Goal: Information Seeking & Learning: Learn about a topic

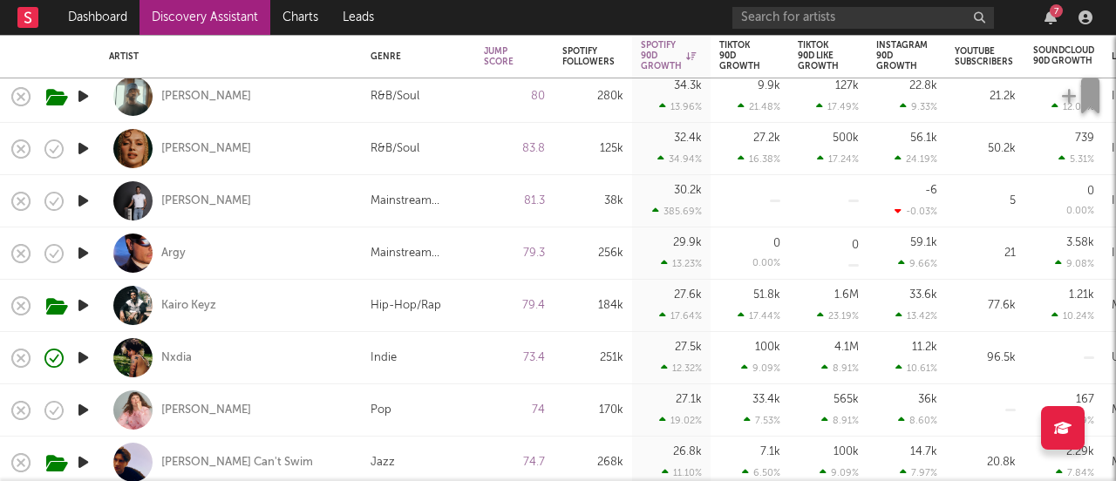
click at [84, 201] on icon "button" at bounding box center [83, 201] width 18 height 22
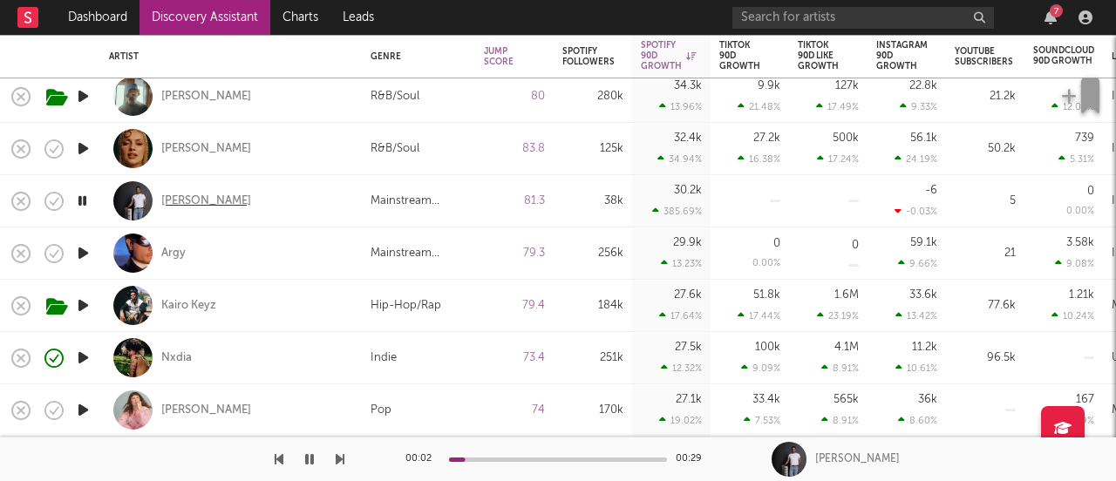
click at [175, 203] on div "Pranaay" at bounding box center [206, 202] width 90 height 16
click at [74, 253] on icon "button" at bounding box center [83, 253] width 18 height 22
click at [83, 308] on icon "button" at bounding box center [83, 306] width 18 height 22
click at [82, 358] on icon "button" at bounding box center [83, 358] width 18 height 22
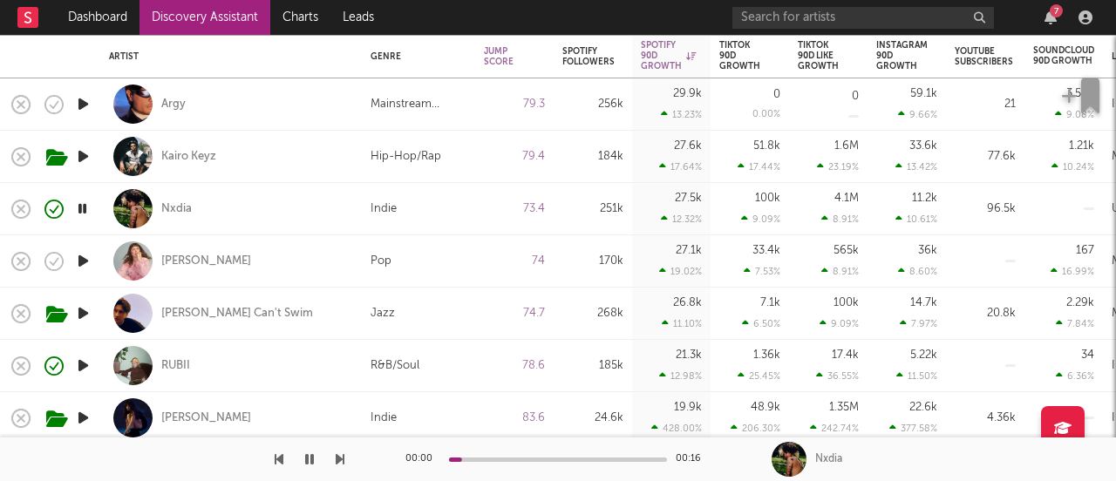
click at [86, 316] on icon "button" at bounding box center [83, 314] width 18 height 22
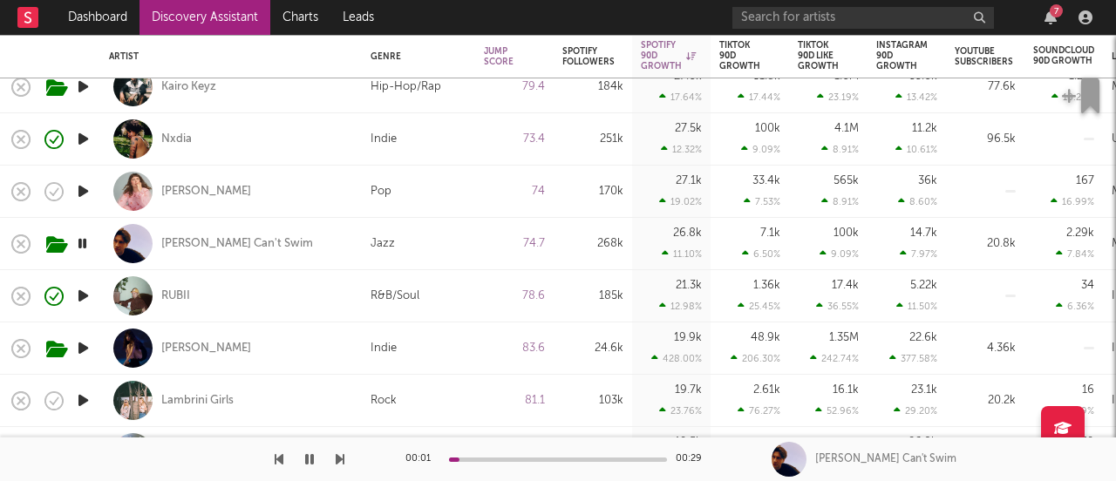
click at [84, 292] on icon "button" at bounding box center [83, 296] width 18 height 22
click at [83, 350] on icon "button" at bounding box center [83, 348] width 18 height 22
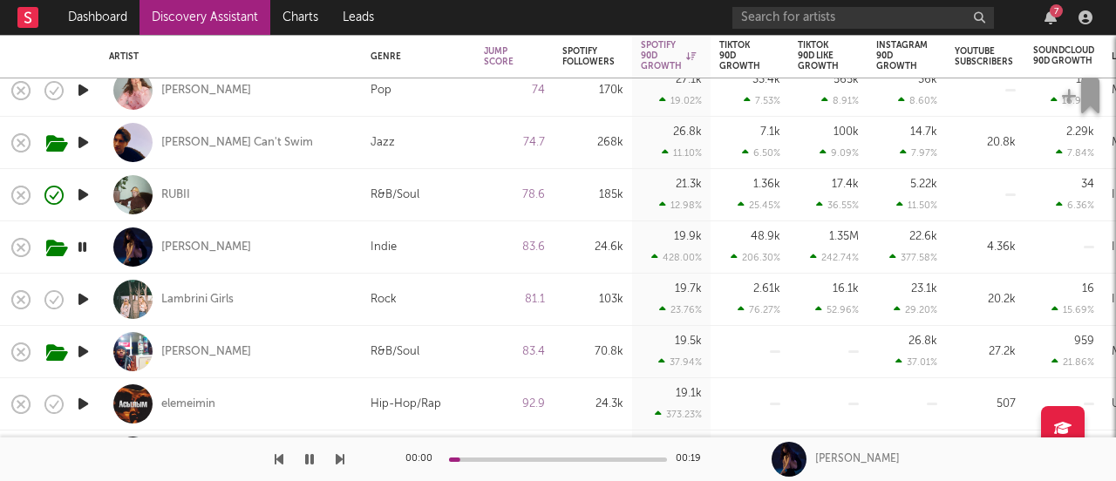
click at [80, 305] on icon "button" at bounding box center [83, 300] width 18 height 22
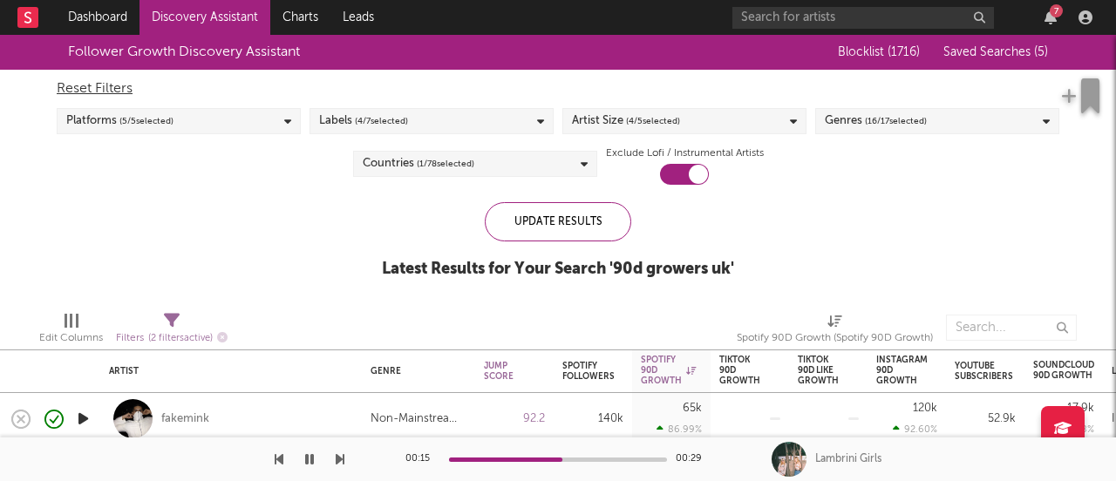
click at [163, 126] on span "( 5 / 5 selected)" at bounding box center [146, 121] width 54 height 21
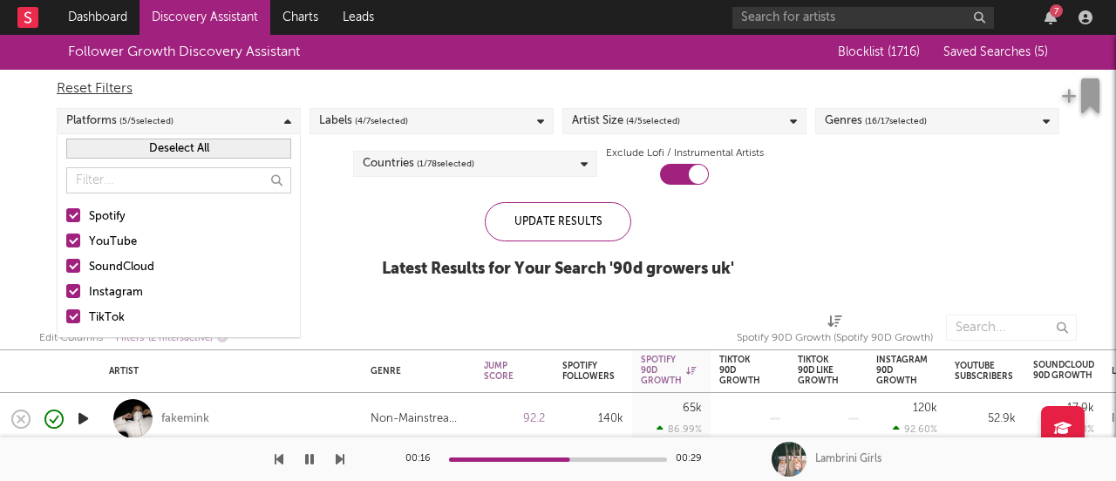
click at [173, 124] on span "( 5 / 5 selected)" at bounding box center [146, 121] width 54 height 21
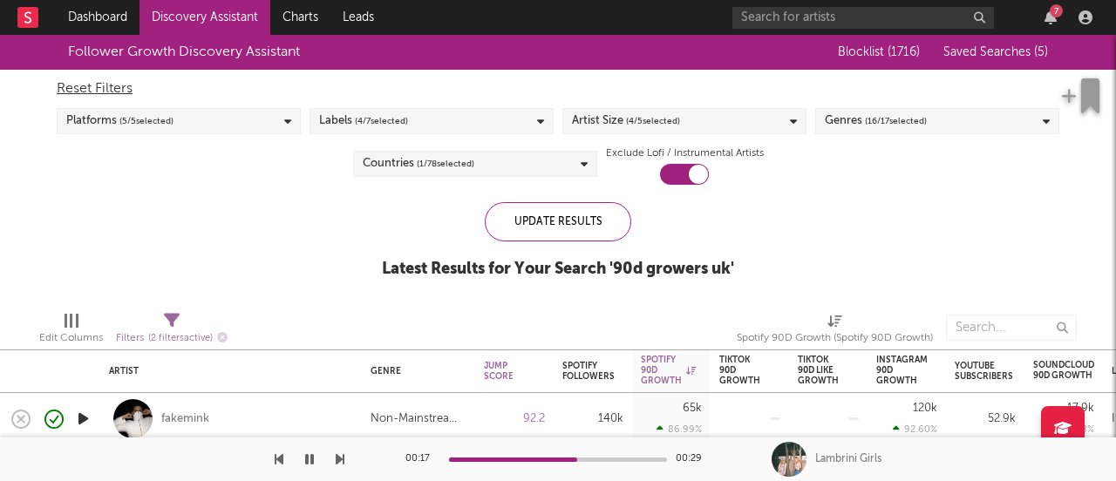
click at [404, 120] on span "( 4 / 7 selected)" at bounding box center [381, 121] width 53 height 21
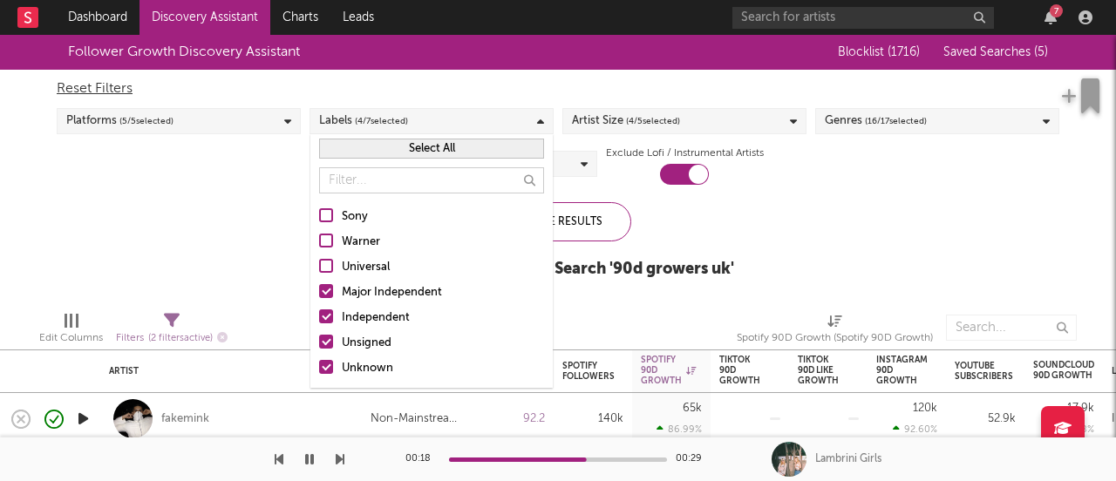
click at [404, 120] on span "( 4 / 7 selected)" at bounding box center [381, 121] width 53 height 21
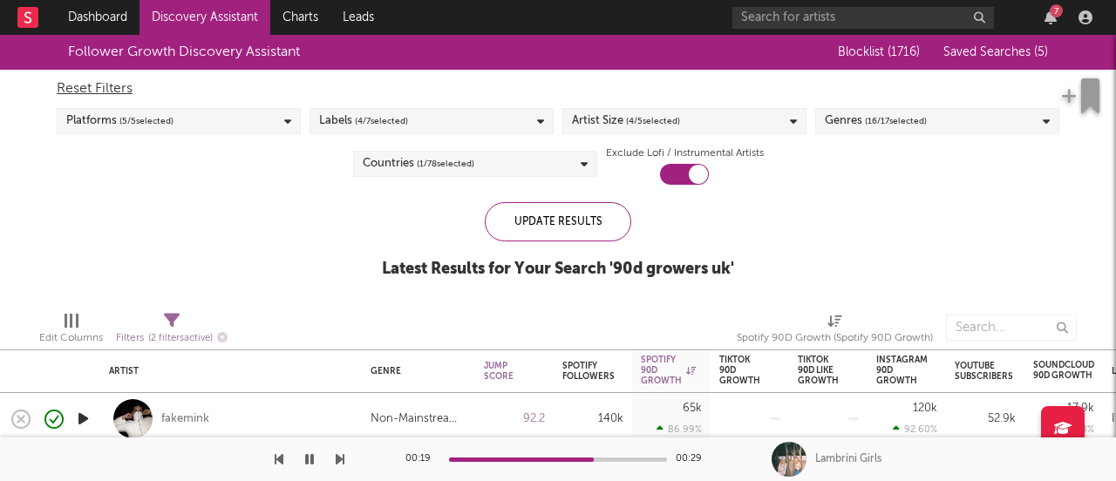
click at [603, 108] on div "Artist Size ( 4 / 5 selected)" at bounding box center [684, 121] width 244 height 26
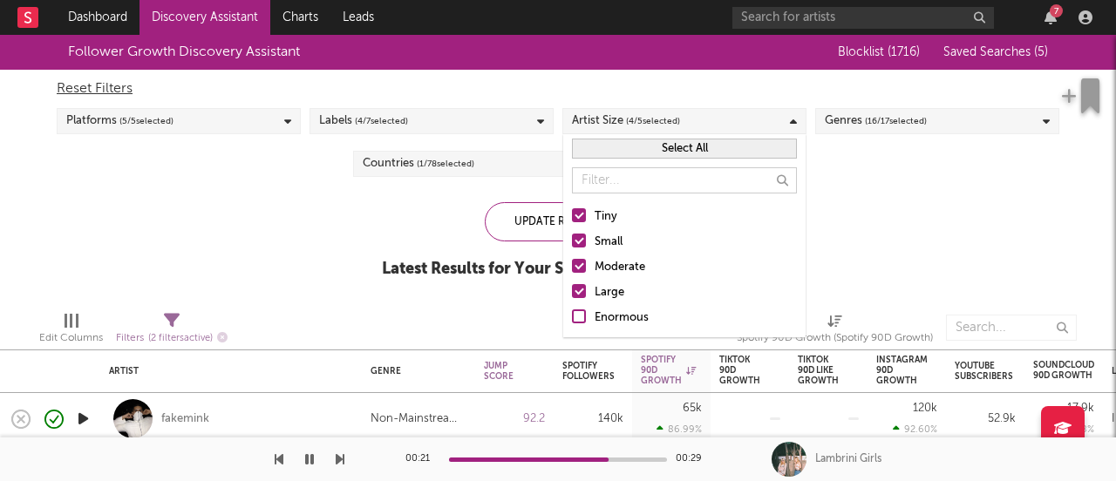
click at [624, 320] on div "Enormous" at bounding box center [696, 318] width 202 height 21
click at [572, 320] on input "Enormous" at bounding box center [572, 318] width 0 height 21
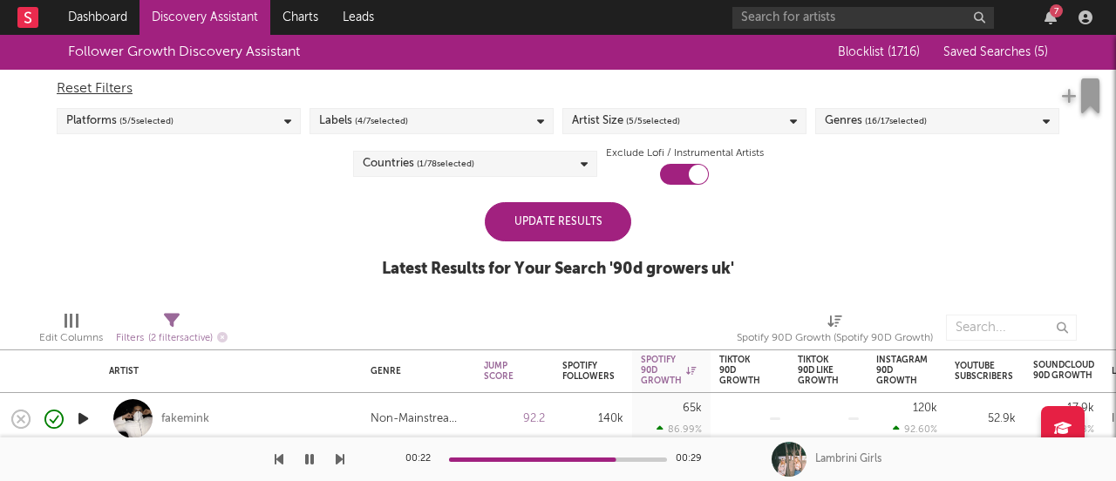
click at [665, 103] on div "Reset Filters Platforms ( 5 / 5 selected) Labels ( 4 / 7 selected) Artist Size …" at bounding box center [558, 127] width 1020 height 115
click at [820, 126] on div "Genres ( 16 / 17 selected)" at bounding box center [937, 121] width 244 height 26
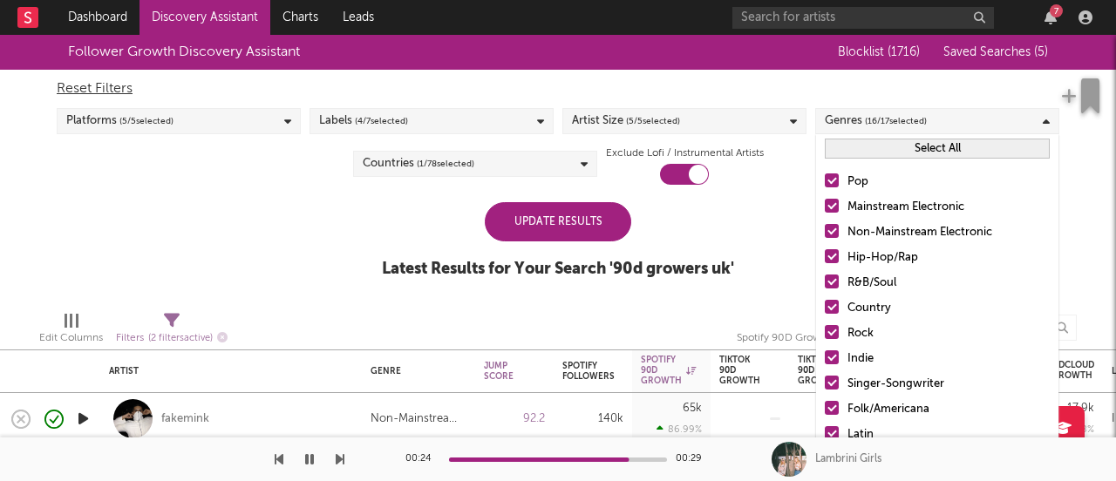
scroll to position [123, 0]
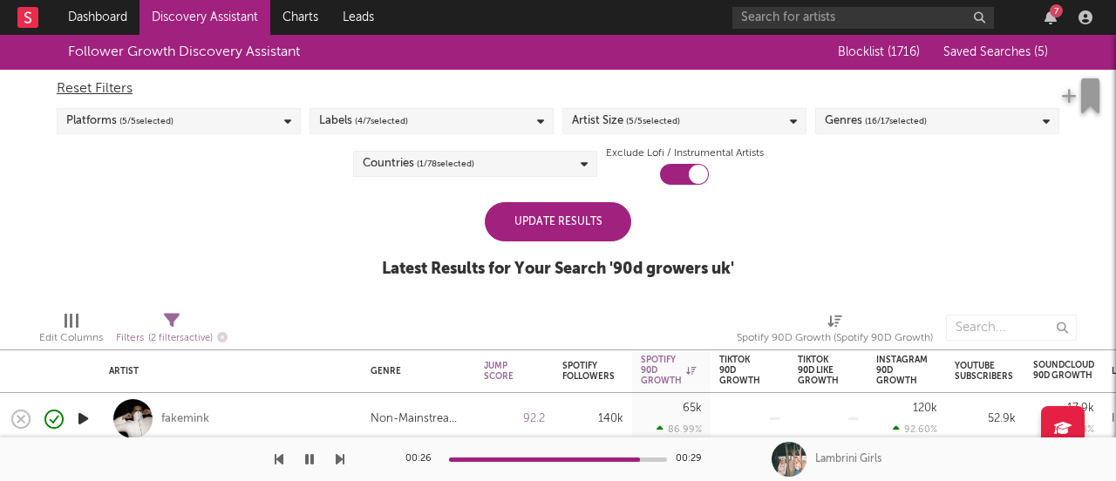
click at [755, 210] on div "Follower Growth Discovery Assistant Blocklist ( 1716 ) Saved Searches ( 5 ) Res…" at bounding box center [558, 166] width 1116 height 262
click at [508, 159] on div "Countries ( 1 / 78 selected)" at bounding box center [475, 164] width 244 height 26
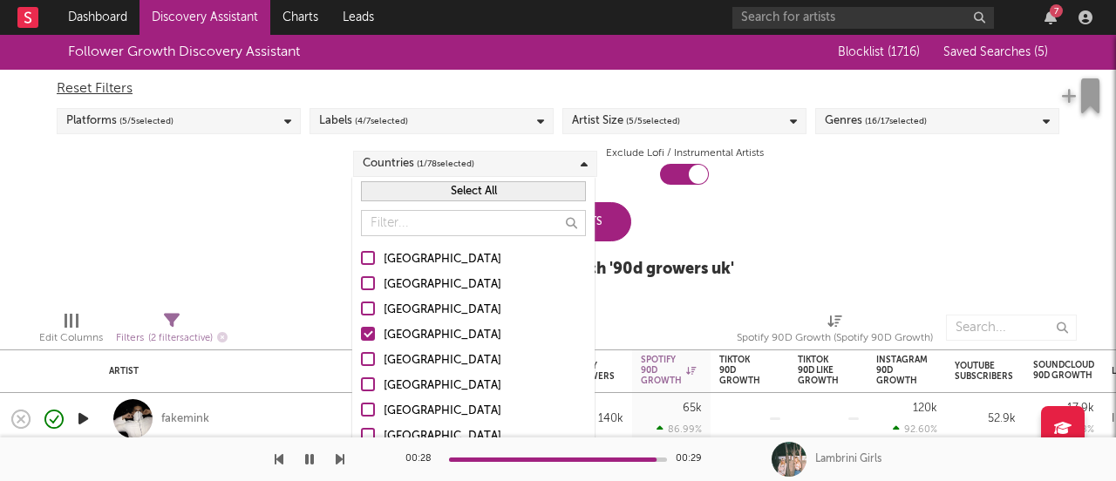
click at [713, 247] on div "Update Results Latest Results for Your Search ' 90d growers uk '" at bounding box center [558, 249] width 352 height 95
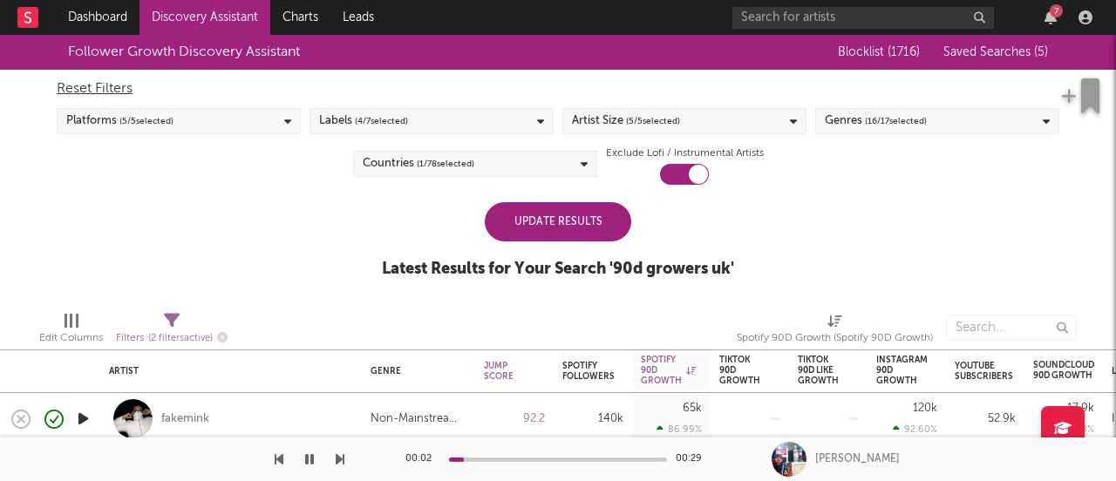
click at [907, 56] on span "( 1716 )" at bounding box center [904, 52] width 32 height 12
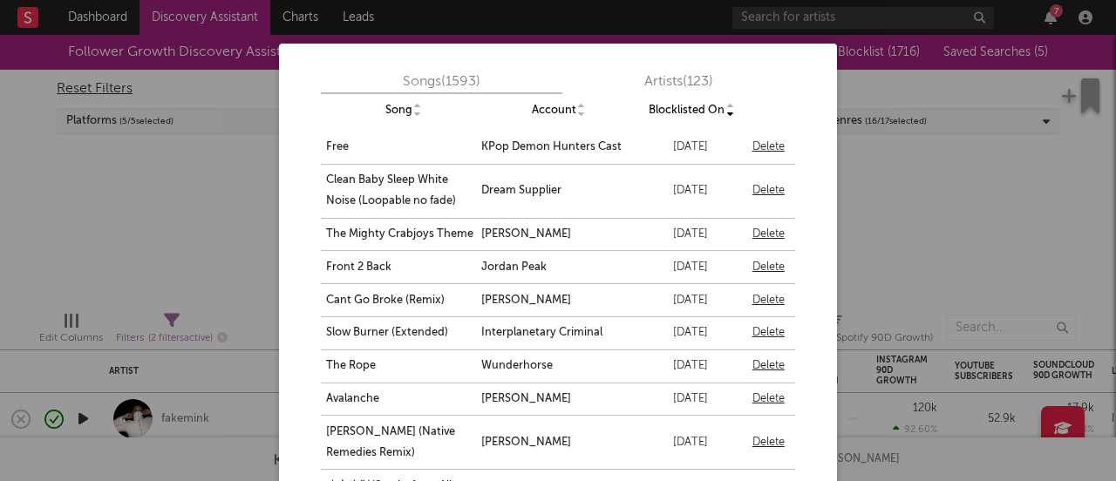
scroll to position [46, 0]
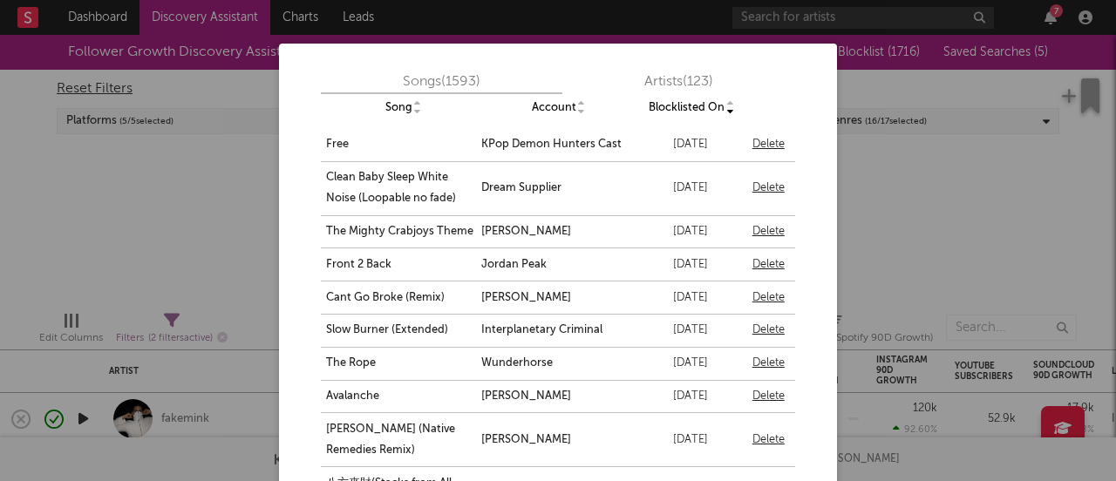
click at [949, 165] on div "Songs ( 1593 ) Artists ( 123 ) Song Account Blocklisted On Free KPop Demon Hunt…" at bounding box center [558, 240] width 1116 height 481
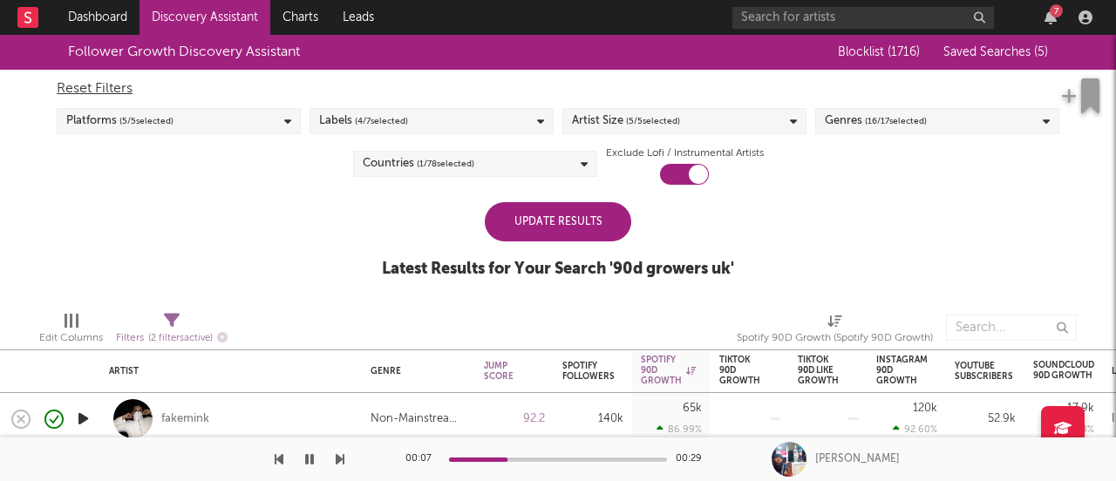
click at [973, 52] on span "Saved Searches ( 5 )" at bounding box center [995, 52] width 105 height 12
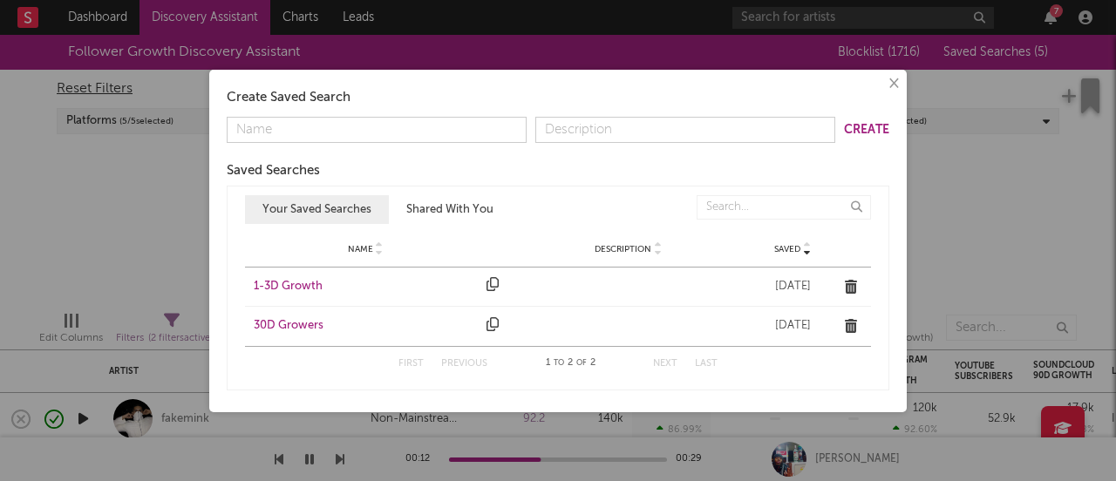
click at [302, 289] on div "1-3D Growth" at bounding box center [366, 286] width 224 height 17
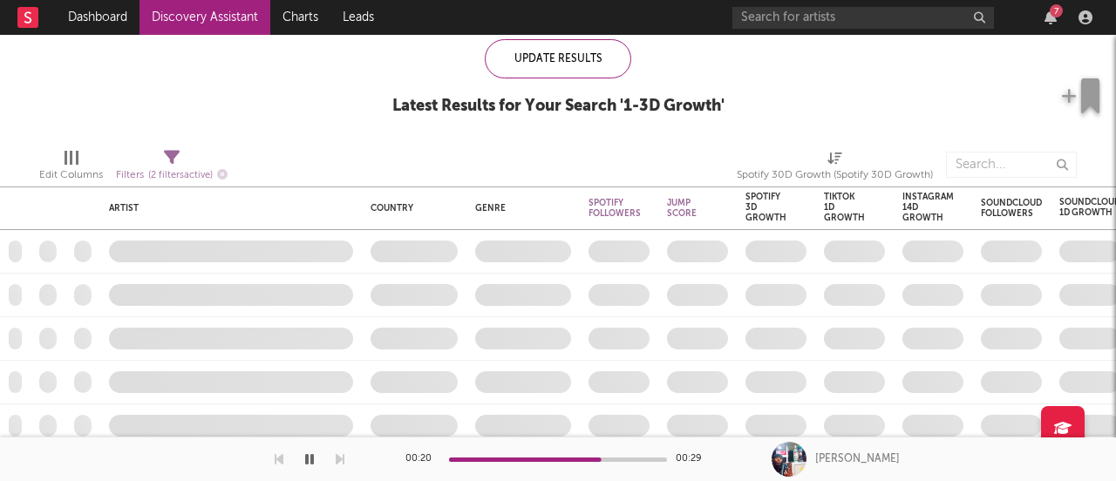
click at [307, 464] on icon "button" at bounding box center [309, 459] width 9 height 14
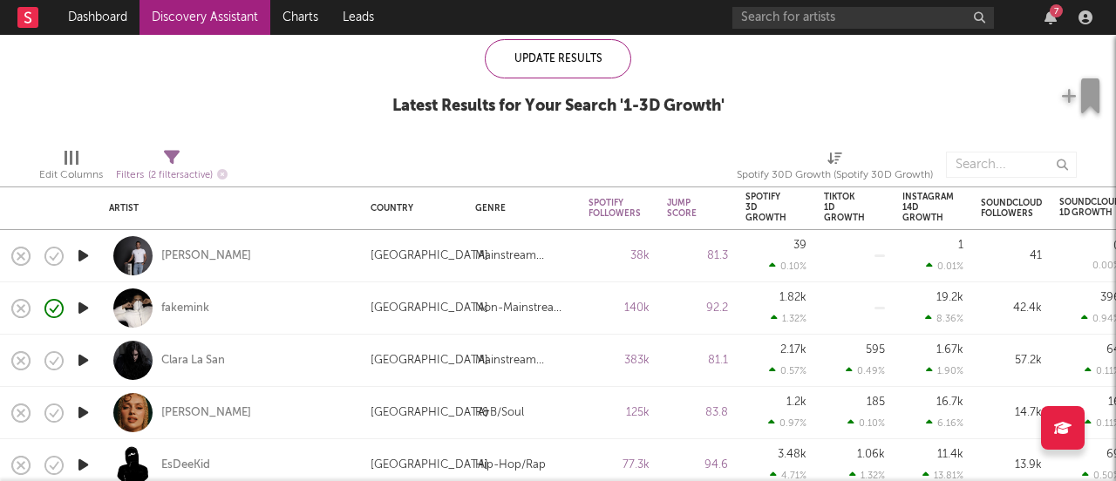
drag, startPoint x: 83, startPoint y: 252, endPoint x: 87, endPoint y: 274, distance: 22.2
click at [83, 252] on icon "button" at bounding box center [83, 256] width 18 height 22
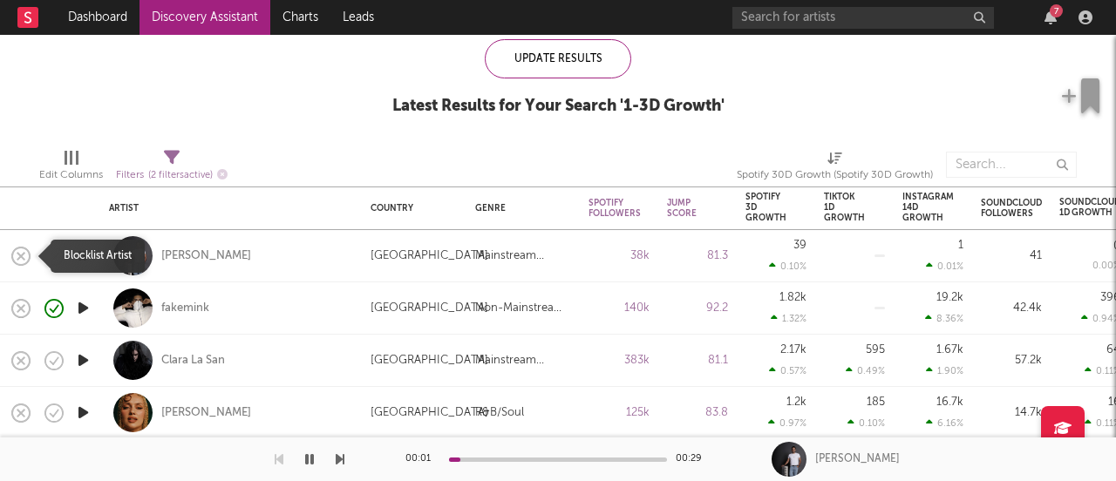
drag, startPoint x: 20, startPoint y: 257, endPoint x: 56, endPoint y: 270, distance: 38.1
click at [20, 257] on icon "button" at bounding box center [21, 256] width 24 height 24
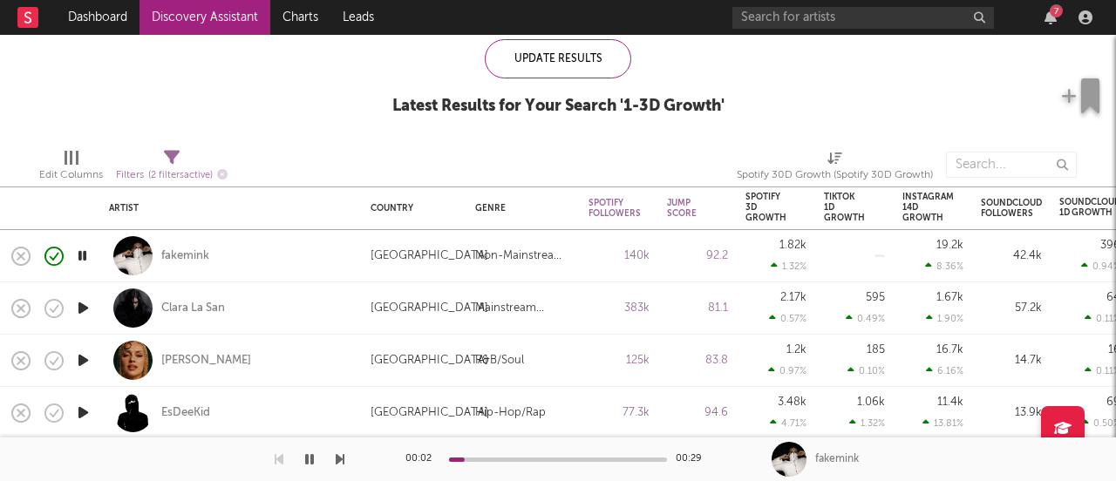
click at [554, 465] on div "00:02 00:29" at bounding box center [557, 460] width 305 height 44
click at [80, 311] on icon "button" at bounding box center [83, 308] width 18 height 22
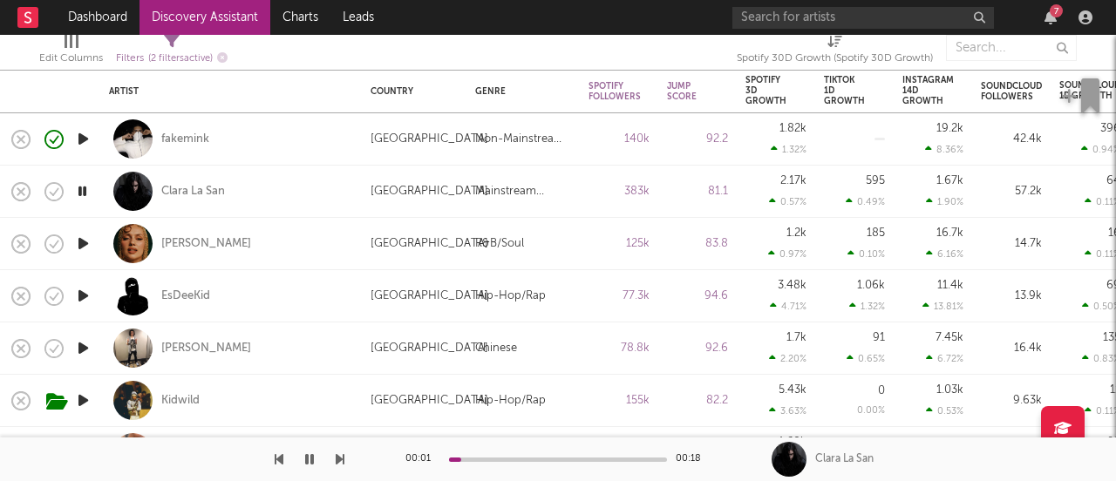
click at [88, 296] on icon "button" at bounding box center [83, 296] width 18 height 22
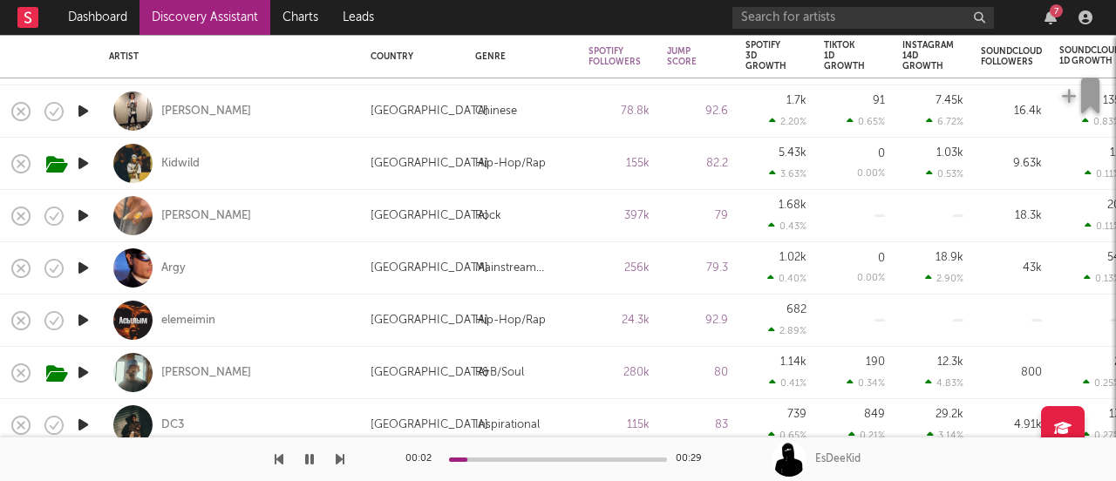
click at [78, 316] on icon "button" at bounding box center [83, 321] width 18 height 22
click at [87, 367] on icon "button" at bounding box center [83, 373] width 18 height 22
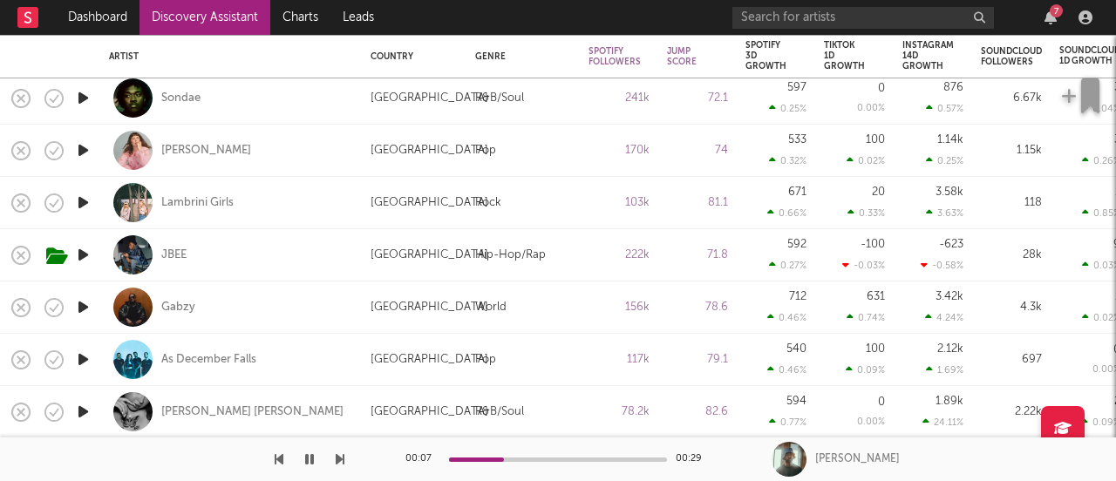
click at [90, 313] on icon "button" at bounding box center [83, 307] width 18 height 22
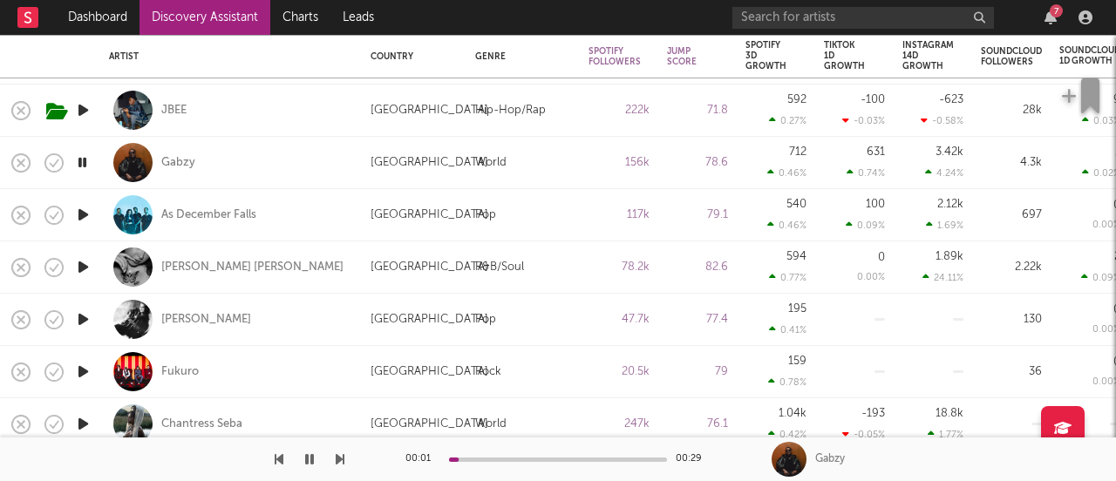
click at [86, 272] on icon "button" at bounding box center [83, 267] width 18 height 22
click at [228, 260] on div "Vanna Rainelle" at bounding box center [252, 268] width 182 height 16
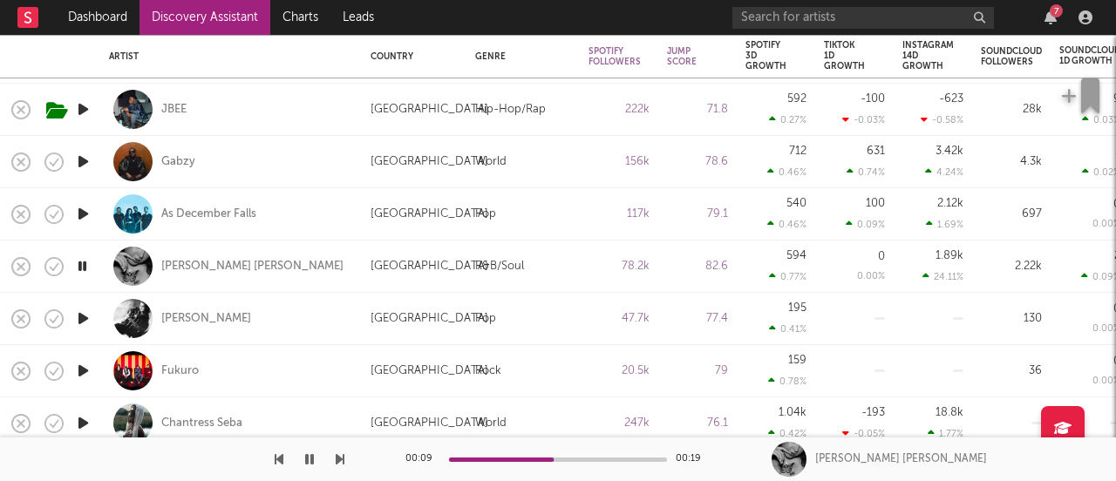
click at [84, 318] on icon "button" at bounding box center [83, 319] width 18 height 22
click at [77, 375] on icon "button" at bounding box center [83, 371] width 18 height 22
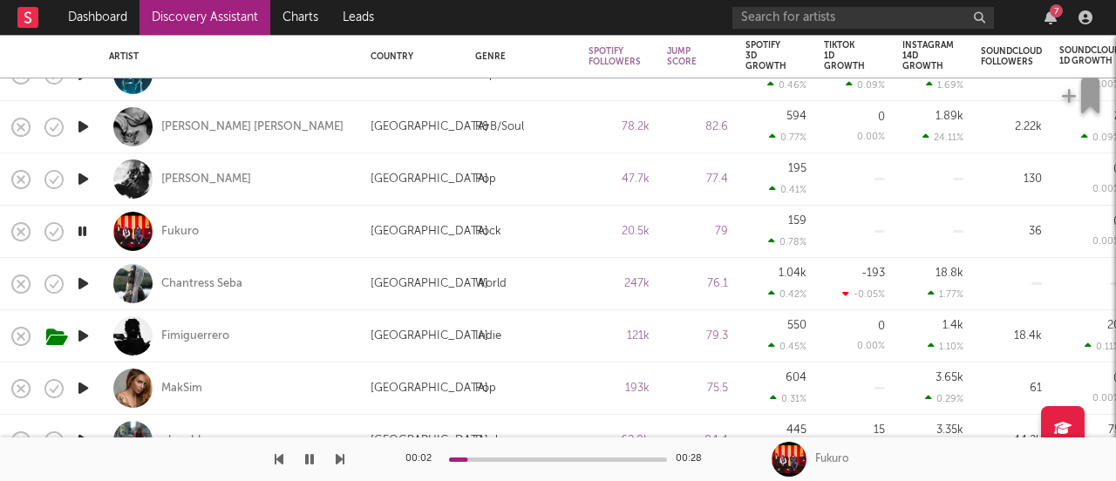
click at [83, 287] on icon "button" at bounding box center [83, 284] width 18 height 22
click at [213, 288] on div "Chantress Seba" at bounding box center [201, 284] width 81 height 16
click at [80, 382] on icon "button" at bounding box center [83, 389] width 18 height 22
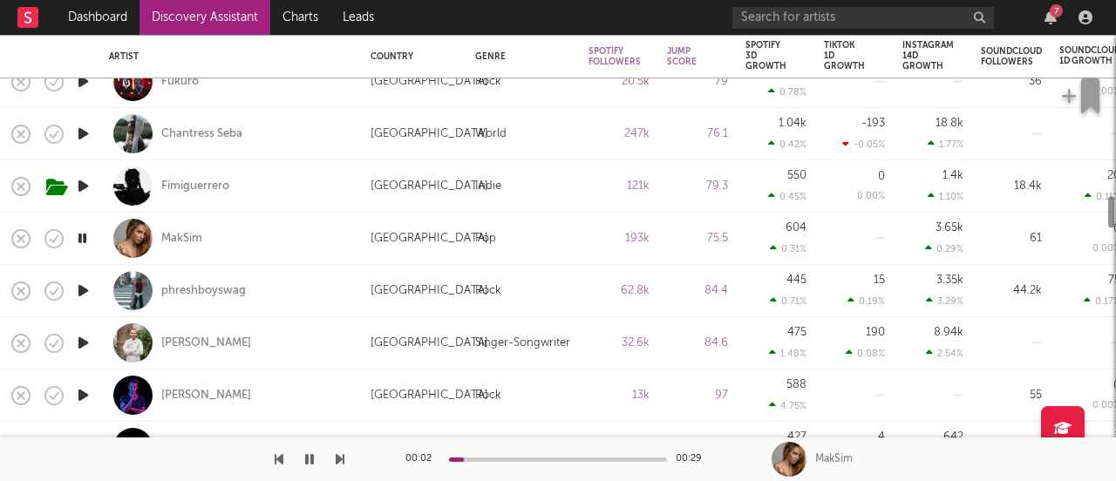
click at [91, 288] on icon "button" at bounding box center [83, 291] width 18 height 22
click at [89, 330] on div at bounding box center [82, 343] width 35 height 52
select select "1w"
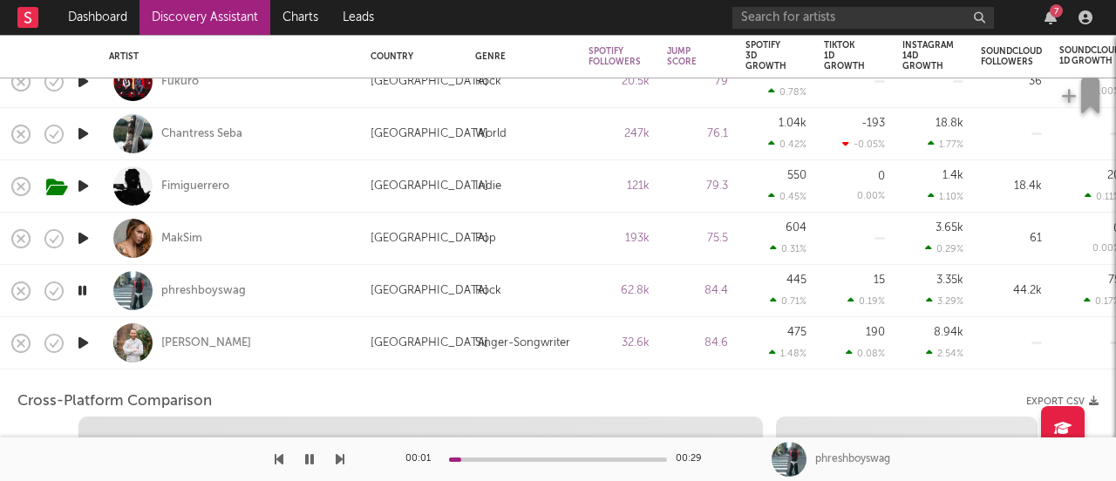
click at [91, 341] on icon "button" at bounding box center [83, 343] width 18 height 22
select select "1w"
click at [91, 309] on div at bounding box center [82, 291] width 35 height 52
select select "1w"
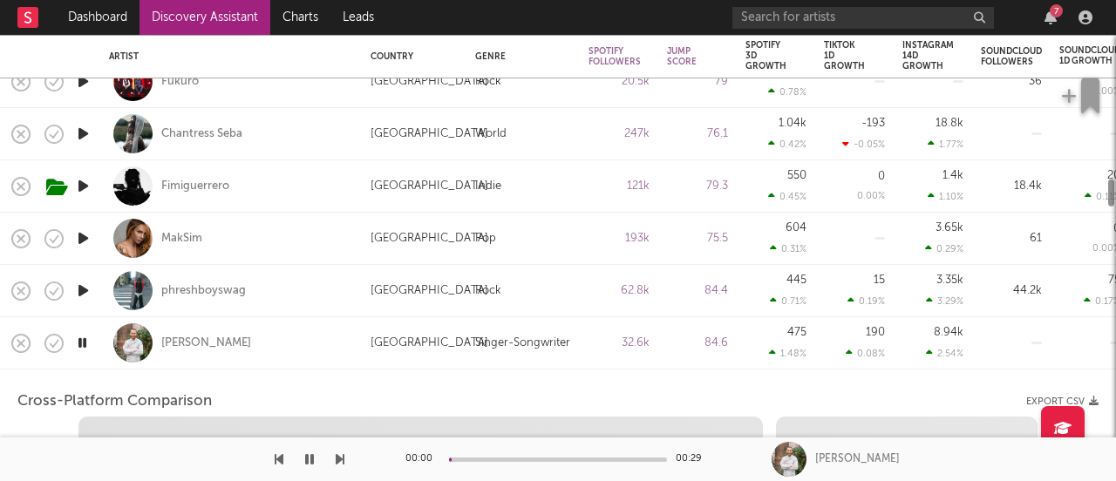
select select "1w"
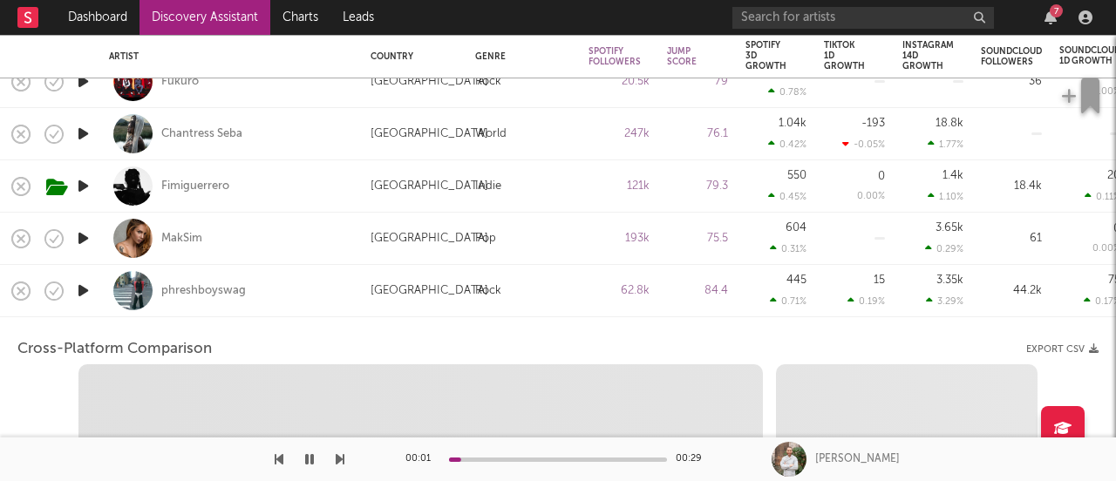
click at [267, 309] on div "phreshboyswag" at bounding box center [231, 290] width 244 height 51
select select "1w"
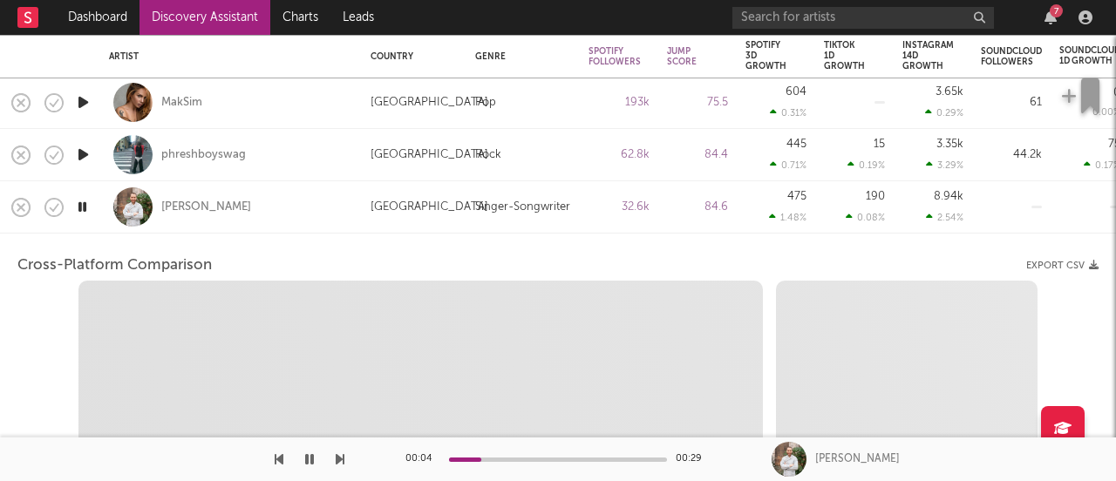
click at [318, 228] on div "Adam Holmes" at bounding box center [231, 206] width 244 height 51
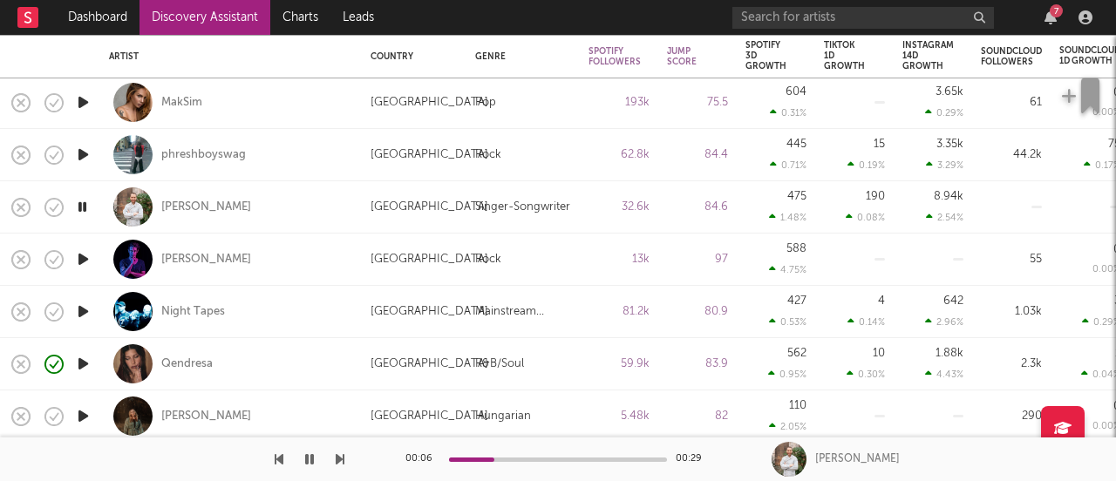
click at [78, 256] on icon "button" at bounding box center [83, 259] width 18 height 22
click at [78, 362] on icon "button" at bounding box center [83, 364] width 18 height 22
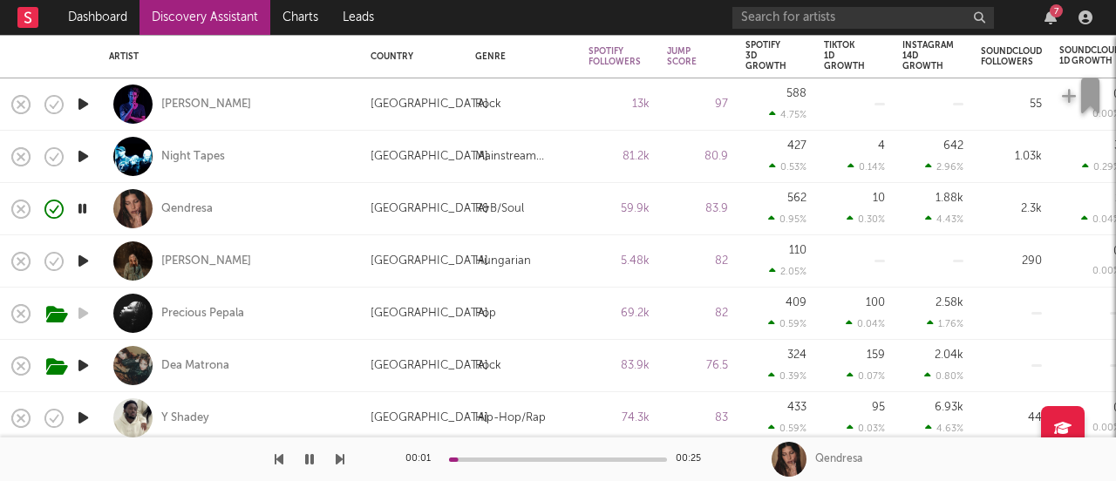
click at [82, 257] on icon "button" at bounding box center [83, 261] width 18 height 22
click at [87, 370] on icon "button" at bounding box center [83, 366] width 18 height 22
click at [223, 358] on div "Dea Matrona" at bounding box center [195, 366] width 68 height 16
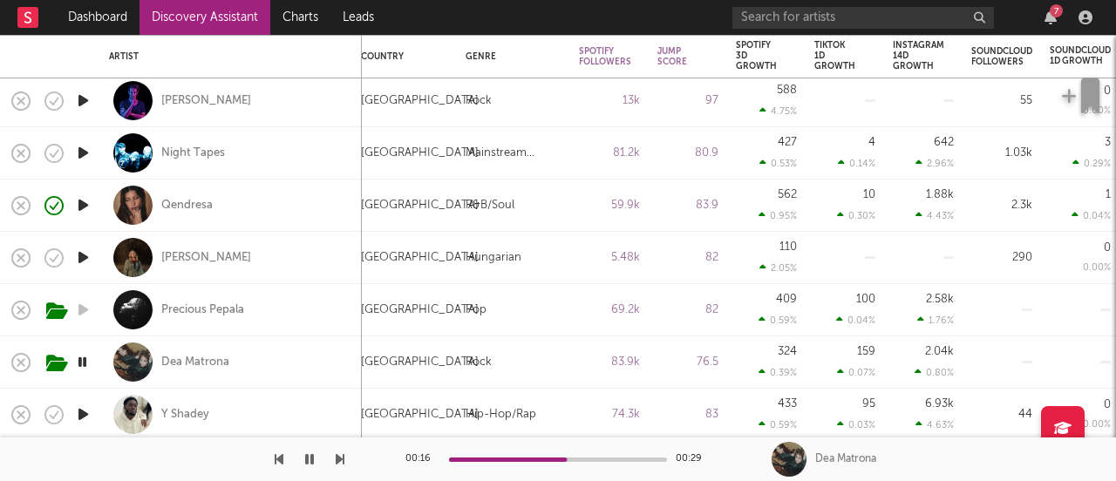
click at [87, 410] on icon "button" at bounding box center [83, 415] width 18 height 22
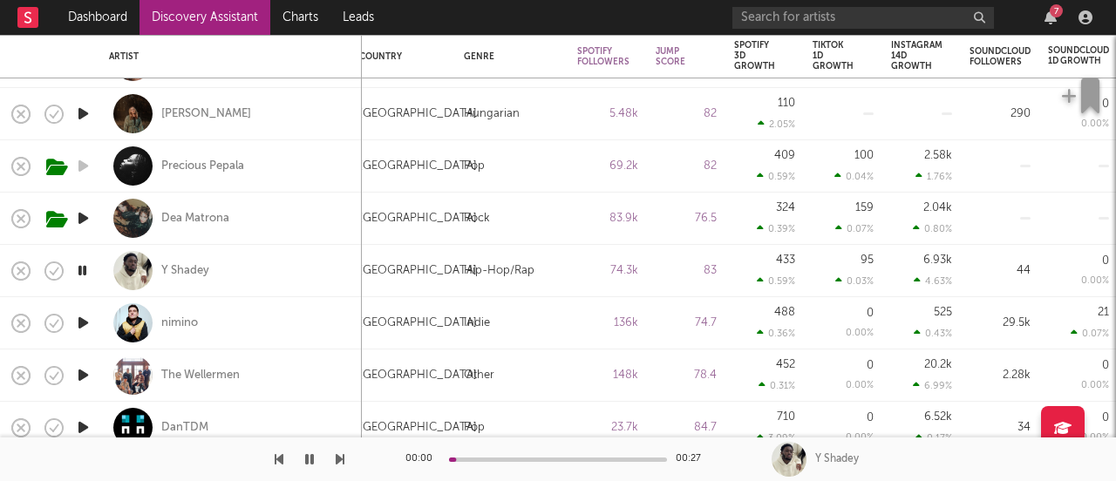
click at [83, 322] on icon "button" at bounding box center [83, 323] width 18 height 22
click at [83, 371] on icon "button" at bounding box center [83, 375] width 18 height 22
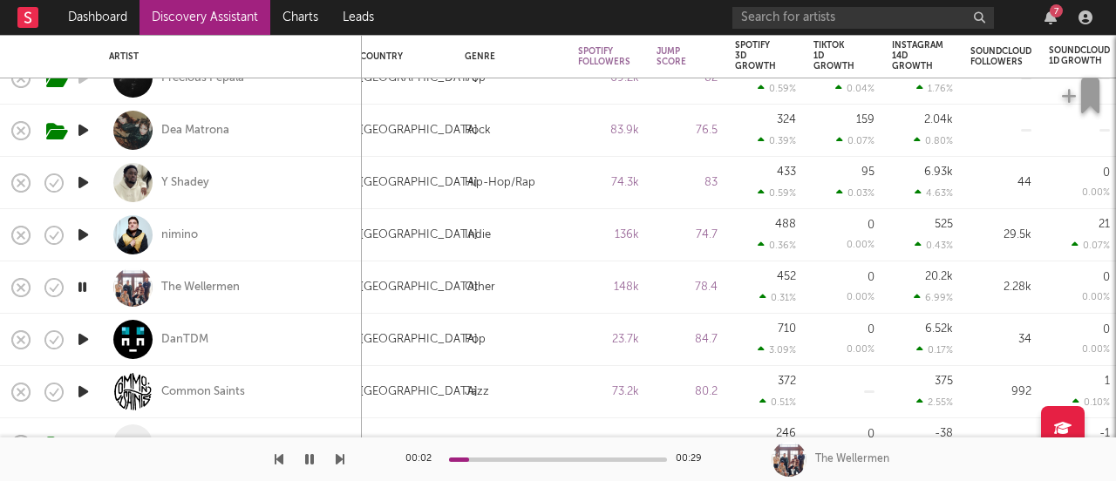
click at [87, 336] on icon "button" at bounding box center [83, 340] width 18 height 22
click at [84, 388] on icon "button" at bounding box center [83, 392] width 18 height 22
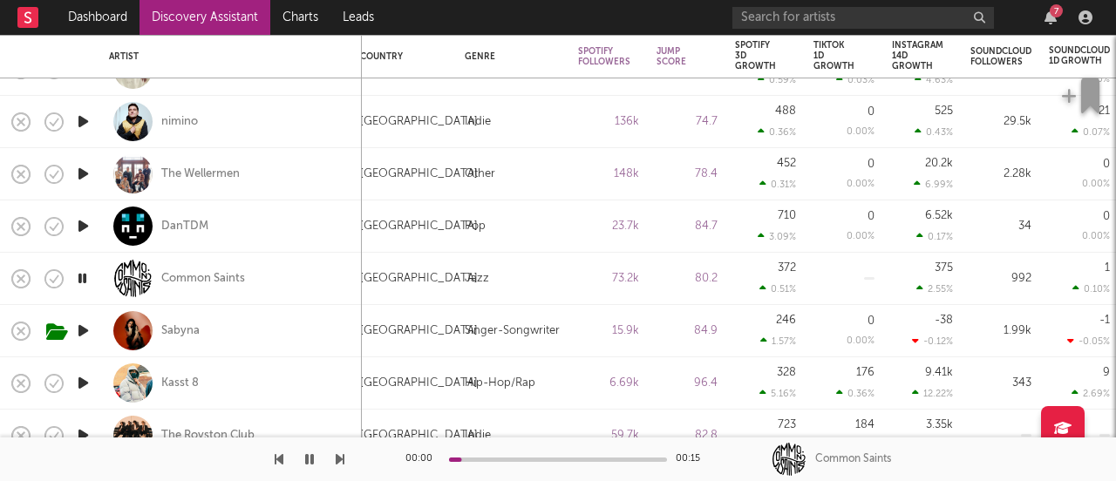
click at [84, 331] on icon "button" at bounding box center [83, 331] width 18 height 22
click at [169, 333] on div "Sabyna" at bounding box center [180, 331] width 38 height 16
click at [85, 377] on icon "button" at bounding box center [83, 383] width 18 height 22
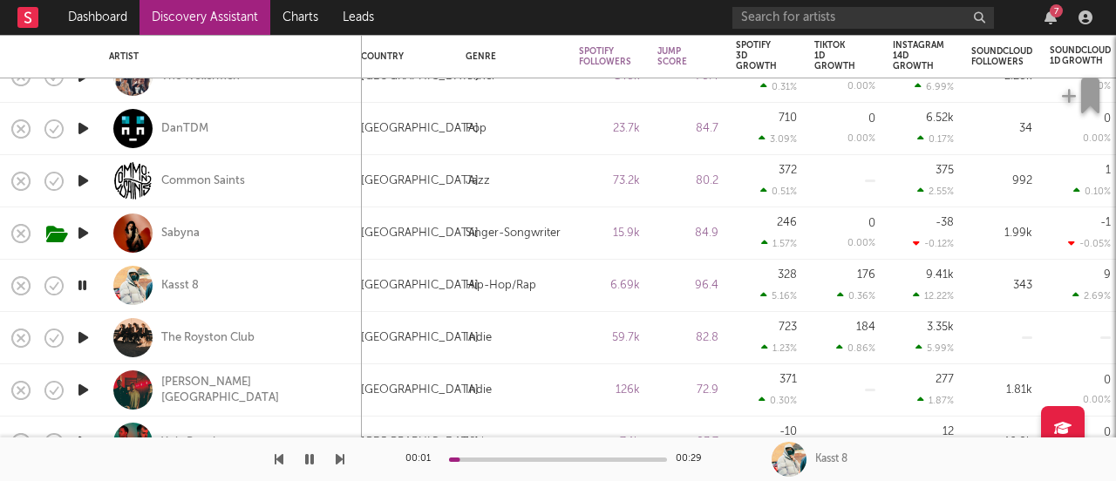
click at [82, 391] on icon "button" at bounding box center [83, 390] width 18 height 22
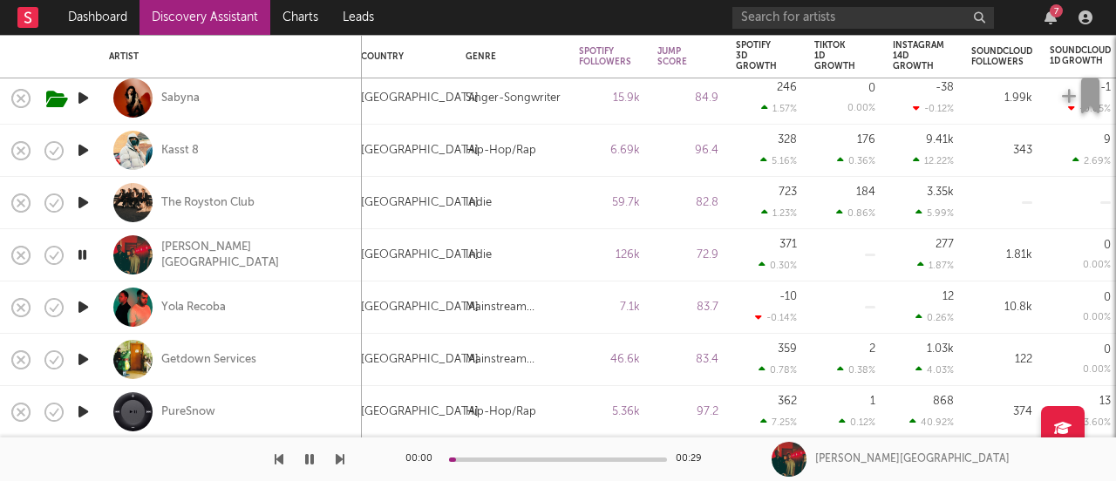
click at [82, 296] on icon "button" at bounding box center [83, 307] width 18 height 22
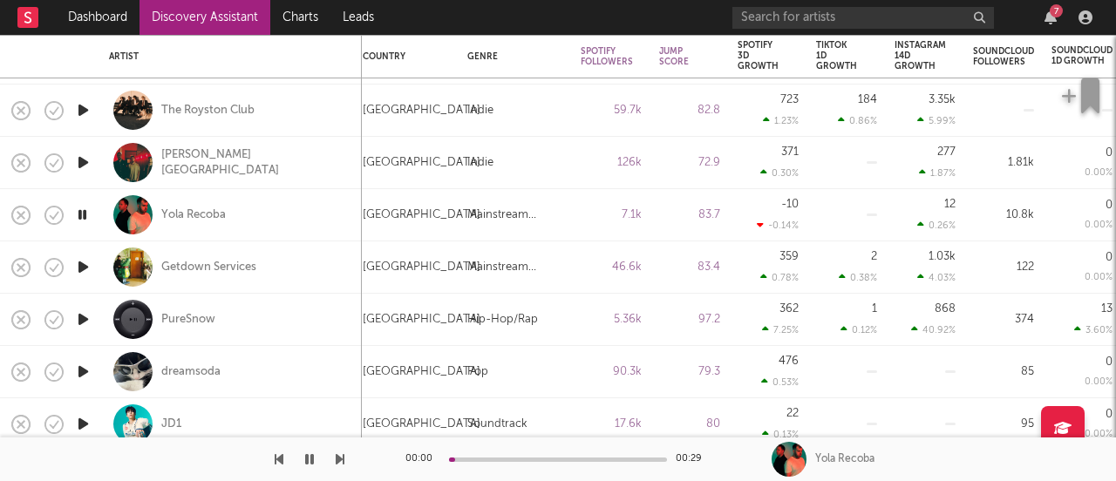
click at [86, 316] on icon "button" at bounding box center [83, 320] width 18 height 22
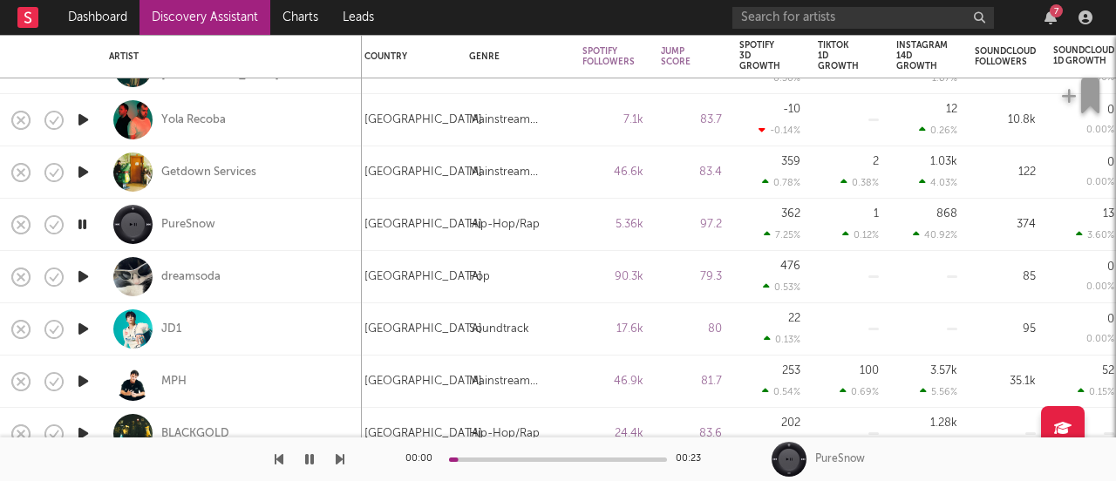
click at [79, 279] on icon "button" at bounding box center [83, 277] width 18 height 22
click at [194, 279] on div "dreamsoda" at bounding box center [190, 277] width 59 height 16
click at [82, 384] on icon "button" at bounding box center [83, 382] width 18 height 22
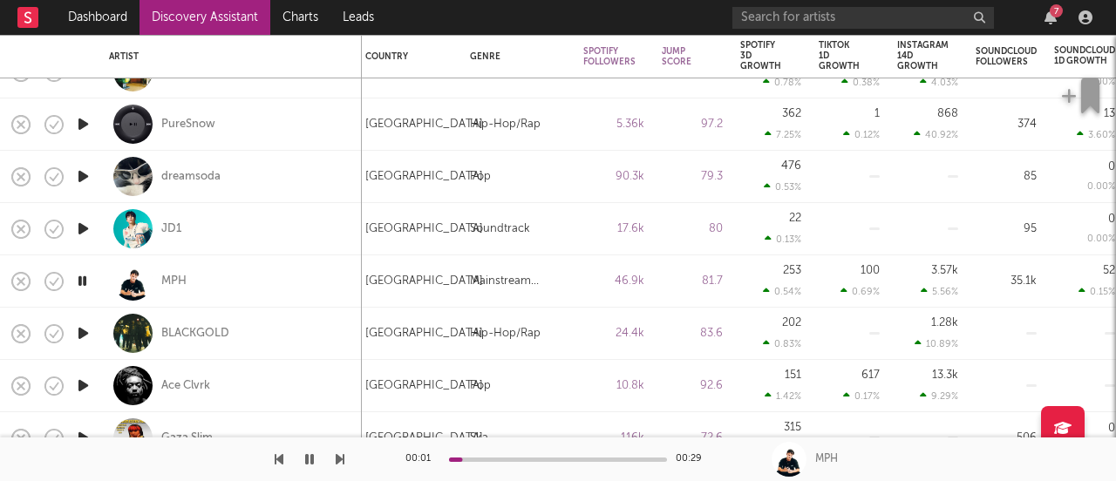
click at [81, 338] on icon "button" at bounding box center [83, 334] width 18 height 22
click at [81, 391] on icon "button" at bounding box center [83, 386] width 18 height 22
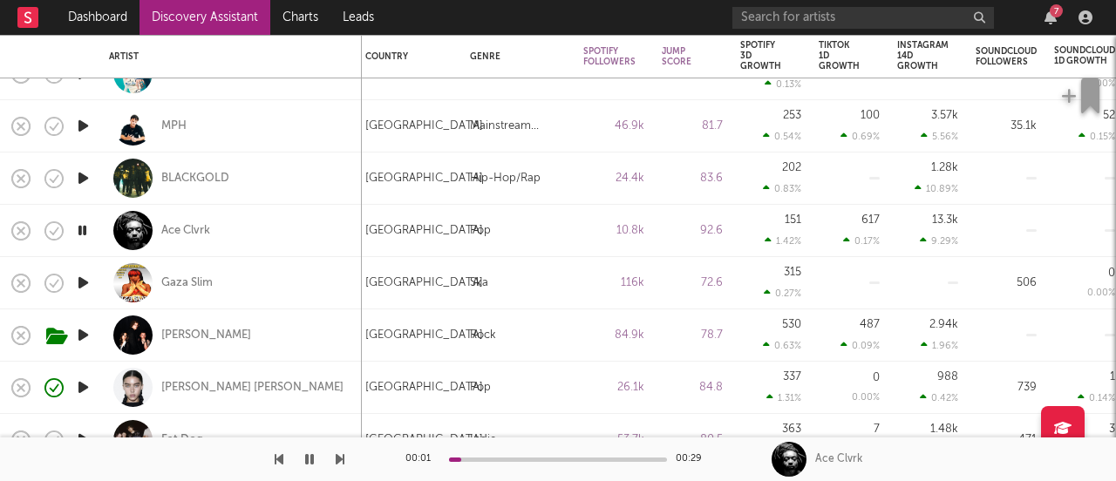
click at [81, 339] on icon "button" at bounding box center [83, 335] width 18 height 22
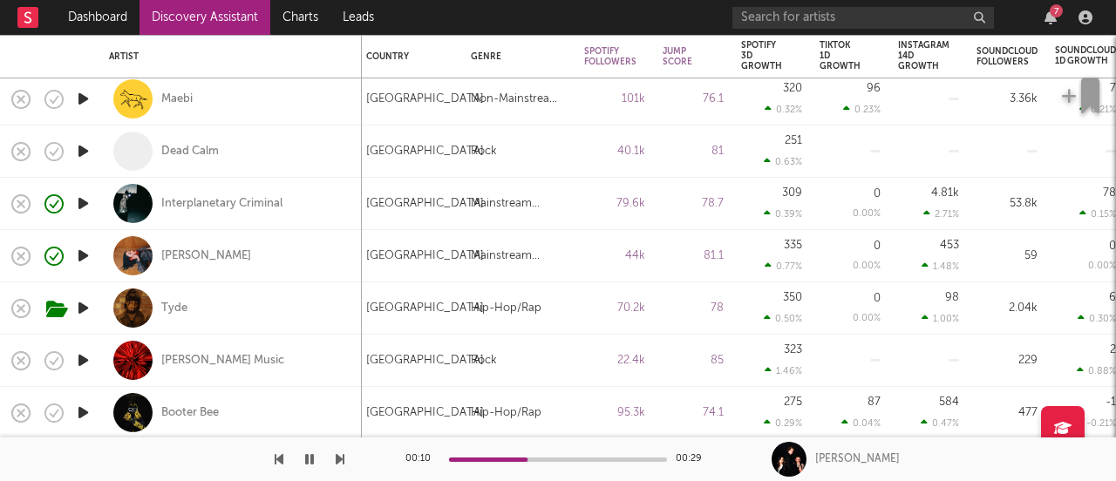
click at [85, 357] on icon "button" at bounding box center [83, 361] width 18 height 22
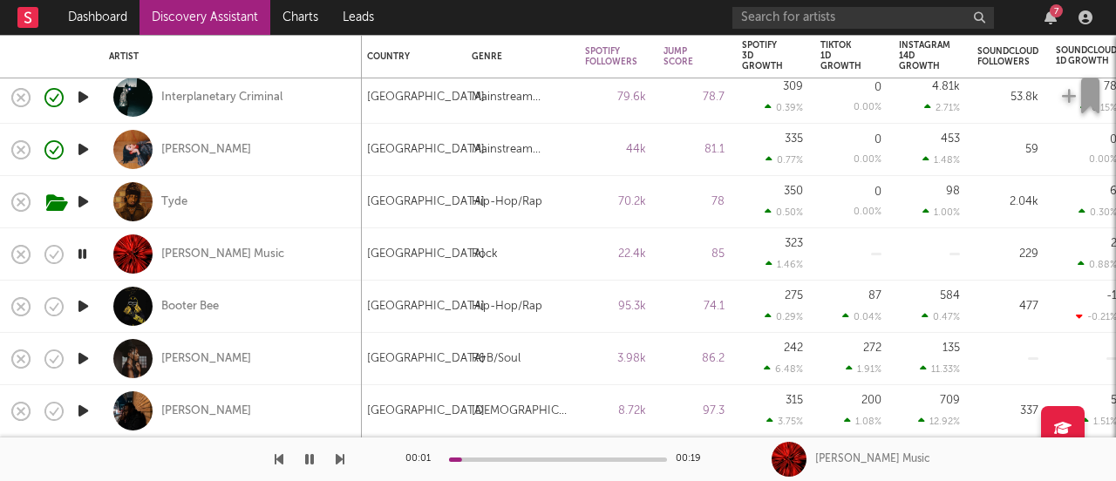
click at [81, 303] on icon "button" at bounding box center [83, 307] width 18 height 22
click at [85, 358] on icon "button" at bounding box center [83, 359] width 18 height 22
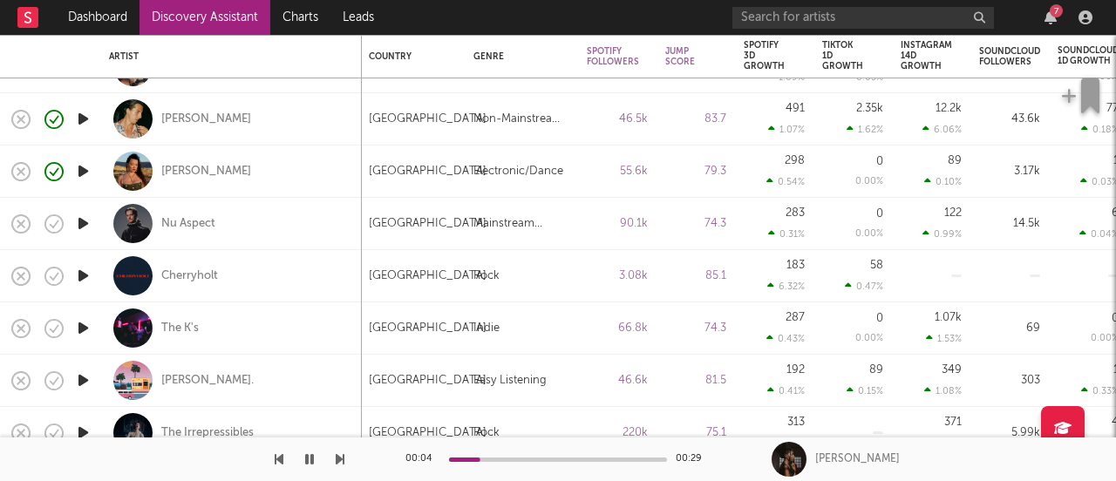
click at [89, 221] on icon "button" at bounding box center [83, 224] width 18 height 22
click at [527, 460] on div at bounding box center [558, 460] width 218 height 4
click at [568, 460] on div at bounding box center [558, 460] width 218 height 4
click at [85, 274] on icon "button" at bounding box center [83, 276] width 18 height 22
click at [85, 328] on icon "button" at bounding box center [83, 328] width 18 height 22
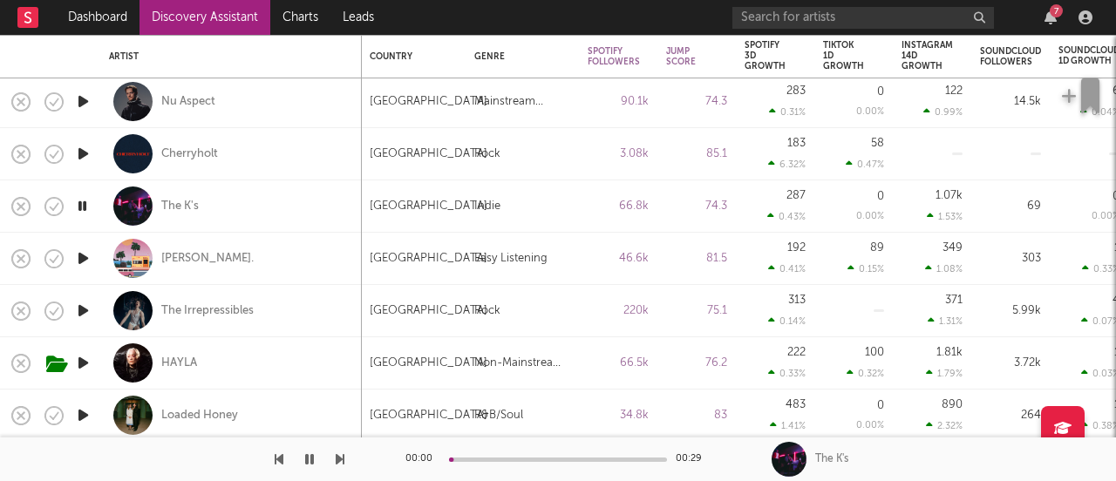
click at [83, 313] on icon "button" at bounding box center [83, 311] width 18 height 22
click at [86, 362] on icon "button" at bounding box center [83, 363] width 18 height 22
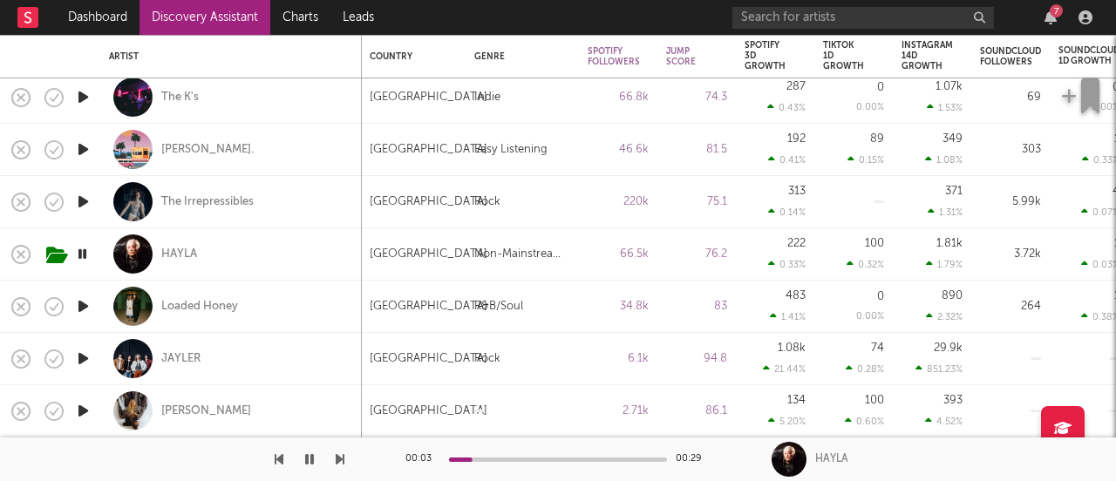
click at [80, 309] on icon "button" at bounding box center [83, 307] width 18 height 22
click at [82, 359] on icon "button" at bounding box center [83, 359] width 18 height 22
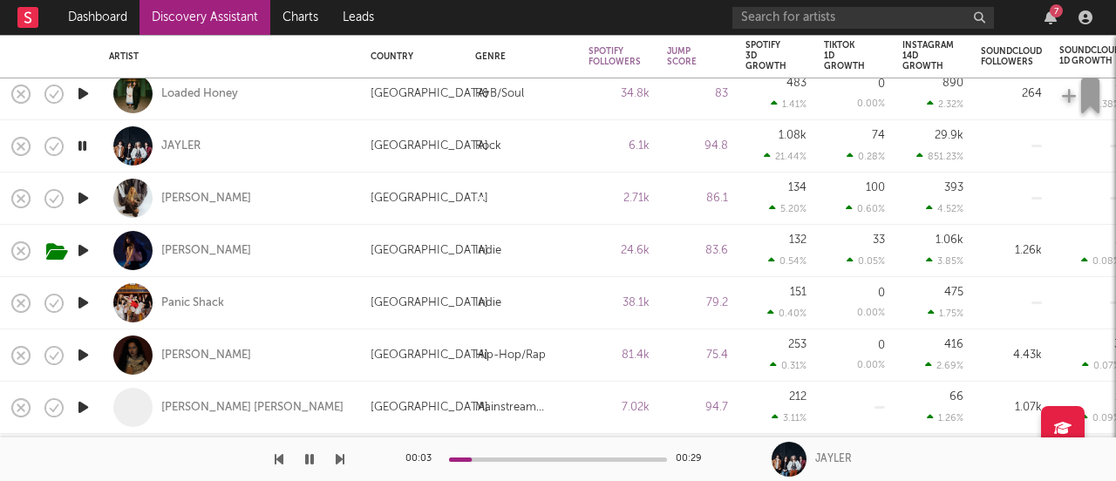
click at [82, 201] on icon "button" at bounding box center [83, 198] width 18 height 22
click at [82, 258] on icon "button" at bounding box center [83, 251] width 18 height 22
click at [85, 310] on icon "button" at bounding box center [83, 303] width 18 height 22
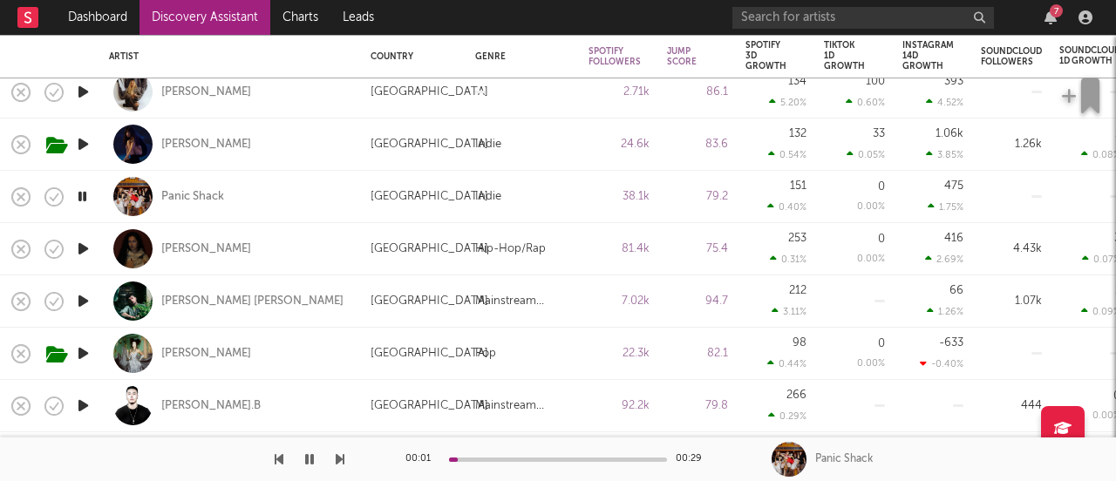
click at [81, 246] on icon "button" at bounding box center [83, 249] width 18 height 22
click at [208, 249] on div "Mellina Tey" at bounding box center [206, 250] width 90 height 16
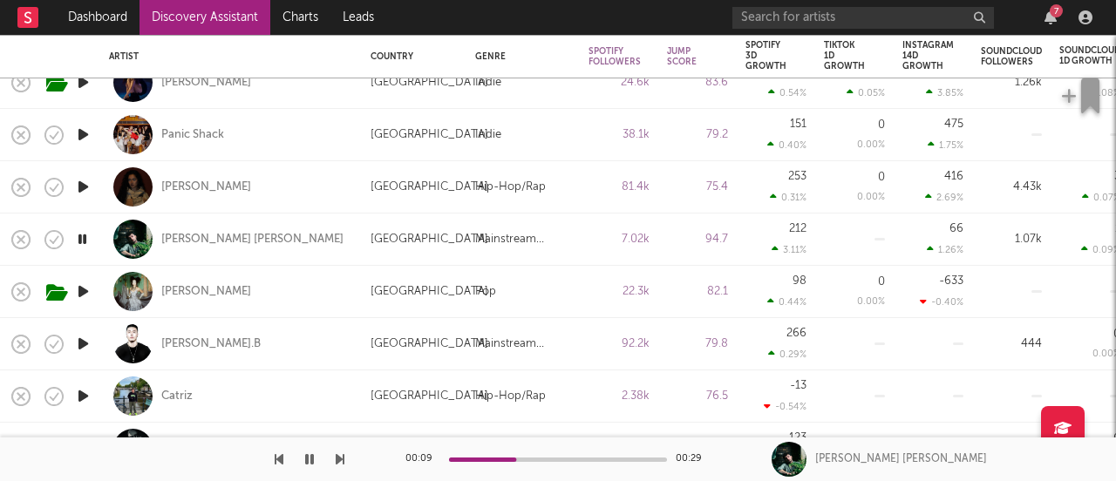
click at [89, 296] on icon "button" at bounding box center [83, 292] width 18 height 22
click at [180, 295] on div "Valencia Grace" at bounding box center [206, 292] width 90 height 16
click at [85, 340] on icon "button" at bounding box center [83, 344] width 18 height 22
click at [75, 397] on icon "button" at bounding box center [83, 396] width 18 height 22
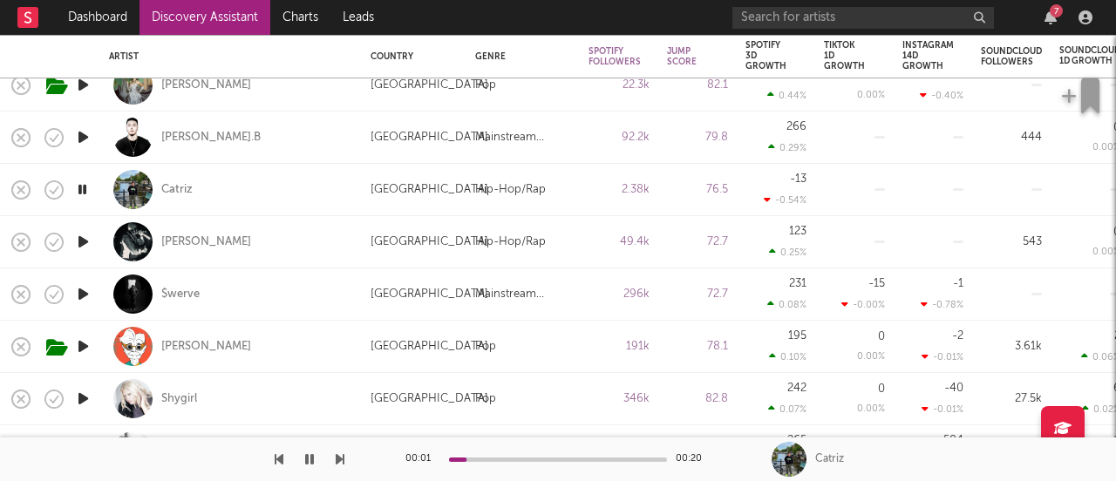
click at [80, 238] on icon "button" at bounding box center [83, 242] width 18 height 22
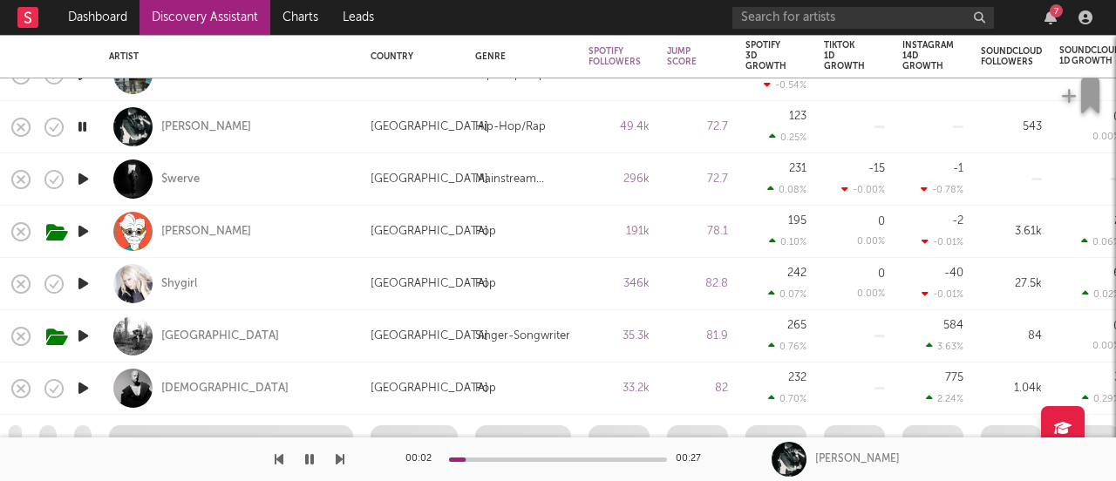
click at [85, 336] on icon "button" at bounding box center [83, 336] width 18 height 22
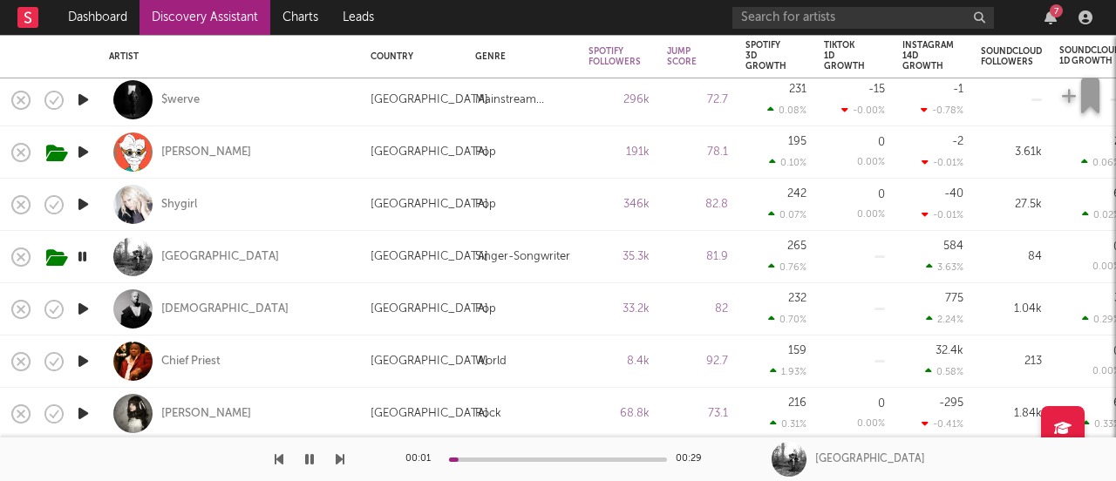
click at [81, 307] on icon "button" at bounding box center [83, 309] width 18 height 22
click at [80, 364] on icon "button" at bounding box center [83, 361] width 18 height 22
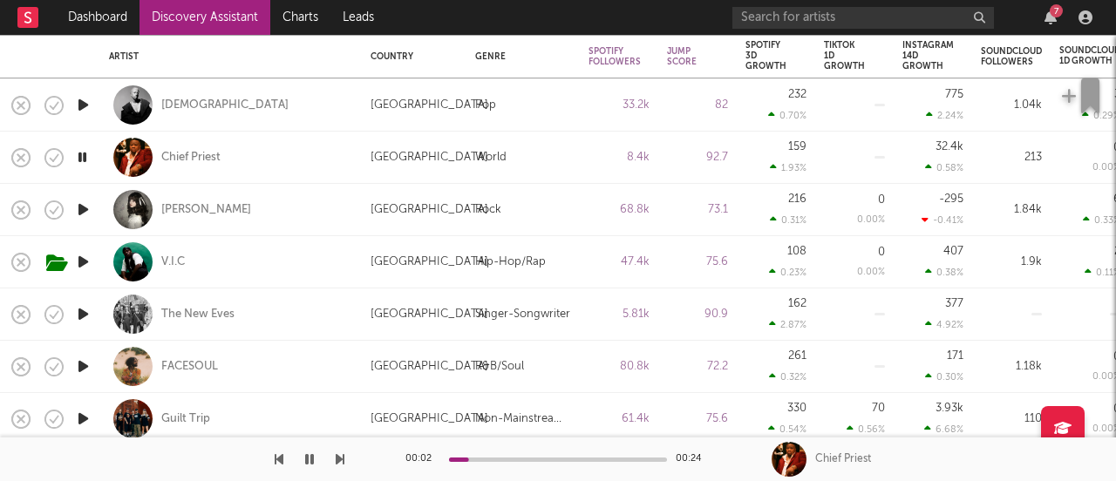
click at [77, 312] on icon "button" at bounding box center [83, 314] width 18 height 22
click at [83, 364] on icon "button" at bounding box center [83, 367] width 18 height 22
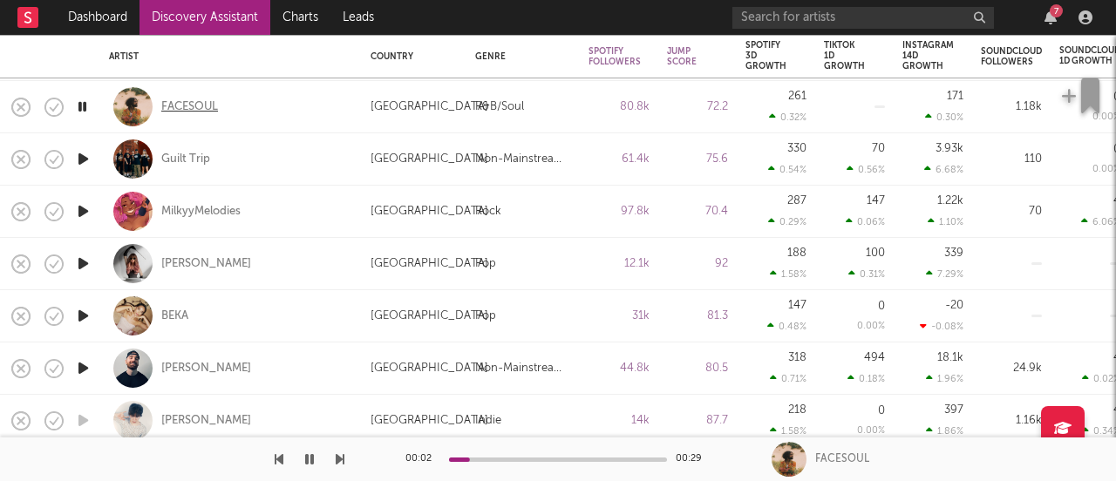
click at [185, 110] on div "FACESOUL" at bounding box center [189, 107] width 57 height 16
click at [85, 164] on icon "button" at bounding box center [83, 159] width 18 height 22
click at [98, 213] on div at bounding box center [82, 212] width 35 height 52
select select "1w"
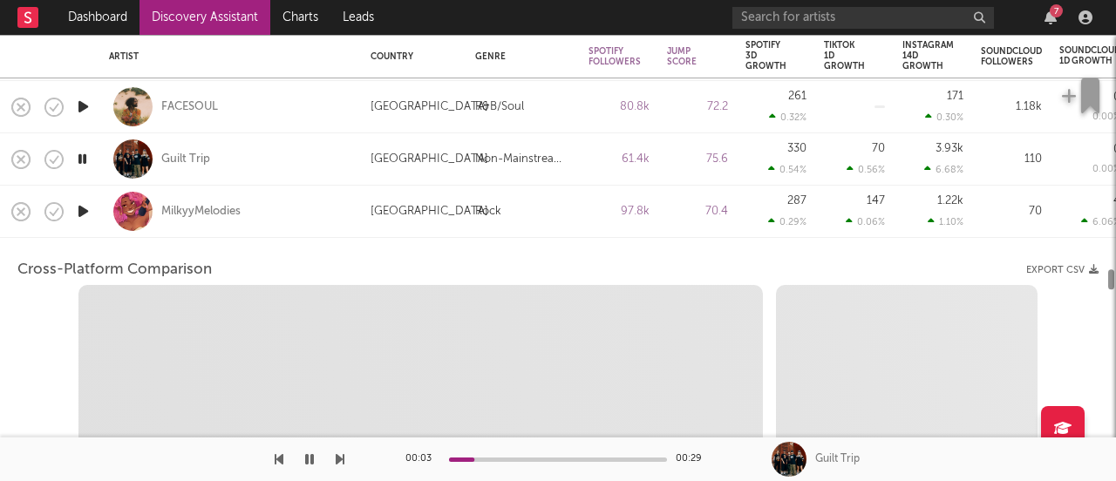
click at [80, 207] on icon "button" at bounding box center [83, 212] width 18 height 22
select select "6m"
click at [92, 230] on div at bounding box center [82, 212] width 35 height 52
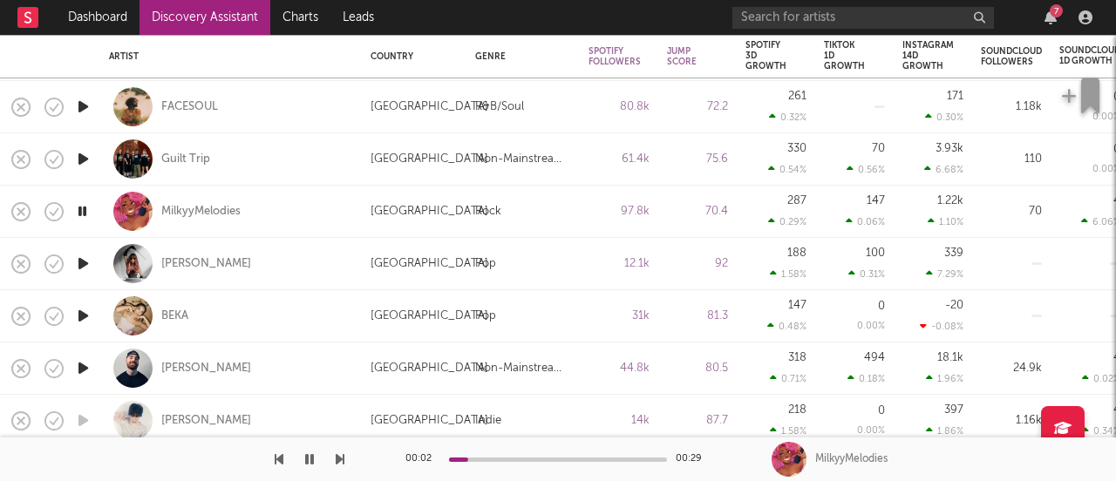
click at [91, 264] on icon "button" at bounding box center [83, 264] width 18 height 22
click at [180, 267] on div "Regina Hardon" at bounding box center [206, 264] width 90 height 16
click at [83, 323] on icon "button" at bounding box center [83, 316] width 18 height 22
click at [86, 373] on icon "button" at bounding box center [83, 368] width 18 height 22
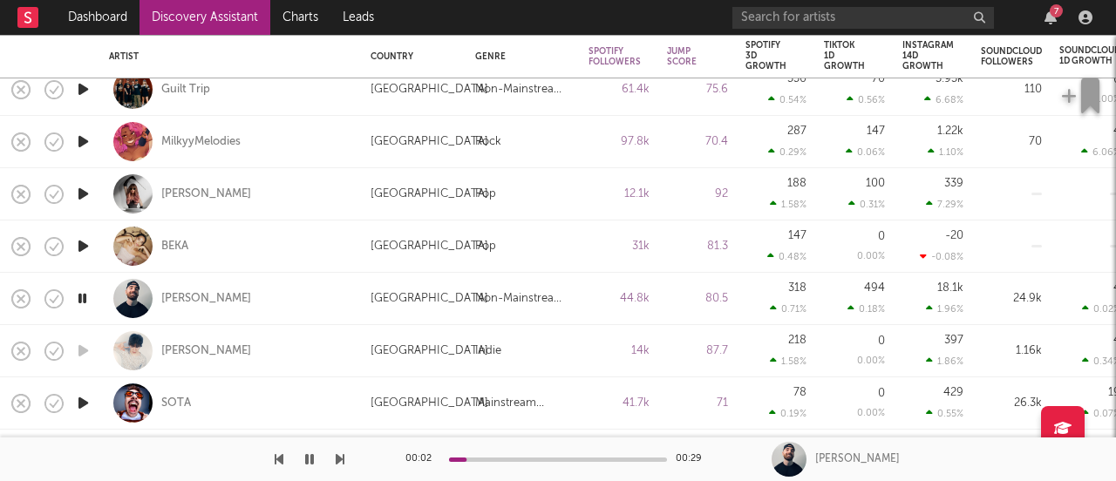
click at [520, 461] on div "00:02 00:29" at bounding box center [557, 460] width 305 height 44
click at [534, 460] on div at bounding box center [558, 460] width 218 height 4
click at [80, 406] on icon "button" at bounding box center [83, 403] width 18 height 22
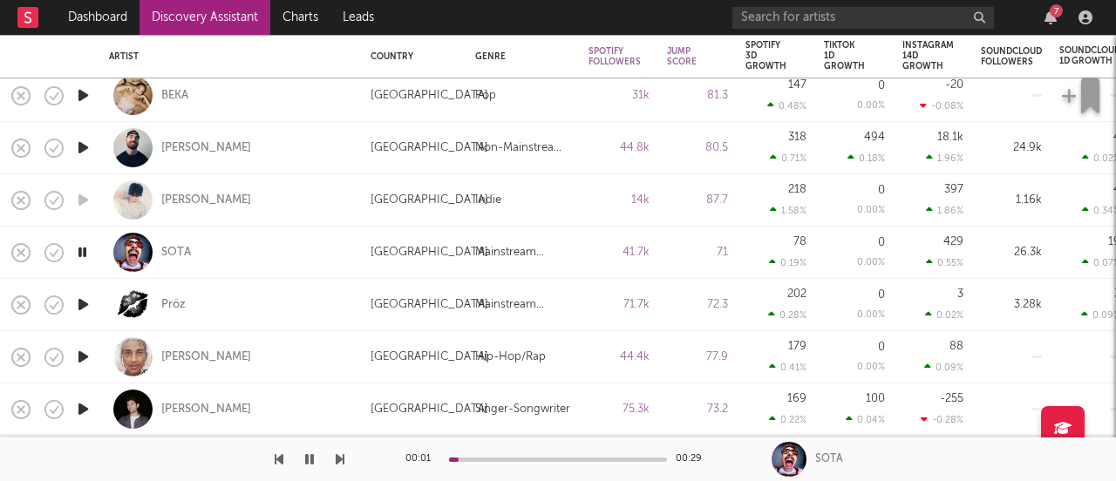
click at [85, 310] on icon "button" at bounding box center [83, 305] width 18 height 22
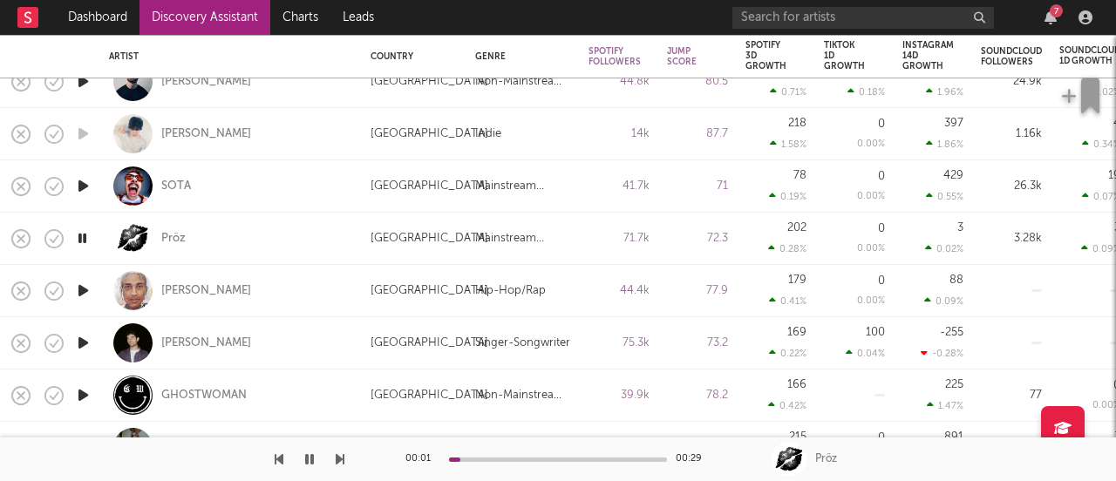
click at [85, 292] on icon "button" at bounding box center [83, 291] width 18 height 22
click at [86, 245] on icon "button" at bounding box center [83, 239] width 18 height 22
click at [181, 236] on div "Pröz" at bounding box center [173, 239] width 24 height 16
drag, startPoint x: 90, startPoint y: 287, endPoint x: 91, endPoint y: 316, distance: 28.8
click at [90, 287] on icon "button" at bounding box center [83, 291] width 18 height 22
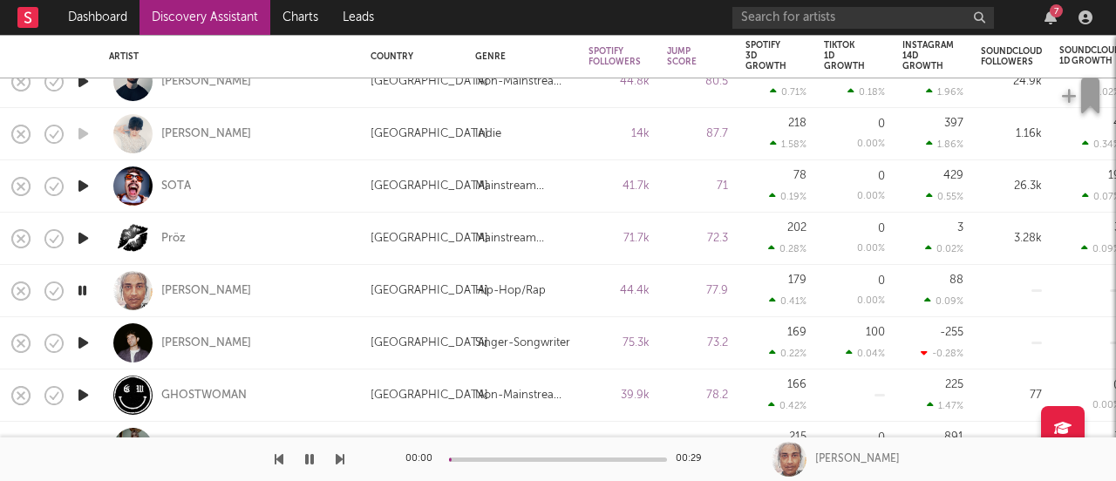
click at [88, 345] on icon "button" at bounding box center [83, 343] width 18 height 22
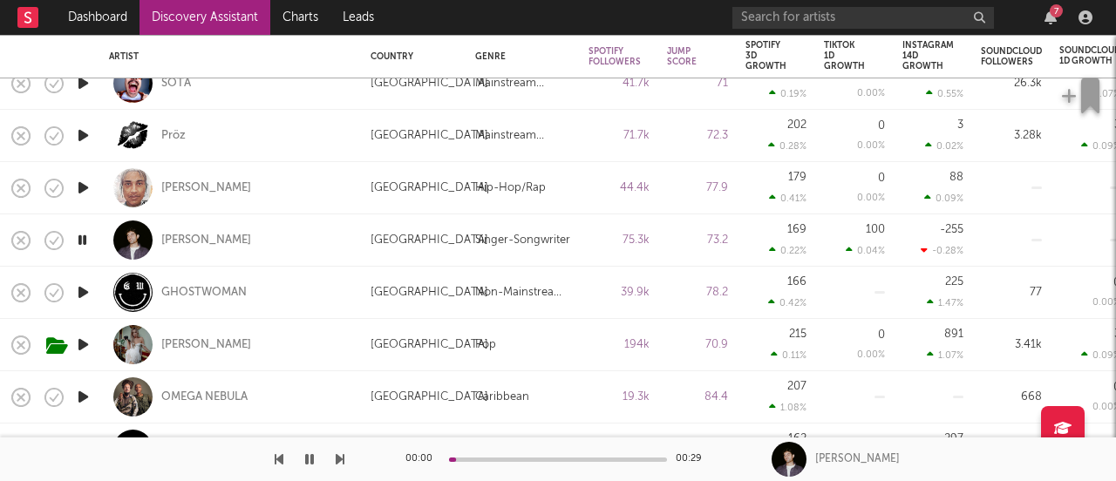
click at [85, 293] on icon "button" at bounding box center [83, 293] width 18 height 22
click at [221, 293] on div "GHOSTWOMAN" at bounding box center [203, 293] width 85 height 16
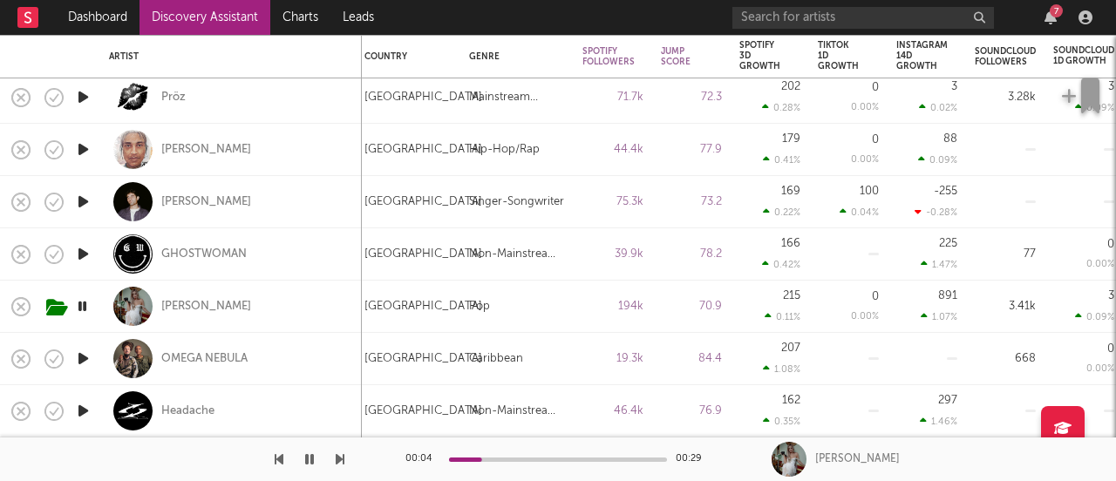
click at [89, 357] on icon "button" at bounding box center [83, 359] width 18 height 22
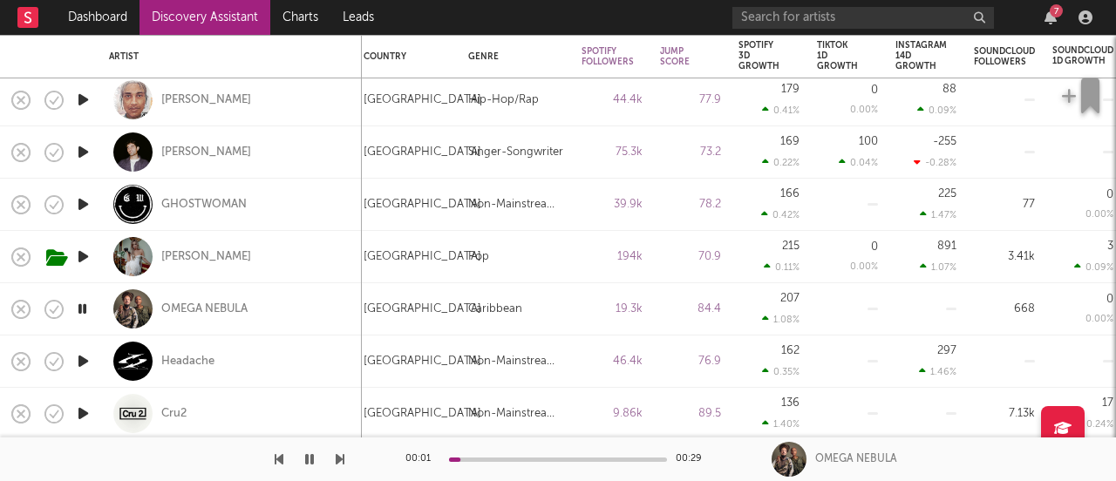
click at [79, 366] on icon "button" at bounding box center [83, 361] width 18 height 22
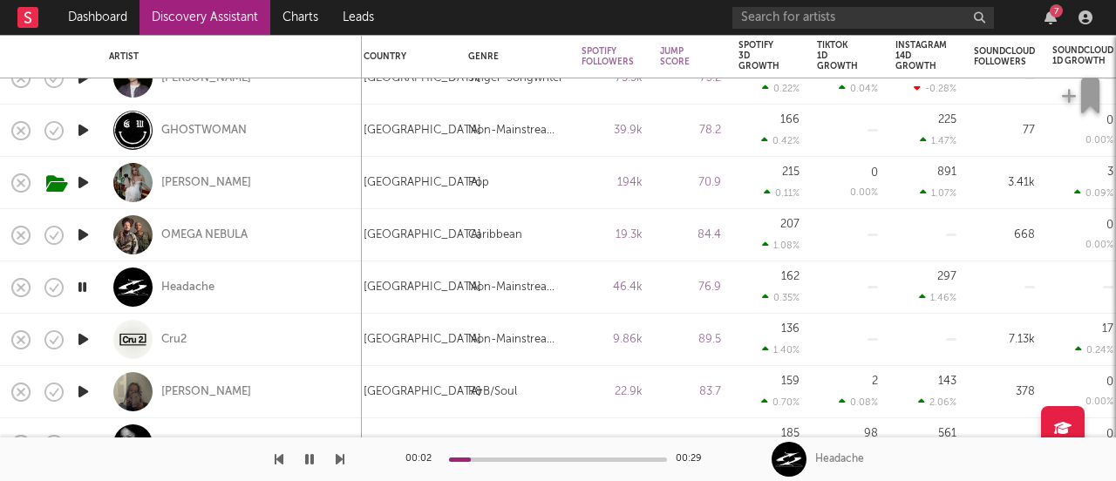
click at [83, 339] on icon "button" at bounding box center [83, 340] width 18 height 22
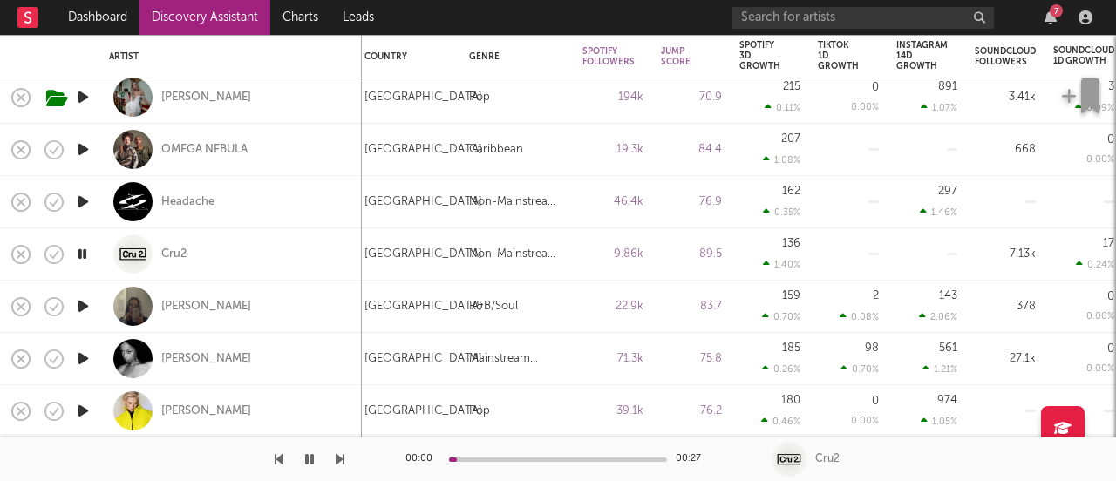
click at [80, 311] on icon "button" at bounding box center [83, 307] width 18 height 22
click at [200, 306] on div "Tia Gordon" at bounding box center [206, 307] width 90 height 16
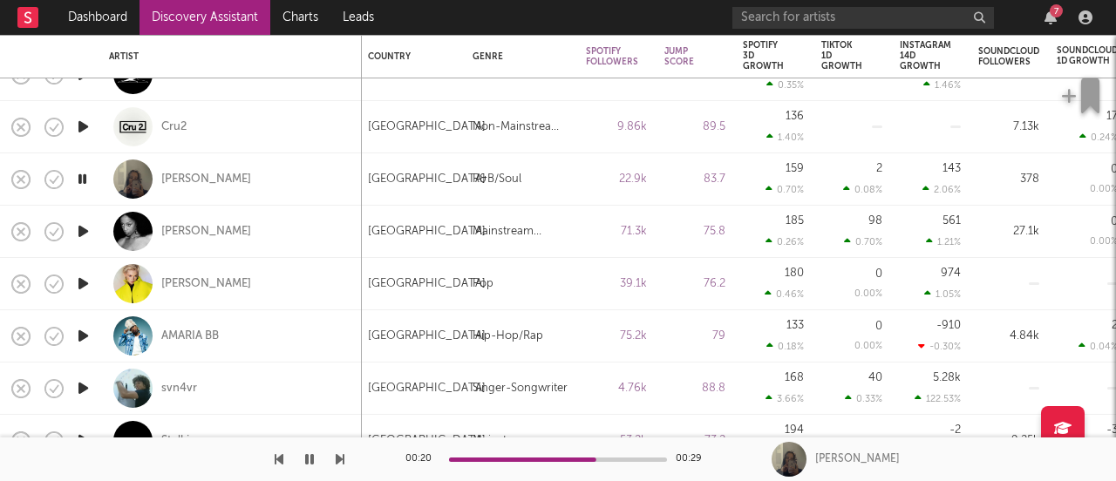
click at [77, 230] on icon "button" at bounding box center [83, 232] width 18 height 22
click at [84, 282] on icon "button" at bounding box center [83, 284] width 18 height 22
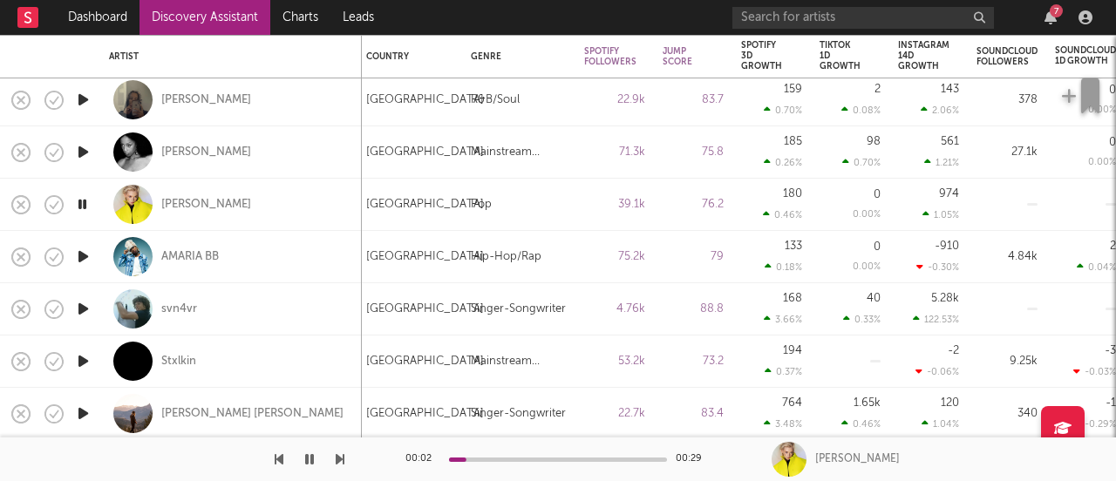
click at [80, 305] on icon "button" at bounding box center [83, 309] width 18 height 22
click at [82, 351] on icon "button" at bounding box center [83, 361] width 18 height 22
click at [80, 416] on icon "button" at bounding box center [83, 414] width 18 height 22
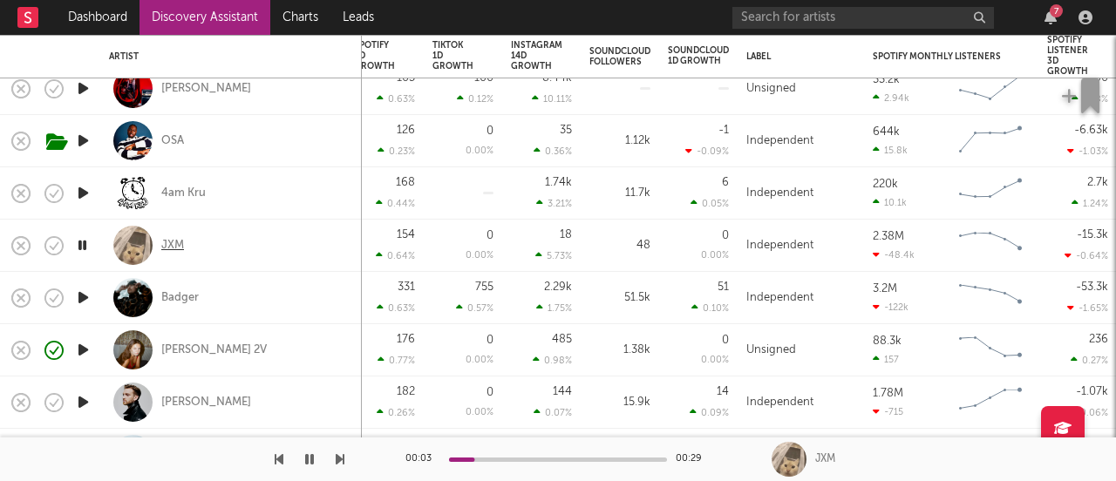
click at [179, 238] on div "JXM" at bounding box center [172, 246] width 23 height 16
click at [79, 348] on icon "button" at bounding box center [83, 350] width 18 height 22
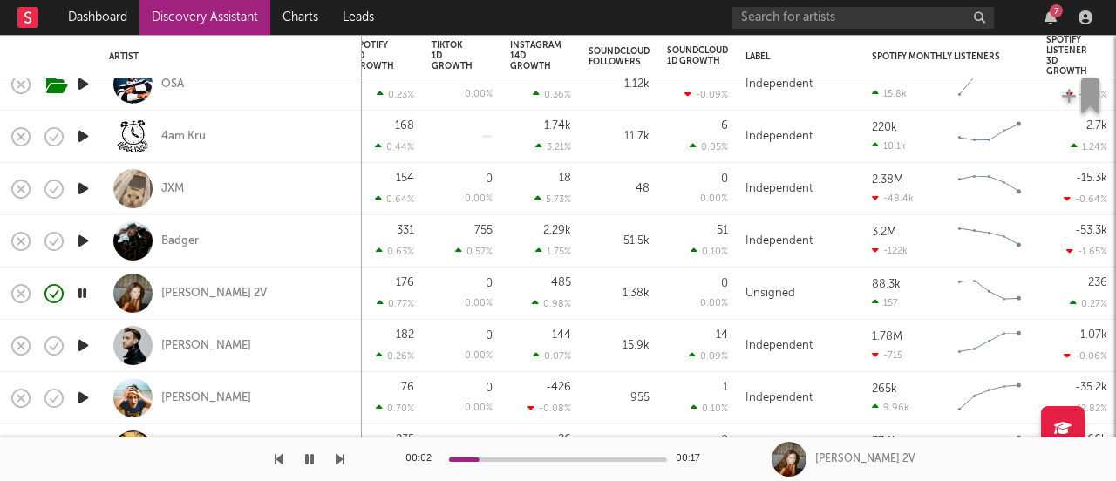
click at [81, 345] on icon "button" at bounding box center [83, 346] width 18 height 22
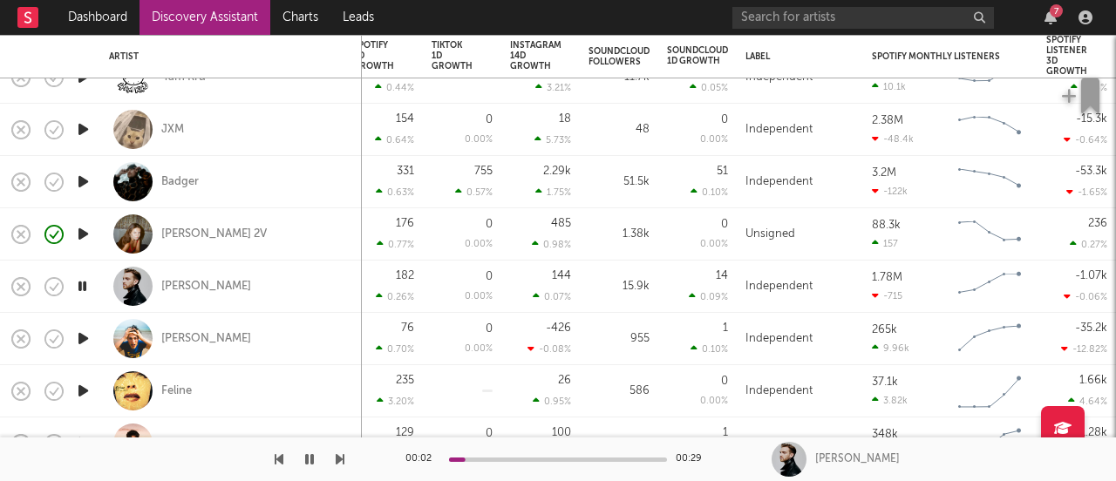
click at [81, 331] on icon "button" at bounding box center [83, 339] width 18 height 22
click at [88, 391] on icon "button" at bounding box center [83, 391] width 18 height 22
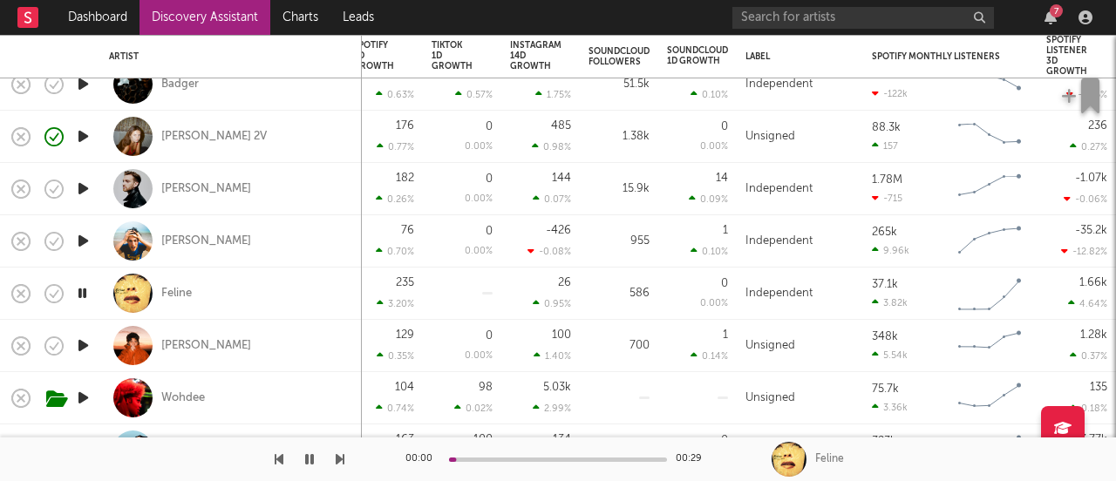
click at [81, 348] on icon "button" at bounding box center [83, 346] width 18 height 22
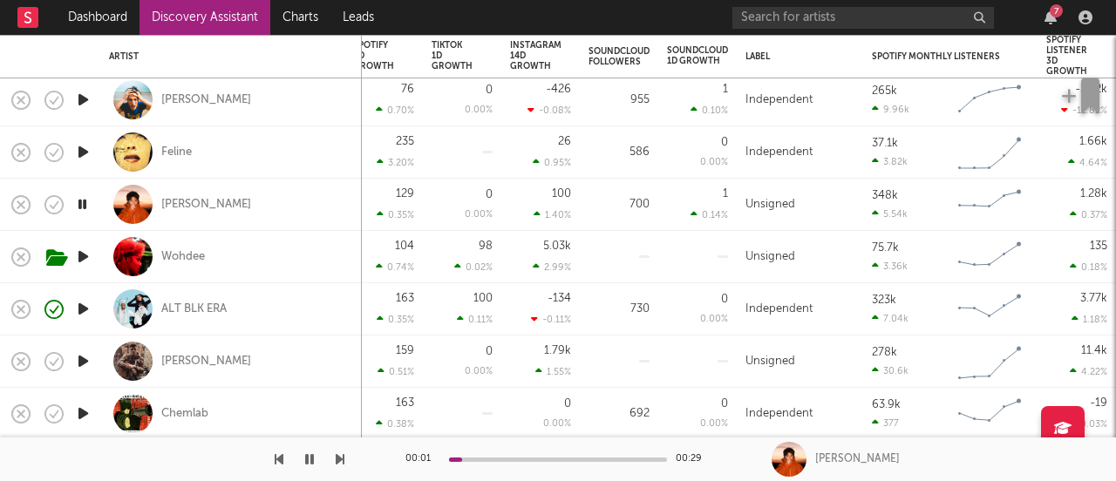
click at [75, 306] on icon "button" at bounding box center [83, 309] width 18 height 22
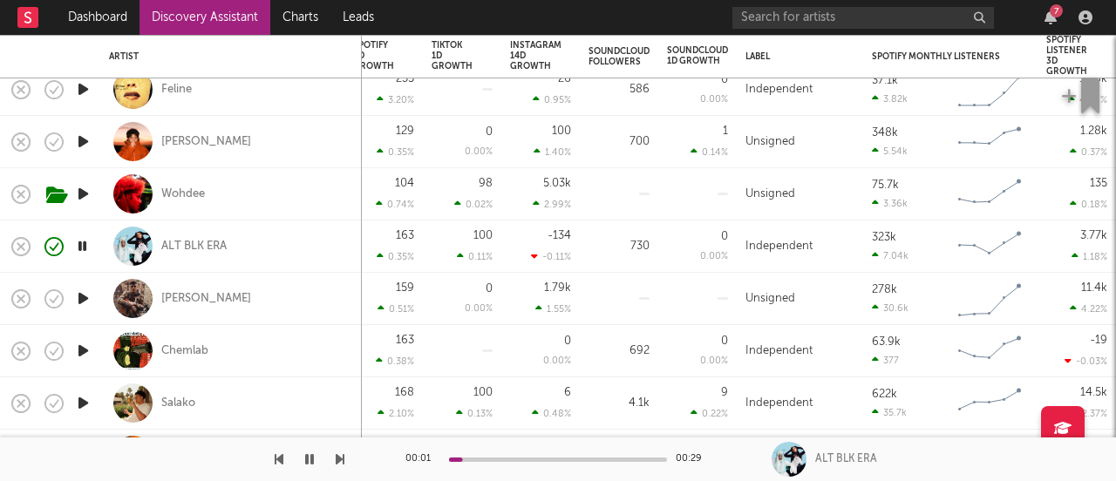
click at [79, 305] on icon "button" at bounding box center [83, 299] width 18 height 22
click at [83, 354] on icon "button" at bounding box center [83, 351] width 18 height 22
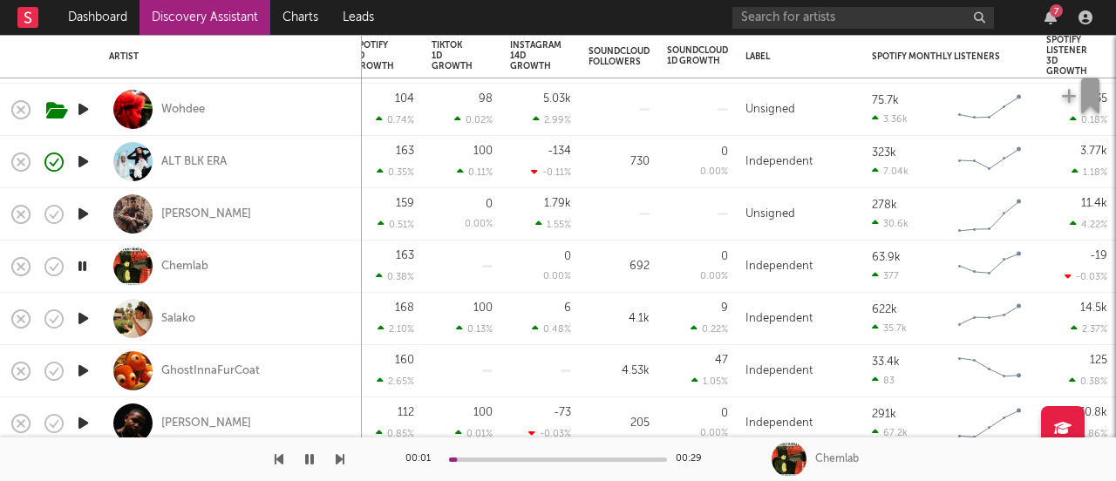
click at [79, 316] on icon "button" at bounding box center [83, 319] width 18 height 22
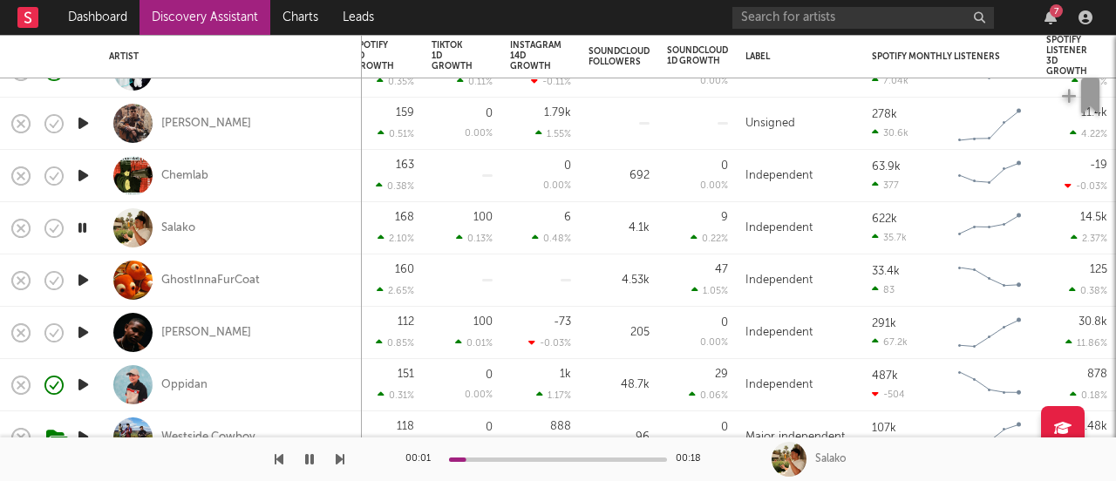
click at [80, 337] on icon "button" at bounding box center [83, 333] width 18 height 22
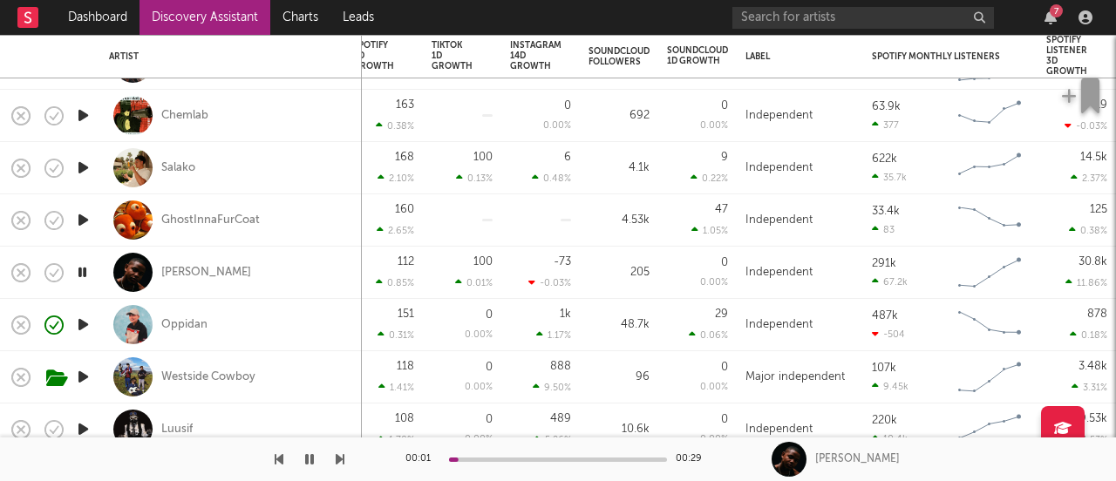
click at [85, 323] on icon "button" at bounding box center [83, 325] width 18 height 22
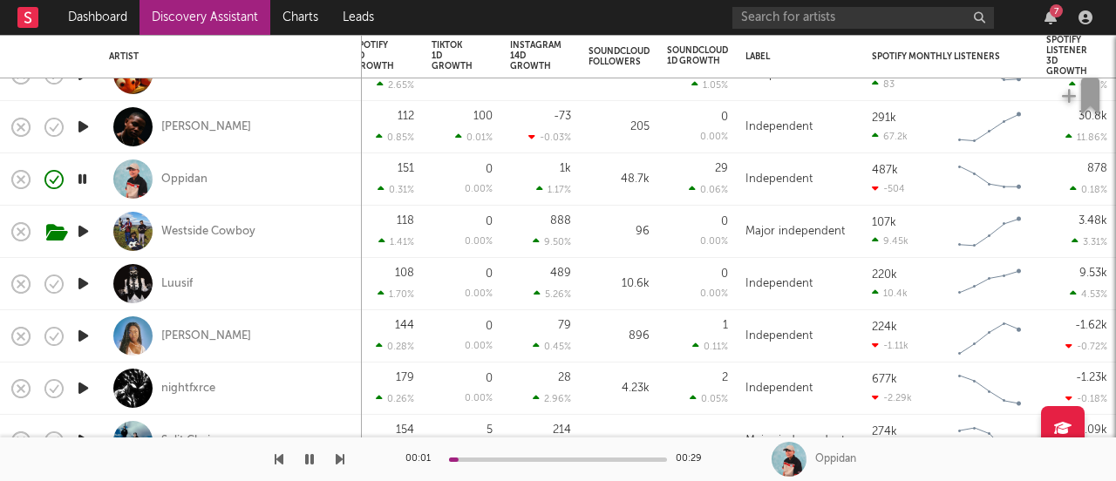
click at [85, 332] on icon "button" at bounding box center [83, 336] width 18 height 22
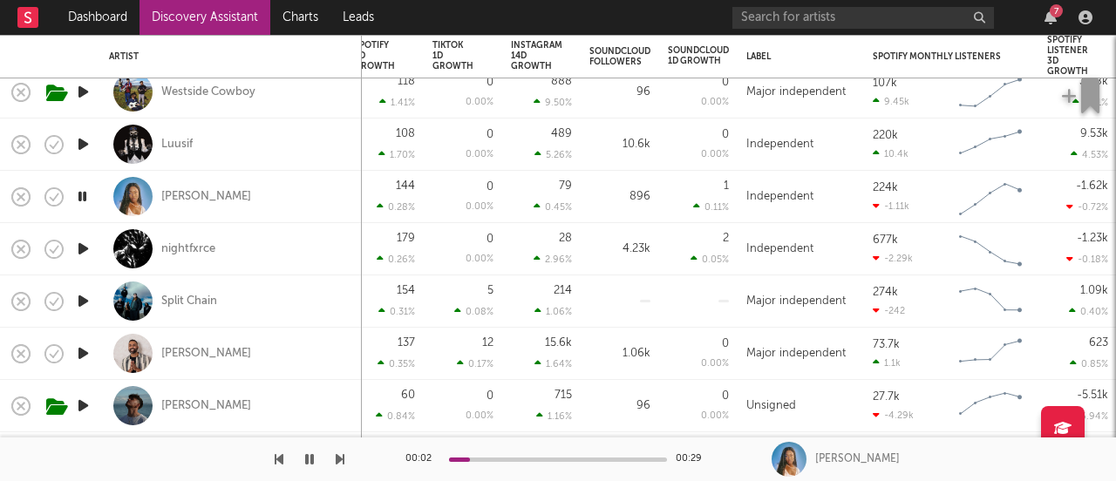
click at [81, 254] on icon "button" at bounding box center [83, 249] width 18 height 22
click at [80, 302] on icon "button" at bounding box center [83, 301] width 18 height 22
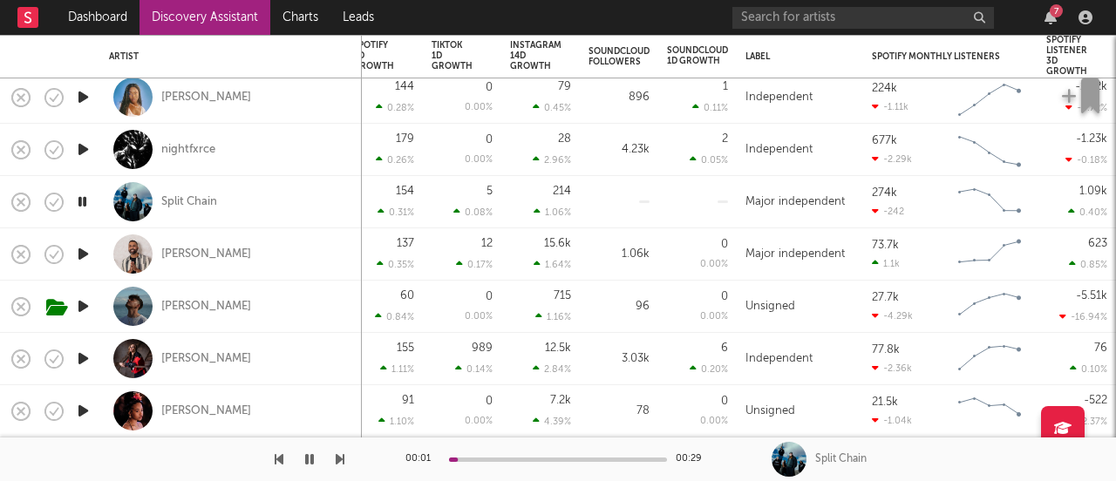
click at [83, 356] on icon "button" at bounding box center [83, 359] width 18 height 22
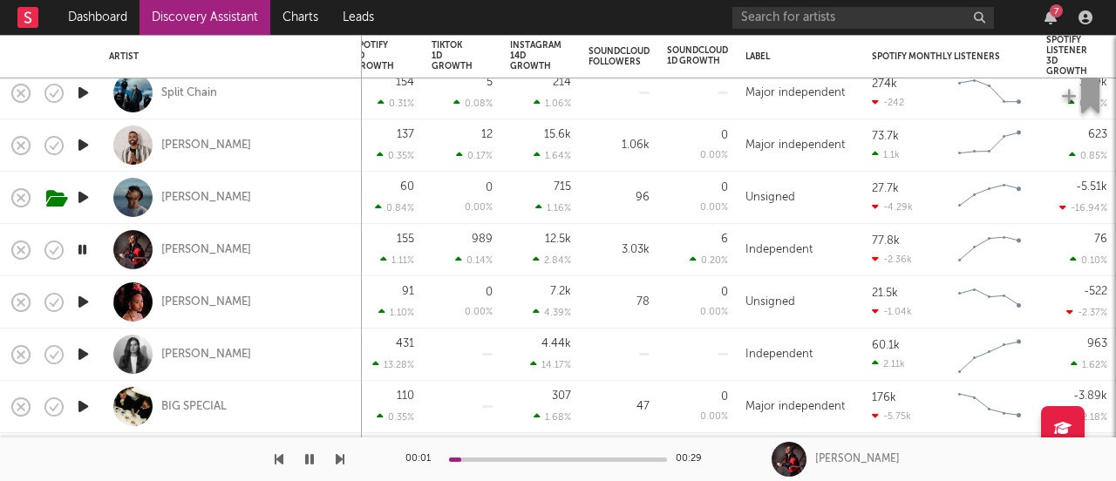
click at [81, 350] on icon "button" at bounding box center [83, 355] width 18 height 22
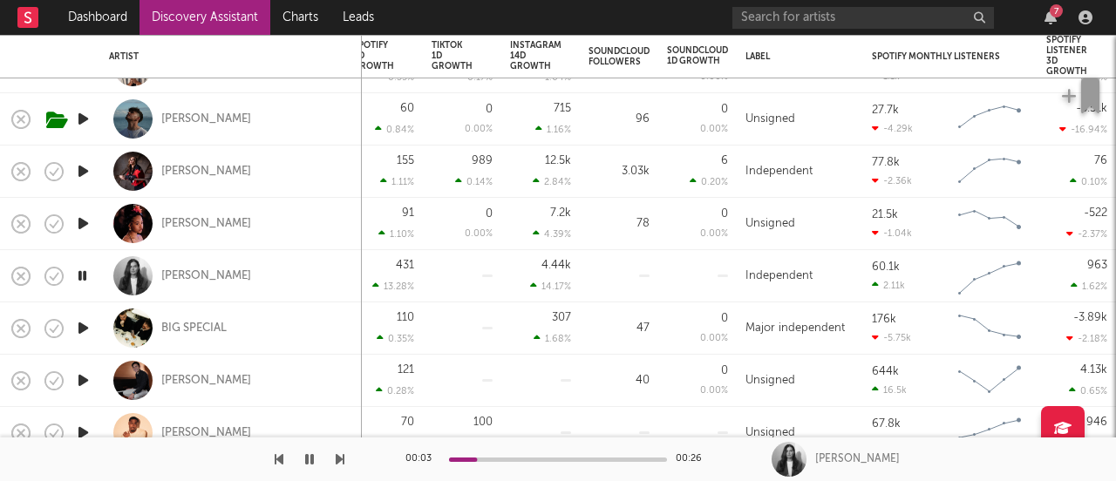
click at [84, 332] on icon "button" at bounding box center [83, 328] width 18 height 22
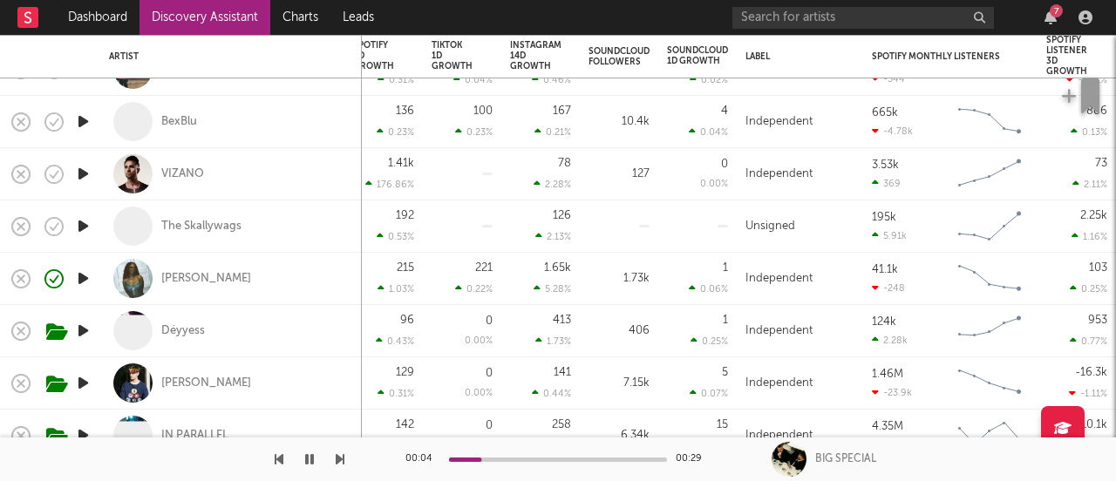
click at [84, 277] on icon "button" at bounding box center [83, 279] width 18 height 22
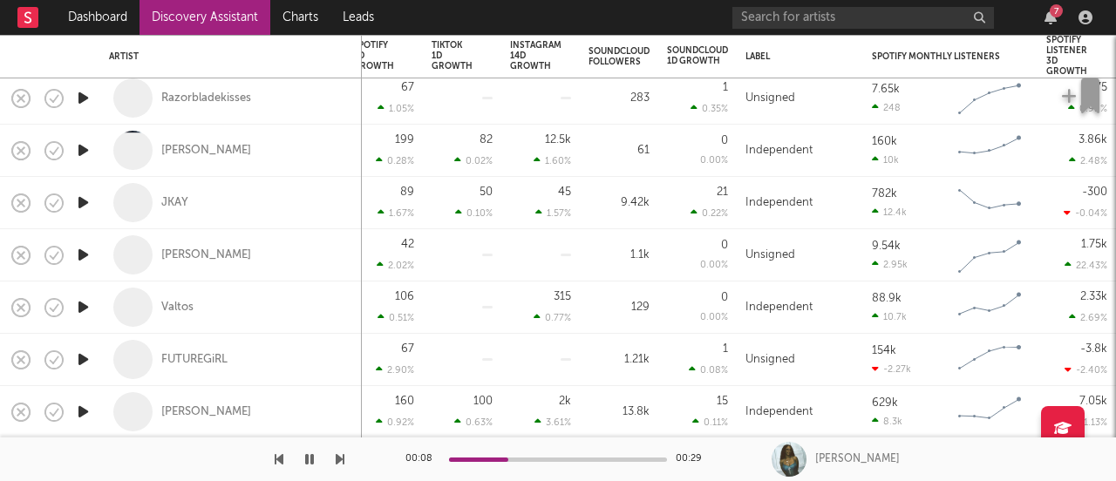
click at [82, 252] on icon "button" at bounding box center [83, 255] width 18 height 22
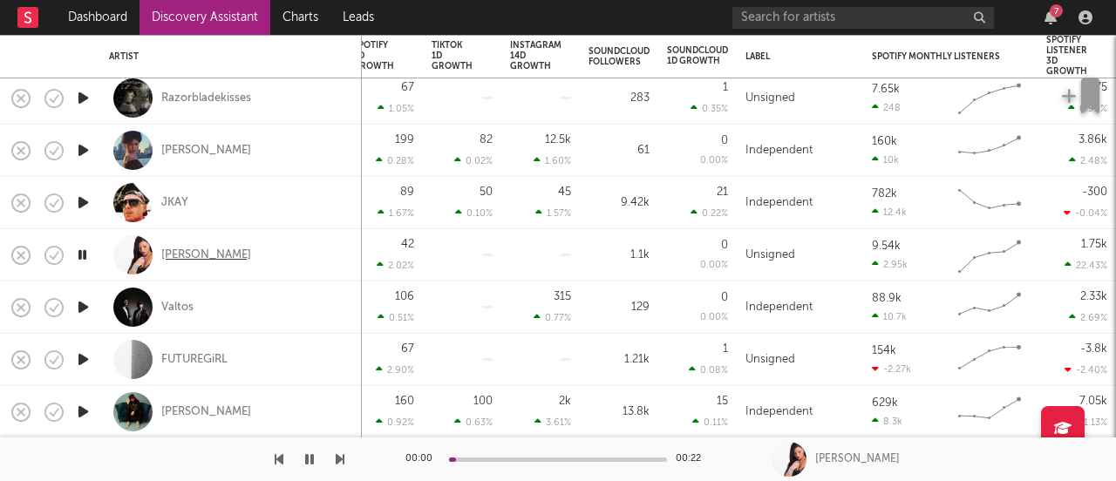
click at [186, 254] on div "Candy Rose" at bounding box center [206, 256] width 90 height 16
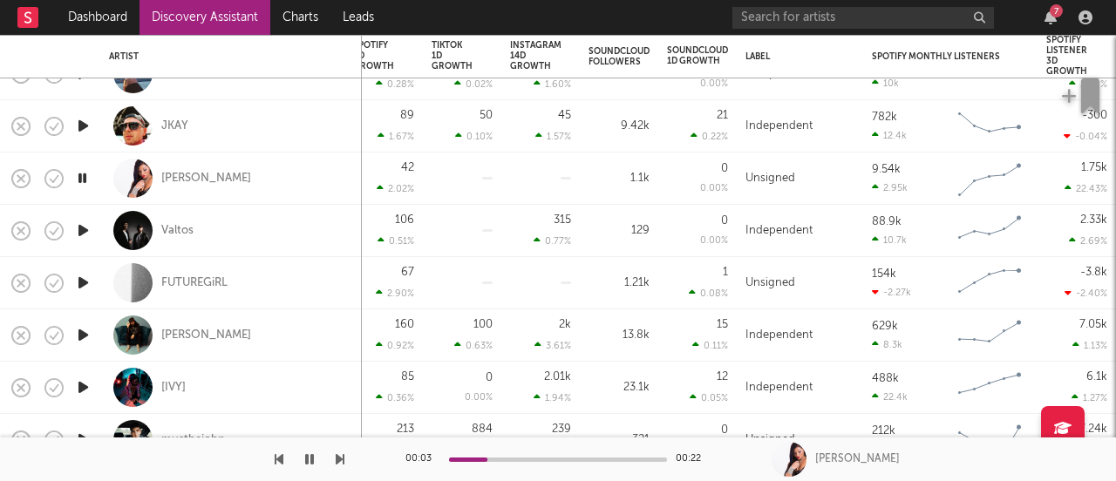
click at [89, 231] on icon "button" at bounding box center [83, 231] width 18 height 22
click at [87, 335] on icon "button" at bounding box center [83, 335] width 18 height 22
click at [89, 281] on icon "button" at bounding box center [83, 283] width 18 height 22
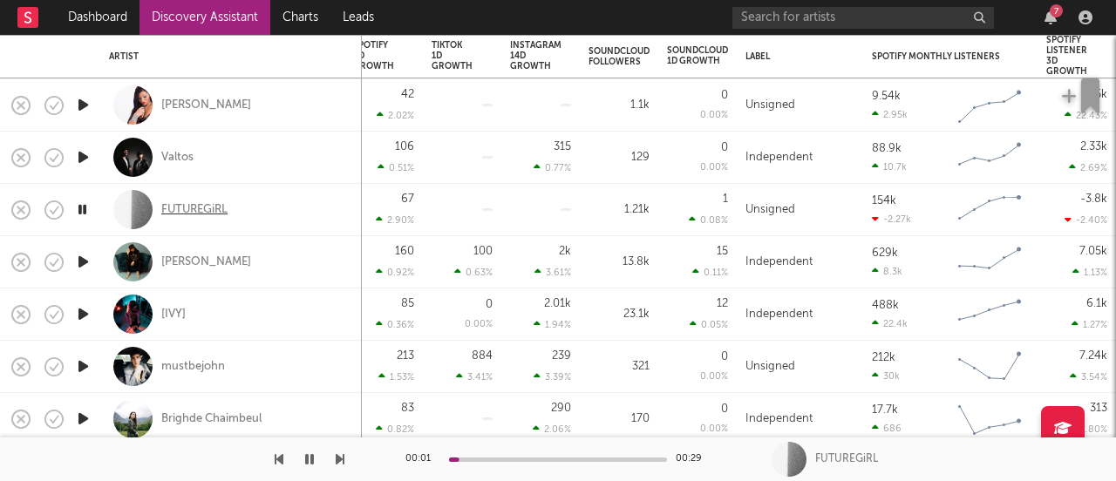
click at [190, 210] on div "FUTUREGiRL" at bounding box center [194, 210] width 66 height 16
click at [88, 209] on icon "button" at bounding box center [83, 210] width 18 height 22
click at [210, 208] on div "FUTUREGiRL" at bounding box center [194, 210] width 66 height 16
click at [82, 256] on icon "button" at bounding box center [83, 262] width 18 height 22
click at [85, 367] on icon "button" at bounding box center [83, 367] width 18 height 22
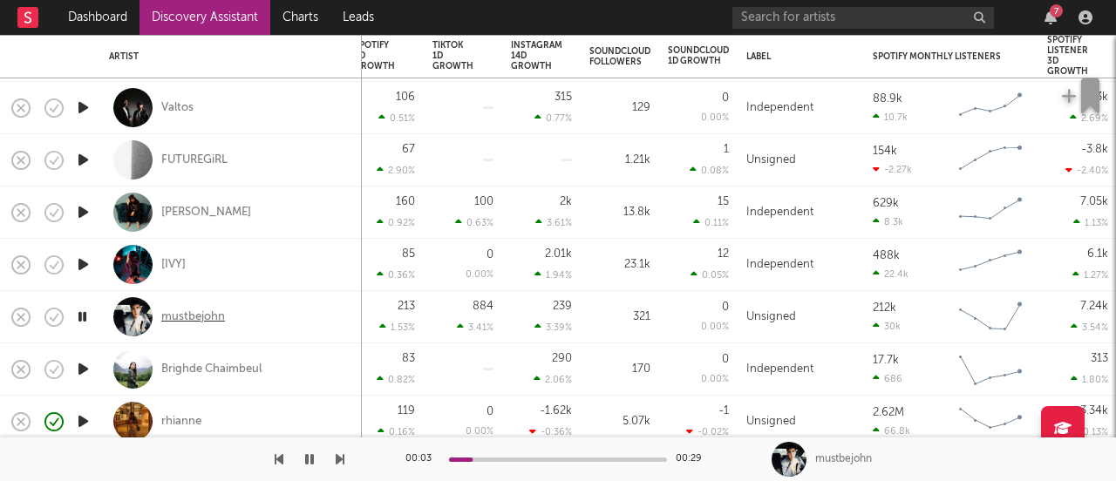
click at [199, 321] on div "mustbejohn" at bounding box center [193, 318] width 64 height 16
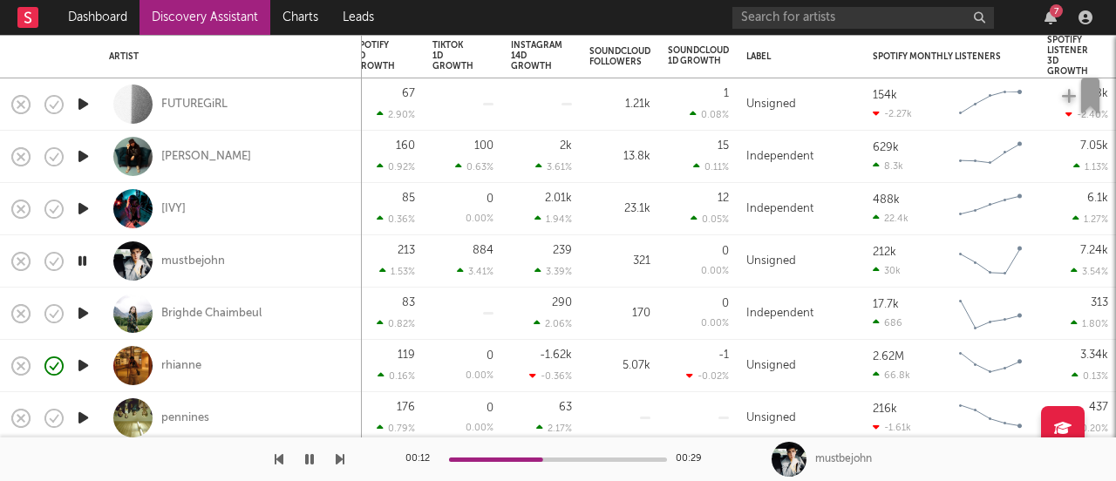
click at [79, 310] on icon "button" at bounding box center [83, 314] width 18 height 22
click at [227, 316] on div "Brighde Chaimbeul" at bounding box center [211, 314] width 100 height 16
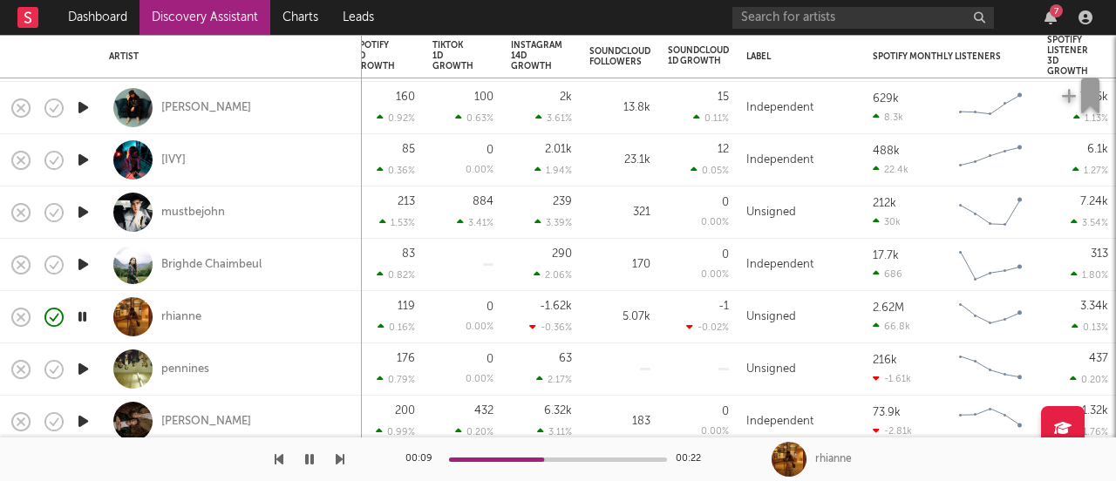
click at [82, 366] on icon "button" at bounding box center [83, 369] width 18 height 22
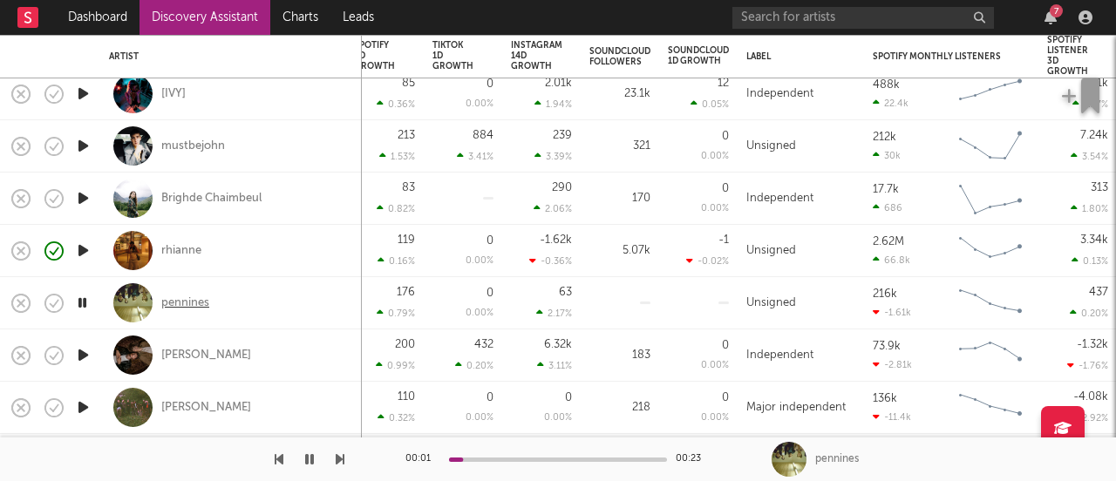
click at [201, 299] on div "pennines" at bounding box center [185, 304] width 48 height 16
click at [82, 405] on icon "button" at bounding box center [83, 408] width 18 height 22
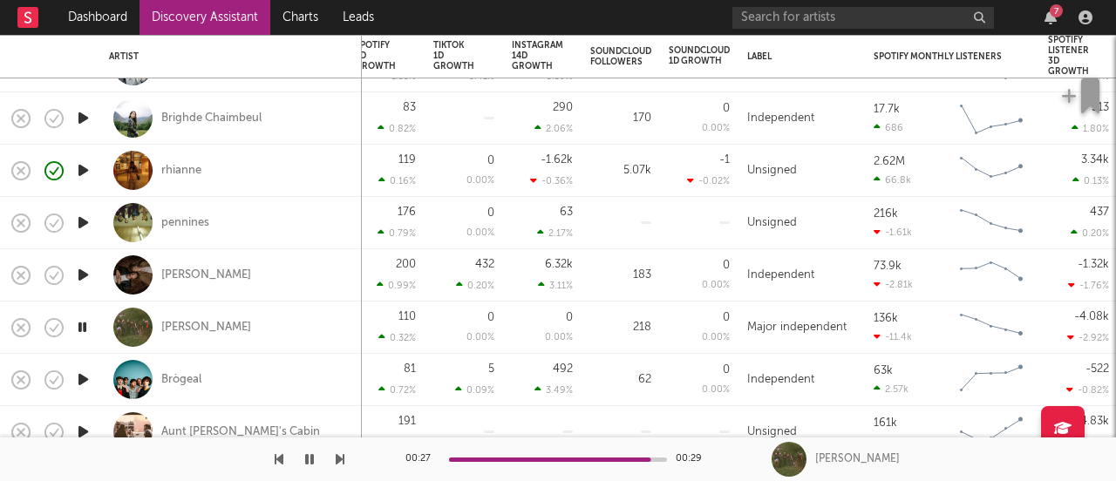
click at [85, 382] on icon "button" at bounding box center [83, 380] width 18 height 22
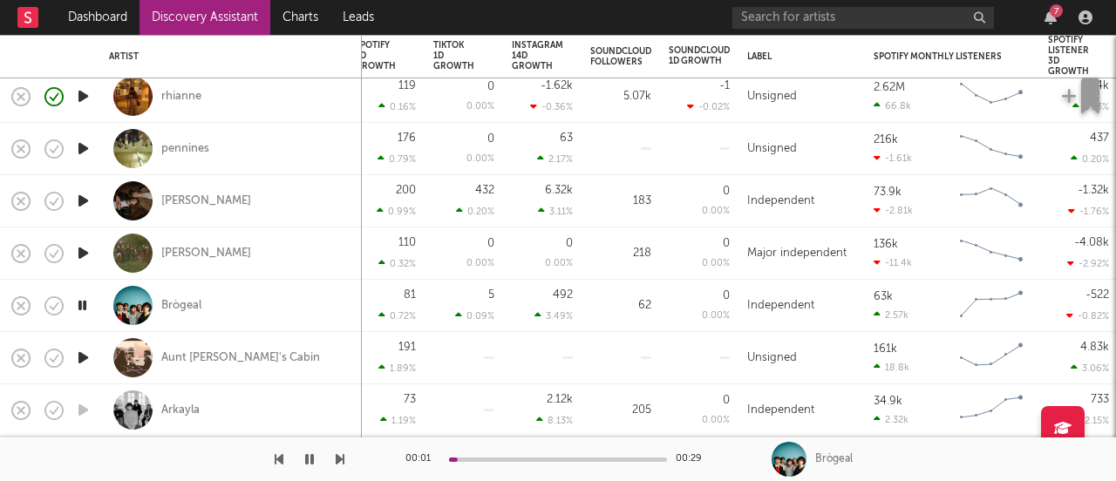
click at [85, 371] on div at bounding box center [82, 358] width 35 height 52
select select "1w"
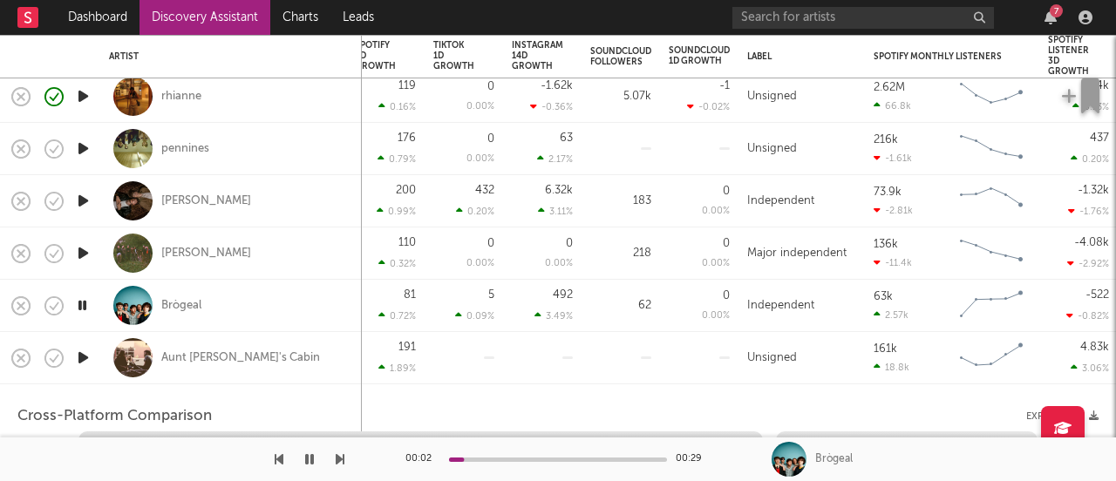
click at [79, 360] on icon "button" at bounding box center [83, 358] width 18 height 22
select select "1w"
click at [229, 378] on div "Aunt Cynthia's Cabin" at bounding box center [231, 357] width 244 height 51
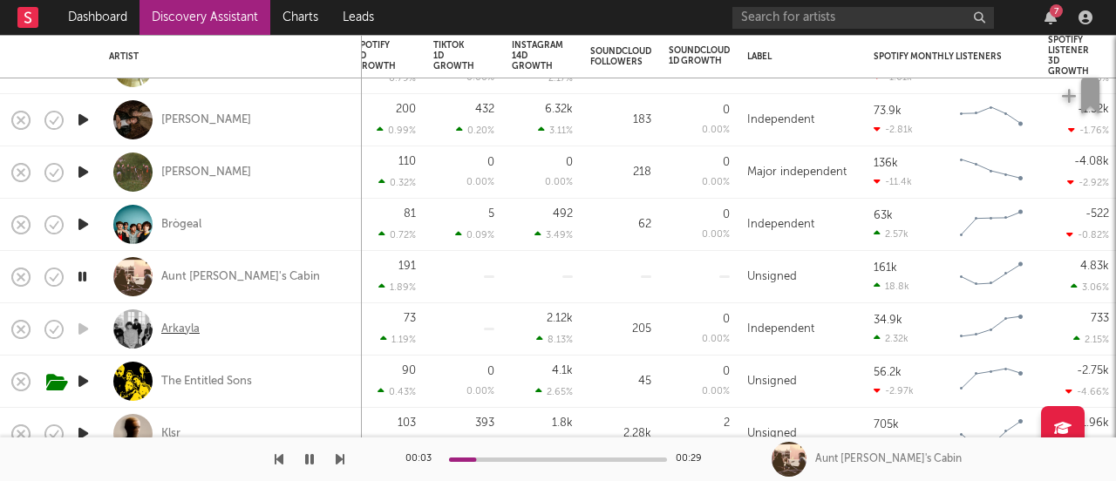
click at [187, 328] on div "Arkayla" at bounding box center [180, 330] width 38 height 16
click at [201, 277] on div "Aunt Cynthia's Cabin" at bounding box center [240, 277] width 159 height 16
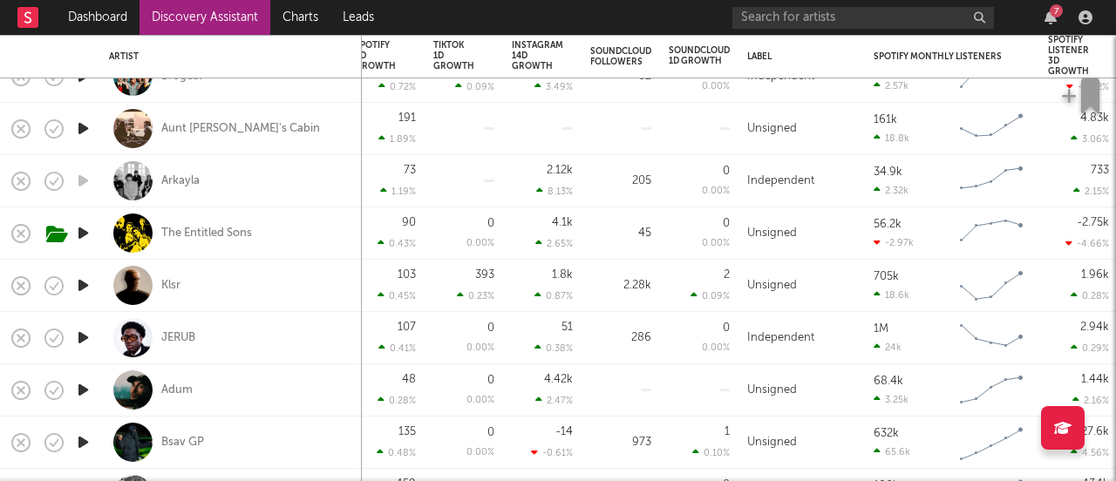
click at [79, 286] on icon "button" at bounding box center [83, 286] width 18 height 22
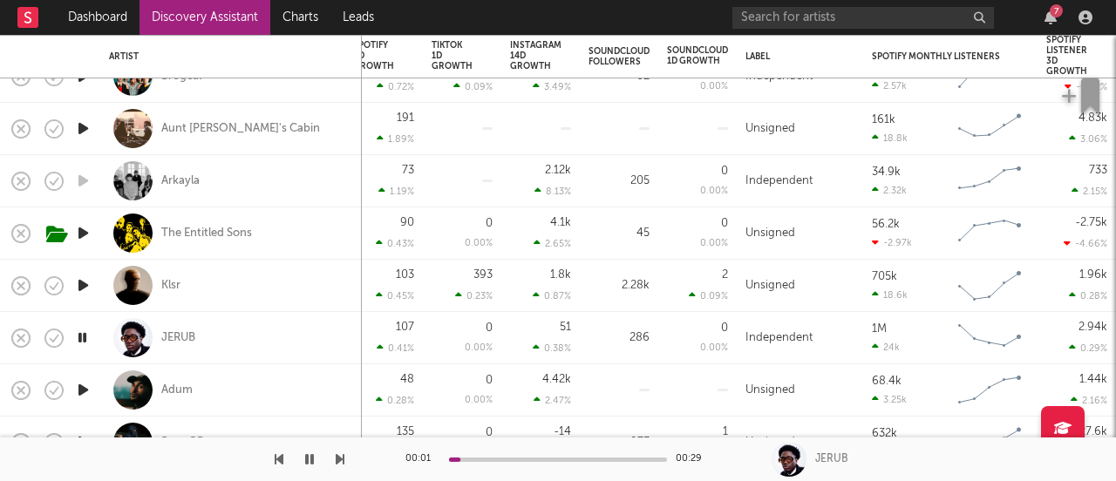
click at [507, 458] on div at bounding box center [558, 460] width 218 height 4
click at [79, 391] on icon "button" at bounding box center [83, 390] width 18 height 22
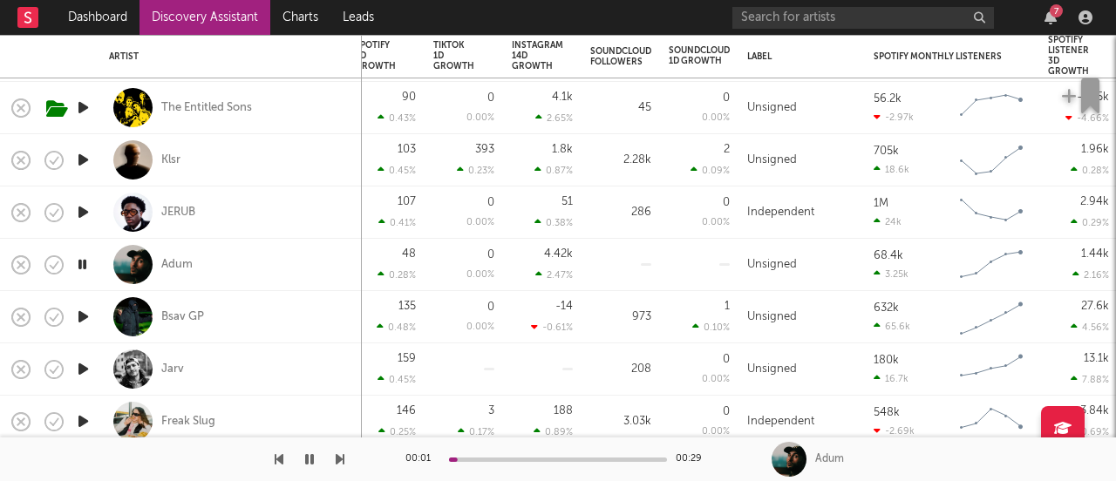
click at [83, 316] on icon "button" at bounding box center [83, 317] width 18 height 22
click at [85, 367] on icon "button" at bounding box center [83, 369] width 18 height 22
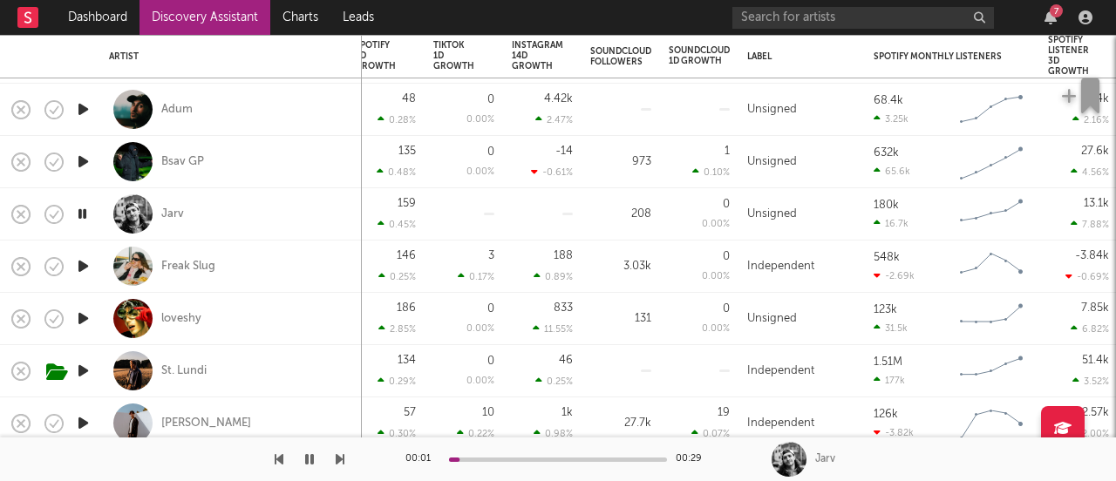
click at [85, 268] on icon "button" at bounding box center [83, 266] width 18 height 22
click at [191, 268] on div "Freak Slug" at bounding box center [188, 267] width 54 height 16
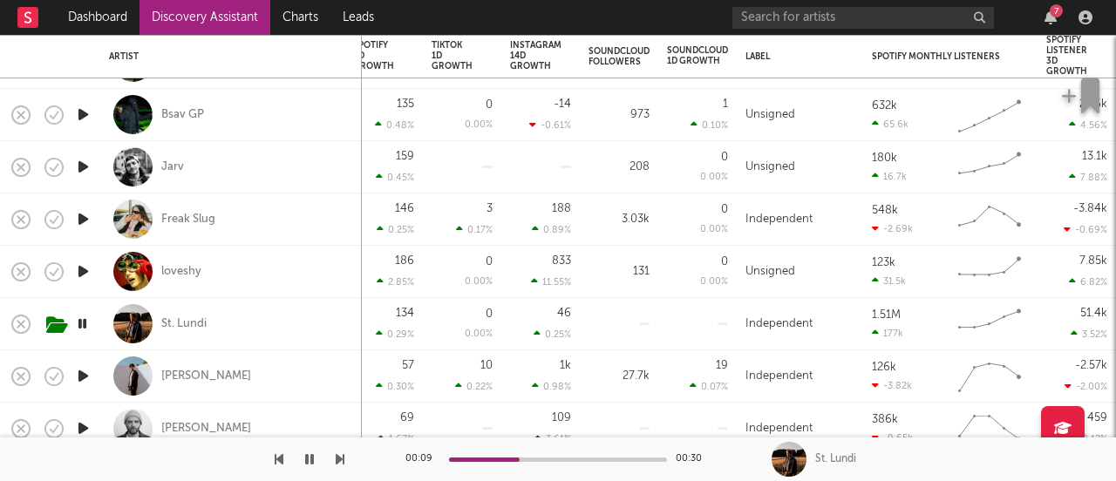
click at [87, 372] on icon "button" at bounding box center [83, 376] width 18 height 22
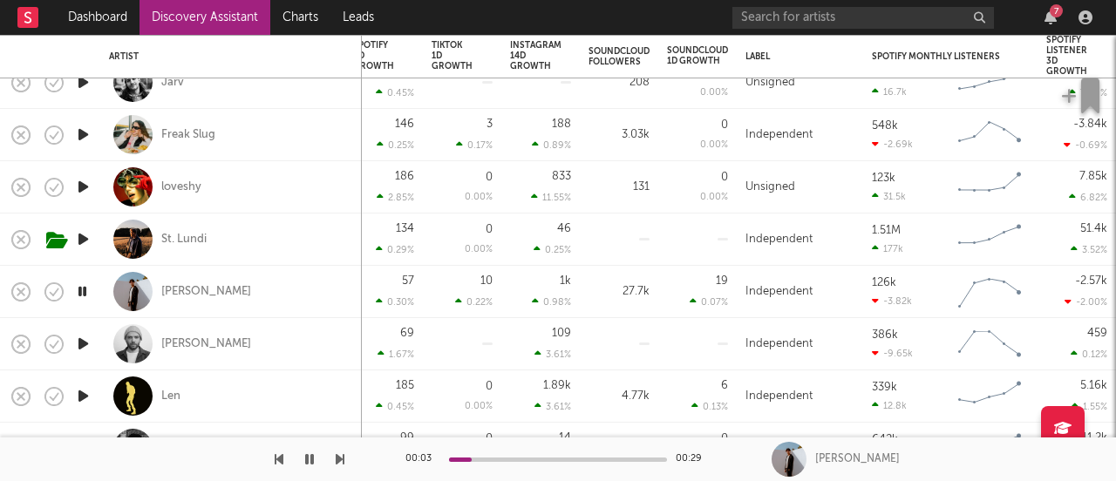
click at [85, 347] on icon "button" at bounding box center [83, 344] width 18 height 22
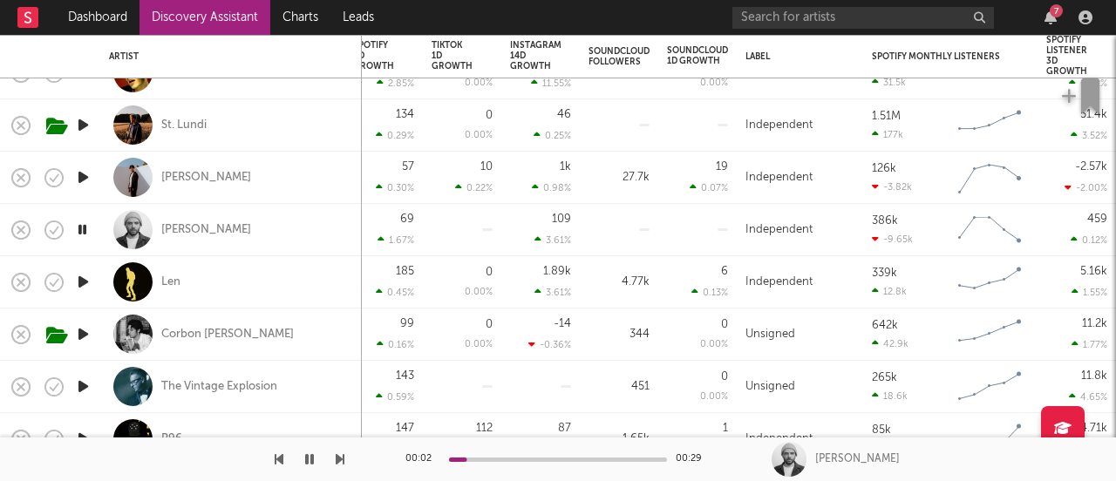
click at [80, 281] on icon "button" at bounding box center [83, 282] width 18 height 22
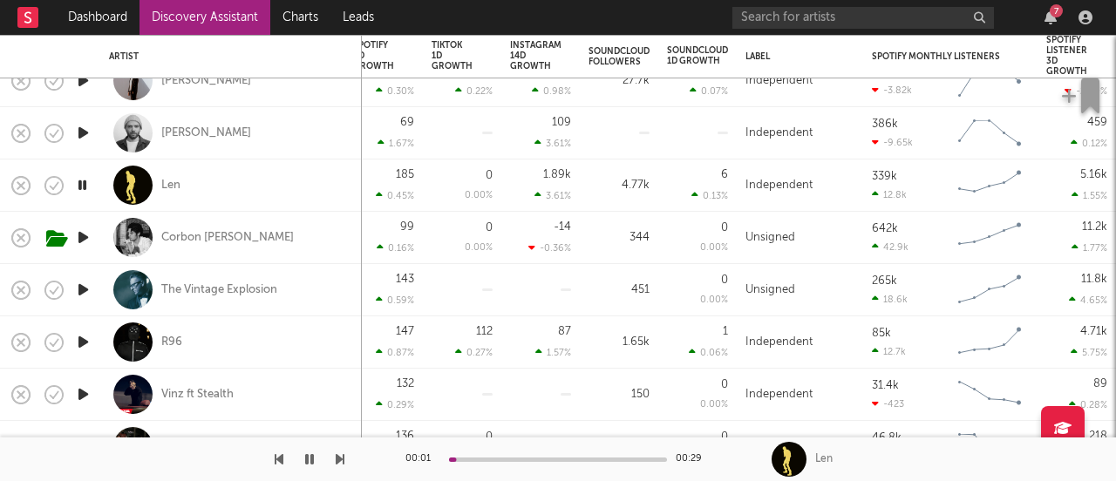
click at [85, 241] on icon "button" at bounding box center [83, 238] width 18 height 22
click at [78, 291] on icon "button" at bounding box center [83, 290] width 18 height 22
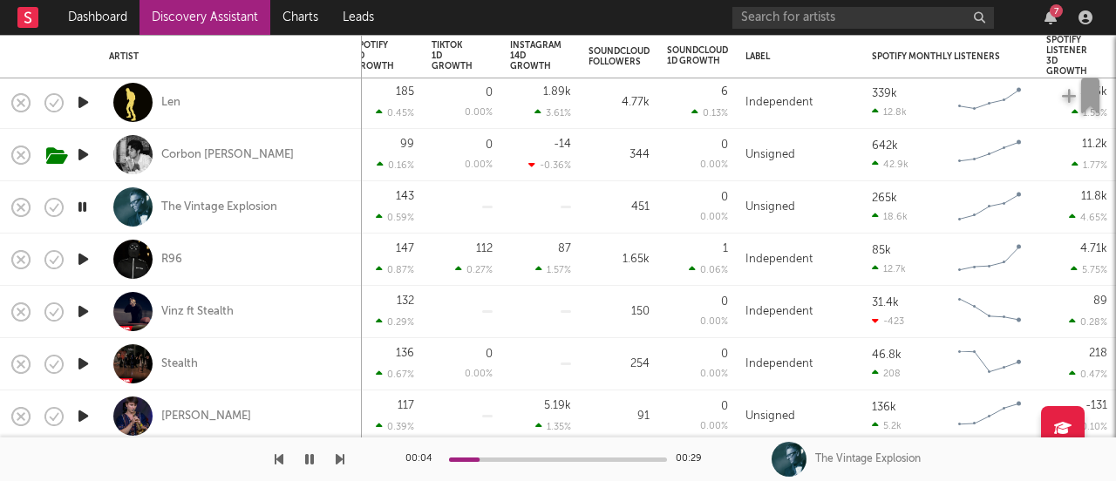
click at [80, 260] on icon "button" at bounding box center [83, 259] width 18 height 22
click at [88, 312] on icon "button" at bounding box center [83, 312] width 18 height 22
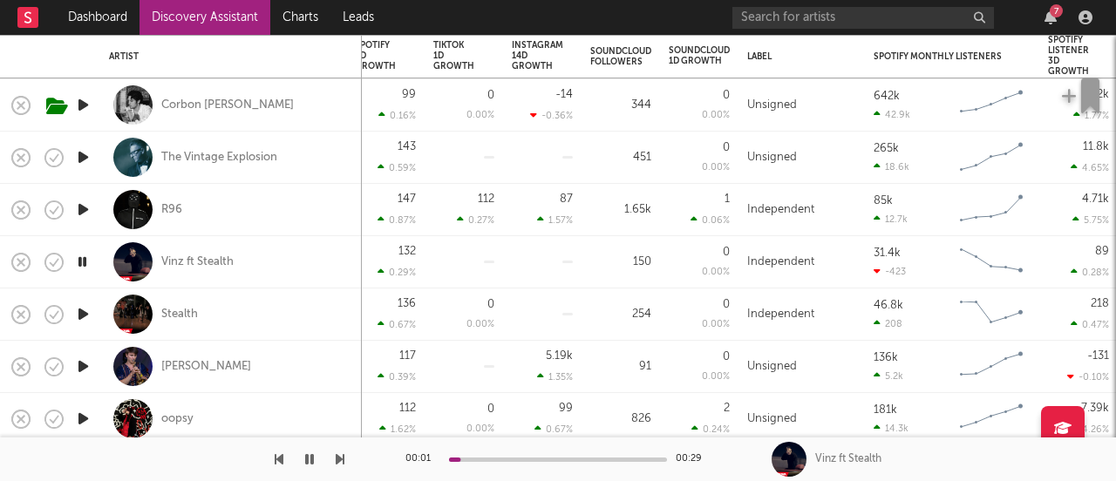
click at [82, 314] on icon "button" at bounding box center [83, 314] width 18 height 22
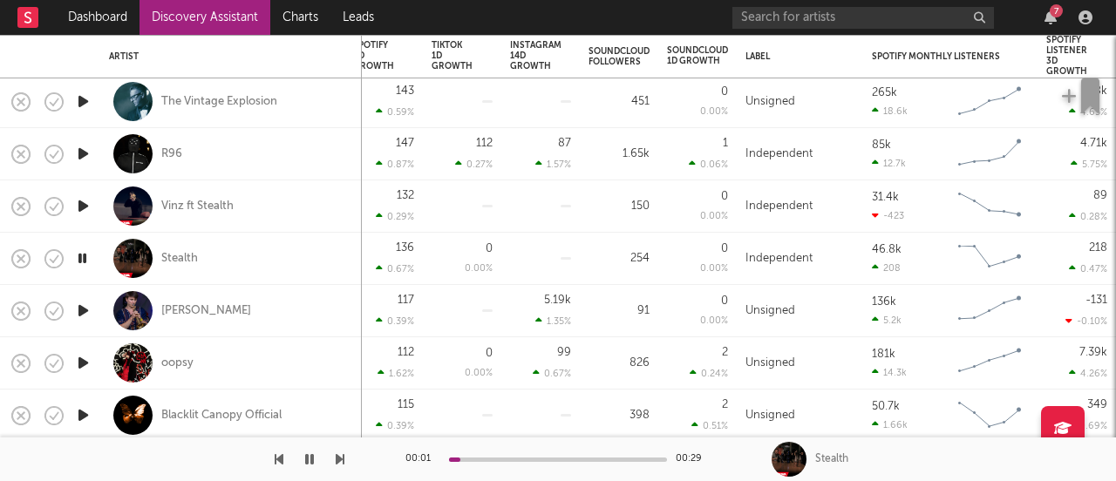
click at [86, 308] on icon "button" at bounding box center [83, 311] width 18 height 22
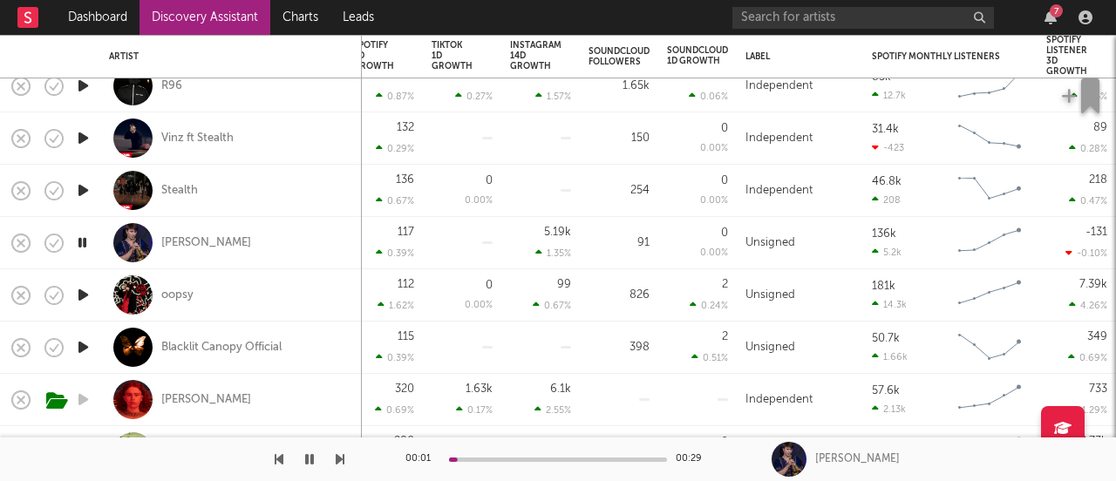
click at [83, 298] on icon "button" at bounding box center [83, 295] width 18 height 22
click at [80, 350] on icon "button" at bounding box center [83, 348] width 18 height 22
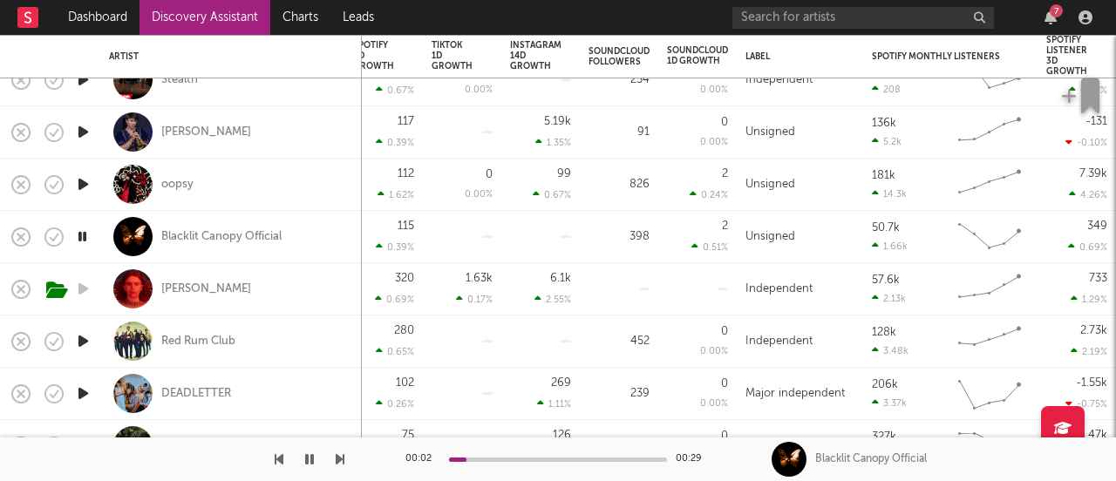
click at [79, 339] on icon "button" at bounding box center [83, 341] width 18 height 22
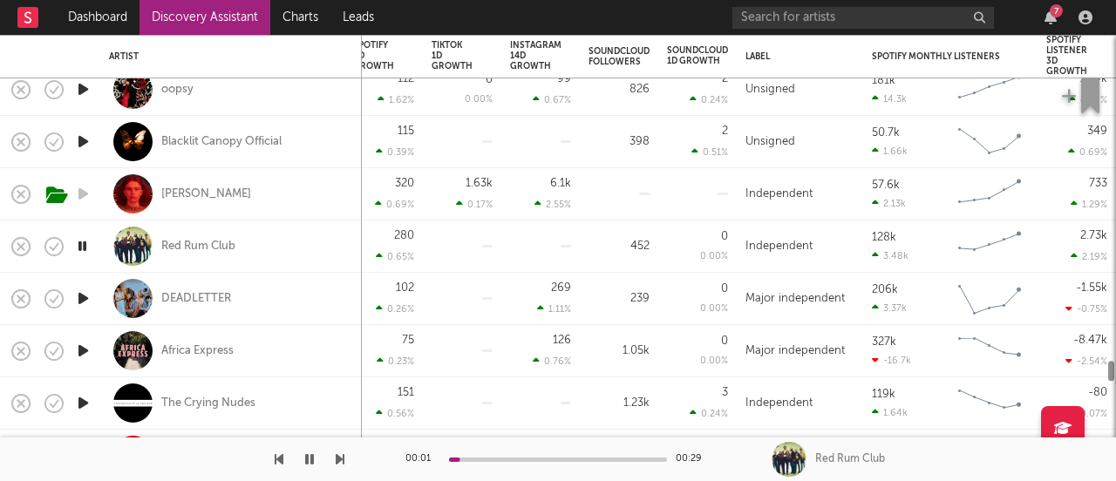
click at [79, 308] on icon "button" at bounding box center [83, 299] width 18 height 22
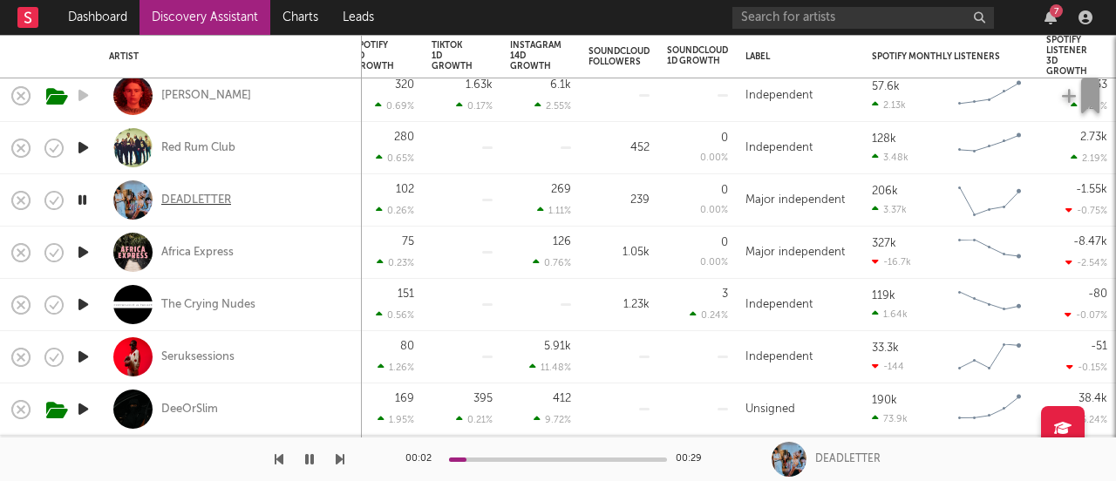
click at [194, 197] on div "DEADLETTER" at bounding box center [196, 201] width 70 height 16
click at [79, 197] on icon "button" at bounding box center [82, 200] width 17 height 22
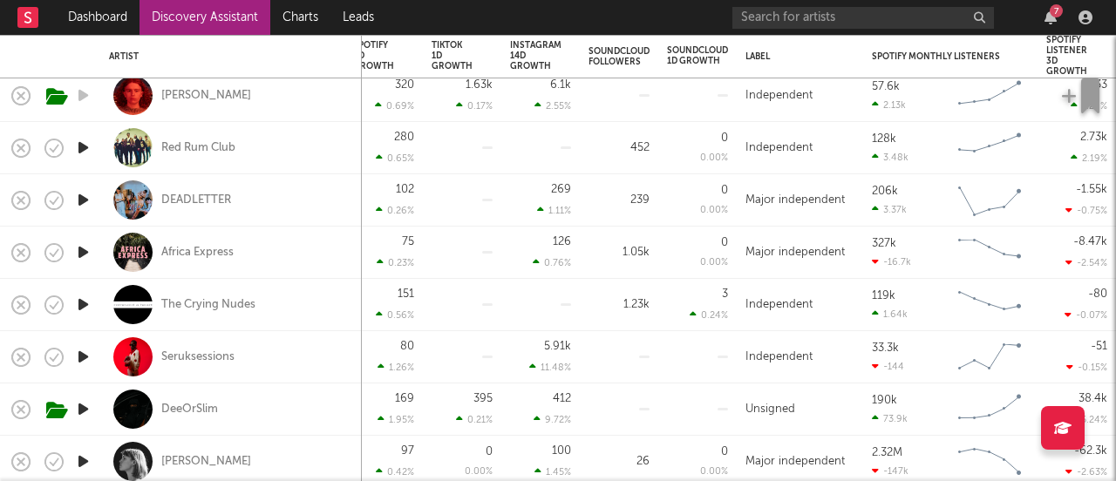
click at [81, 204] on icon "button" at bounding box center [83, 200] width 18 height 22
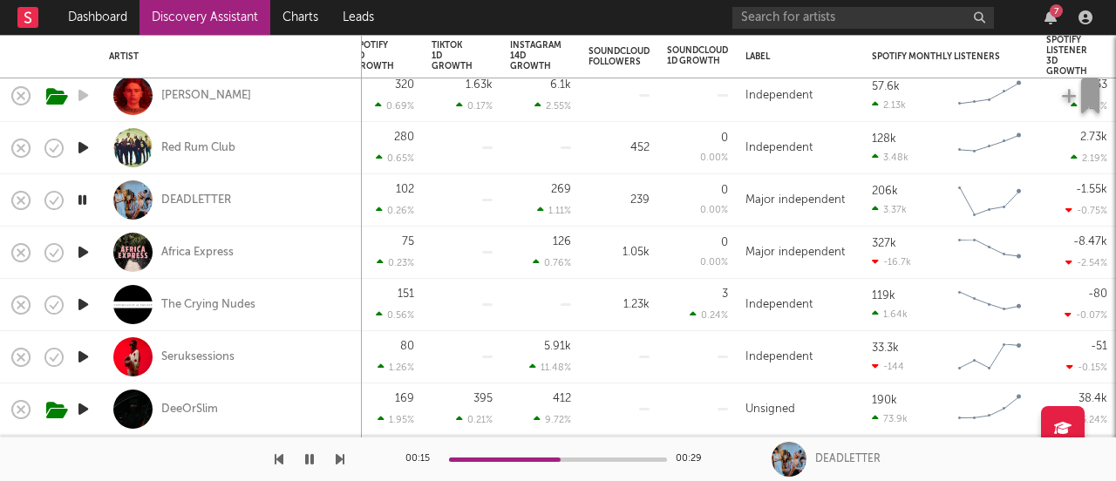
click at [85, 253] on icon "button" at bounding box center [83, 253] width 18 height 22
click at [84, 305] on icon "button" at bounding box center [83, 305] width 18 height 22
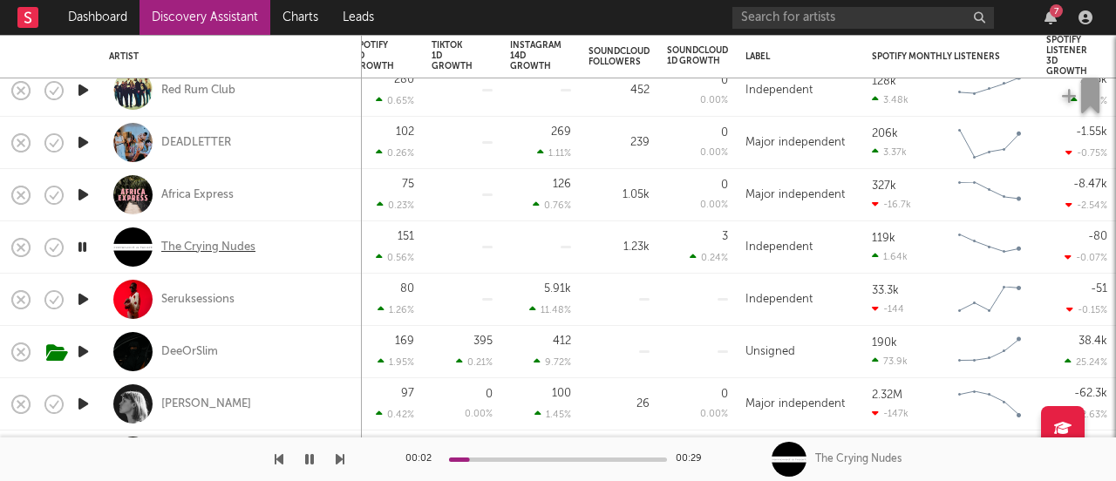
click at [194, 251] on div "The Crying Nudes" at bounding box center [208, 248] width 94 height 16
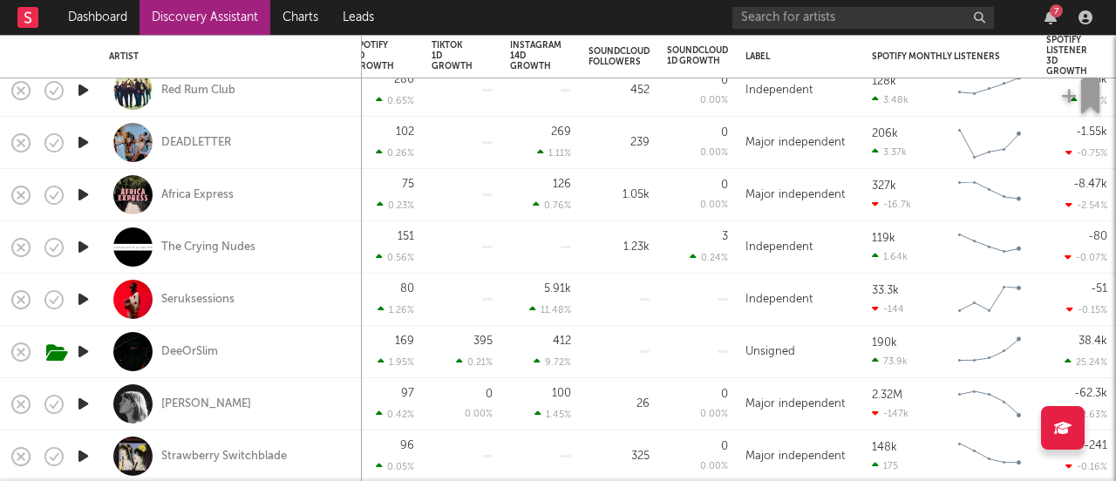
click at [81, 248] on icon "button" at bounding box center [83, 247] width 18 height 22
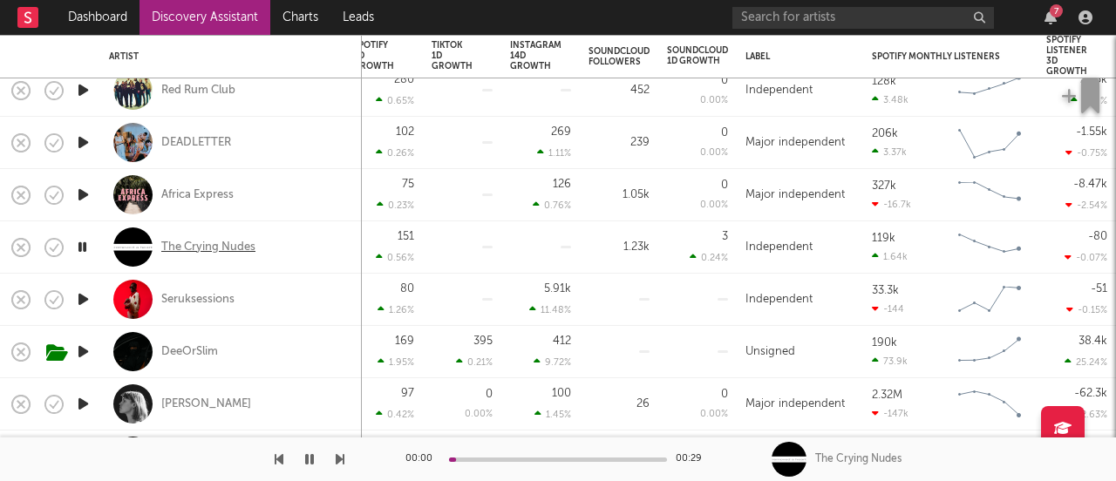
click at [232, 243] on div "The Crying Nudes" at bounding box center [208, 248] width 94 height 16
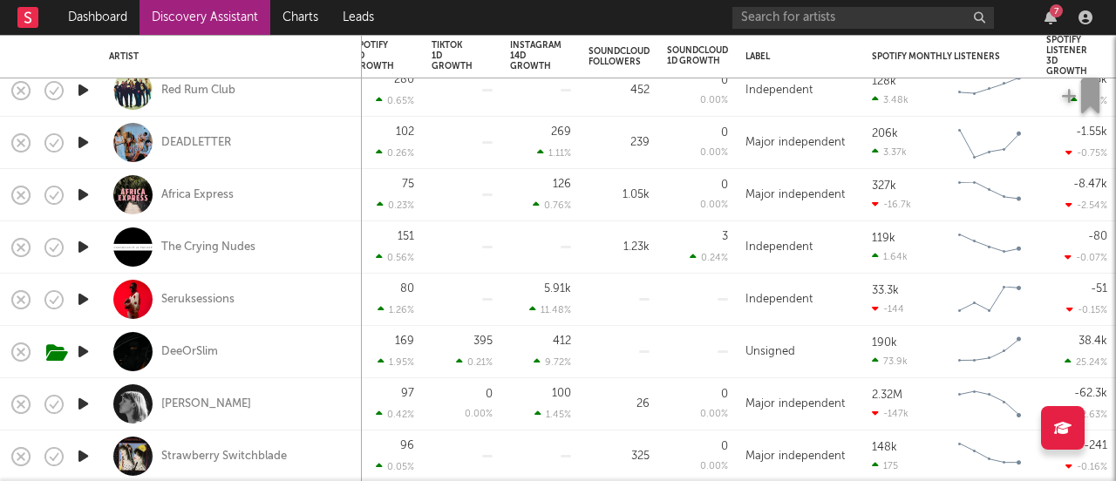
click at [79, 295] on icon "button" at bounding box center [83, 300] width 18 height 22
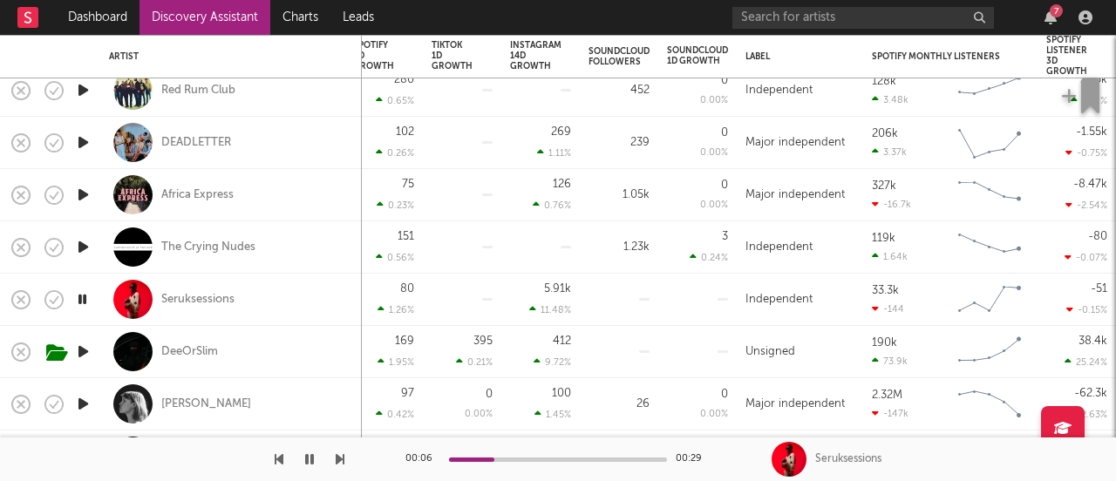
click at [86, 350] on icon "button" at bounding box center [83, 352] width 18 height 22
click at [80, 406] on icon "button" at bounding box center [83, 404] width 18 height 22
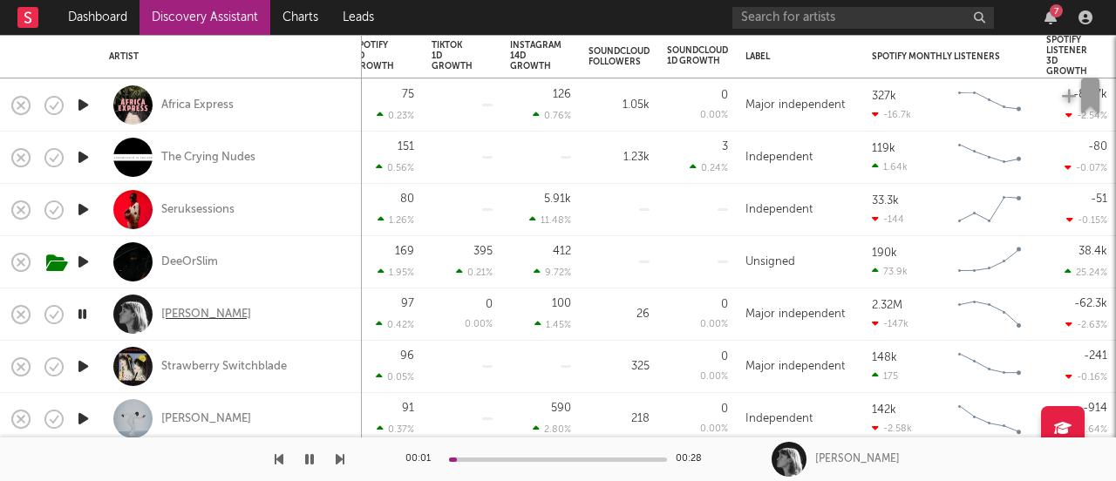
click at [214, 316] on div "Olive Jones" at bounding box center [206, 315] width 90 height 16
click at [87, 364] on icon "button" at bounding box center [83, 367] width 18 height 22
click at [80, 414] on icon "button" at bounding box center [83, 419] width 18 height 22
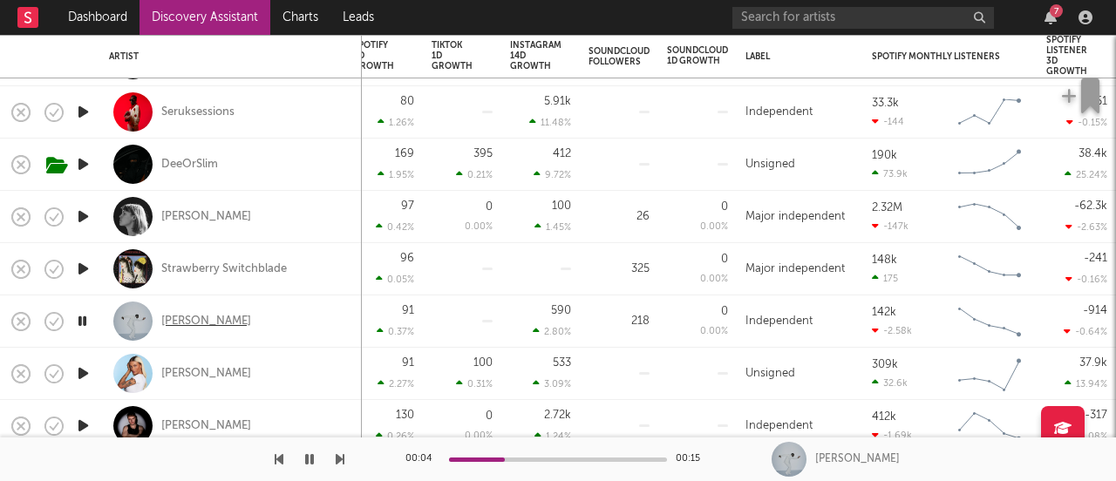
click at [210, 319] on div "Joshua Idehen" at bounding box center [206, 322] width 90 height 16
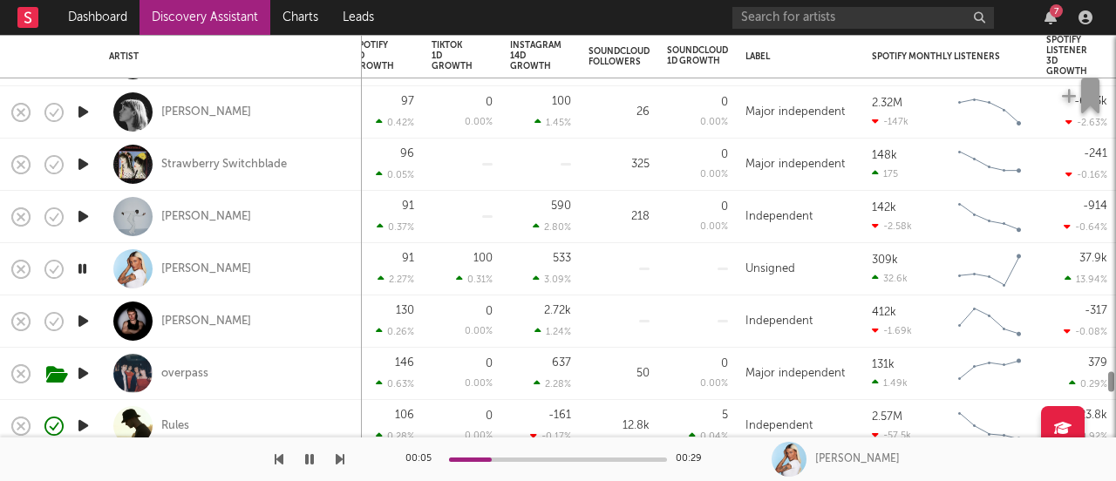
click at [79, 320] on icon "button" at bounding box center [83, 321] width 18 height 22
click at [83, 376] on icon "button" at bounding box center [83, 373] width 18 height 22
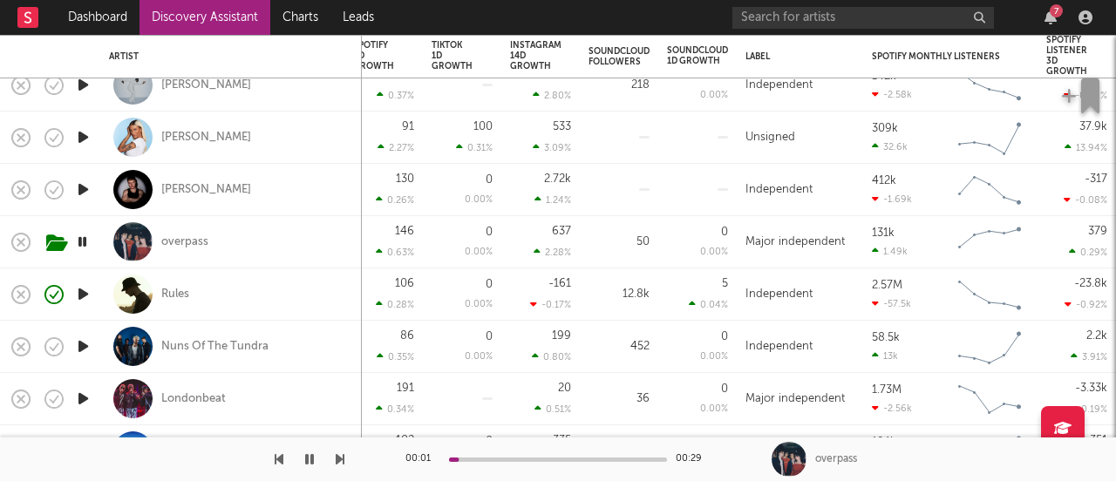
click at [76, 347] on icon "button" at bounding box center [83, 347] width 18 height 22
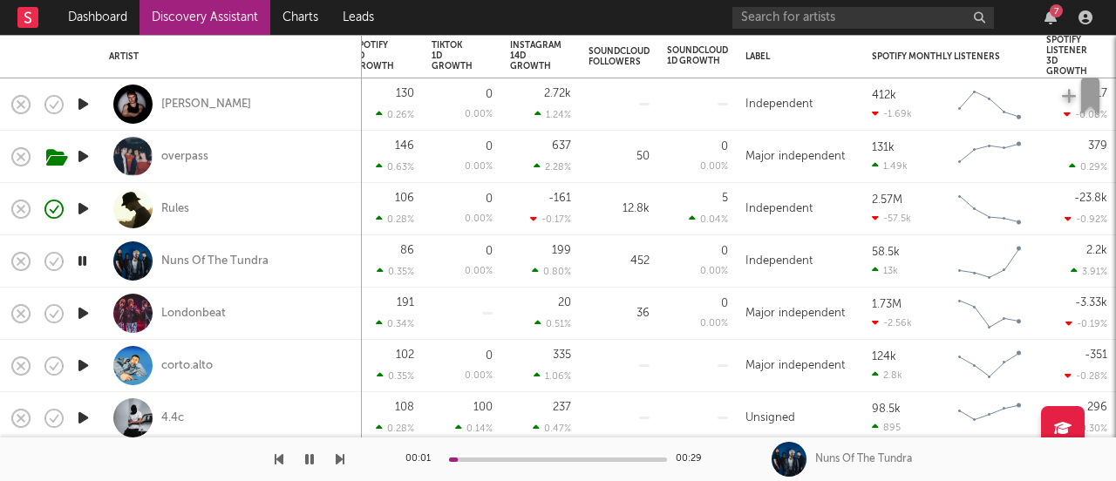
click at [86, 323] on icon "button" at bounding box center [83, 314] width 18 height 22
click at [86, 371] on icon "button" at bounding box center [83, 366] width 18 height 22
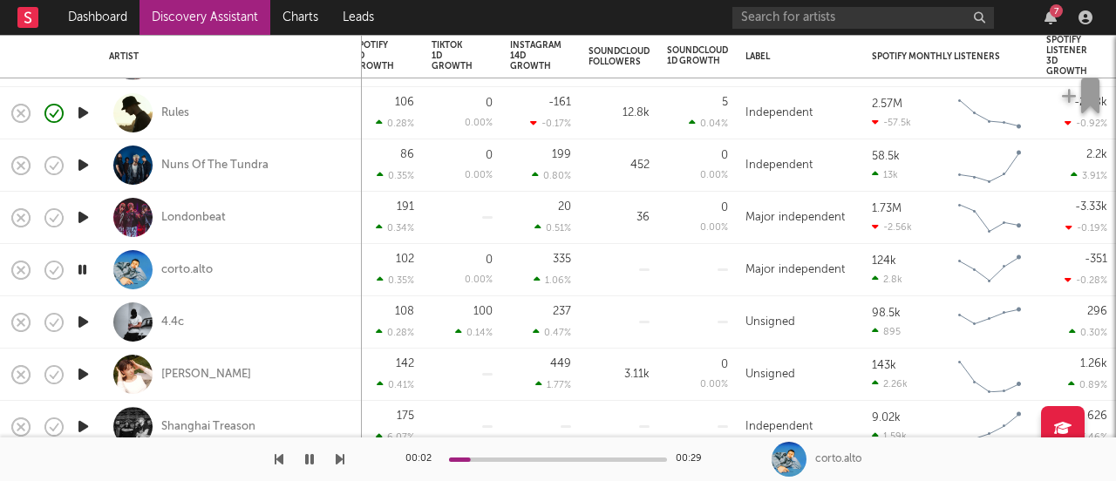
click at [85, 320] on icon "button" at bounding box center [83, 322] width 18 height 22
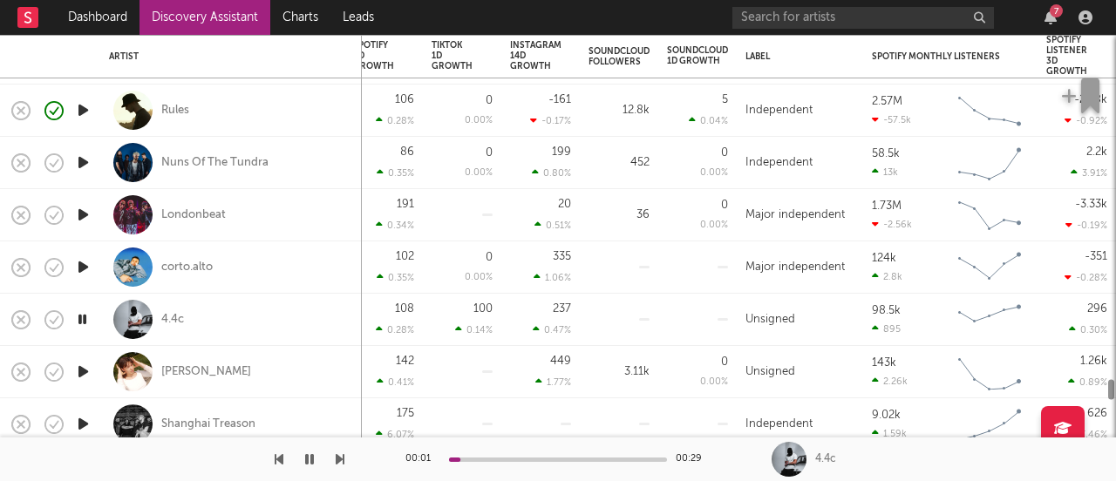
click at [84, 371] on icon "button" at bounding box center [83, 372] width 18 height 22
click at [187, 371] on div "Astrid Sonne" at bounding box center [206, 372] width 90 height 16
click at [84, 419] on icon "button" at bounding box center [83, 424] width 18 height 22
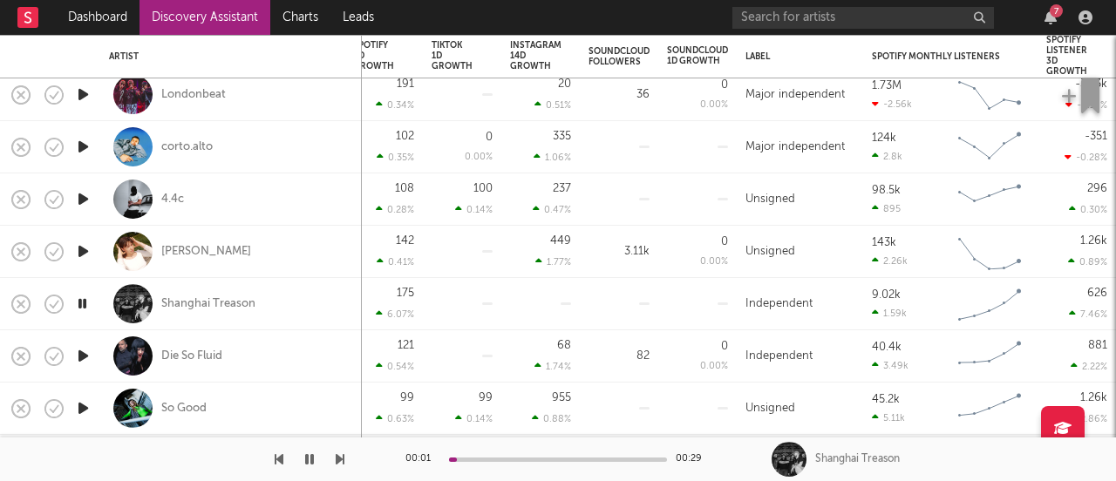
click at [79, 350] on icon "button" at bounding box center [83, 356] width 18 height 22
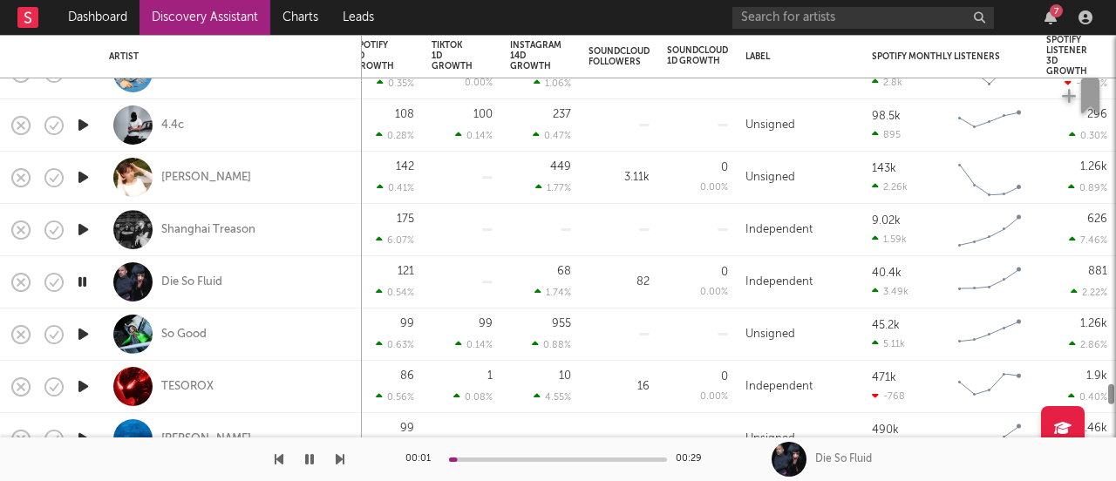
click at [84, 338] on icon "button" at bounding box center [83, 334] width 18 height 22
click at [181, 330] on div "So Good" at bounding box center [183, 335] width 45 height 16
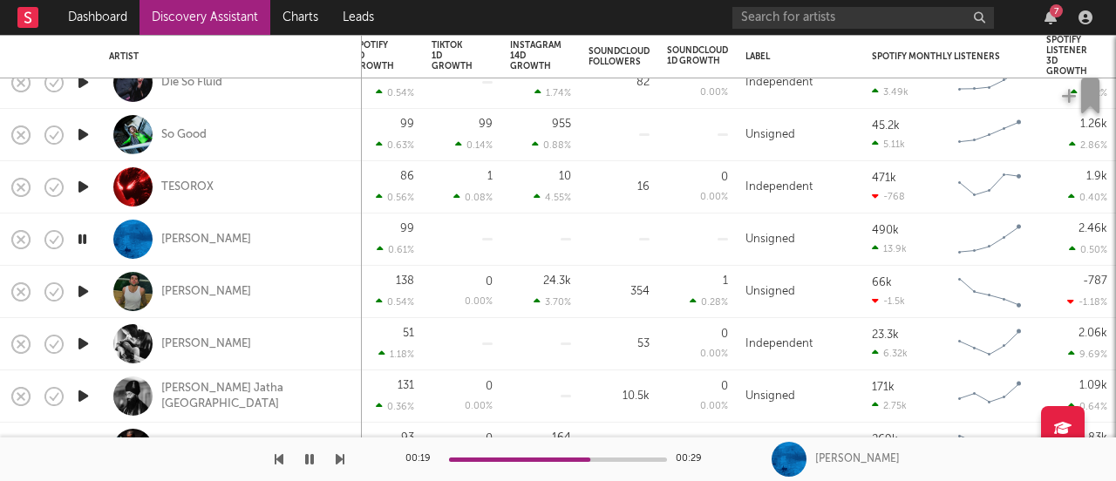
click at [81, 290] on icon "button" at bounding box center [83, 292] width 18 height 22
click at [218, 289] on div "James Bakian" at bounding box center [206, 292] width 90 height 16
click at [88, 343] on icon "button" at bounding box center [83, 344] width 18 height 22
click at [88, 394] on icon "button" at bounding box center [83, 396] width 18 height 22
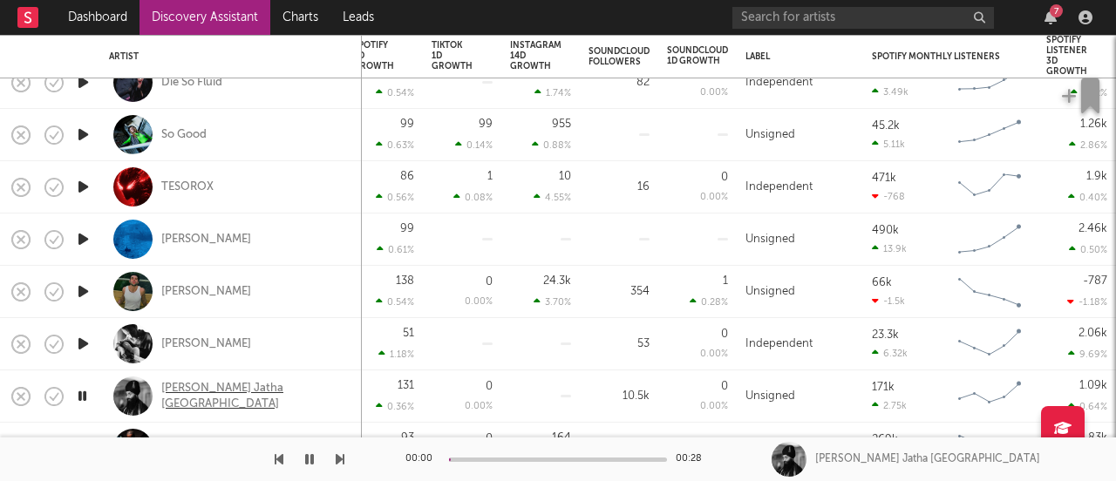
click at [188, 397] on div "Nirvair Khalsa Jatha UK" at bounding box center [254, 396] width 187 height 31
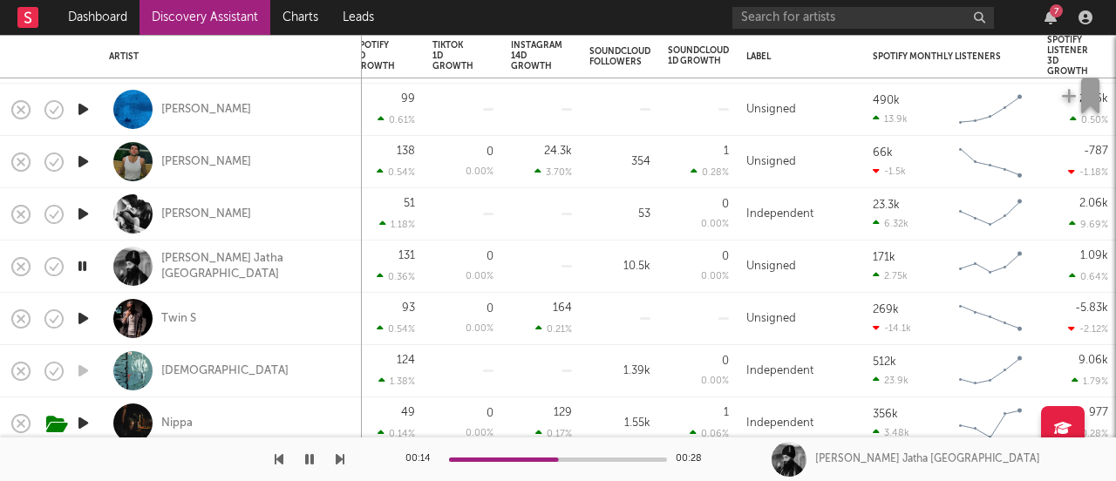
click at [88, 318] on icon "button" at bounding box center [83, 319] width 18 height 22
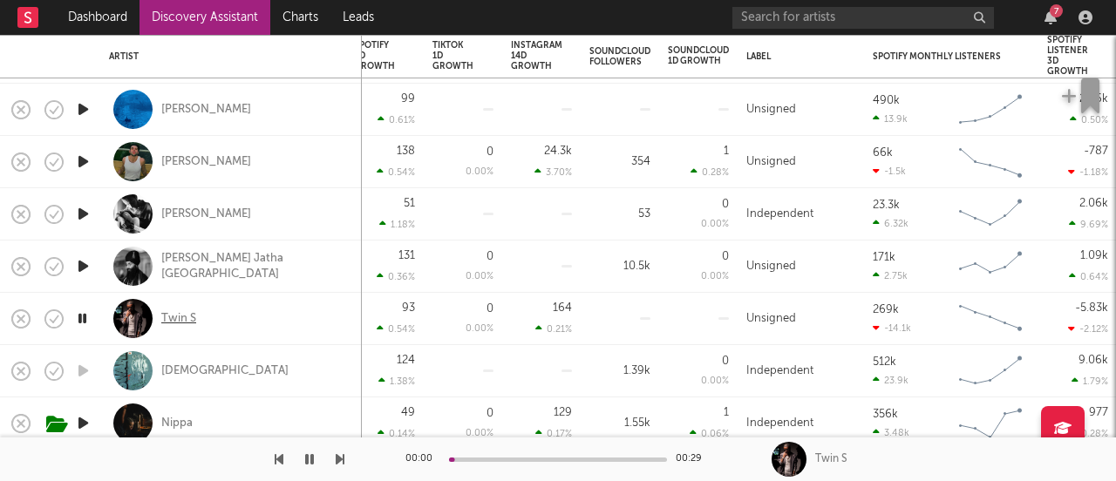
click at [189, 320] on div "Twin S" at bounding box center [178, 319] width 35 height 16
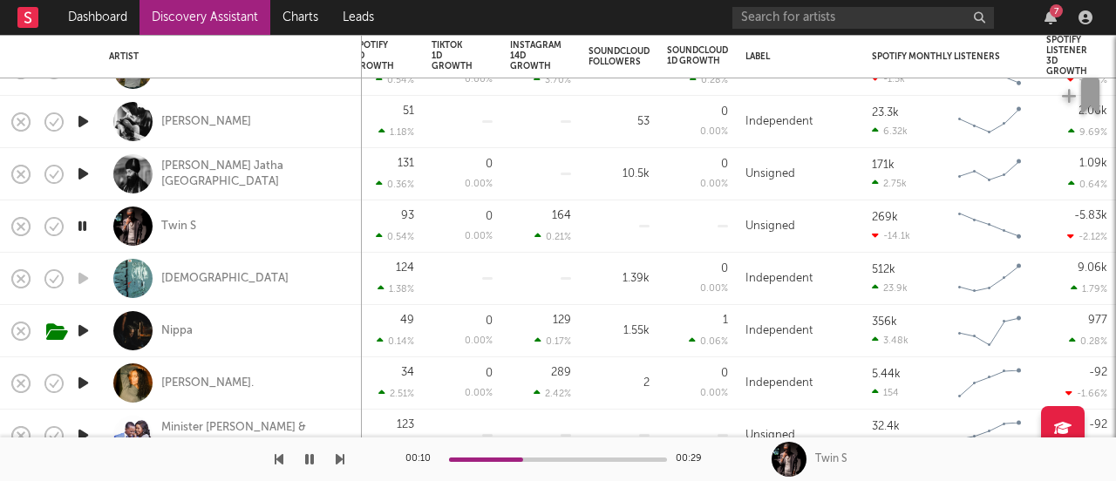
click at [86, 384] on icon "button" at bounding box center [83, 383] width 18 height 22
click at [192, 384] on div "Drew." at bounding box center [207, 384] width 92 height 16
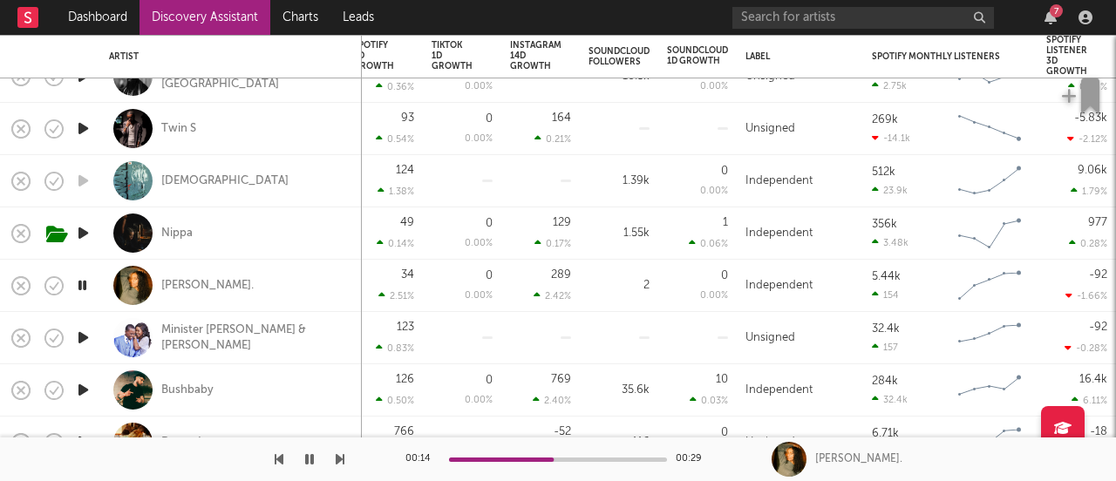
click at [79, 337] on icon "button" at bounding box center [83, 338] width 18 height 22
click at [84, 386] on icon "button" at bounding box center [83, 390] width 18 height 22
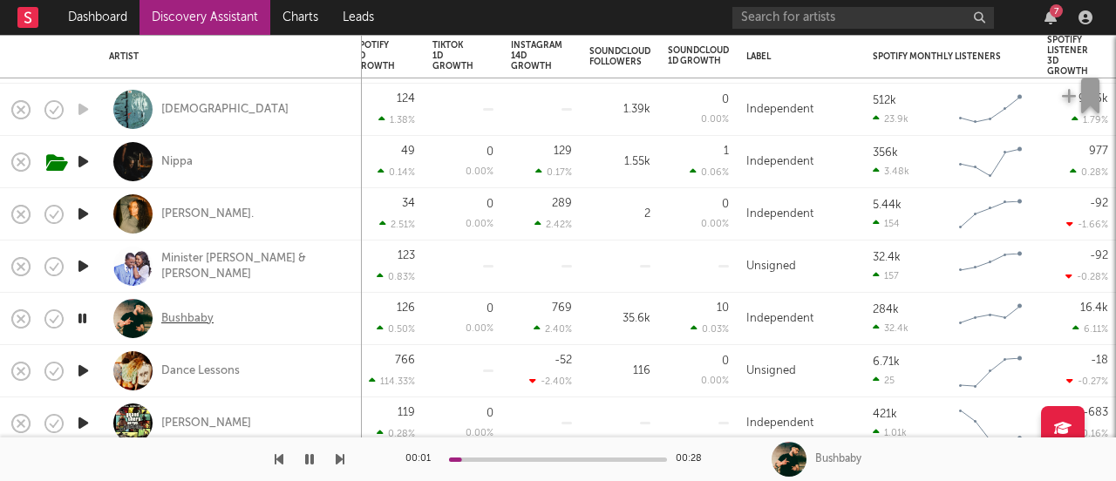
click at [198, 323] on div "Bushbaby" at bounding box center [187, 319] width 52 height 16
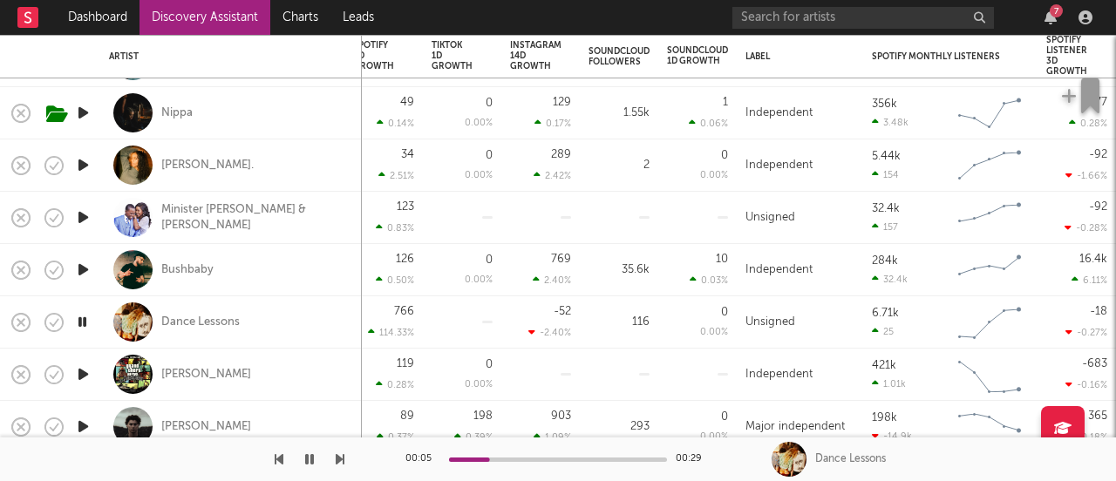
click at [76, 382] on div at bounding box center [82, 375] width 35 height 52
select select "1w"
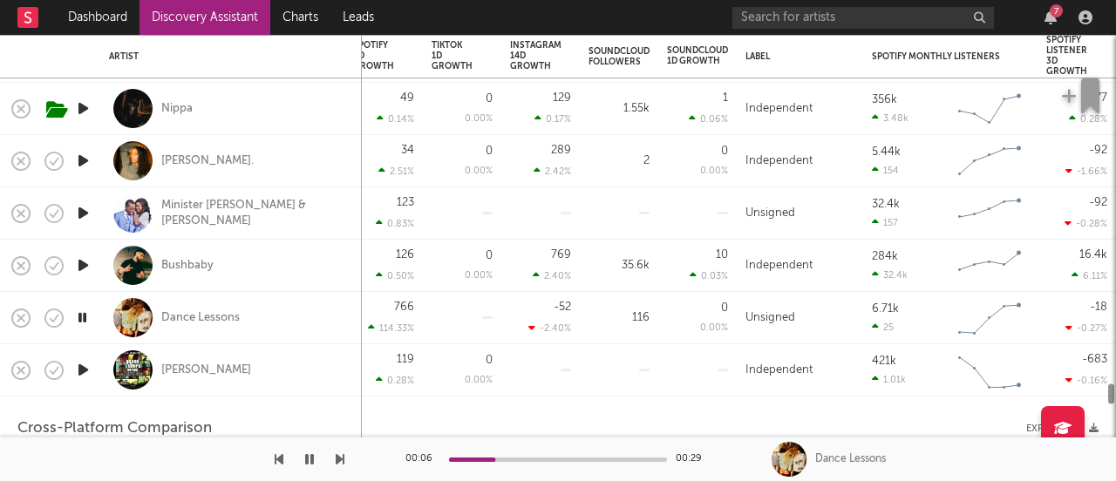
click at [86, 369] on icon "button" at bounding box center [83, 370] width 18 height 22
click at [242, 378] on div "Michael Hunter" at bounding box center [231, 369] width 244 height 51
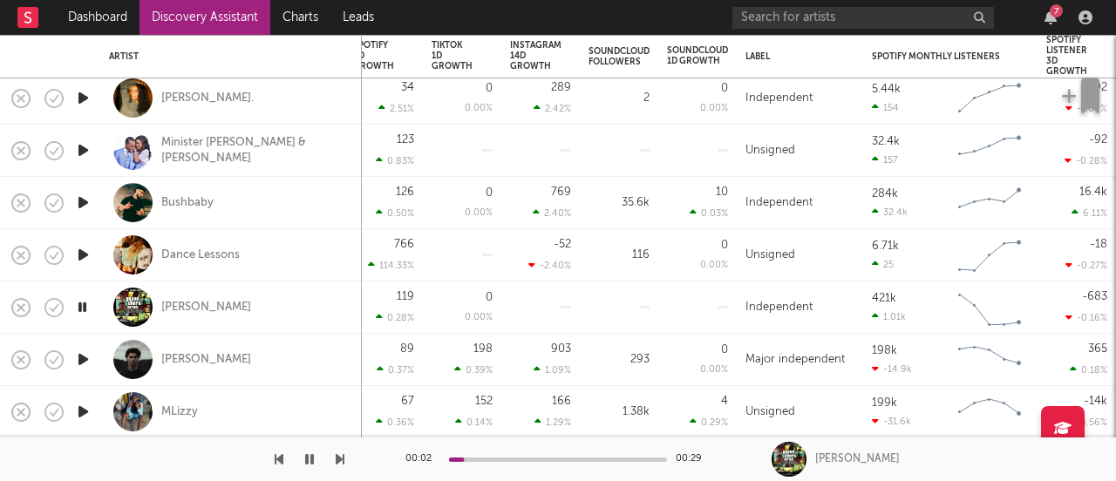
click at [87, 356] on icon "button" at bounding box center [83, 360] width 18 height 22
click at [81, 410] on icon "button" at bounding box center [83, 412] width 18 height 22
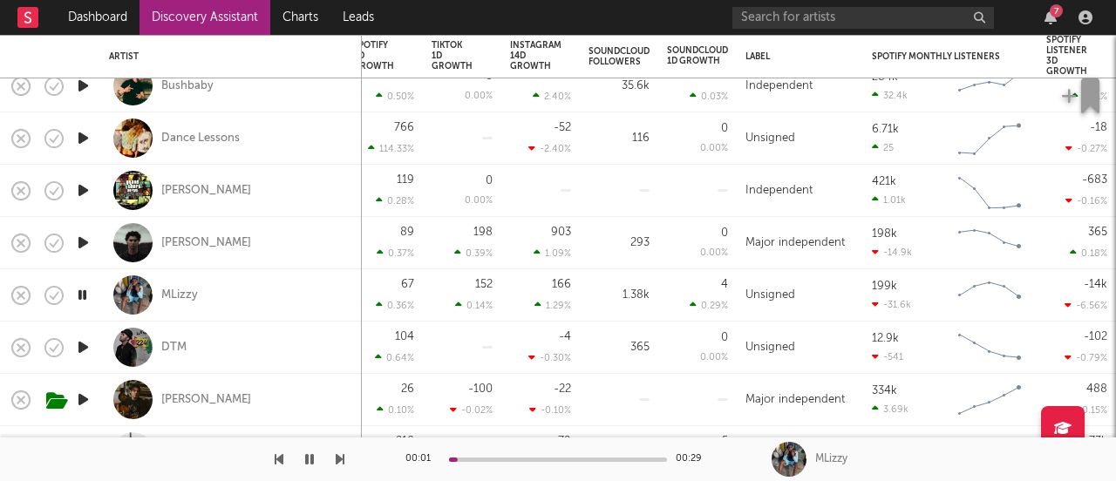
click at [82, 351] on icon "button" at bounding box center [83, 348] width 18 height 22
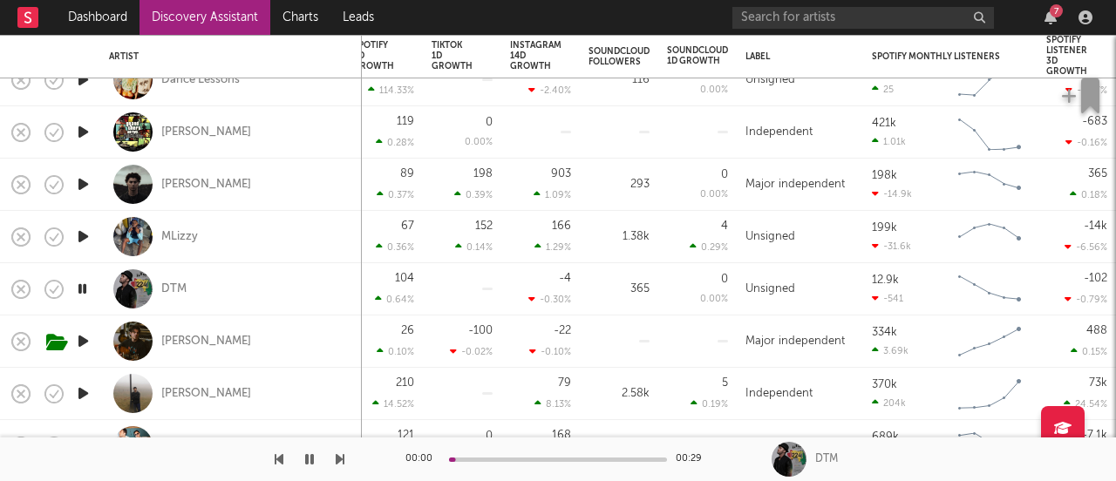
click at [84, 335] on icon "button" at bounding box center [83, 341] width 18 height 22
click at [88, 389] on icon "button" at bounding box center [83, 394] width 18 height 22
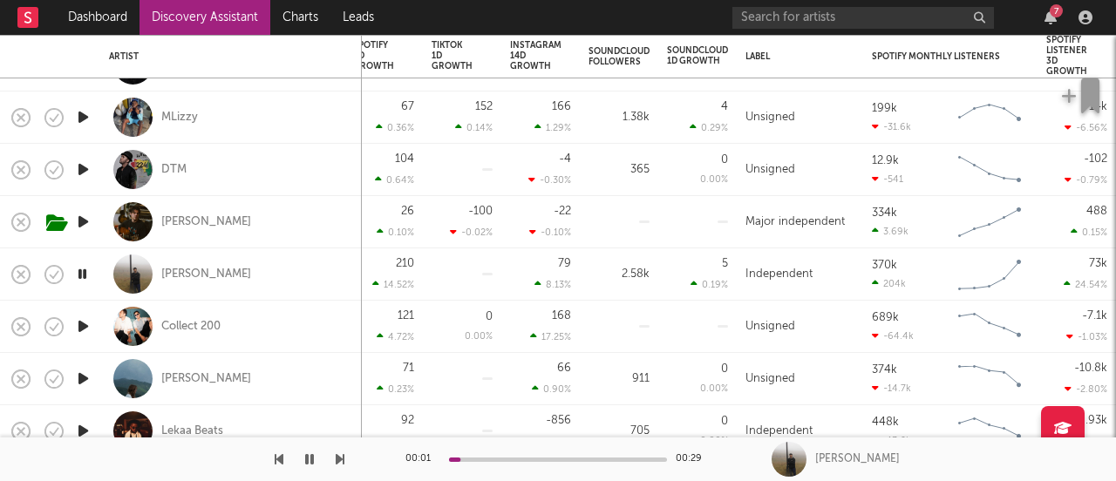
click at [196, 273] on div "Manil" at bounding box center [231, 273] width 244 height 51
select select "1w"
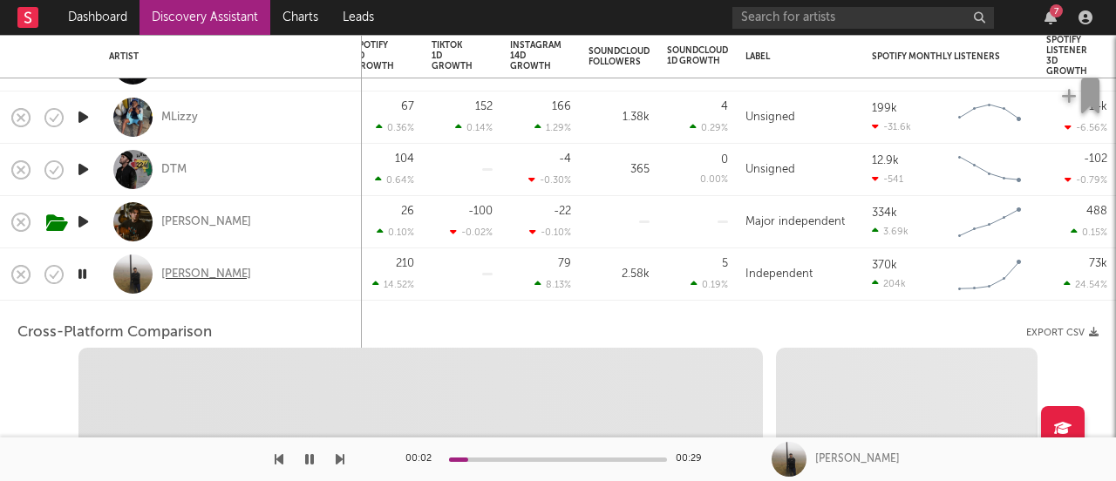
select select "6m"
click at [186, 276] on div "Manil" at bounding box center [206, 275] width 90 height 16
select select "1m"
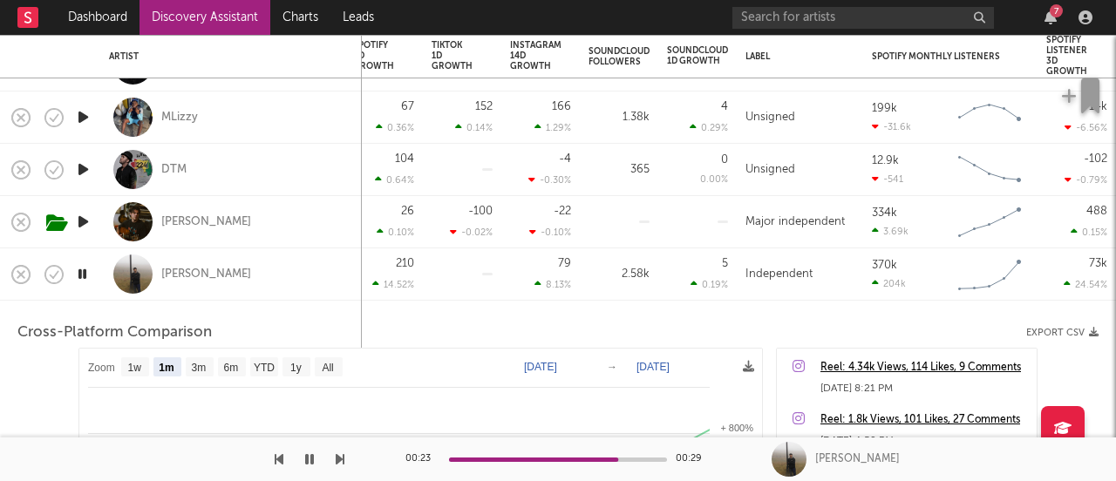
click at [222, 282] on div "Manil" at bounding box center [231, 273] width 244 height 51
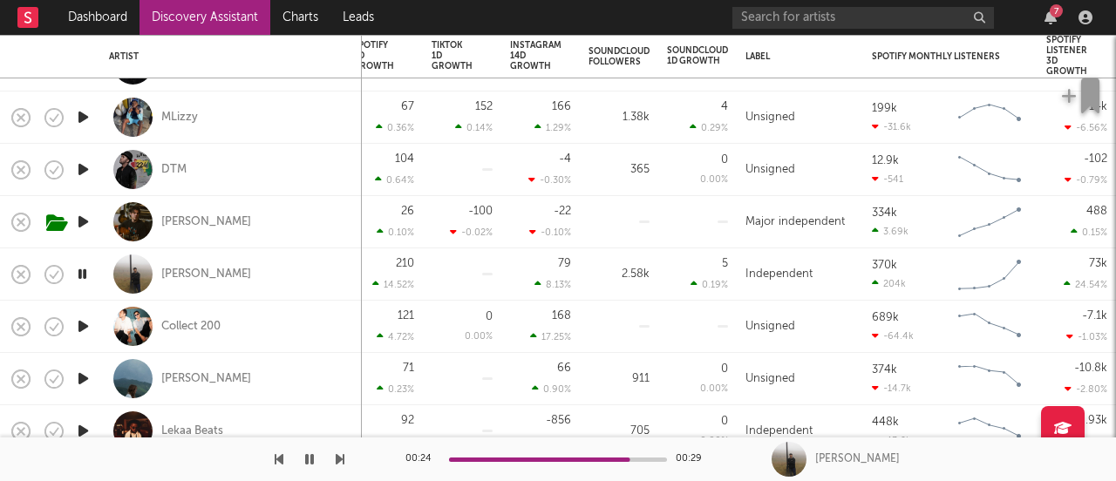
click at [90, 319] on icon "button" at bounding box center [83, 327] width 18 height 22
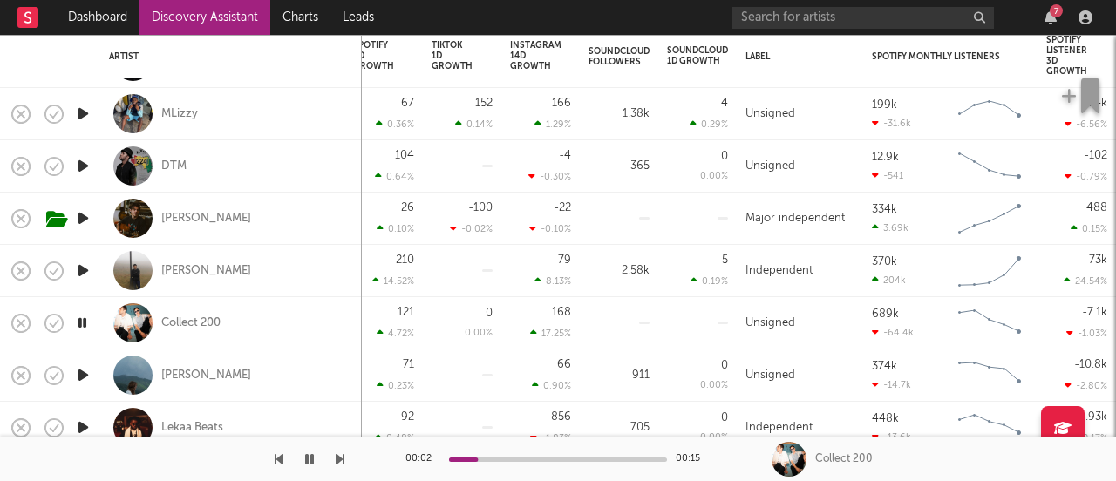
click at [87, 373] on icon "button" at bounding box center [83, 375] width 18 height 22
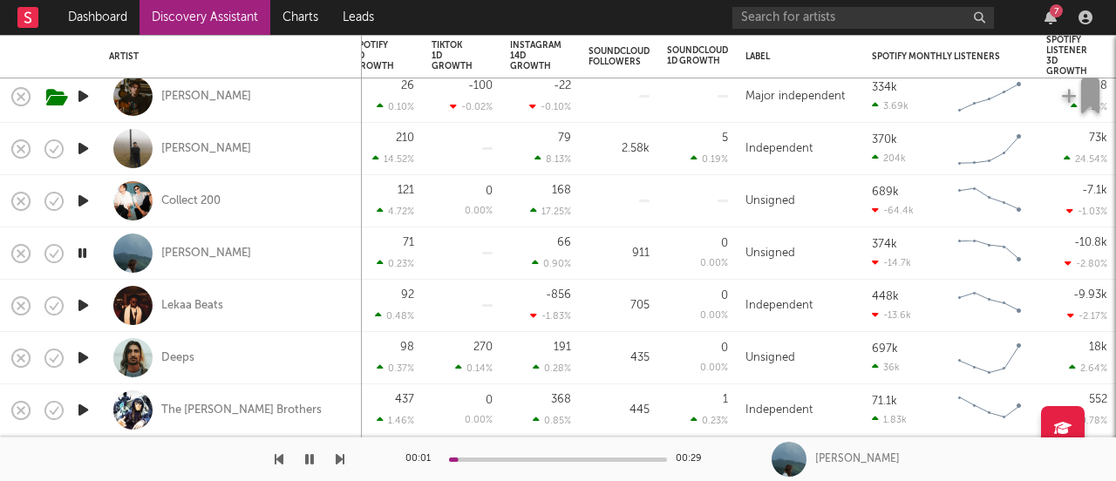
click at [80, 298] on icon "button" at bounding box center [83, 306] width 18 height 22
click at [89, 355] on icon "button" at bounding box center [83, 358] width 18 height 22
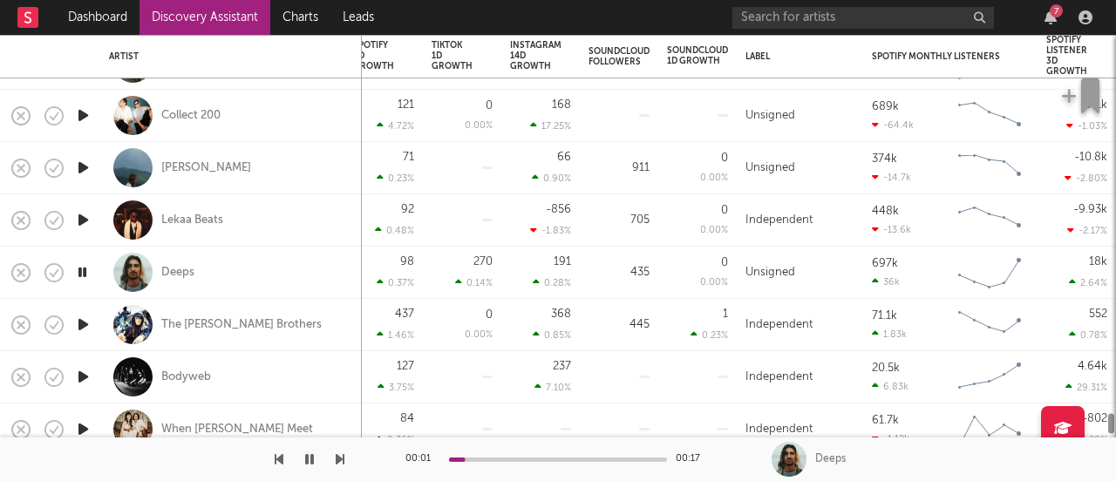
click at [83, 324] on icon "button" at bounding box center [83, 325] width 18 height 22
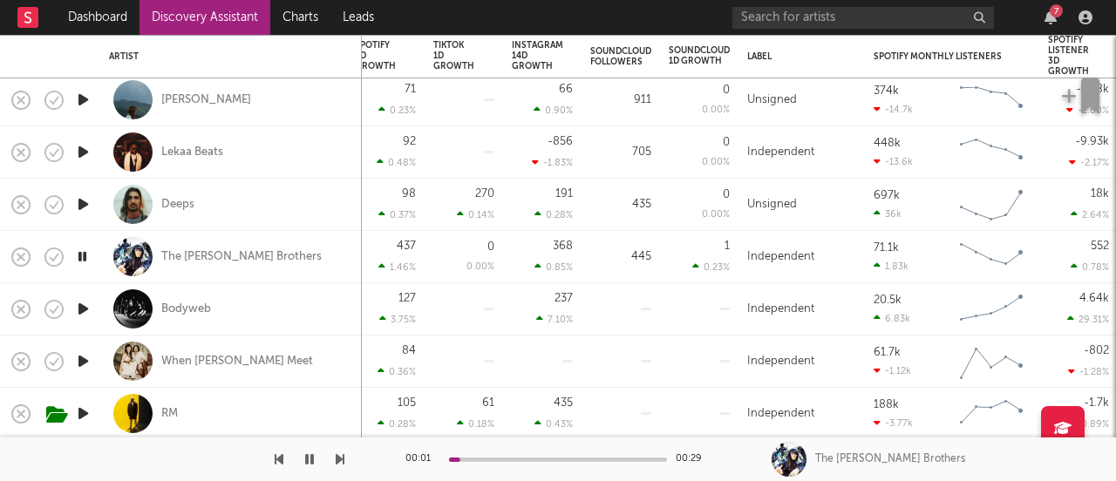
click at [78, 303] on icon "button" at bounding box center [83, 309] width 18 height 22
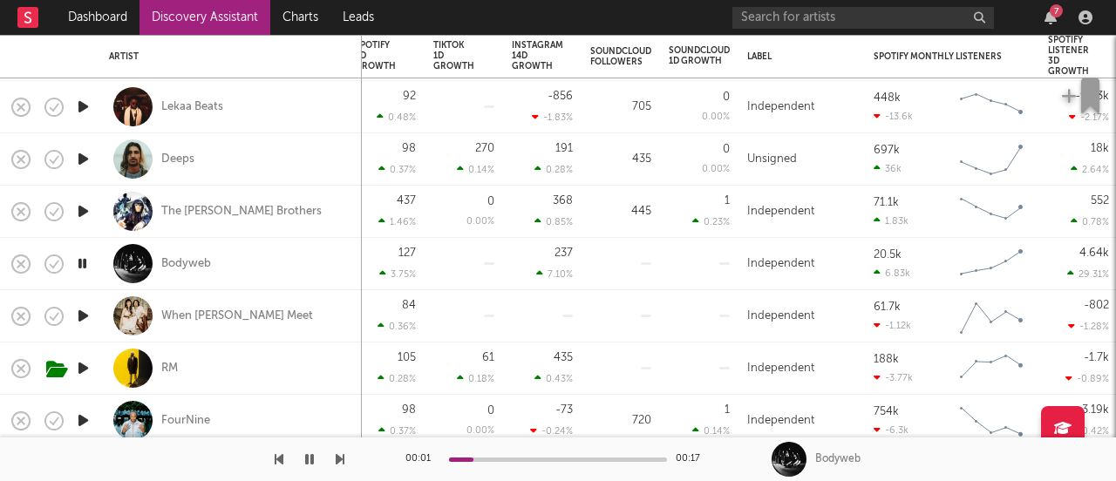
click at [85, 320] on icon "button" at bounding box center [83, 316] width 18 height 22
click at [90, 356] on div at bounding box center [82, 369] width 35 height 52
select select "1w"
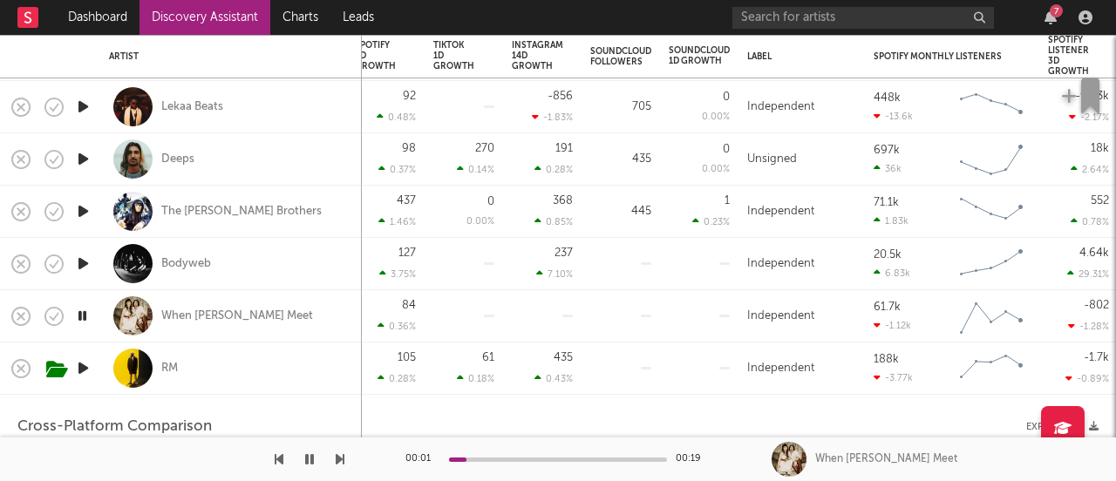
drag, startPoint x: 78, startPoint y: 361, endPoint x: 93, endPoint y: 365, distance: 15.4
click at [78, 361] on icon "button" at bounding box center [83, 368] width 18 height 22
click at [223, 363] on div "RM" at bounding box center [231, 368] width 244 height 51
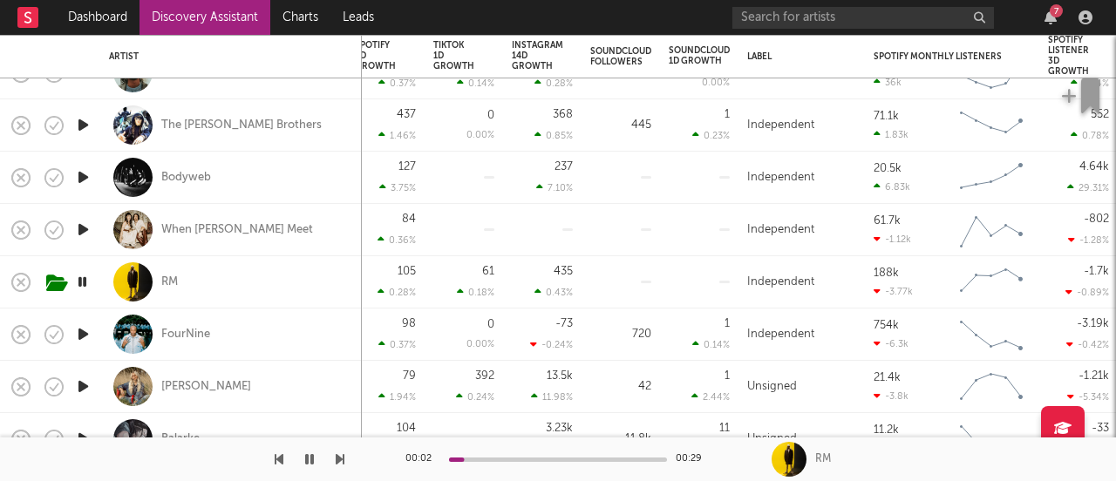
click at [78, 330] on icon "button" at bounding box center [83, 334] width 18 height 22
click at [80, 390] on icon "button" at bounding box center [83, 387] width 18 height 22
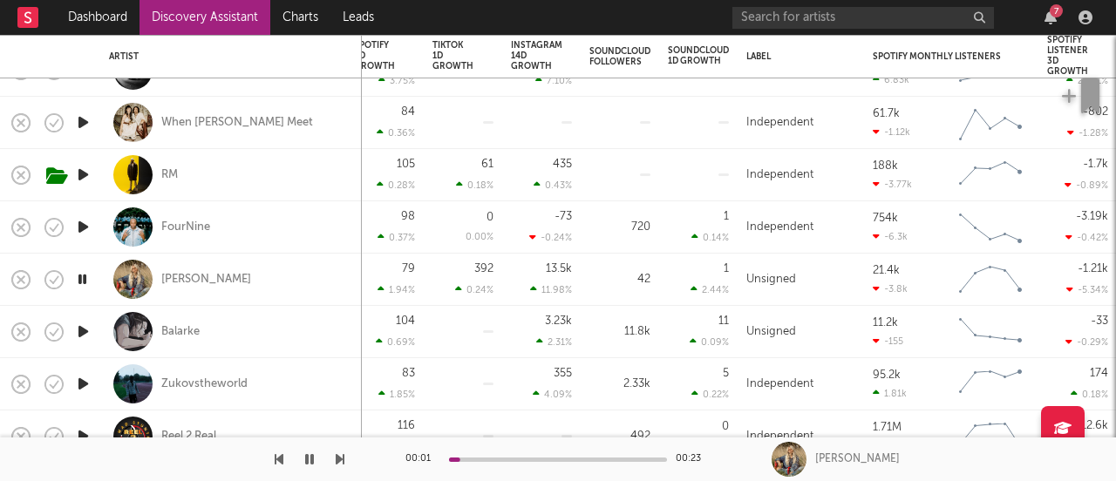
click at [83, 327] on icon "button" at bounding box center [83, 332] width 18 height 22
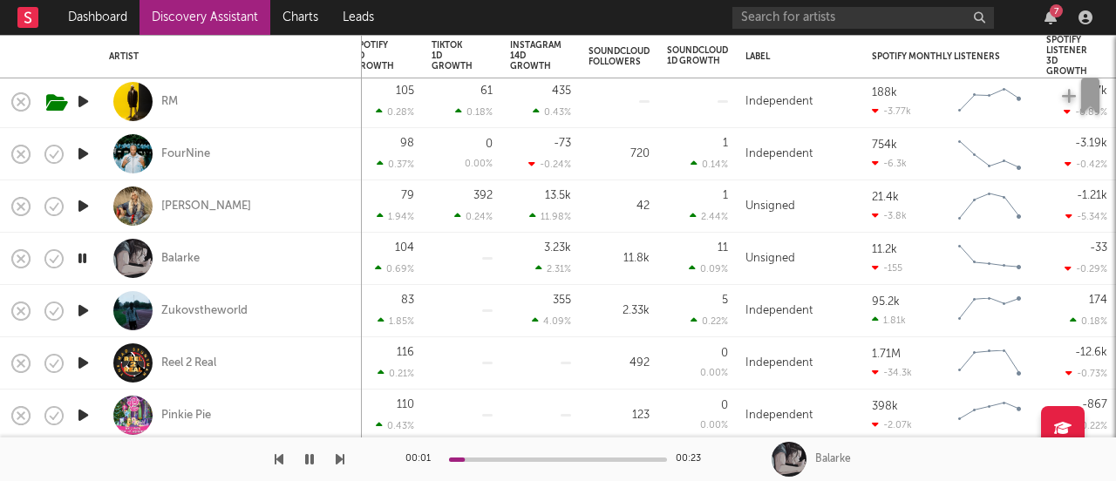
click at [90, 309] on icon "button" at bounding box center [83, 311] width 18 height 22
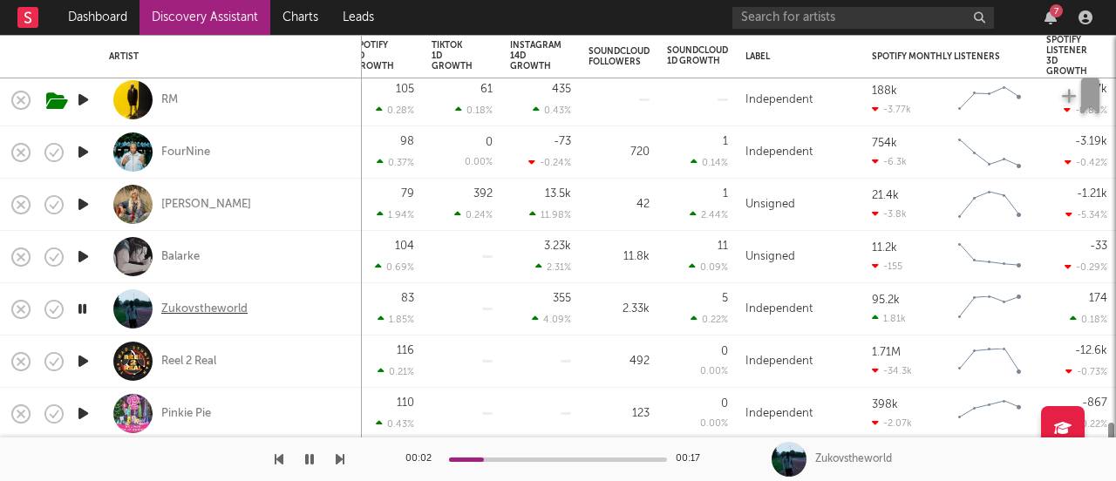
click at [171, 309] on div "Zukovstheworld" at bounding box center [204, 310] width 86 height 16
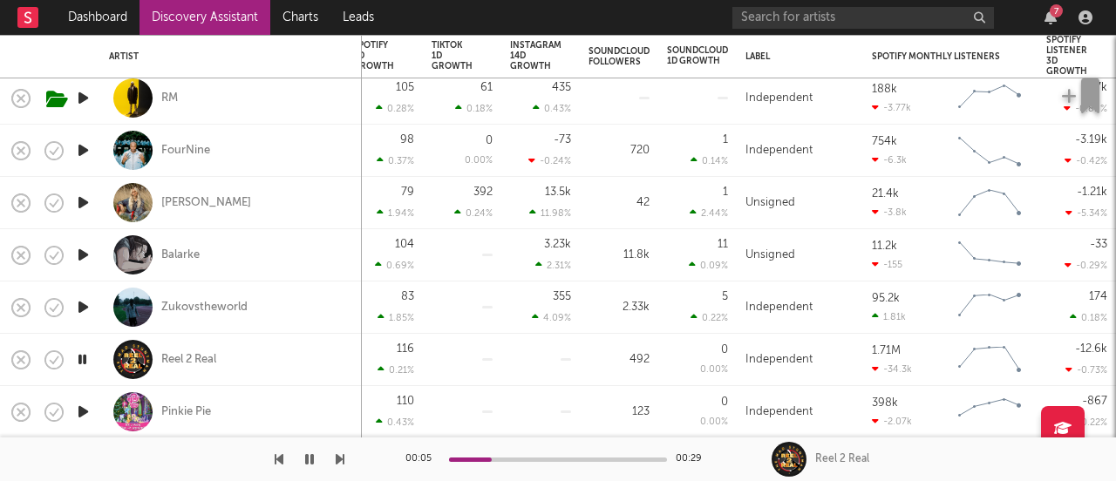
click at [74, 405] on icon "button" at bounding box center [83, 412] width 18 height 22
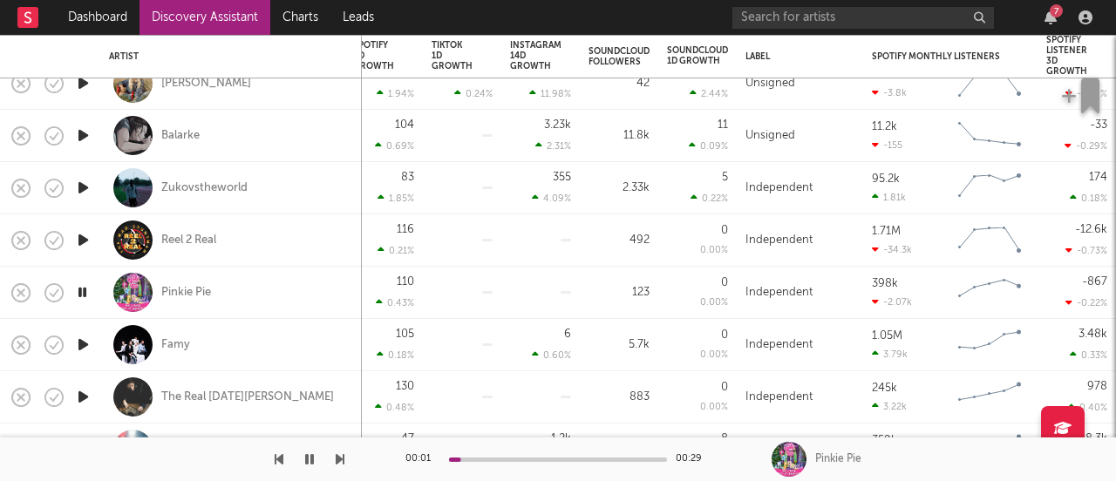
click at [89, 337] on icon "button" at bounding box center [83, 345] width 18 height 22
click at [91, 392] on icon "button" at bounding box center [83, 397] width 18 height 22
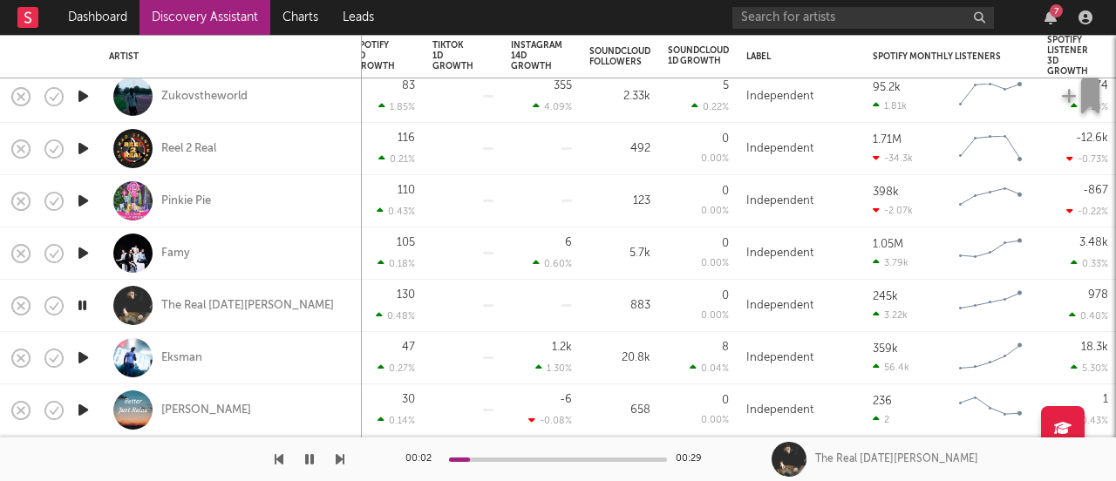
click at [82, 353] on icon "button" at bounding box center [83, 358] width 18 height 22
click at [78, 410] on icon "button" at bounding box center [83, 410] width 18 height 22
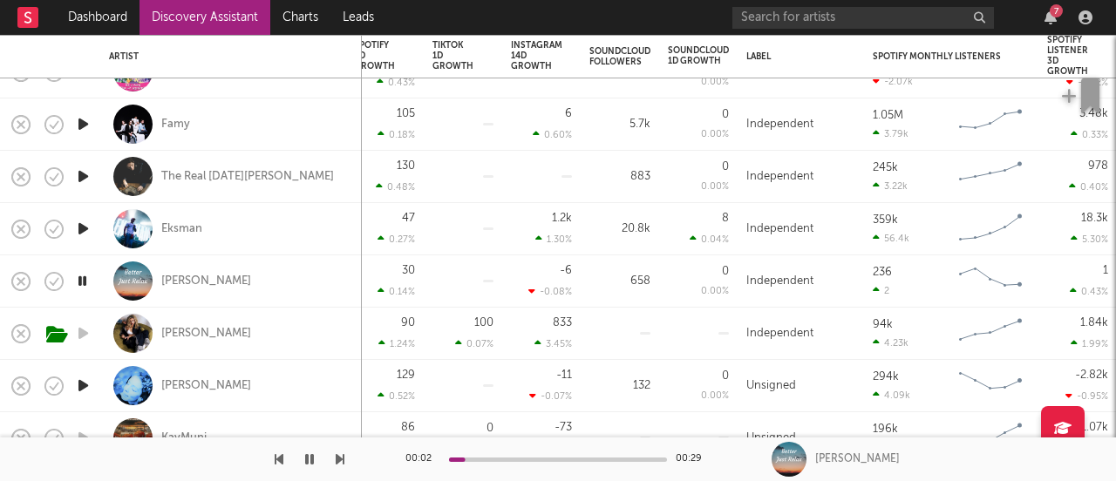
click at [78, 391] on icon "button" at bounding box center [83, 386] width 18 height 22
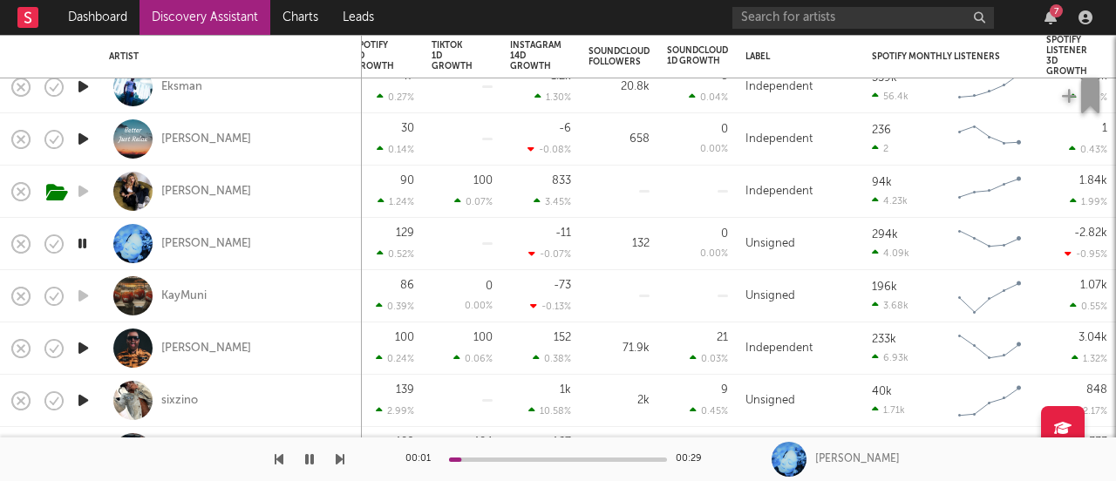
click at [82, 355] on icon "button" at bounding box center [83, 348] width 18 height 22
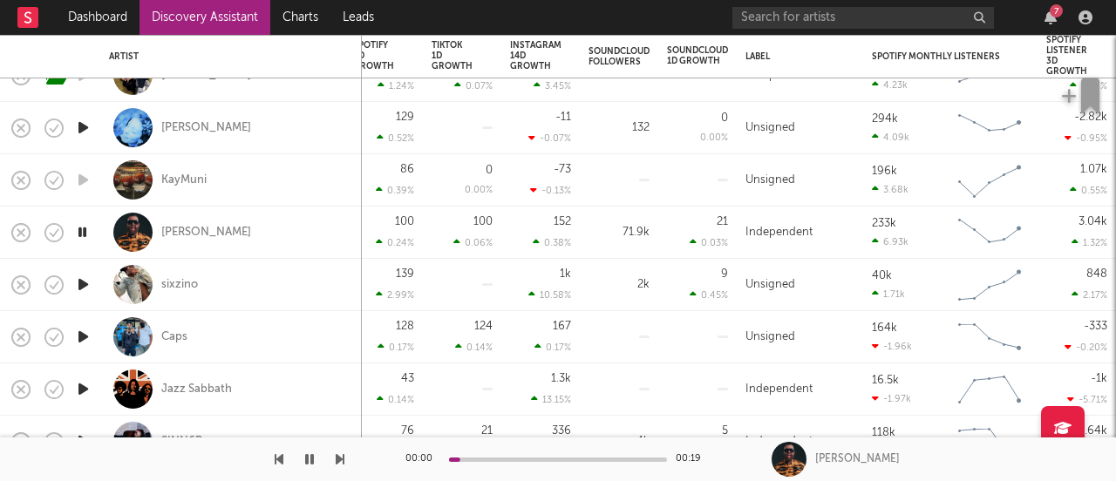
click at [86, 296] on div at bounding box center [82, 285] width 35 height 52
select select "1w"
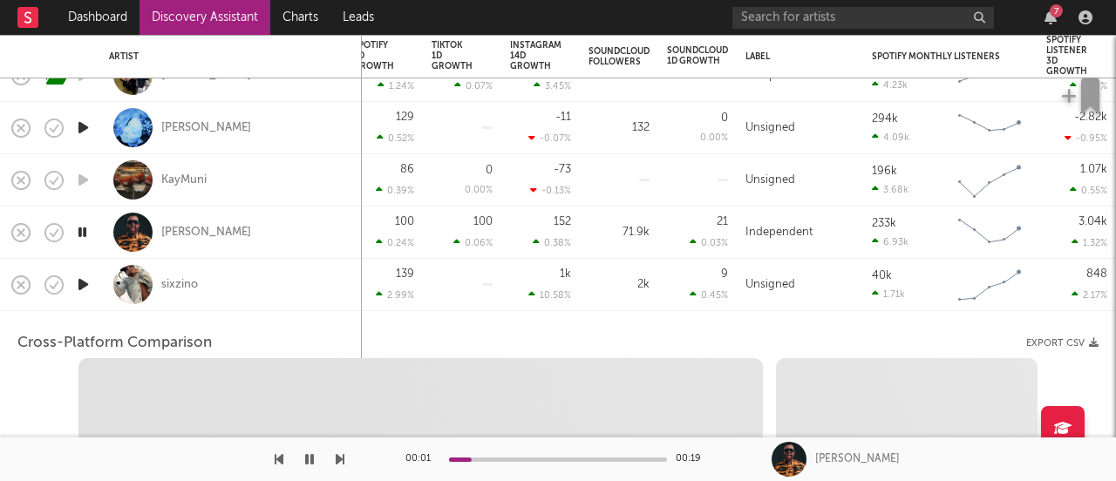
click at [84, 287] on icon "button" at bounding box center [83, 285] width 18 height 22
select select "1w"
click at [86, 296] on div at bounding box center [82, 285] width 35 height 52
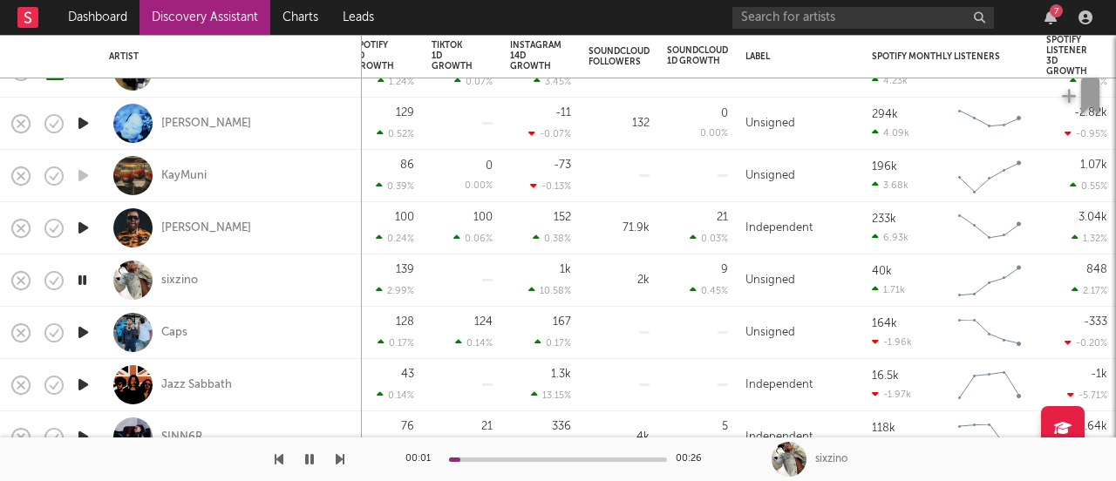
click at [88, 341] on icon "button" at bounding box center [83, 333] width 18 height 22
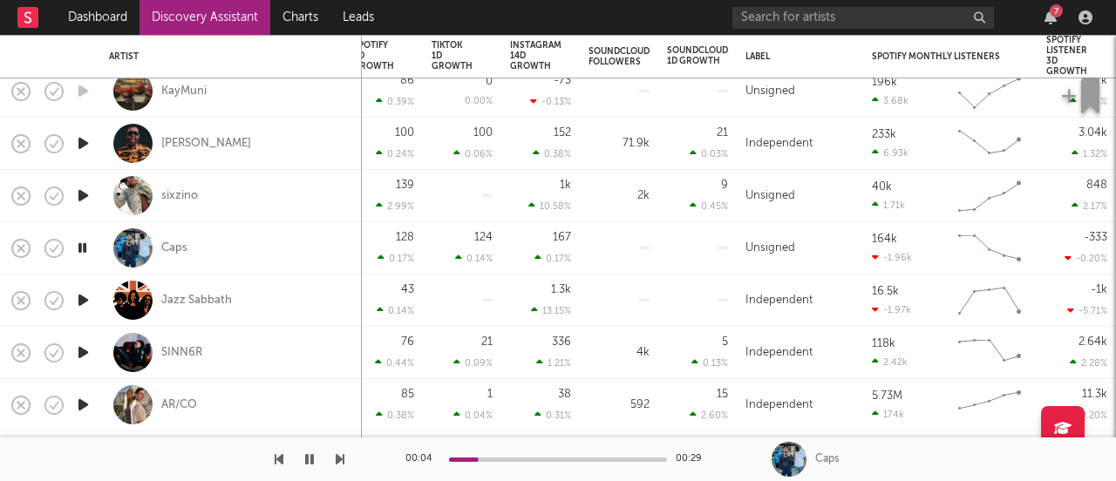
click at [78, 299] on icon "button" at bounding box center [83, 300] width 18 height 22
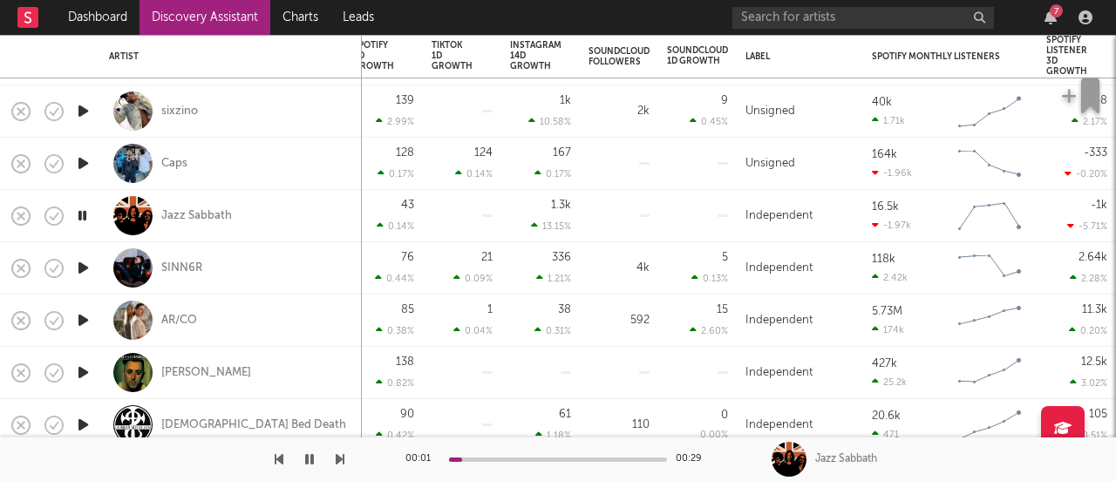
click at [82, 271] on icon "button" at bounding box center [83, 268] width 18 height 22
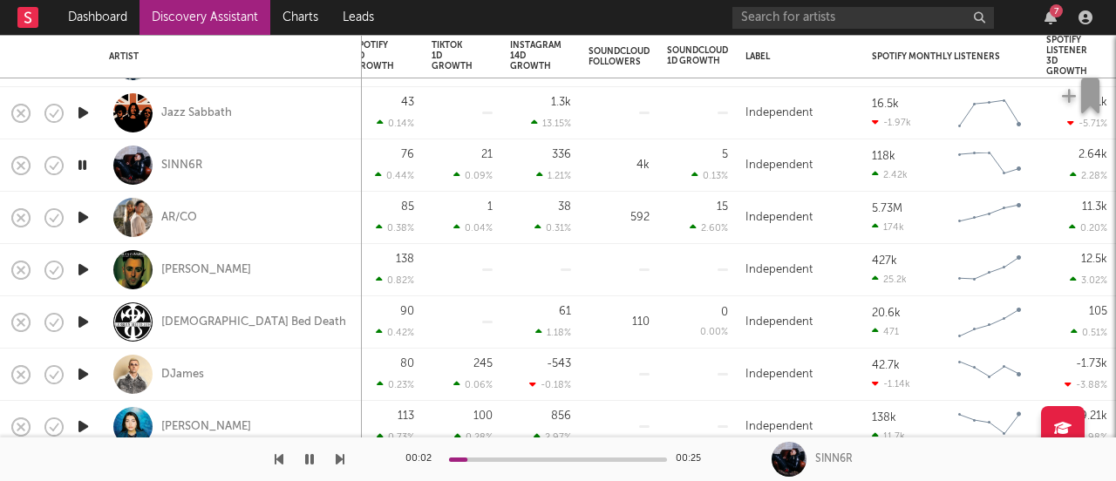
click at [84, 274] on icon "button" at bounding box center [83, 270] width 18 height 22
click at [85, 319] on icon "button" at bounding box center [83, 322] width 18 height 22
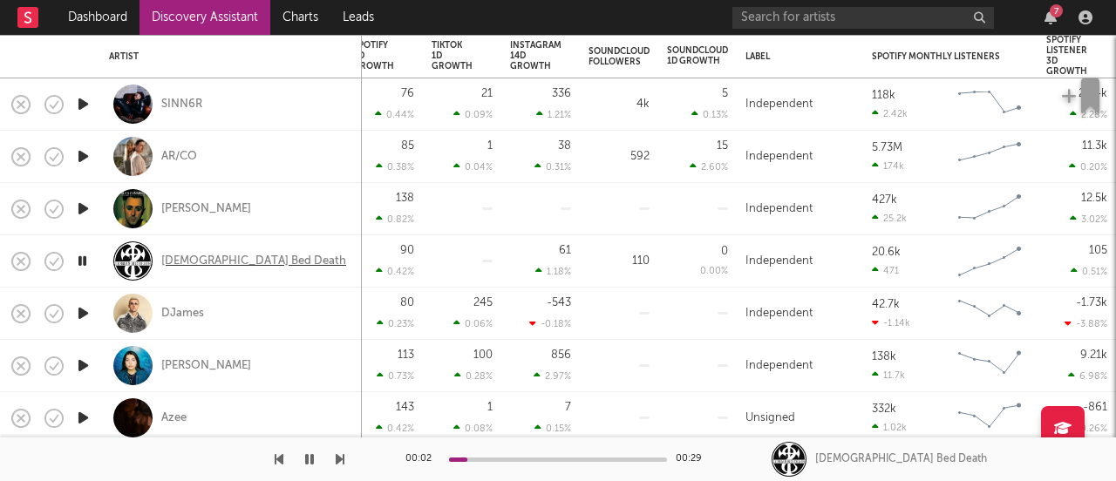
click at [175, 266] on div "Lesbian Bed Death" at bounding box center [253, 262] width 185 height 16
click at [80, 370] on icon "button" at bounding box center [83, 366] width 18 height 22
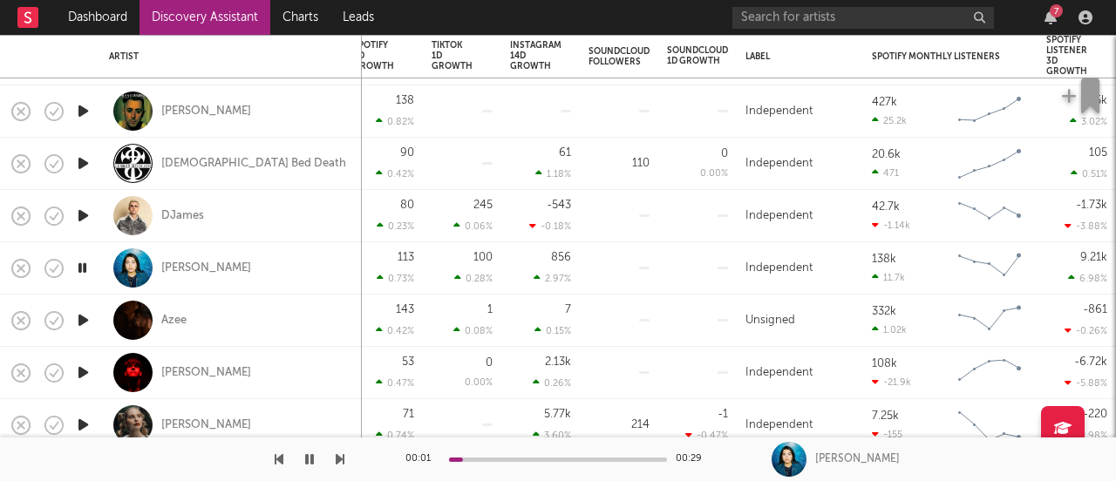
click at [81, 314] on icon "button" at bounding box center [83, 321] width 18 height 22
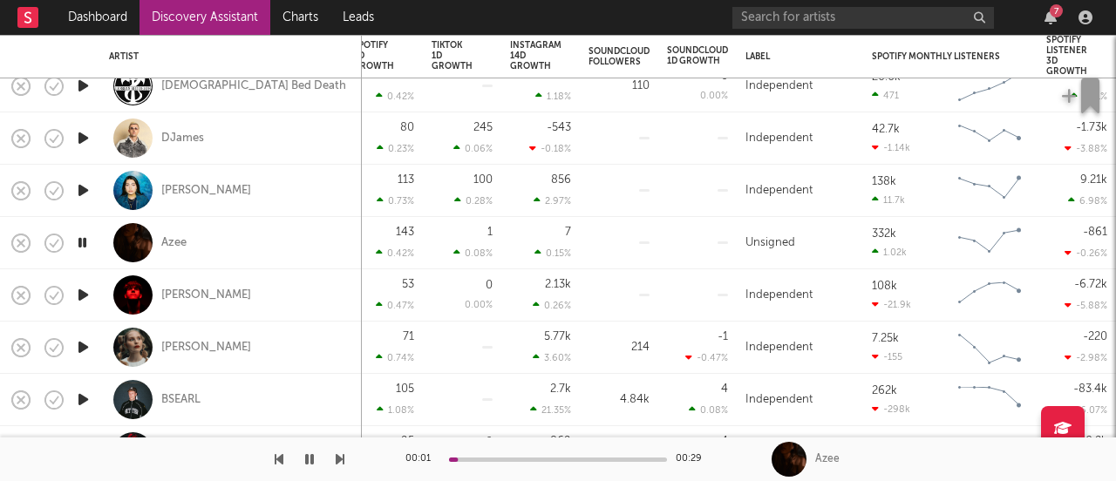
click at [82, 295] on icon "button" at bounding box center [83, 295] width 18 height 22
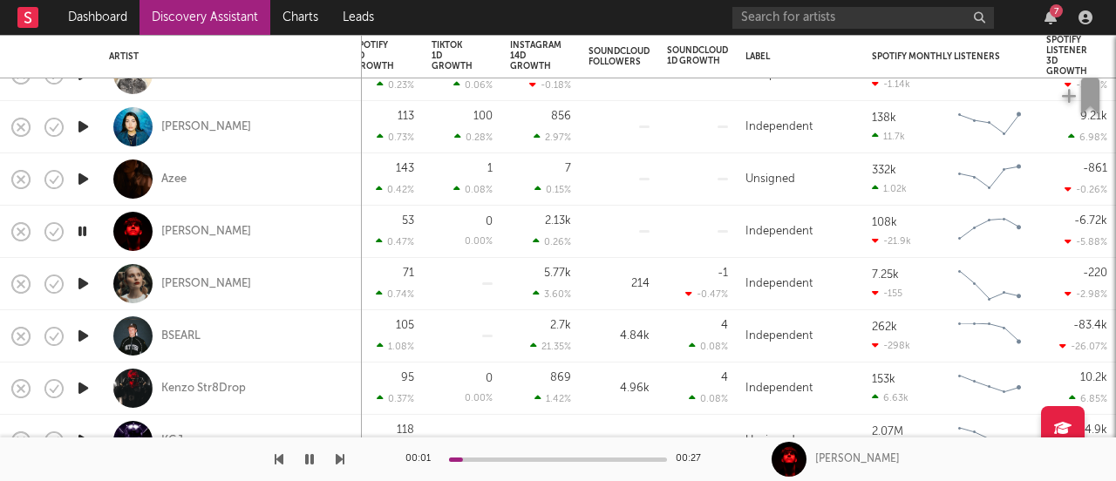
click at [82, 286] on icon "button" at bounding box center [83, 284] width 18 height 22
click at [187, 284] on div "Maddie Ashman" at bounding box center [206, 284] width 90 height 16
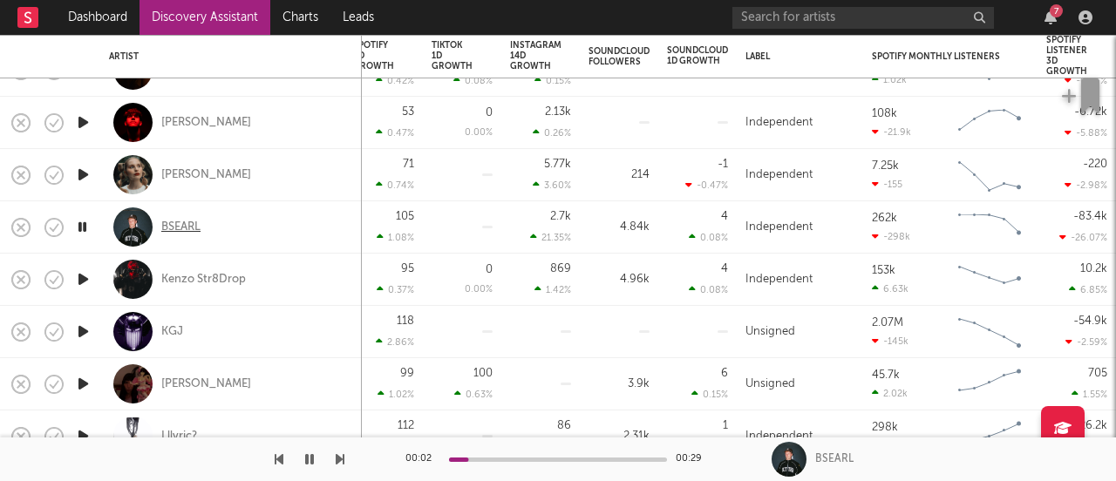
click at [186, 228] on div "BSEARL" at bounding box center [180, 228] width 39 height 16
click at [90, 280] on icon "button" at bounding box center [83, 280] width 18 height 22
click at [86, 330] on icon "button" at bounding box center [83, 332] width 18 height 22
drag, startPoint x: 520, startPoint y: 457, endPoint x: 358, endPoint y: 442, distance: 162.8
click at [520, 458] on div at bounding box center [558, 460] width 218 height 4
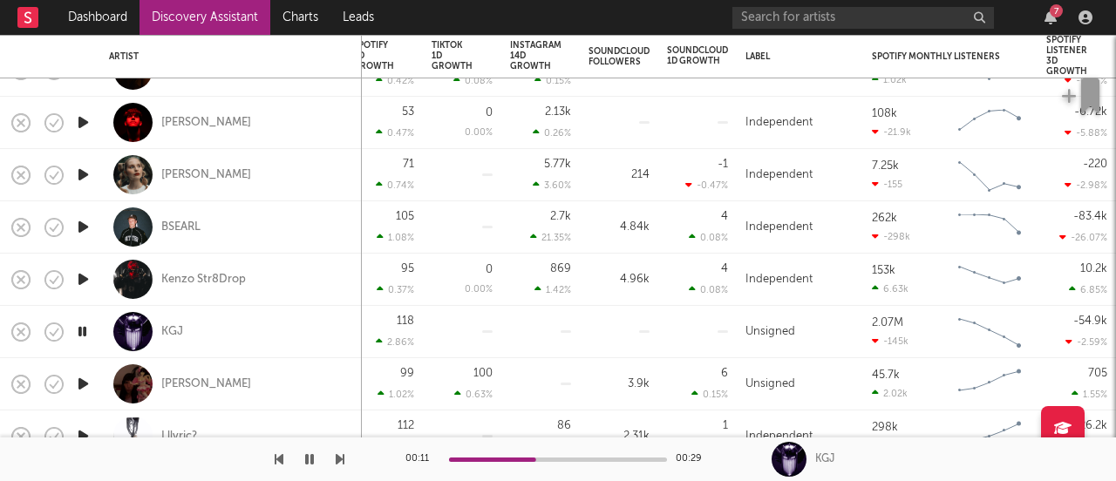
click at [86, 380] on icon "button" at bounding box center [83, 384] width 18 height 22
drag, startPoint x: 537, startPoint y: 459, endPoint x: 214, endPoint y: 406, distance: 326.8
click at [537, 459] on div at bounding box center [558, 460] width 218 height 4
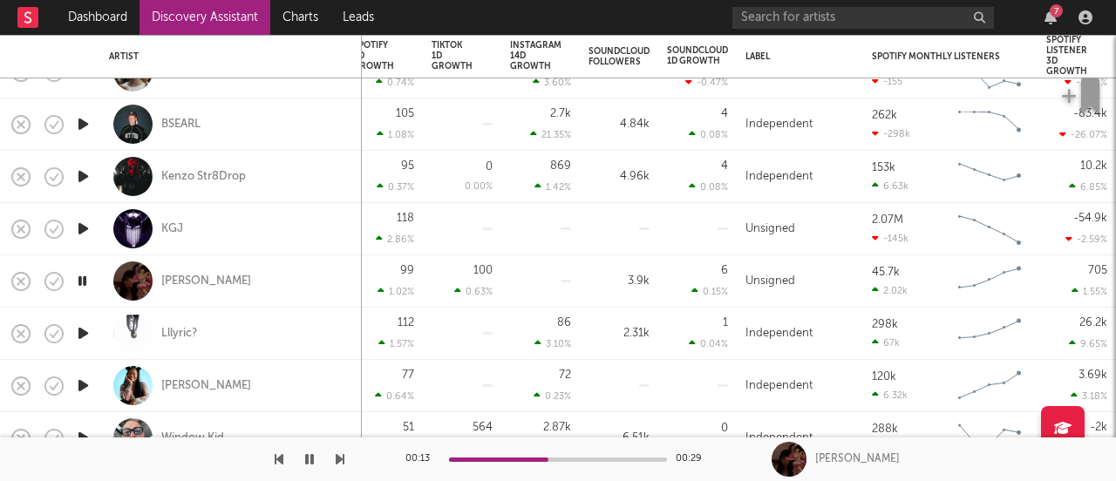
click at [82, 330] on icon "button" at bounding box center [83, 334] width 18 height 22
click at [87, 383] on icon "button" at bounding box center [83, 386] width 18 height 22
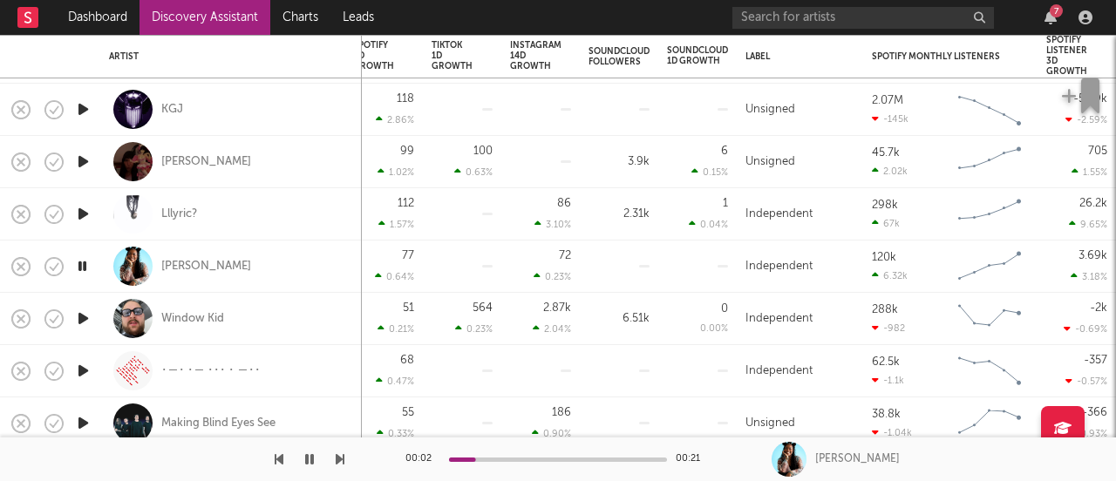
click at [511, 459] on div at bounding box center [558, 460] width 218 height 4
click at [78, 319] on icon "button" at bounding box center [83, 319] width 18 height 22
click at [80, 371] on icon "button" at bounding box center [83, 371] width 18 height 22
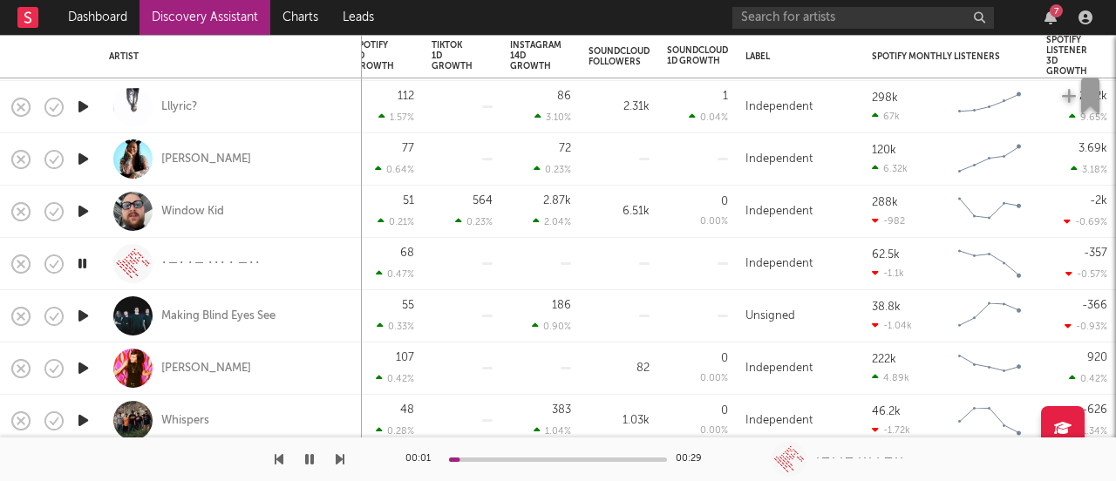
click at [84, 309] on icon "button" at bounding box center [83, 316] width 18 height 22
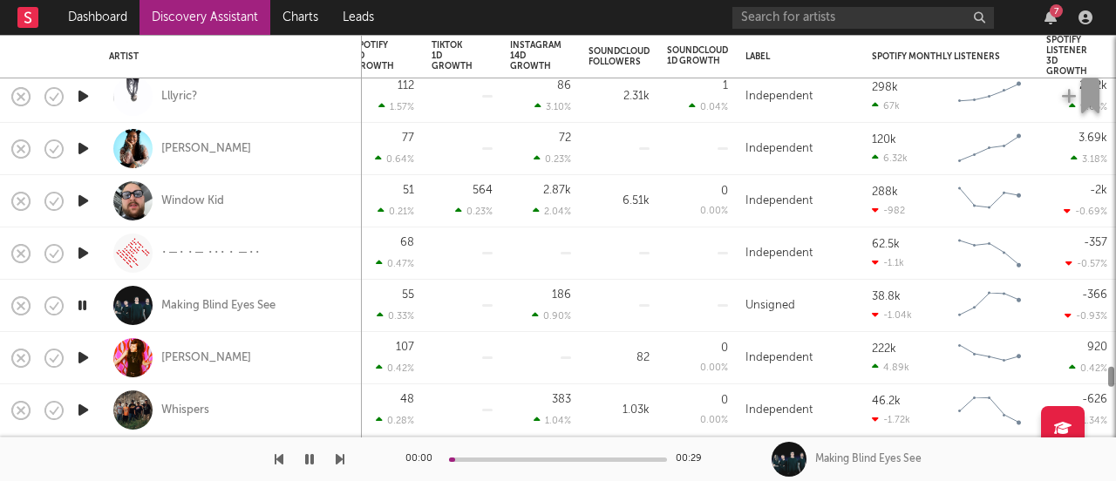
click at [84, 368] on icon "button" at bounding box center [83, 358] width 18 height 22
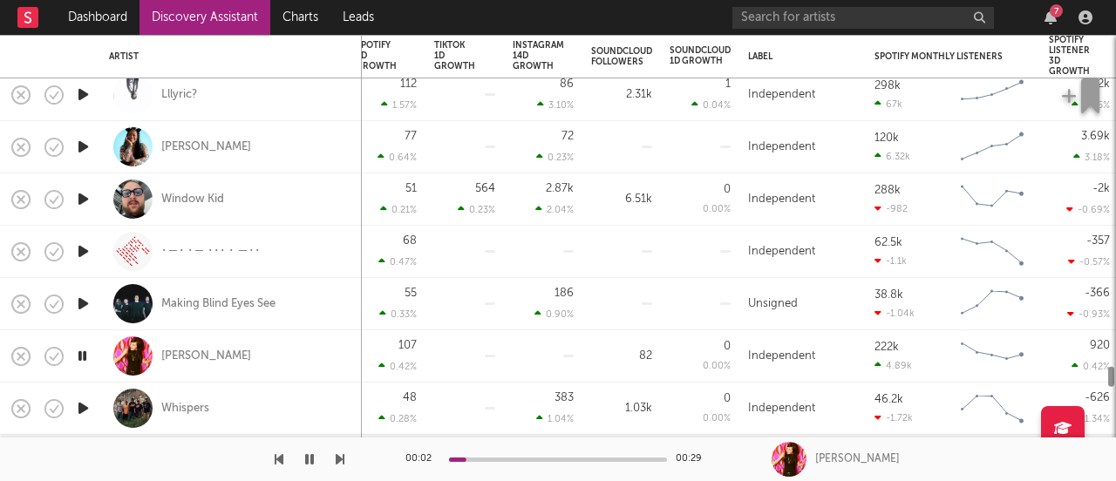
click at [81, 406] on icon "button" at bounding box center [83, 409] width 18 height 22
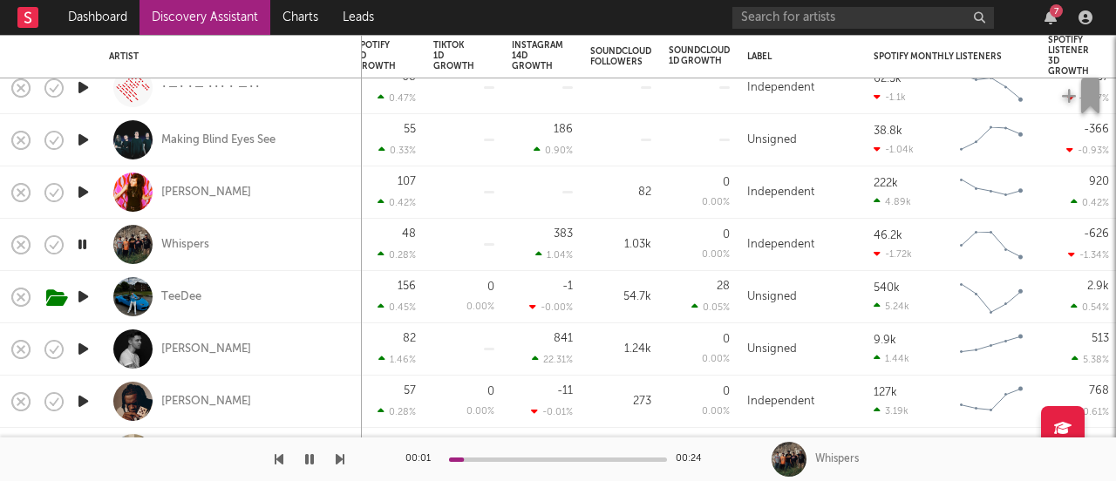
click at [91, 298] on icon "button" at bounding box center [83, 297] width 18 height 22
click at [84, 346] on icon "button" at bounding box center [83, 349] width 18 height 22
click at [93, 400] on div at bounding box center [82, 402] width 35 height 52
select select "1w"
click at [87, 402] on icon "button" at bounding box center [83, 402] width 18 height 22
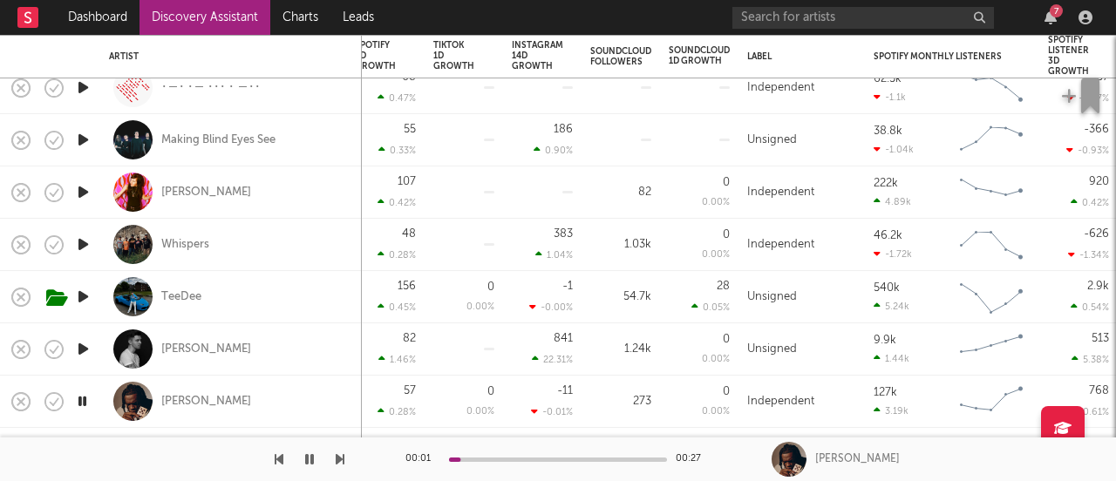
select select "6m"
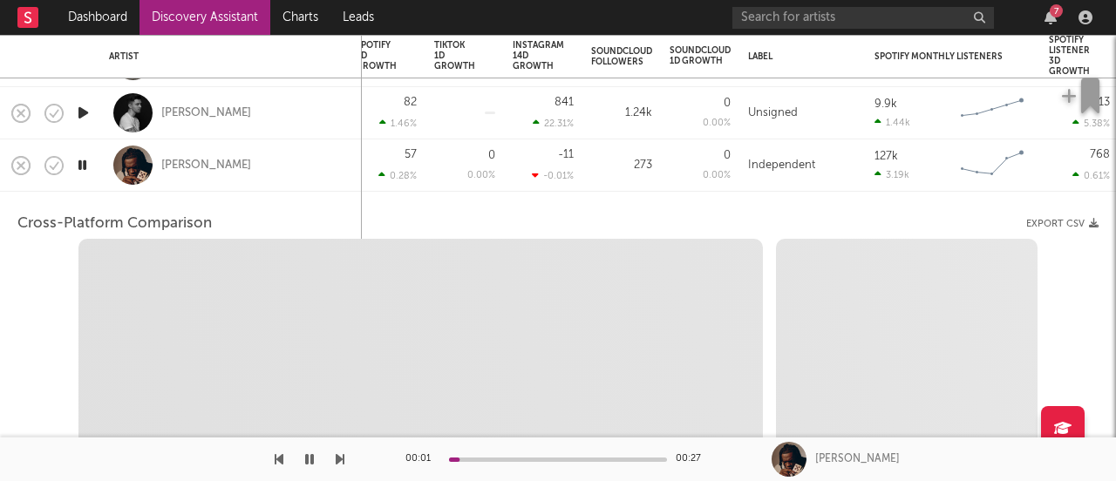
click at [289, 175] on div "[PERSON_NAME]" at bounding box center [231, 164] width 244 height 51
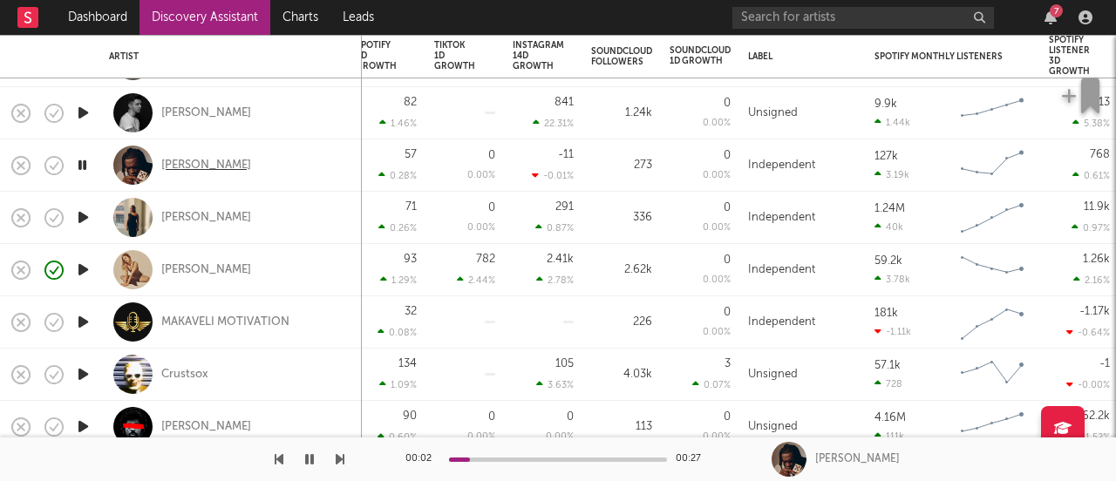
click at [197, 165] on div "[PERSON_NAME]" at bounding box center [206, 166] width 90 height 16
click at [81, 214] on icon "button" at bounding box center [83, 218] width 18 height 22
click at [192, 214] on div "[PERSON_NAME]" at bounding box center [231, 217] width 244 height 51
select select "1w"
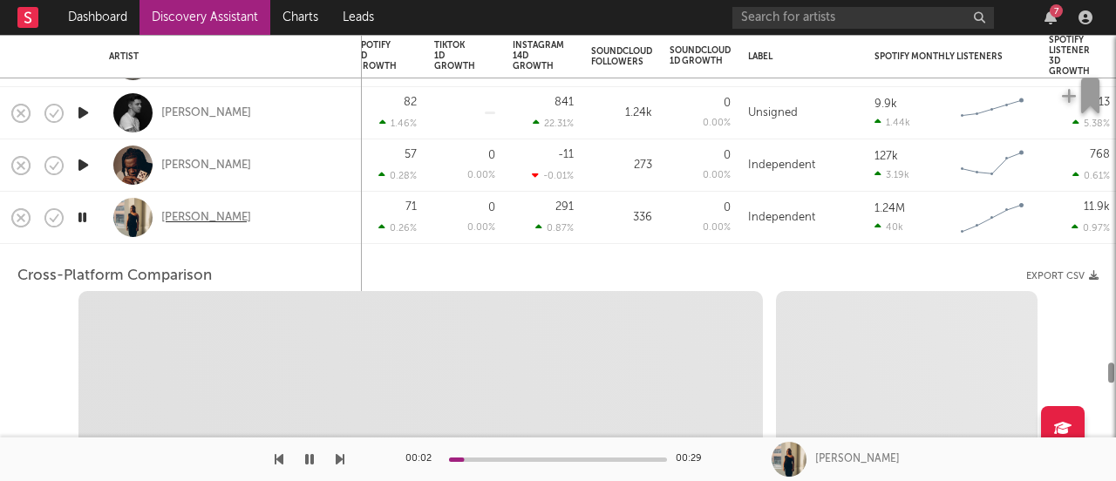
click at [174, 214] on div "[PERSON_NAME]" at bounding box center [206, 218] width 90 height 16
select select "6m"
click at [223, 194] on div "[PERSON_NAME]" at bounding box center [231, 217] width 244 height 51
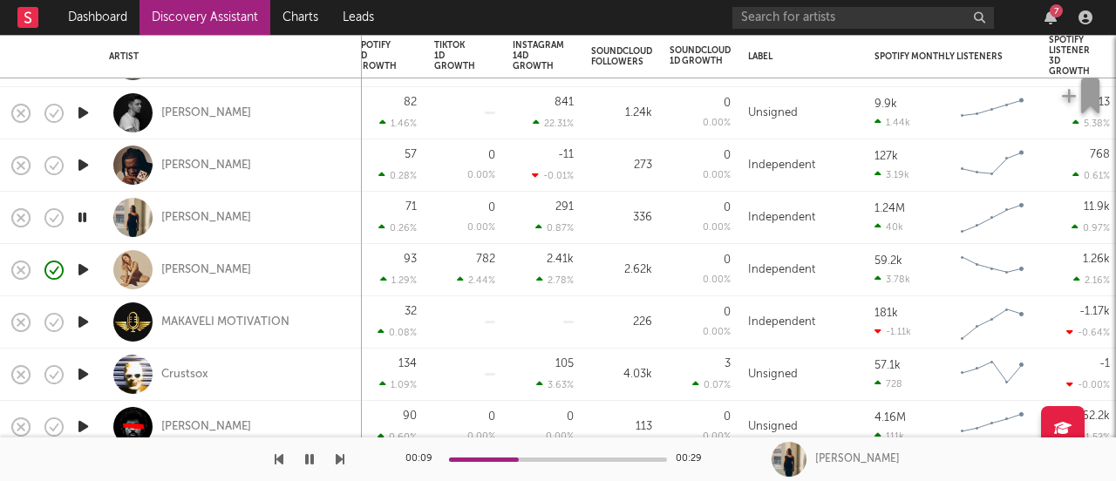
click at [80, 273] on icon "button" at bounding box center [83, 270] width 18 height 22
click at [79, 326] on icon "button" at bounding box center [83, 322] width 18 height 22
click at [79, 377] on icon "button" at bounding box center [83, 375] width 18 height 22
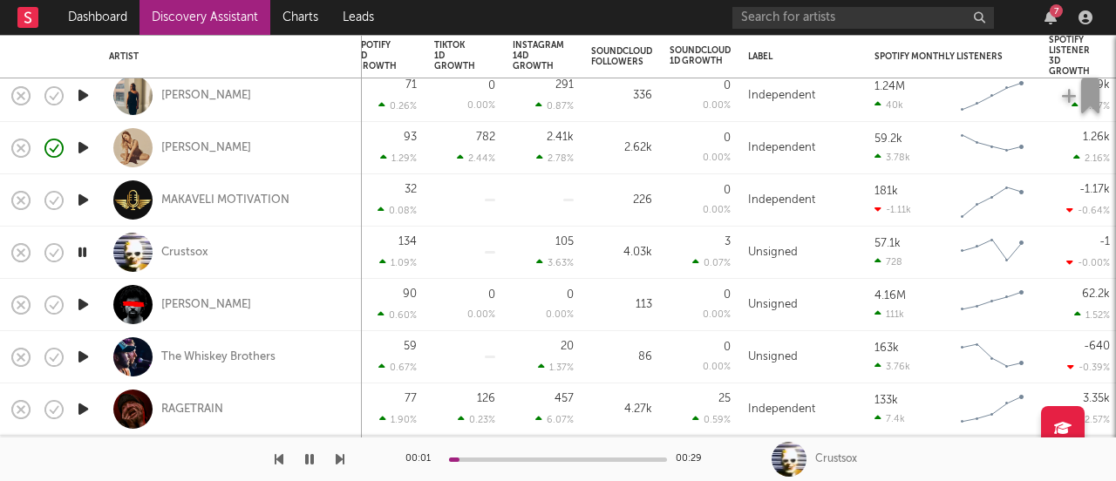
click at [78, 303] on icon "button" at bounding box center [83, 305] width 18 height 22
click at [205, 313] on div "[PERSON_NAME]" at bounding box center [231, 304] width 244 height 51
select select "1w"
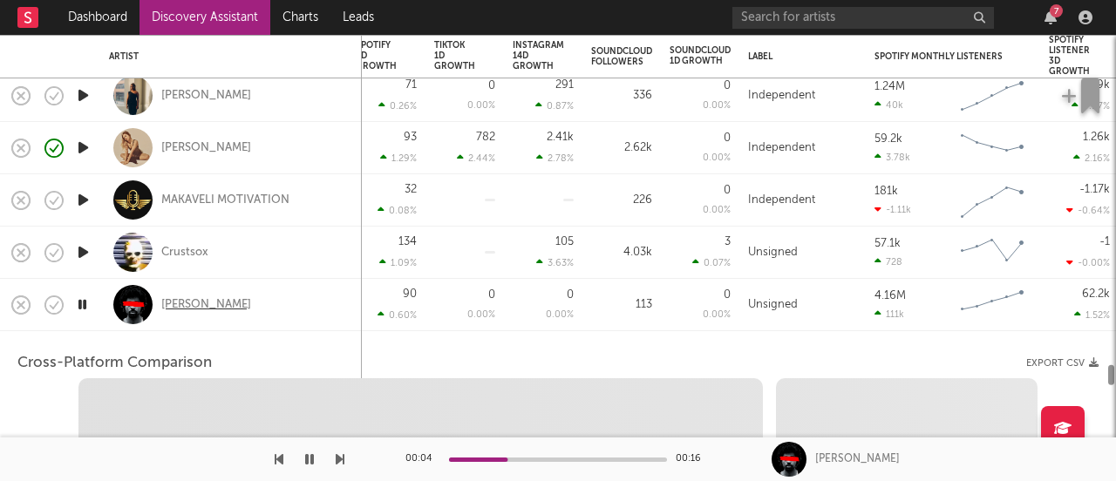
click at [206, 307] on div "[PERSON_NAME]" at bounding box center [206, 305] width 90 height 16
select select "1w"
select select "1m"
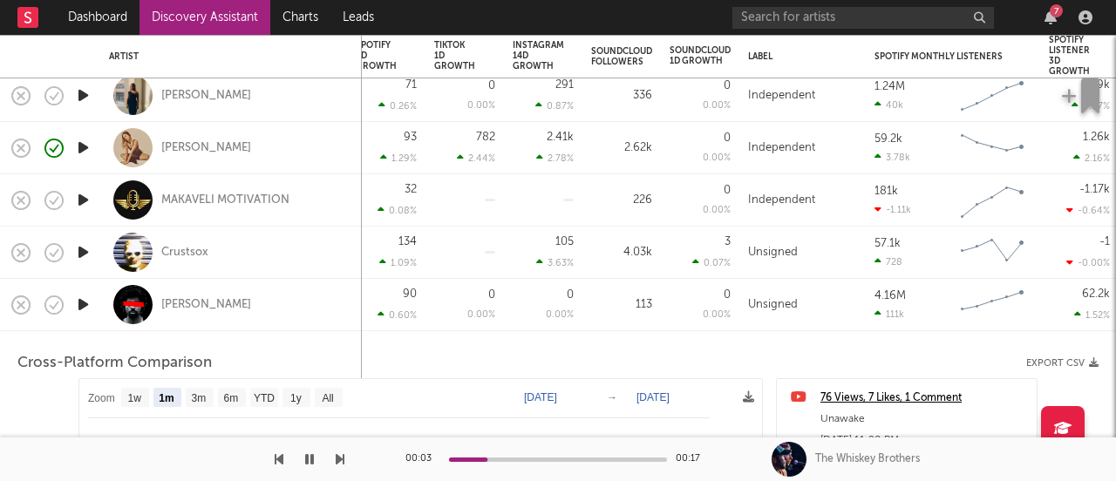
click at [256, 322] on div "[PERSON_NAME]" at bounding box center [231, 304] width 244 height 51
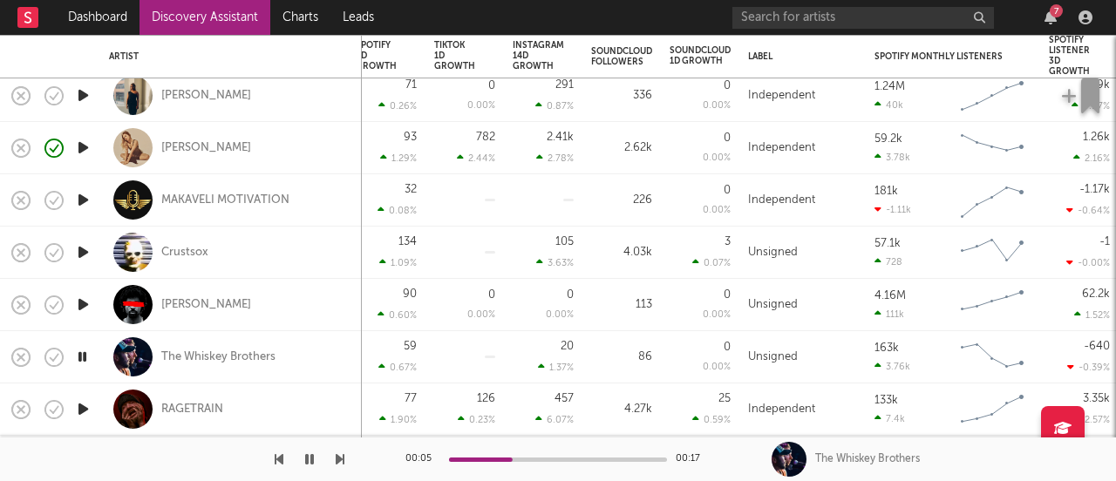
click at [80, 414] on icon "button" at bounding box center [83, 409] width 18 height 22
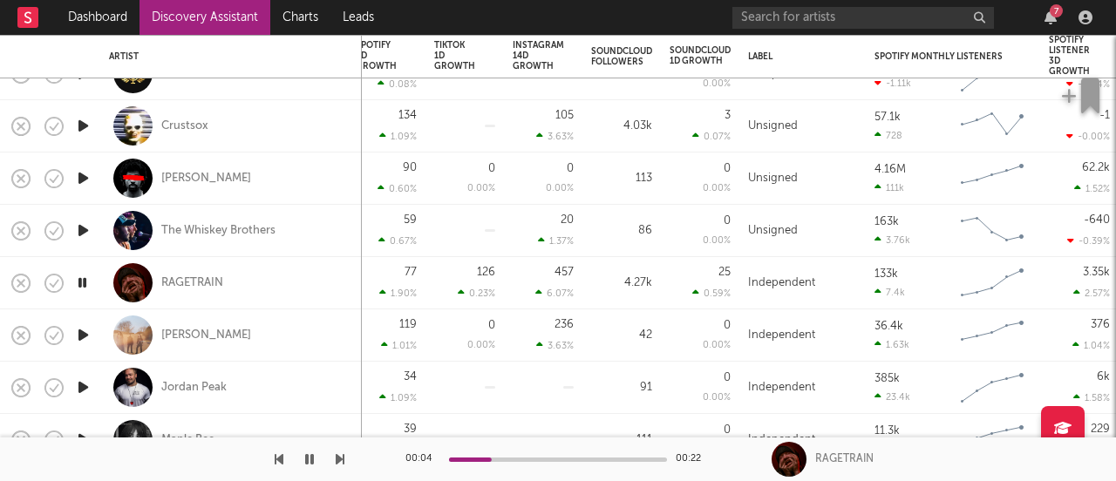
click at [87, 336] on icon "button" at bounding box center [83, 335] width 18 height 22
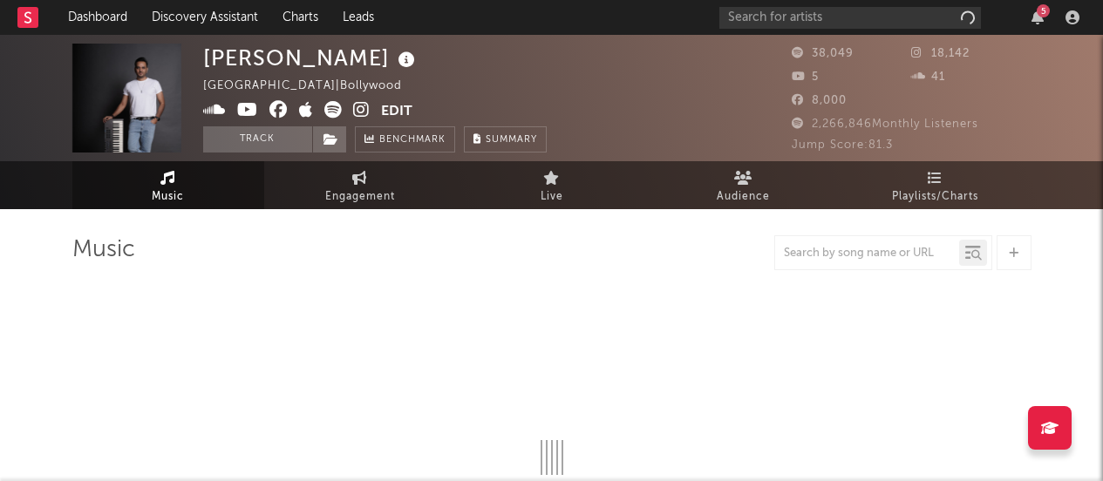
select select "6m"
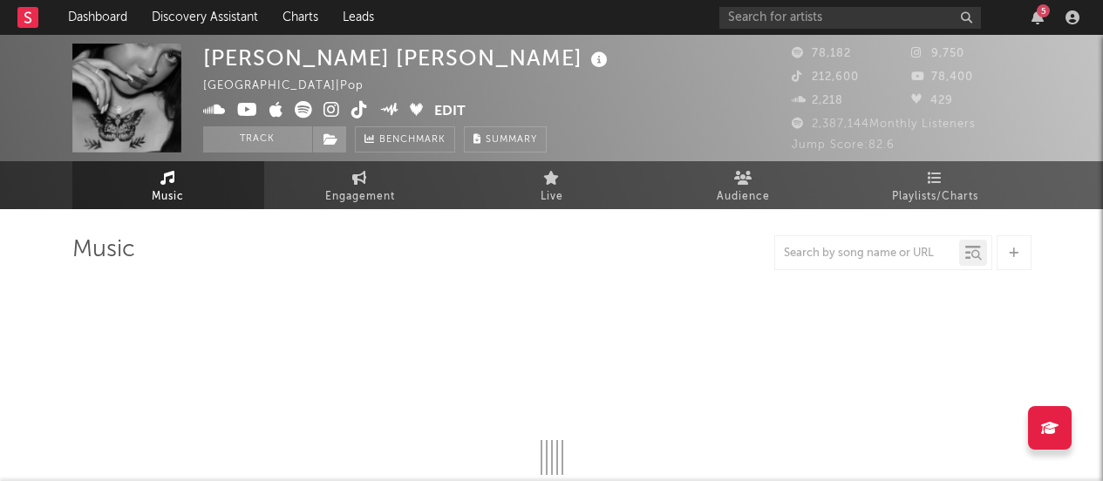
select select "6m"
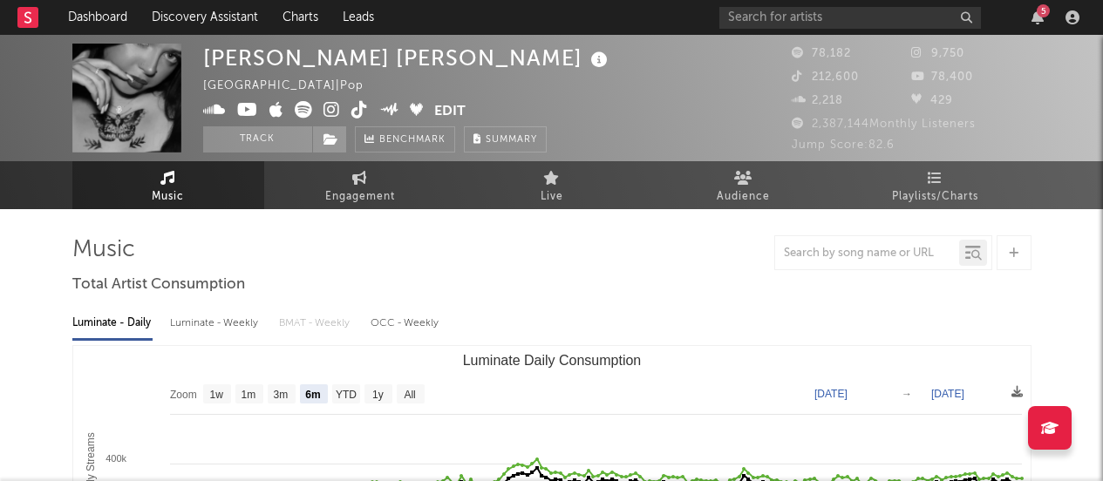
click at [325, 112] on icon at bounding box center [331, 109] width 17 height 17
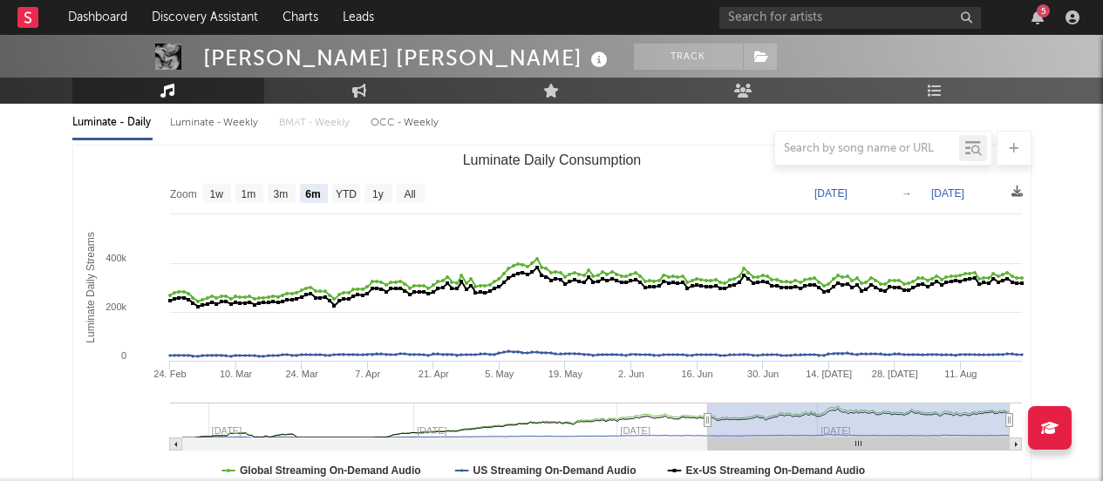
scroll to position [235, 0]
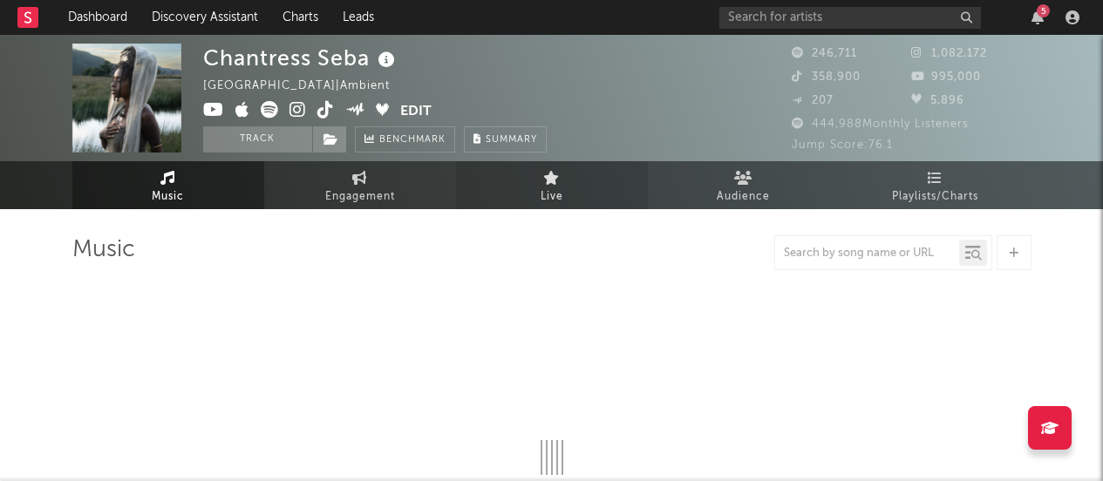
select select "6m"
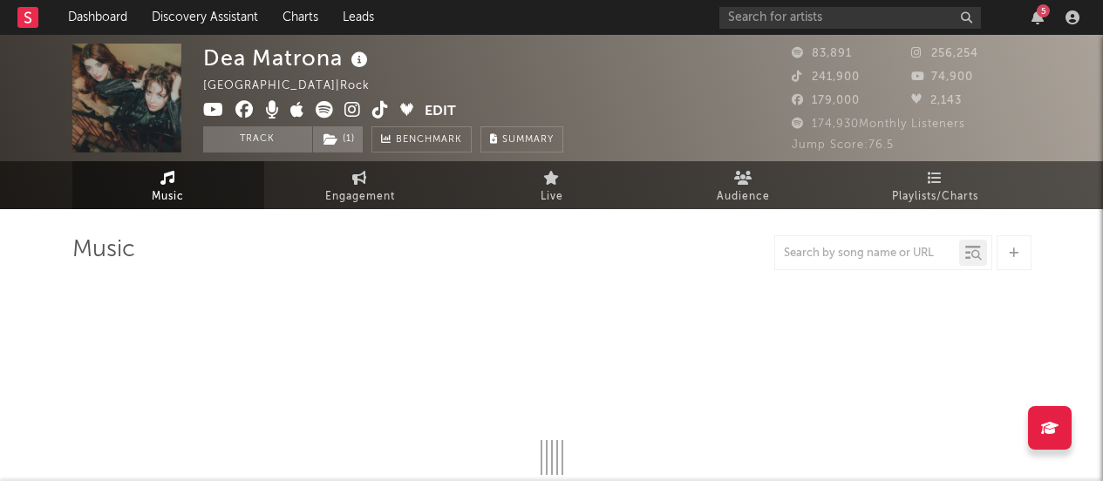
select select "6m"
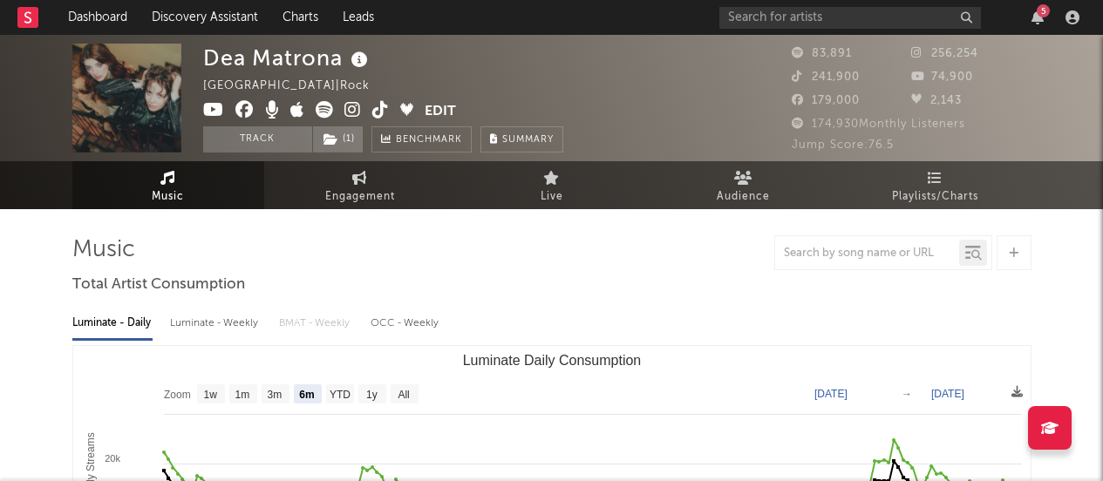
click at [353, 106] on icon at bounding box center [352, 109] width 17 height 17
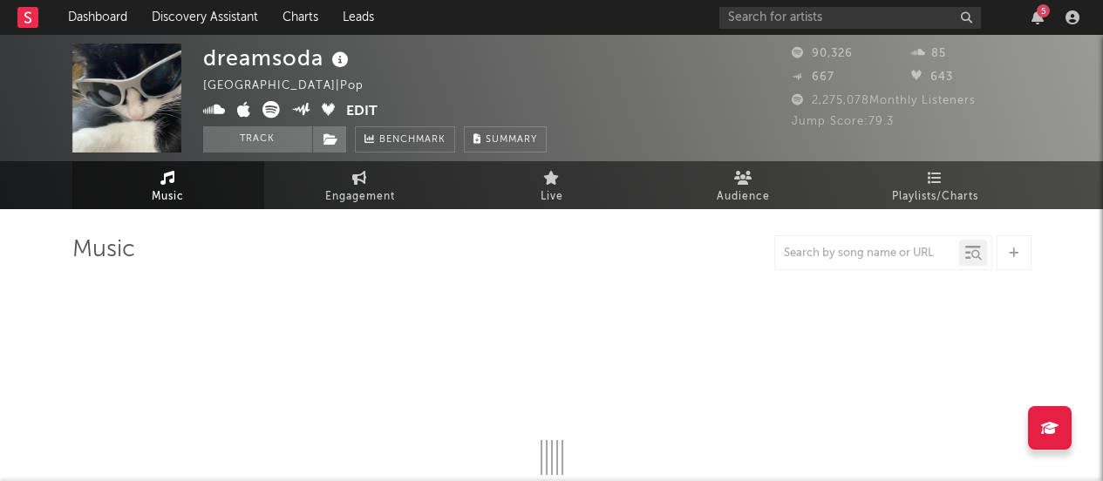
select select "6m"
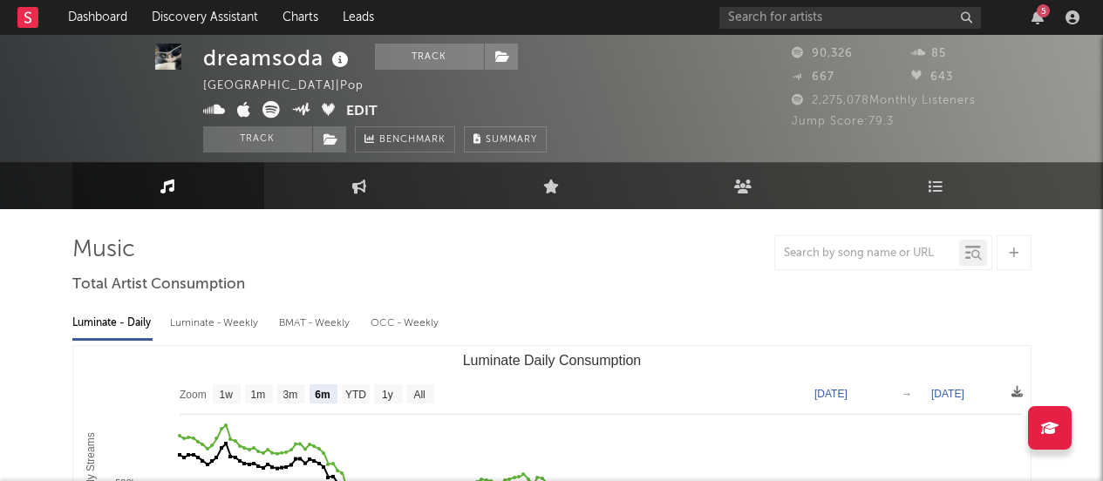
scroll to position [235, 0]
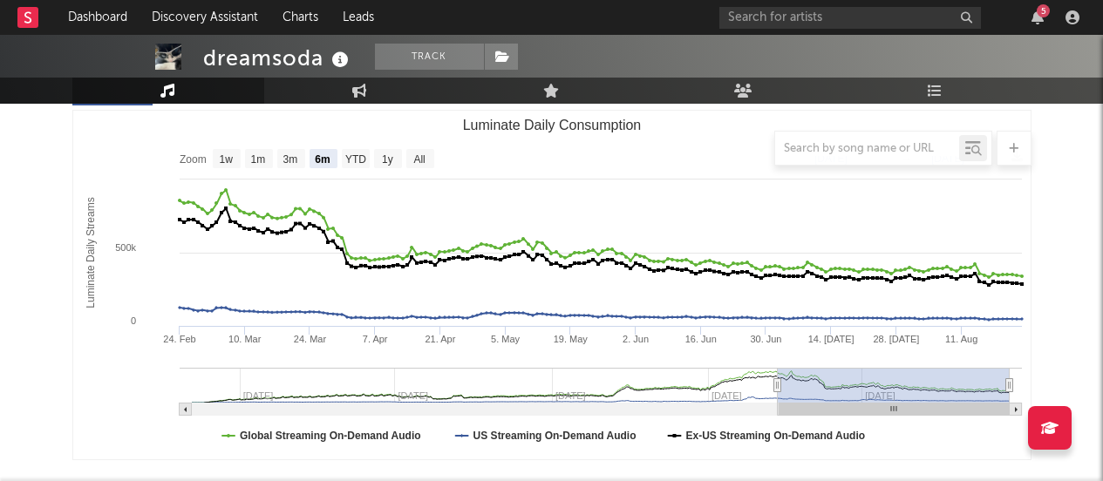
type input "2025-02-23"
type input "2025-08-23"
type input "2025-01-12"
type input "2025-07-12"
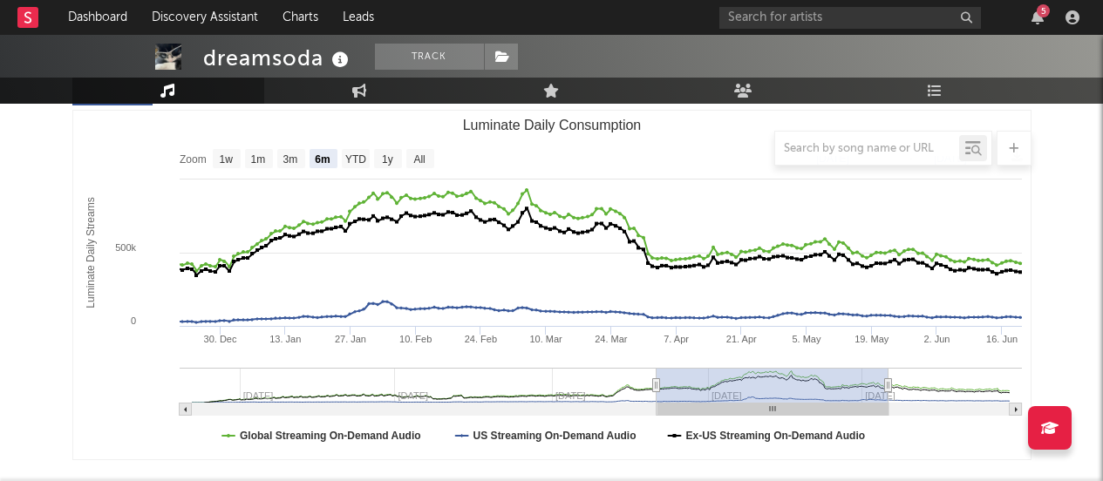
type input "2024-11-21"
type input "2025-05-21"
type input "2024-05-20"
type input "2024-11-17"
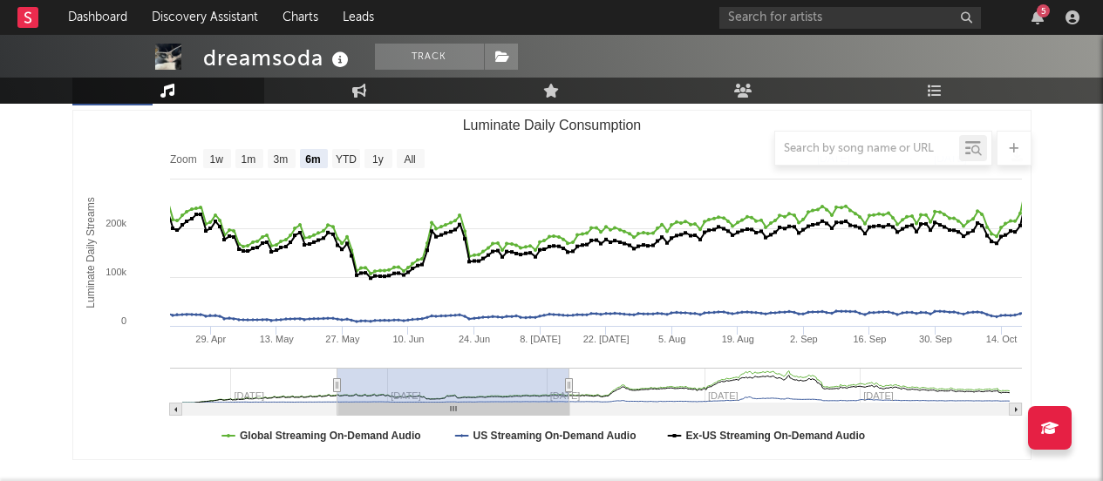
type input "2024-03-02"
type input "2024-08-30"
type input "2024-02-25"
type input "2024-08-24"
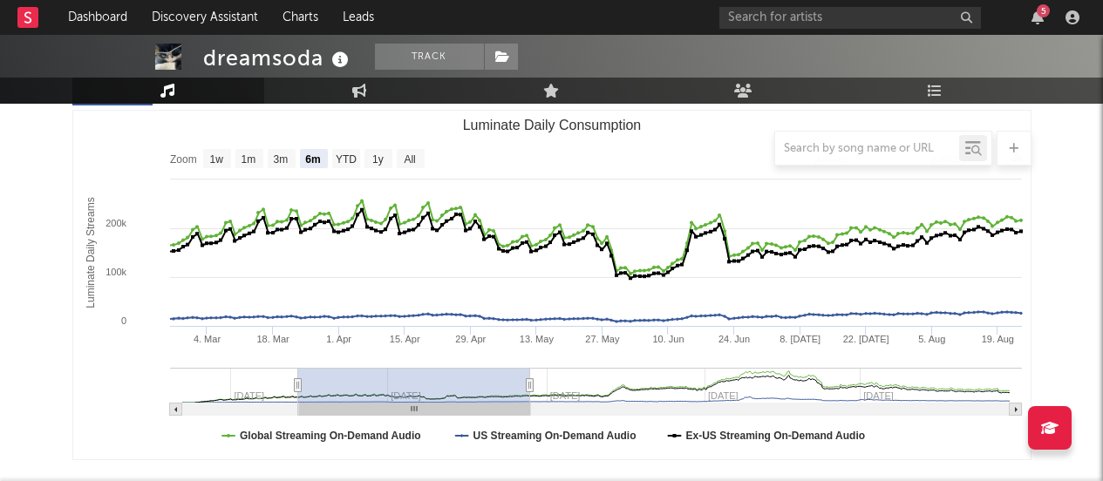
type input "2024-01-14"
type input "2024-07-13"
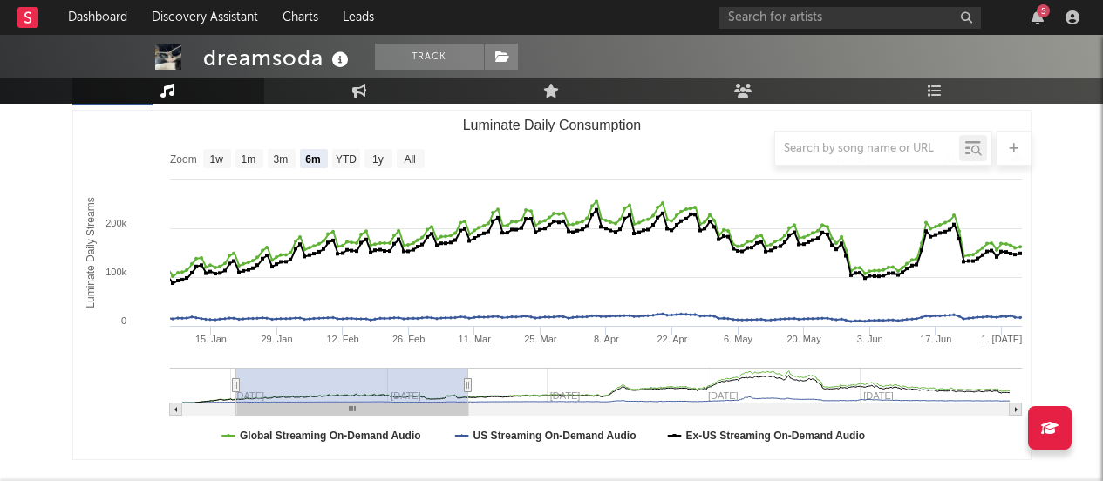
type input "2023-12-29"
type input "2024-06-27"
type input "2023-11-24"
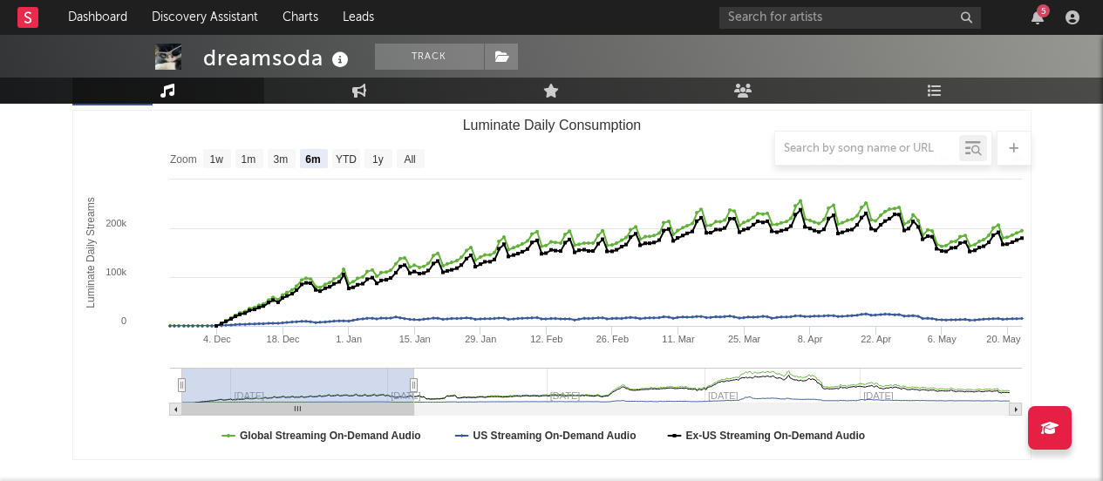
drag, startPoint x: 782, startPoint y: 384, endPoint x: 155, endPoint y: 374, distance: 626.9
click at [155, 374] on icon "Created with Highcharts 10.3.3 Luminate Daily Streams Luminate Daily Consumptio…" at bounding box center [551, 285] width 957 height 349
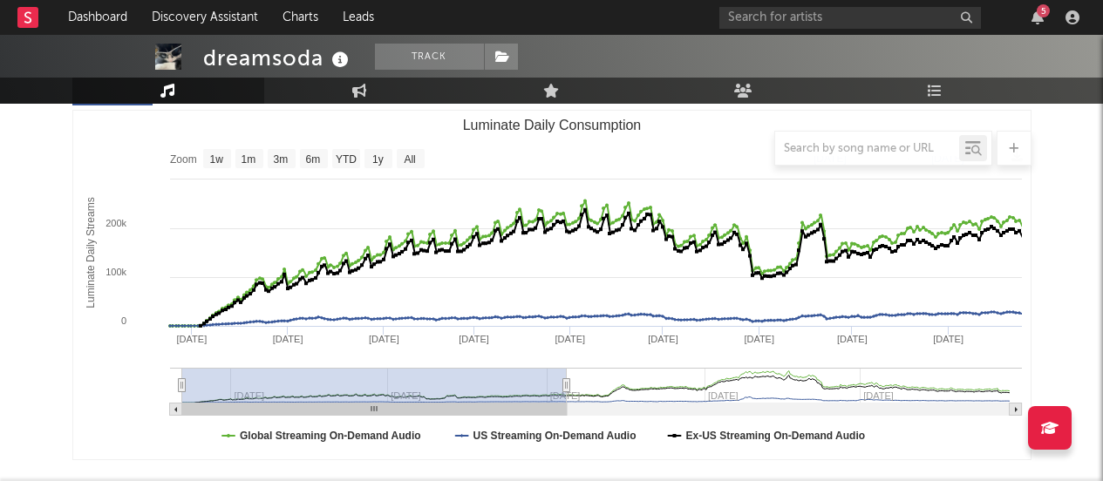
type input "2025-05-30"
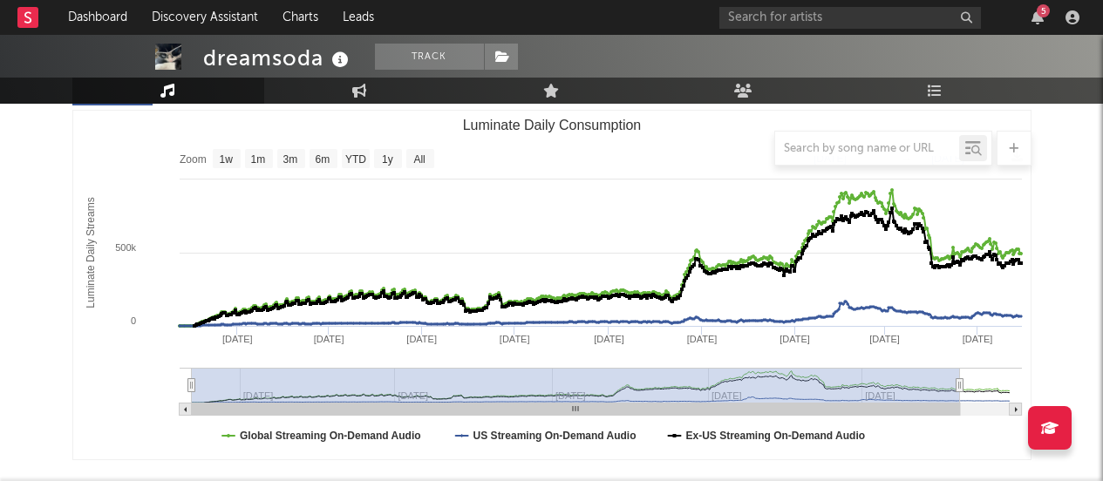
select select "All"
type input "2025-08-24"
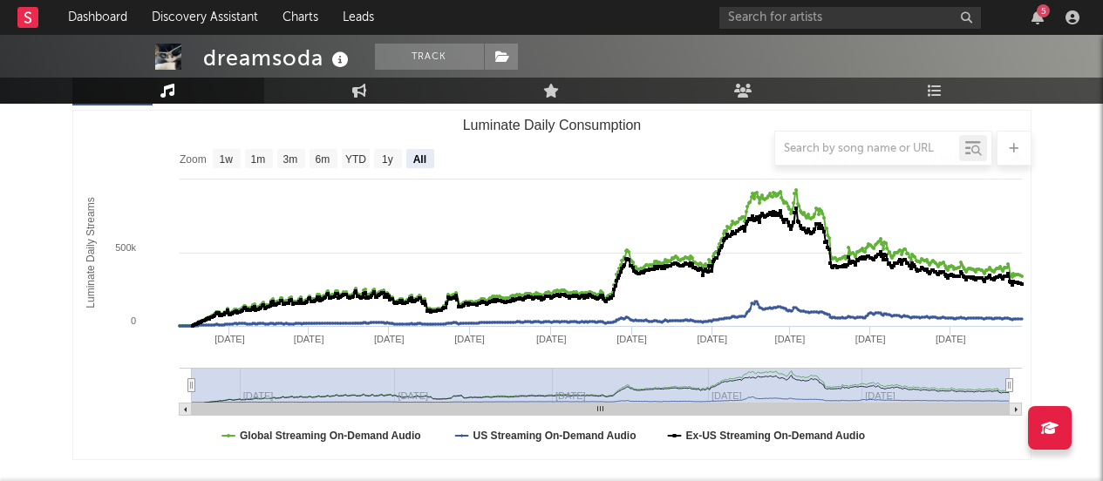
drag, startPoint x: 410, startPoint y: 384, endPoint x: 1134, endPoint y: 378, distance: 724.5
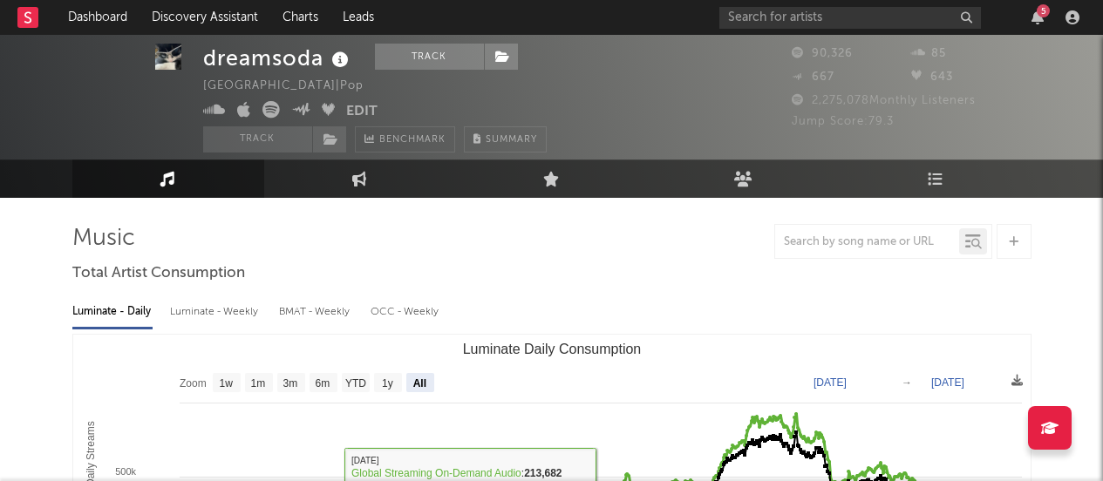
scroll to position [0, 0]
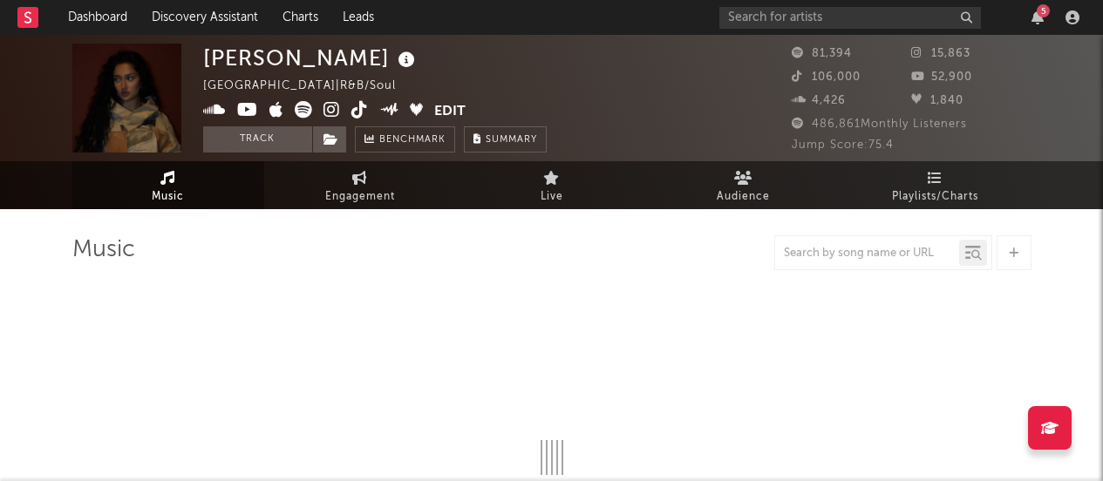
select select "6m"
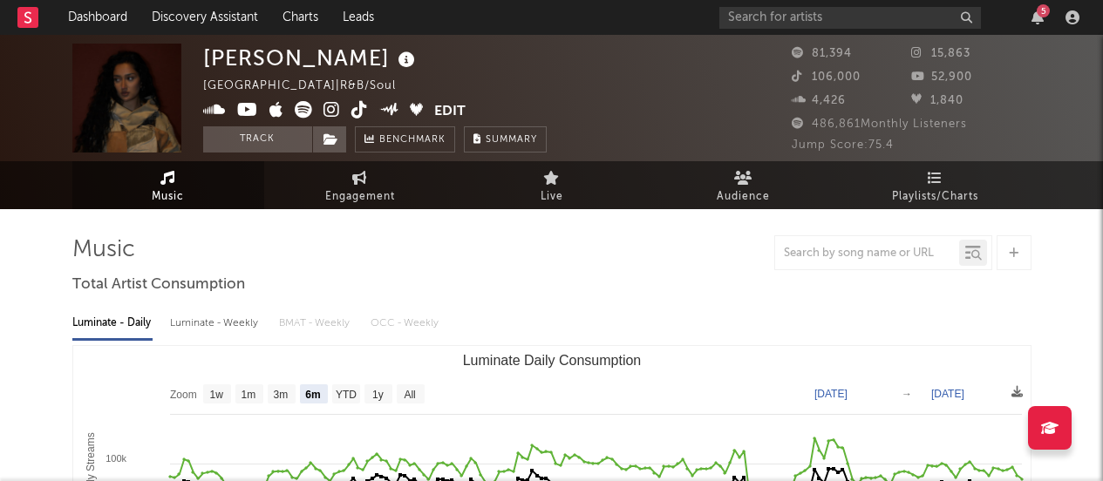
click at [336, 110] on icon at bounding box center [331, 109] width 17 height 17
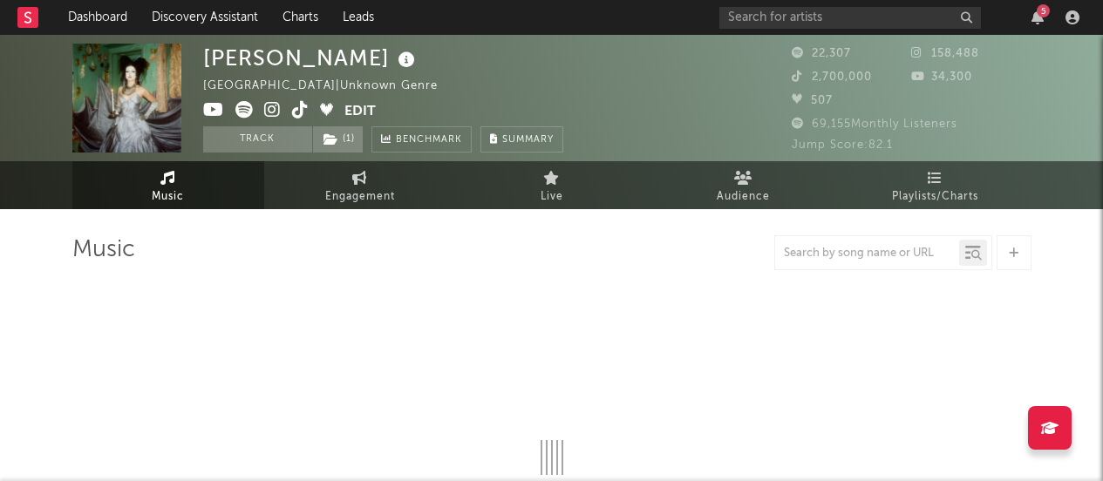
click at [269, 106] on icon at bounding box center [272, 109] width 17 height 17
select select "6m"
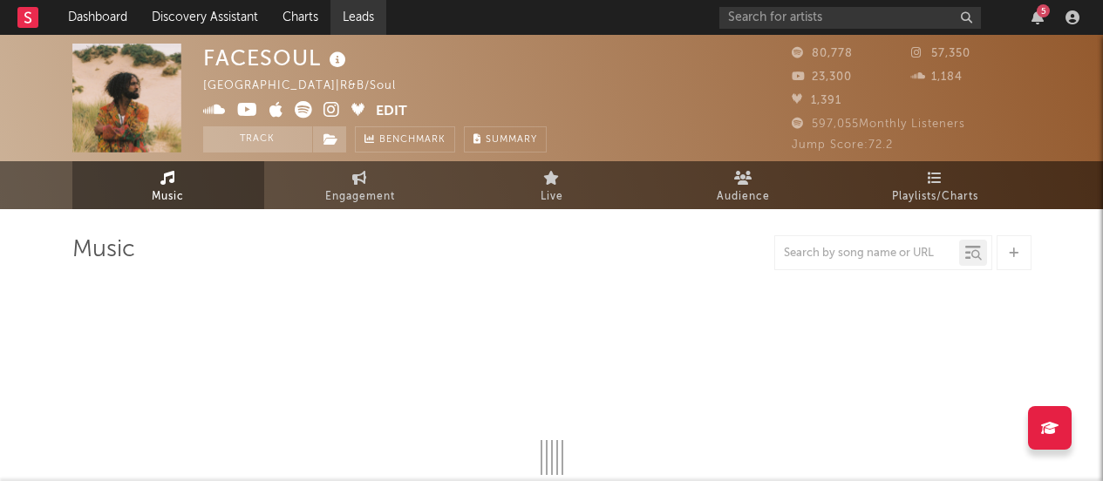
select select "6m"
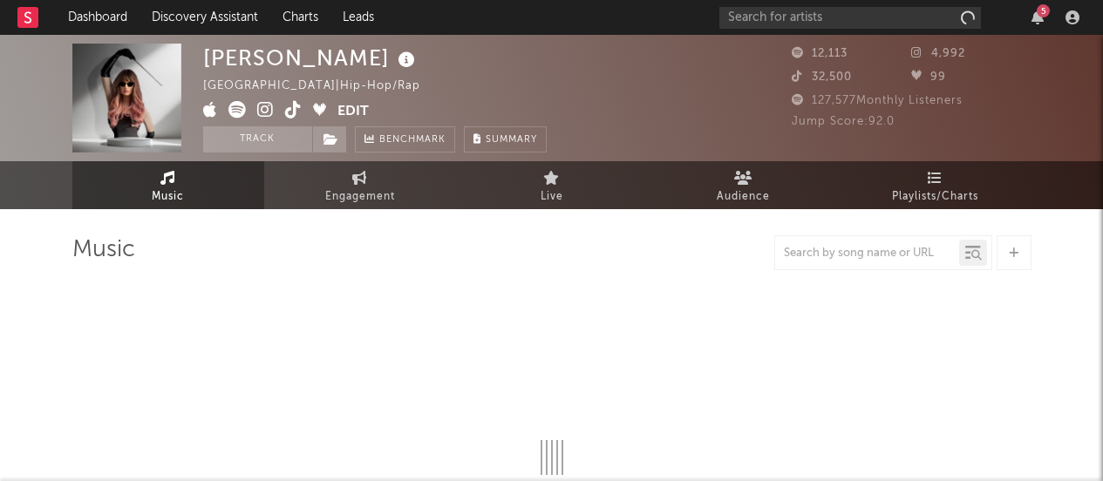
select select "6m"
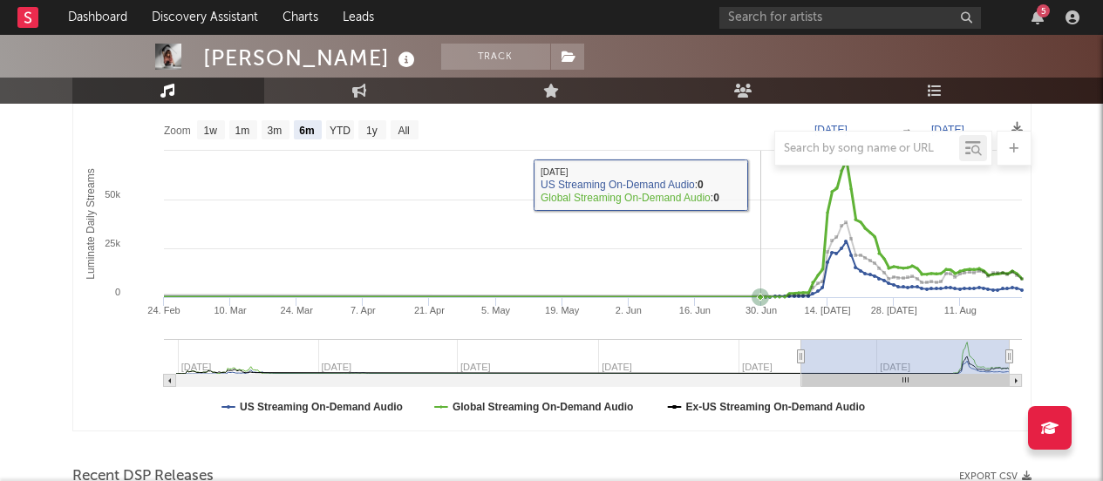
scroll to position [266, 0]
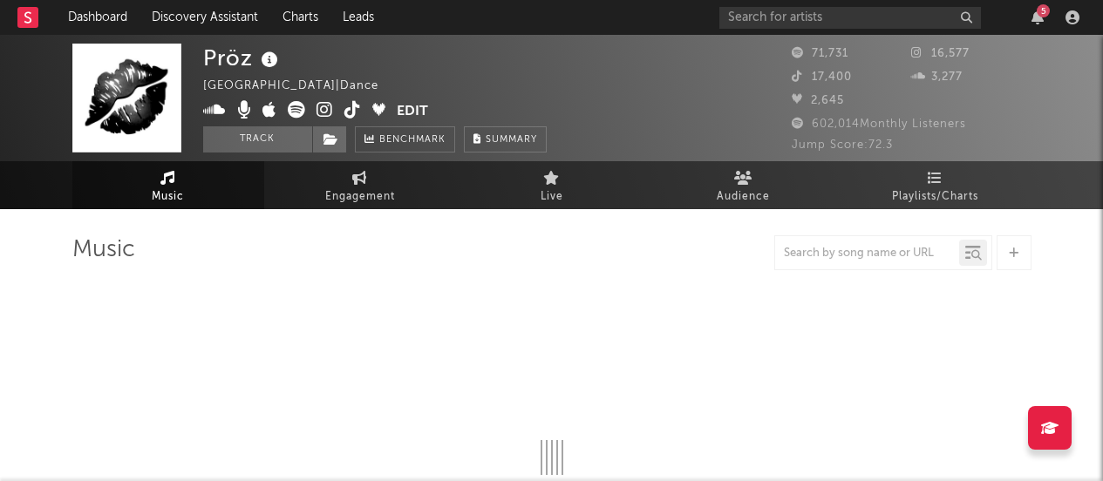
select select "6m"
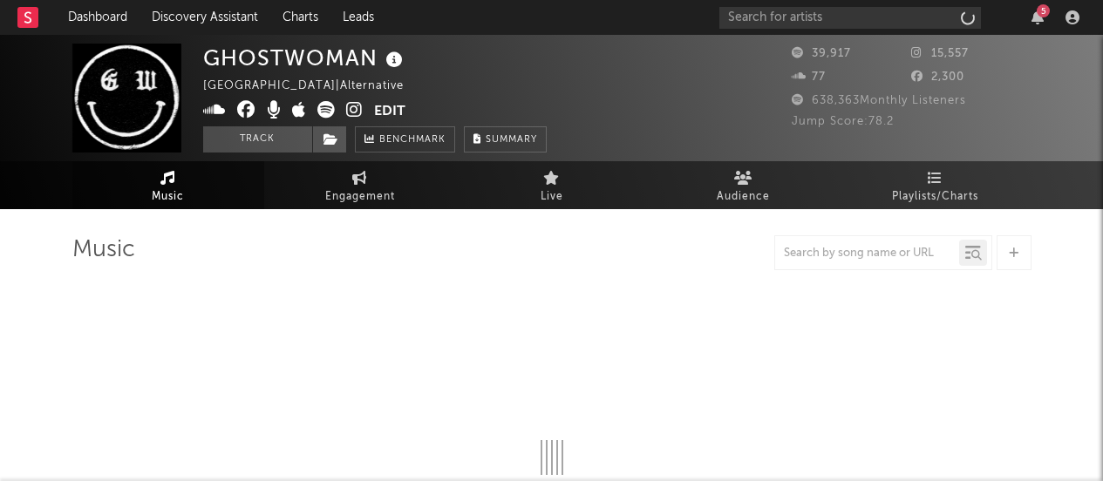
select select "6m"
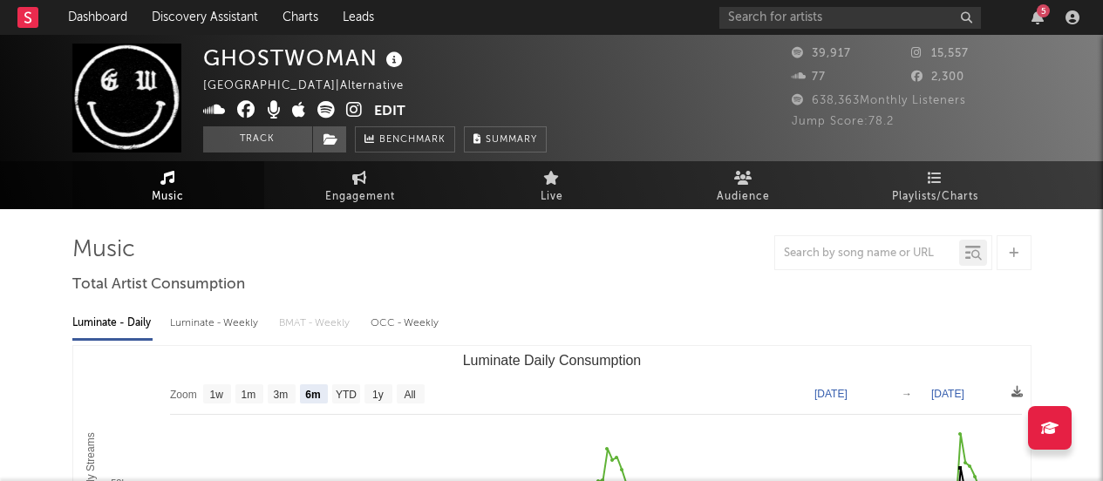
click at [356, 108] on icon at bounding box center [354, 109] width 17 height 17
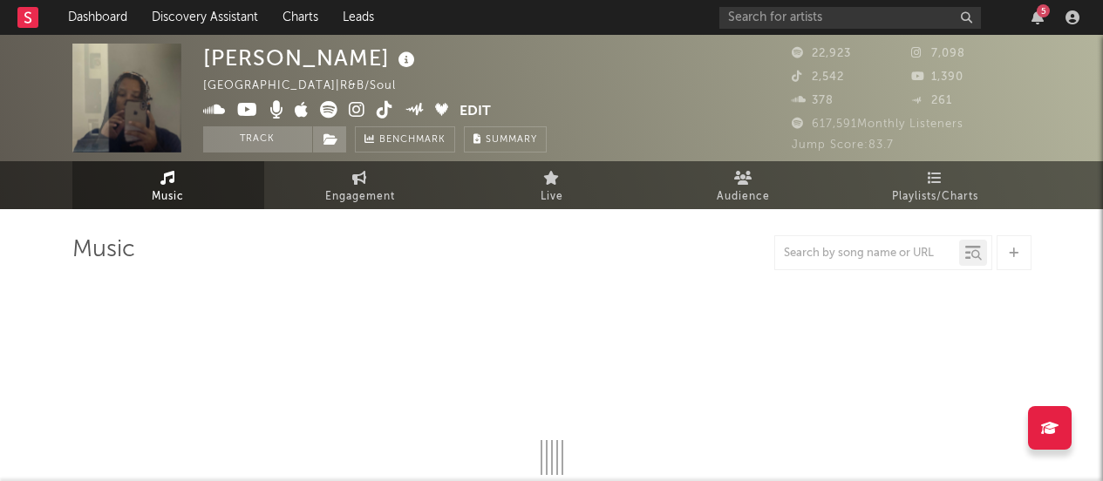
select select "6m"
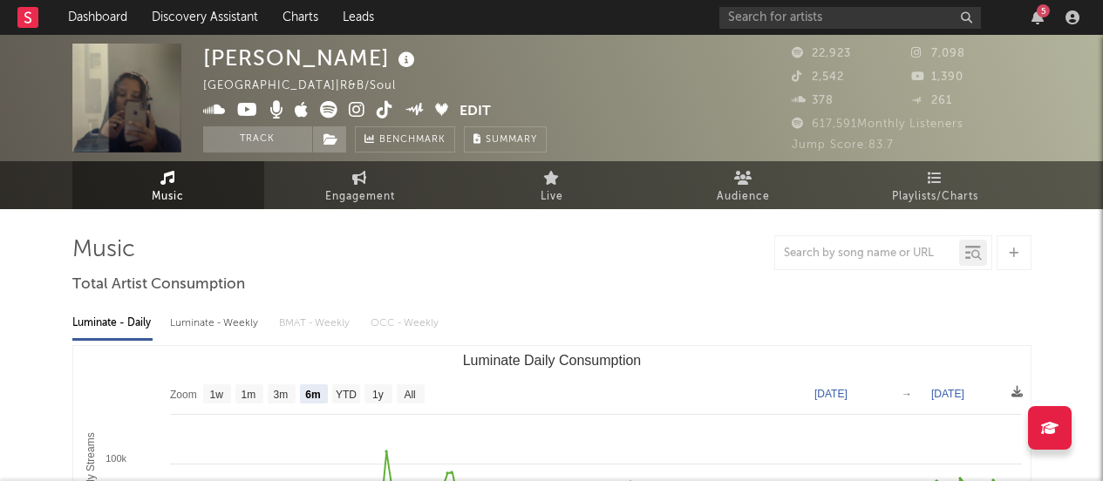
click at [349, 108] on icon at bounding box center [357, 109] width 17 height 17
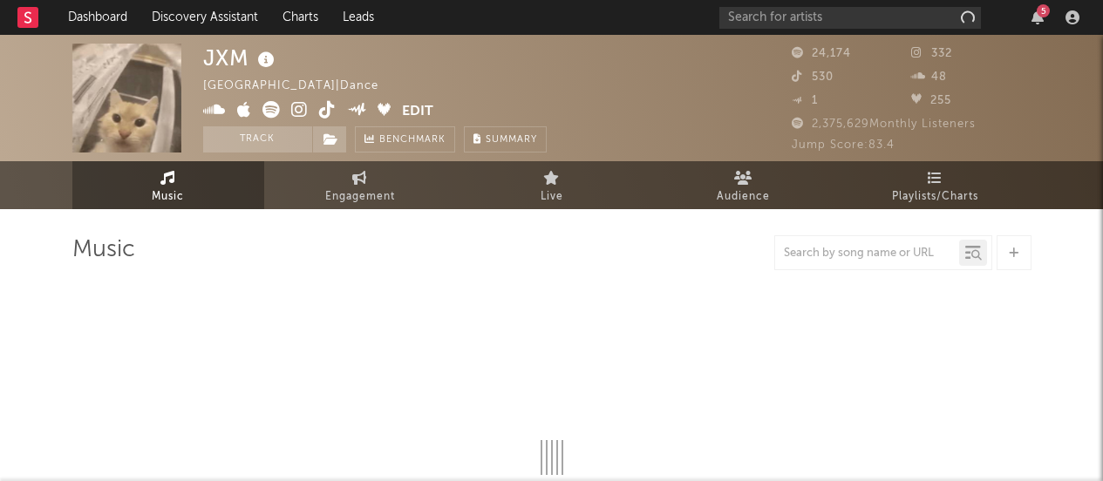
select select "6m"
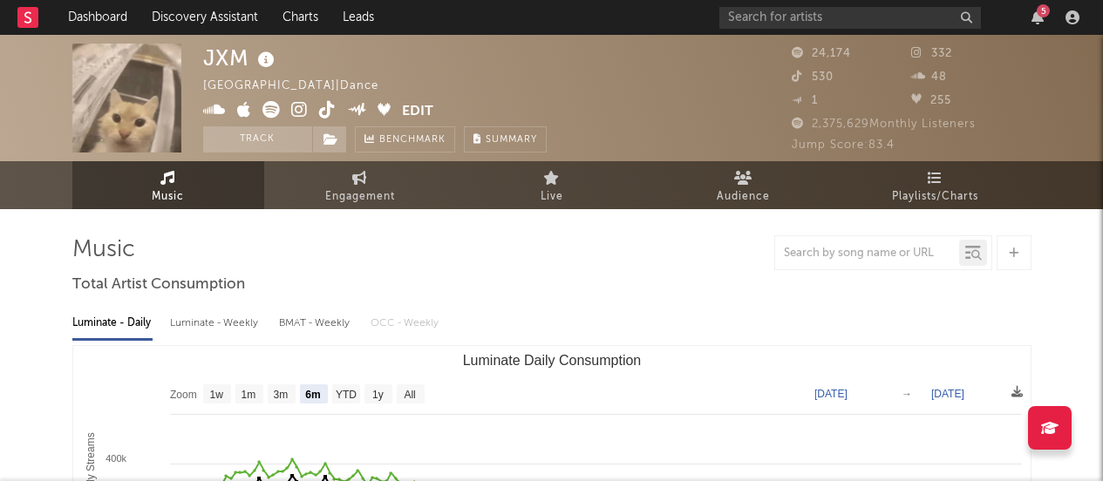
click at [298, 106] on icon at bounding box center [299, 109] width 17 height 17
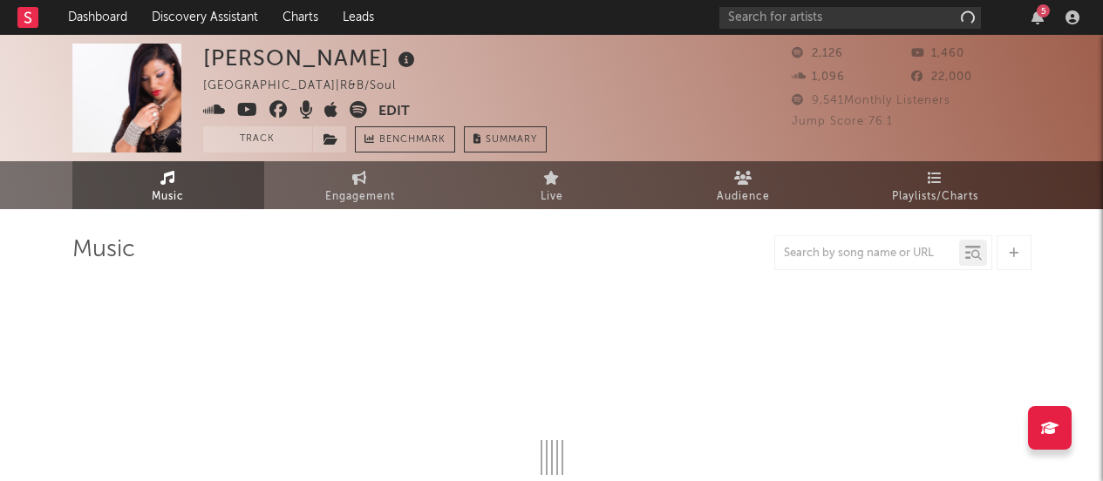
select select "1w"
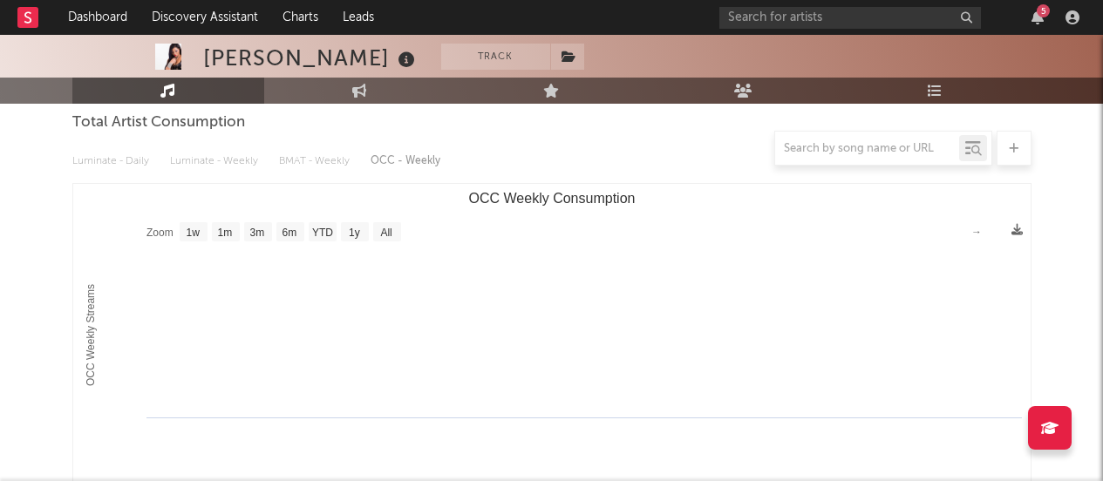
scroll to position [234, 0]
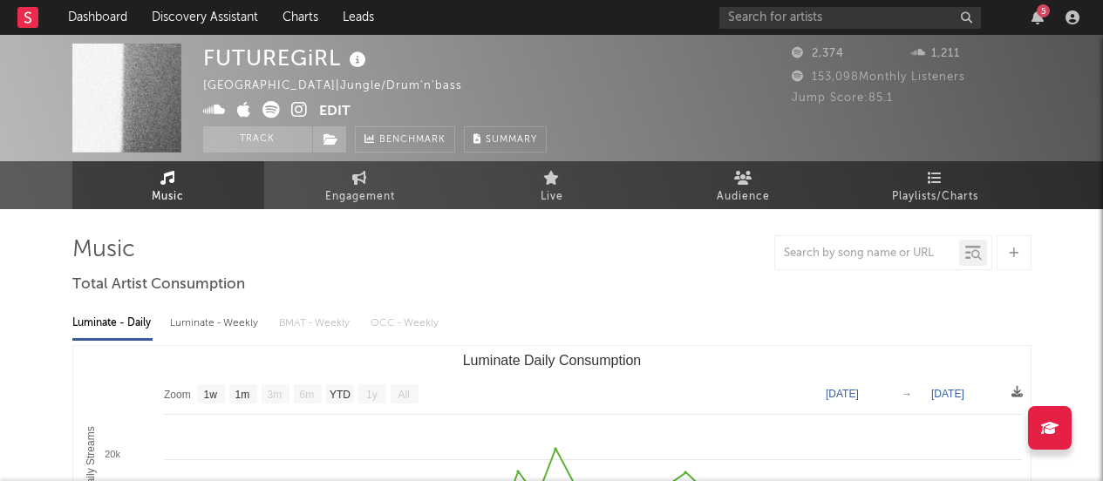
select select "1w"
click at [296, 106] on icon at bounding box center [299, 109] width 17 height 17
drag, startPoint x: 333, startPoint y: 58, endPoint x: 195, endPoint y: 58, distance: 137.8
click at [195, 58] on div "FUTUREGiRL United Kingdom | Jungle/Drum'n'bass Edit Track Benchmark Summary 2,3…" at bounding box center [551, 98] width 1103 height 126
drag, startPoint x: 343, startPoint y: 54, endPoint x: 195, endPoint y: 52, distance: 147.4
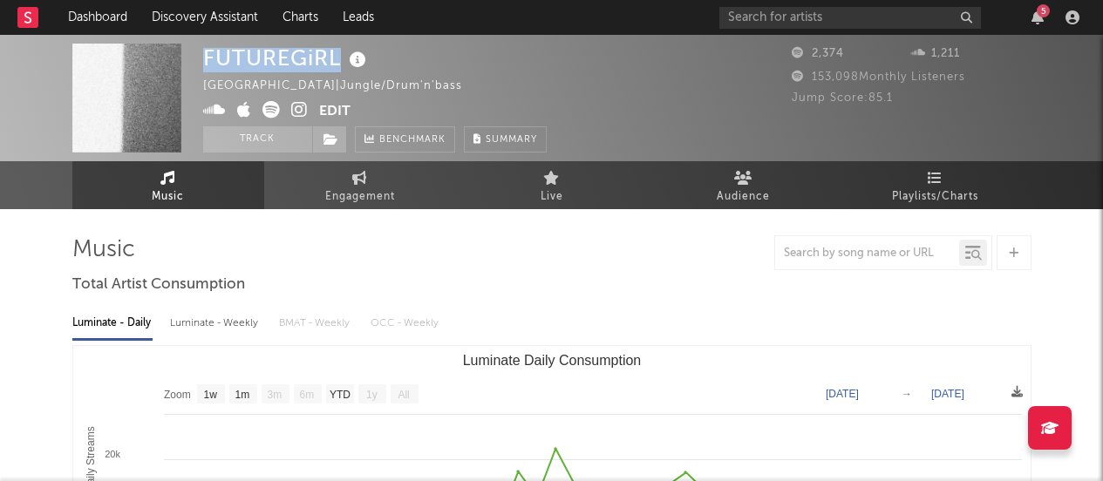
click at [195, 52] on div "FUTUREGiRL United Kingdom | Jungle/Drum'n'bass Edit Track Benchmark Summary 2,3…" at bounding box center [551, 98] width 1103 height 126
copy div "FUTUREGiRL"
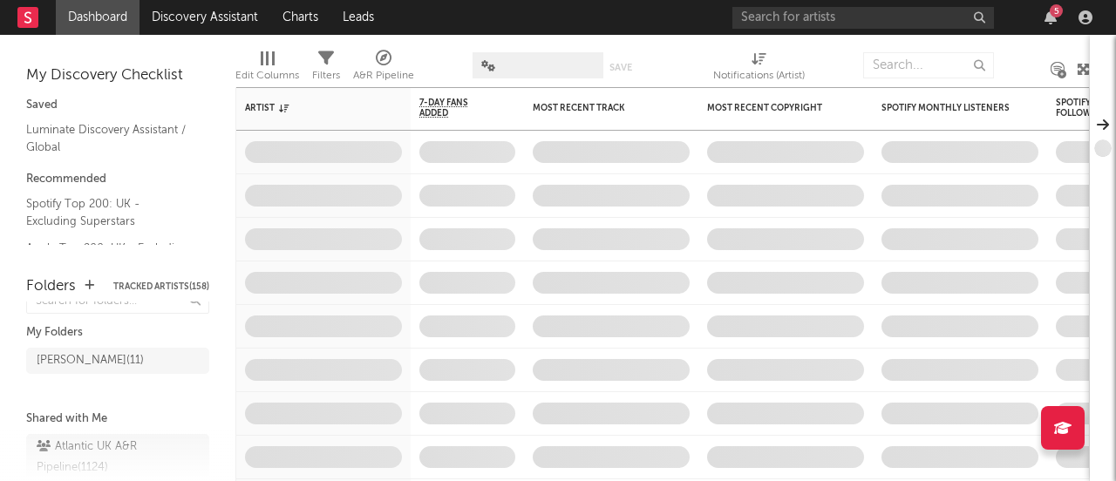
scroll to position [24, 0]
click at [85, 283] on icon "button" at bounding box center [90, 285] width 10 height 11
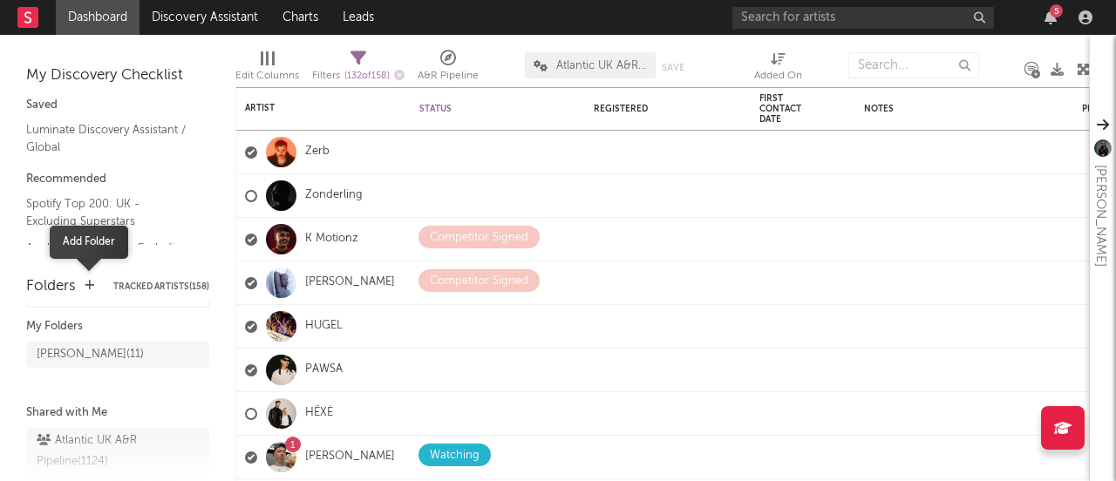
click at [92, 286] on icon "button" at bounding box center [90, 285] width 10 height 11
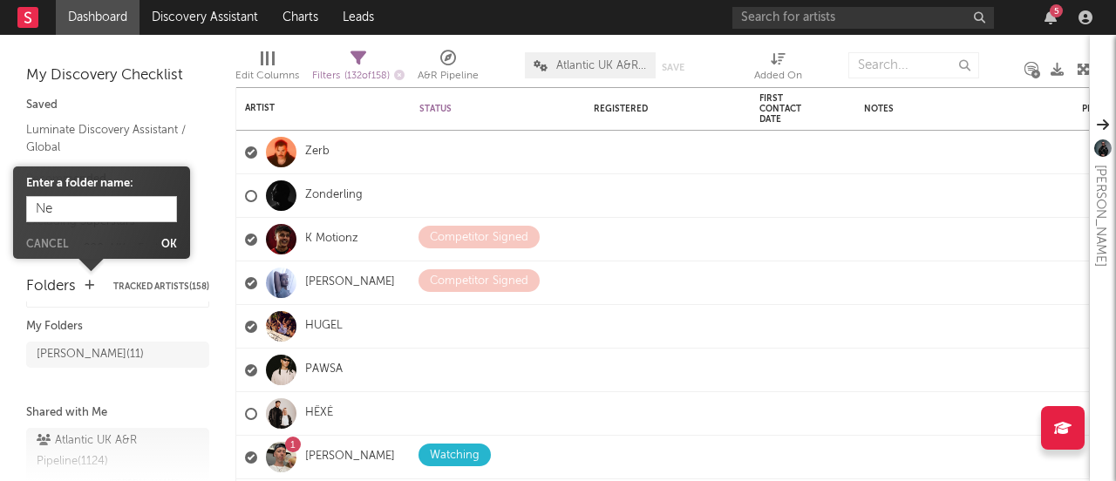
type input "N"
type input "B"
type input "Dance"
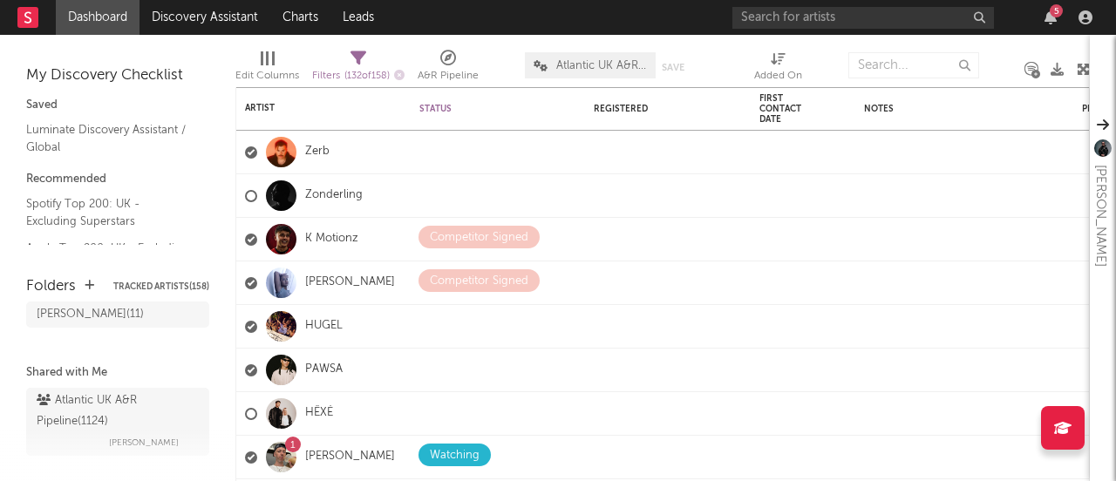
scroll to position [25, 0]
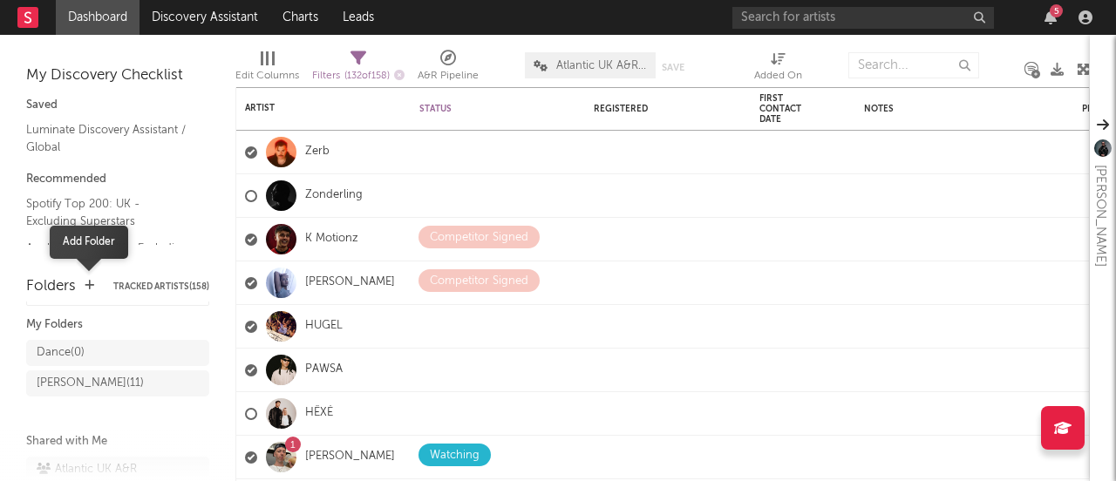
click at [86, 287] on icon "button" at bounding box center [90, 285] width 10 height 11
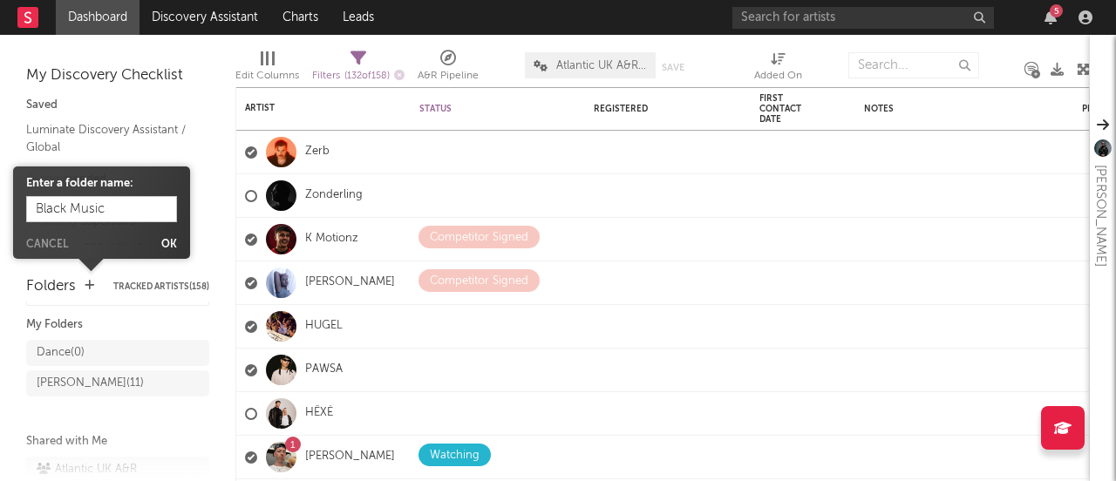
drag, startPoint x: 141, startPoint y: 209, endPoint x: -54, endPoint y: 209, distance: 195.3
click at [0, 209] on html "Dashboard Discovery Assistant Charts Leads 5 Notifications Settings Mark all as…" at bounding box center [558, 240] width 1116 height 481
type input "Y.O.U.R.S"
click at [169, 244] on button "Ok" at bounding box center [169, 245] width 16 height 10
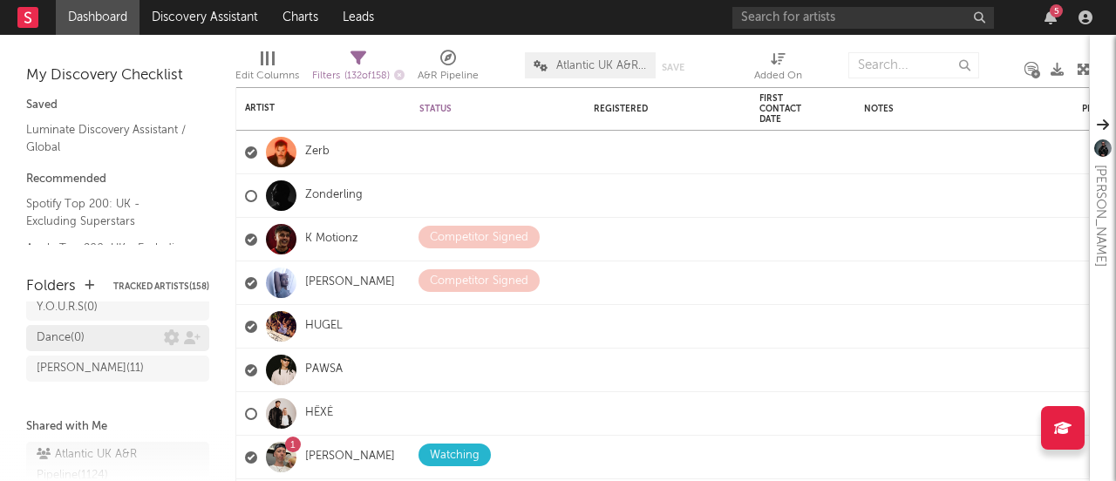
scroll to position [17, 0]
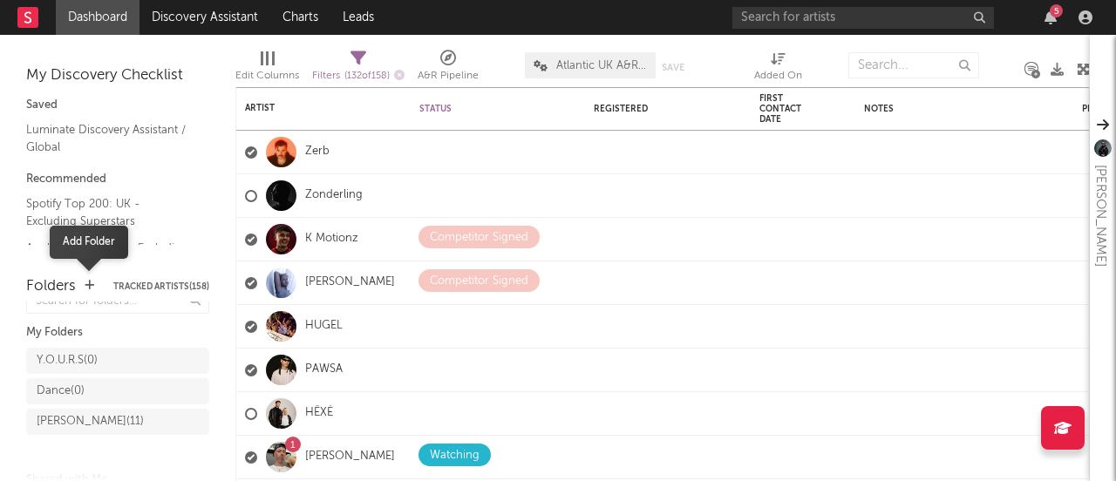
click at [90, 284] on icon "button" at bounding box center [90, 285] width 10 height 11
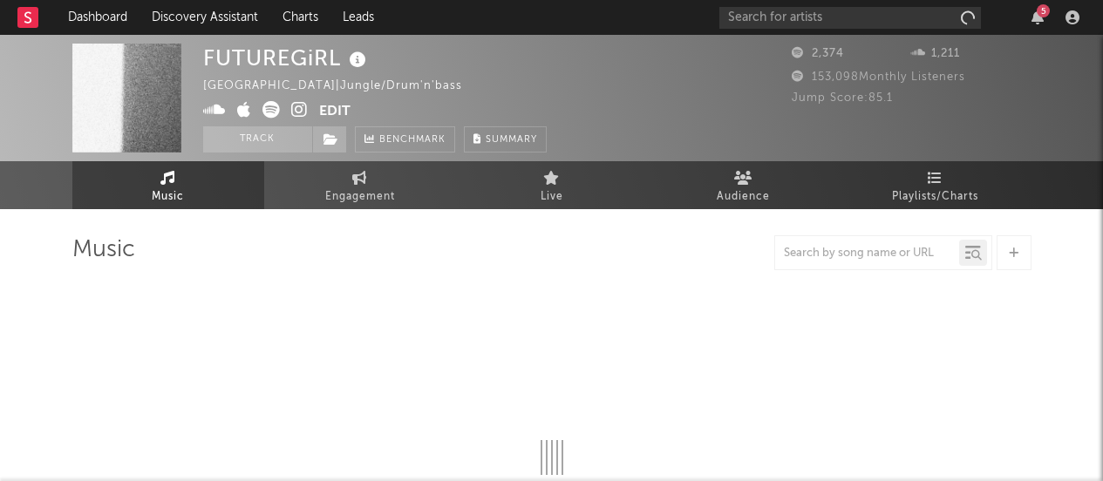
select select "1w"
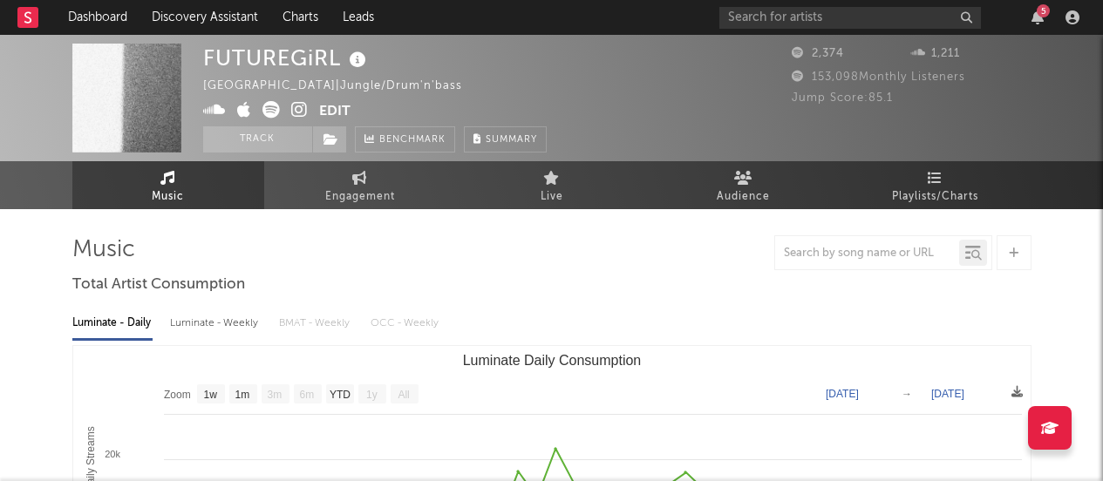
click at [319, 111] on button "Edit" at bounding box center [334, 112] width 31 height 22
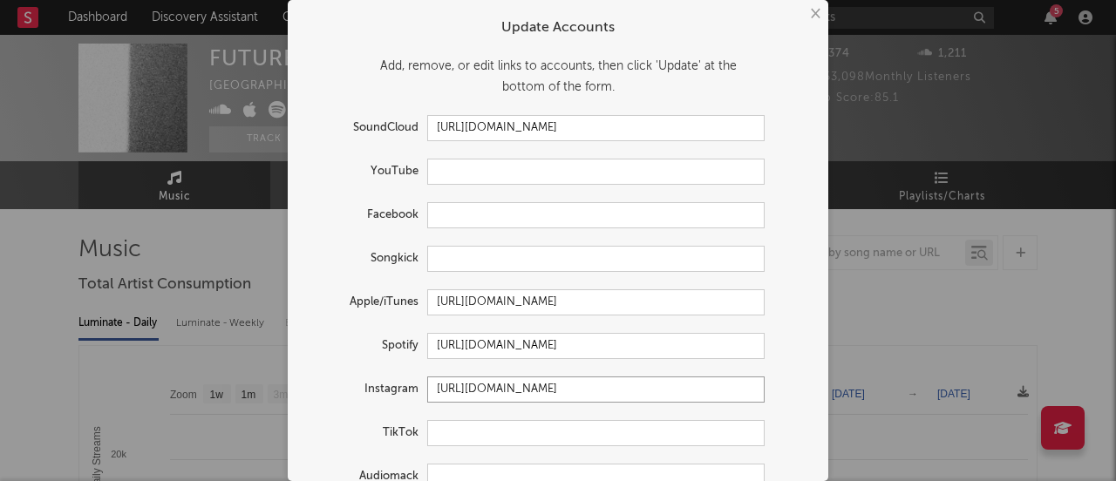
drag, startPoint x: 663, startPoint y: 389, endPoint x: 364, endPoint y: 384, distance: 298.2
click at [364, 384] on div "Instagram [URL][DOMAIN_NAME]" at bounding box center [534, 390] width 459 height 26
paste input "1uregirl/?hl=en"
type input "[URL][DOMAIN_NAME]"
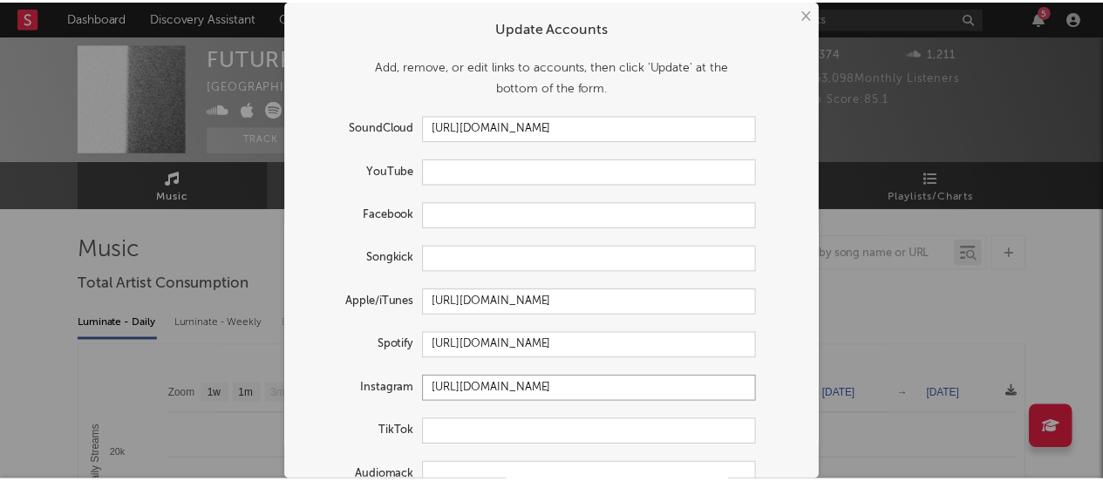
scroll to position [122, 0]
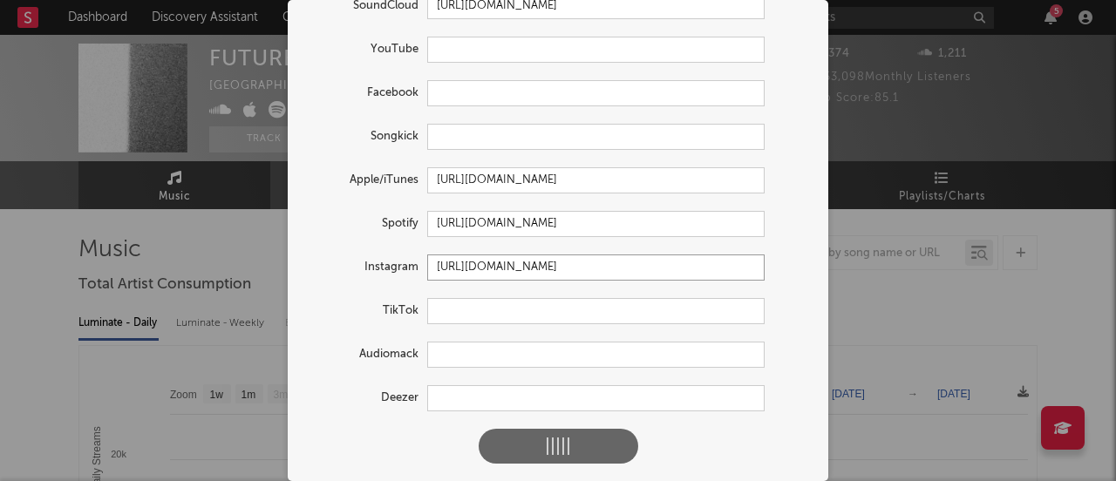
click at [164, 235] on div "× Update Accounts Add, remove, or edit links to accounts, then click 'Update' a…" at bounding box center [558, 240] width 1116 height 481
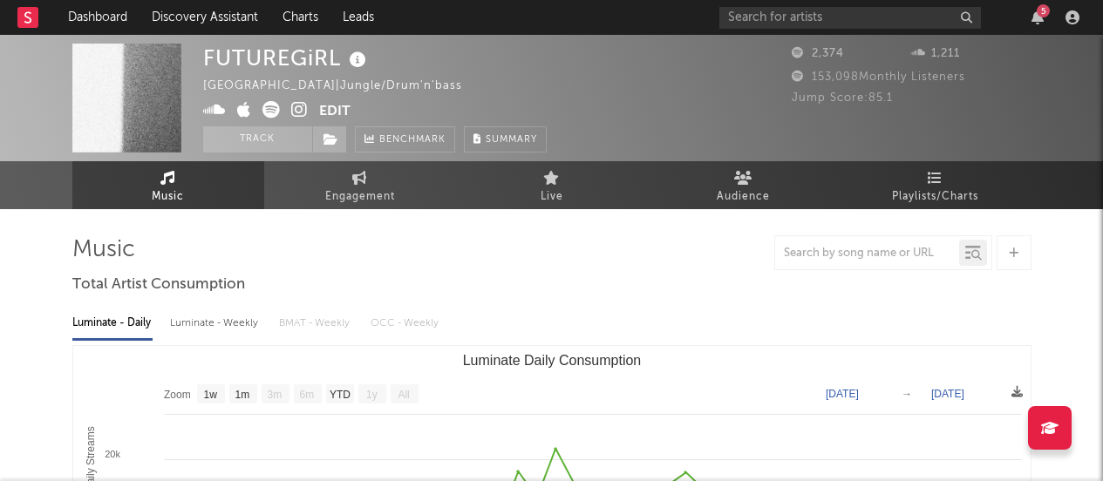
click at [1038, 15] on div "5" at bounding box center [1043, 10] width 13 height 13
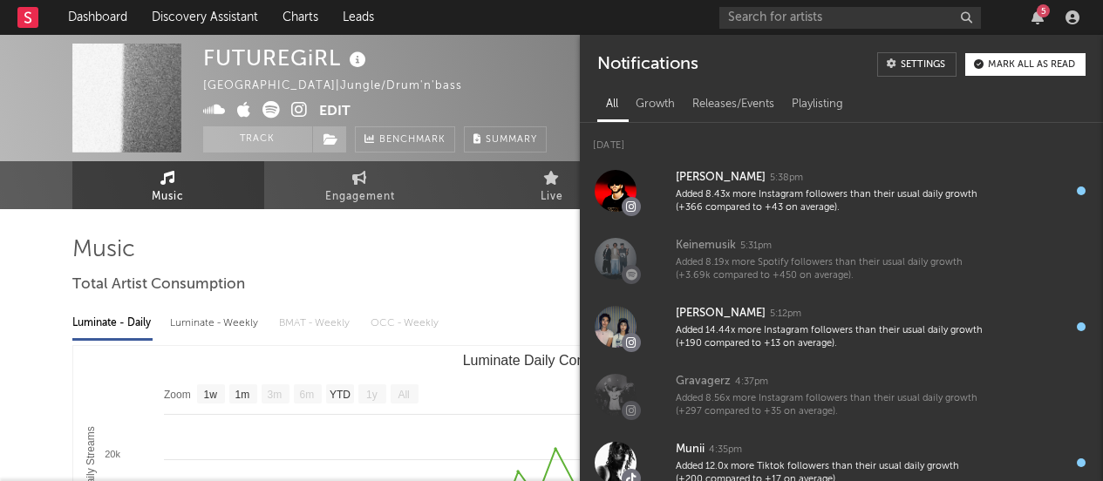
click at [1038, 15] on div "5" at bounding box center [1043, 10] width 13 height 13
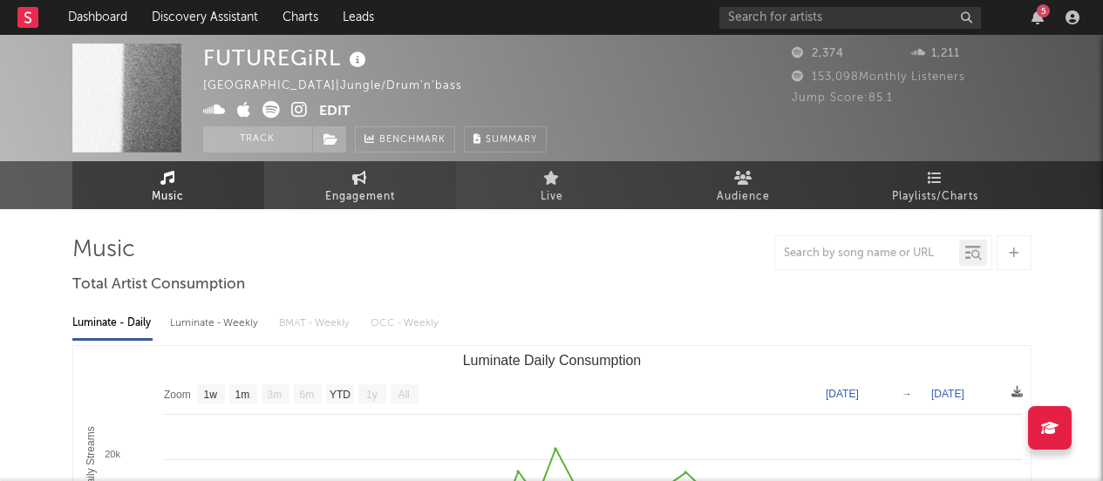
click at [352, 189] on span "Engagement" at bounding box center [360, 197] width 70 height 21
select select "1w"
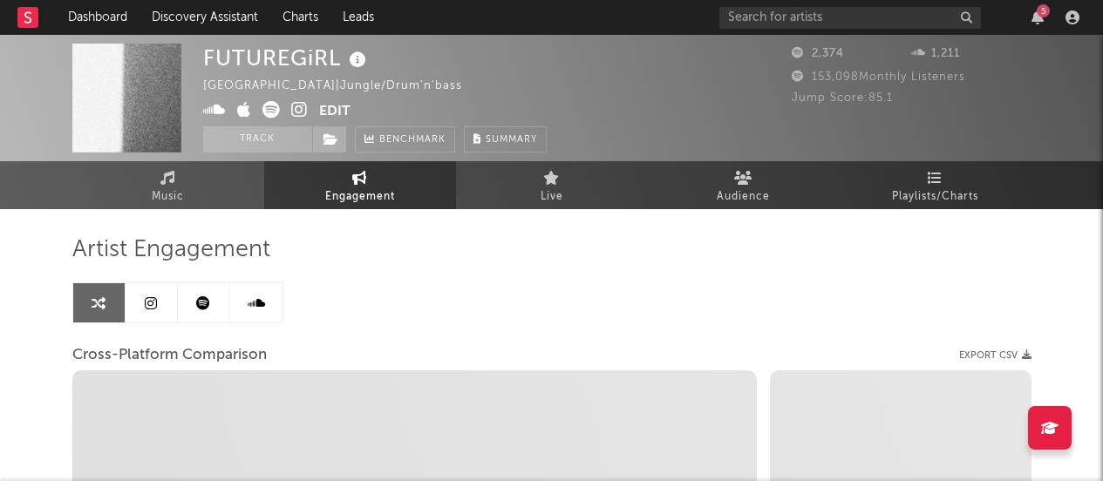
select select "1w"
select select "1m"
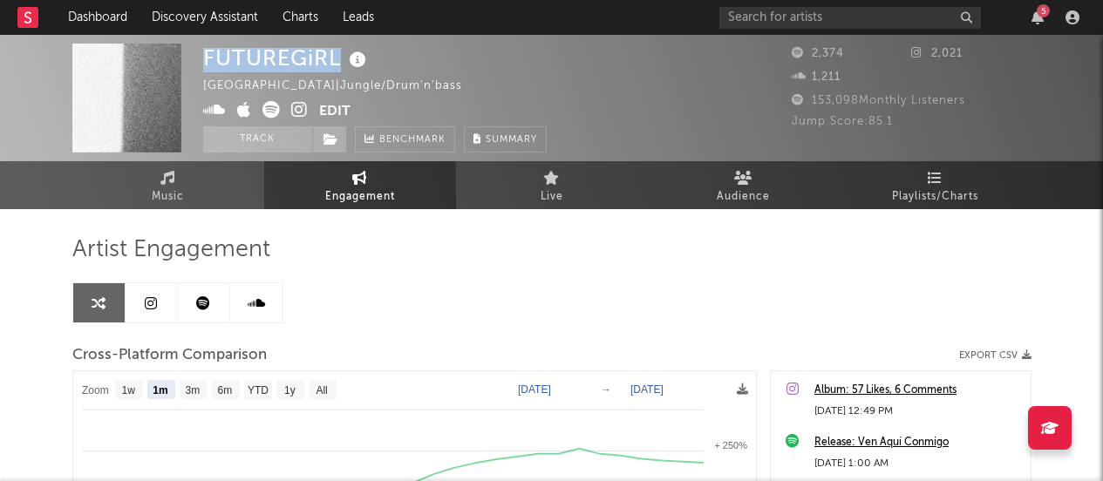
drag, startPoint x: 340, startPoint y: 56, endPoint x: 159, endPoint y: 59, distance: 181.4
click at [159, 59] on div "FUTUREGiRL United Kingdom | Jungle/Drum'n'bass Edit Track Benchmark Summary 2,3…" at bounding box center [551, 98] width 1103 height 126
copy div "FUTUREGiRL"
select select "1m"
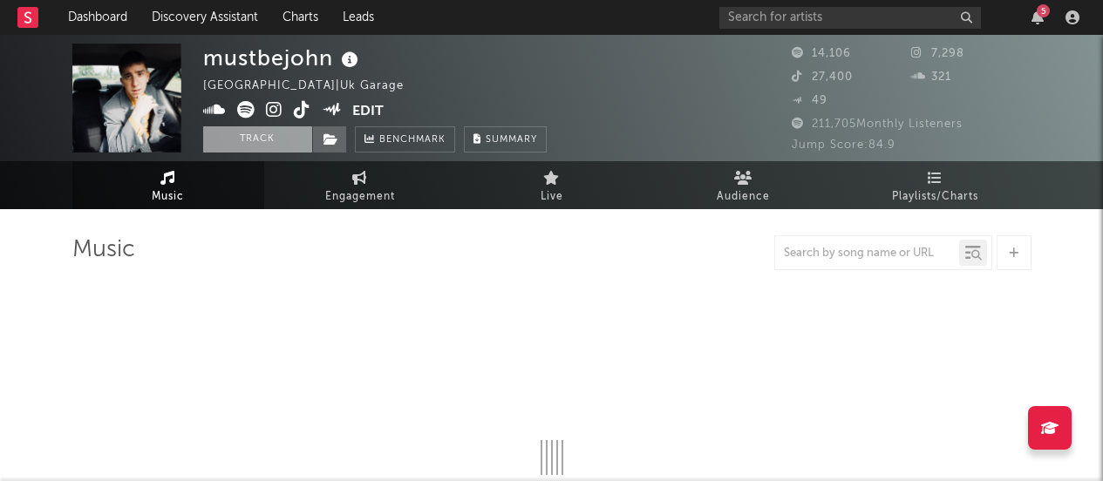
select select "6m"
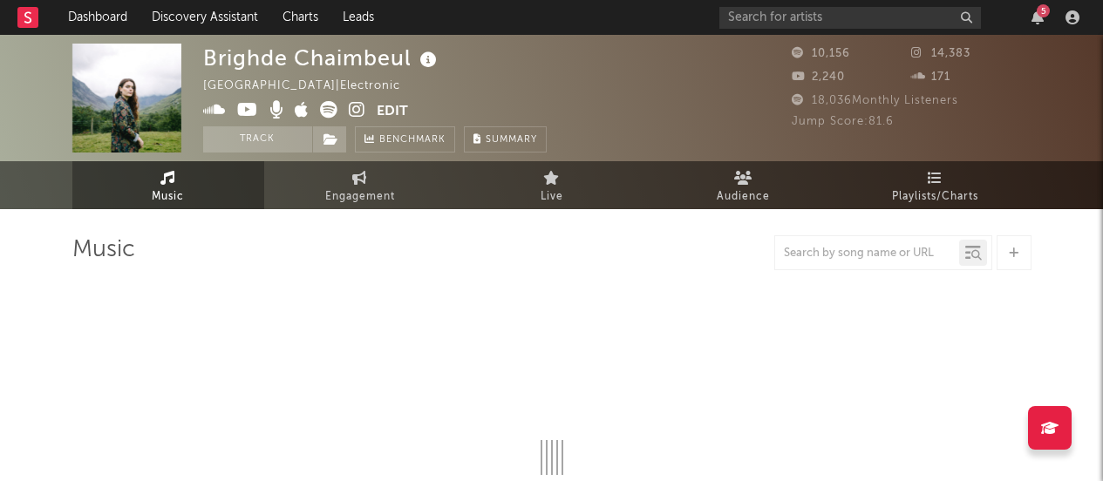
select select "1w"
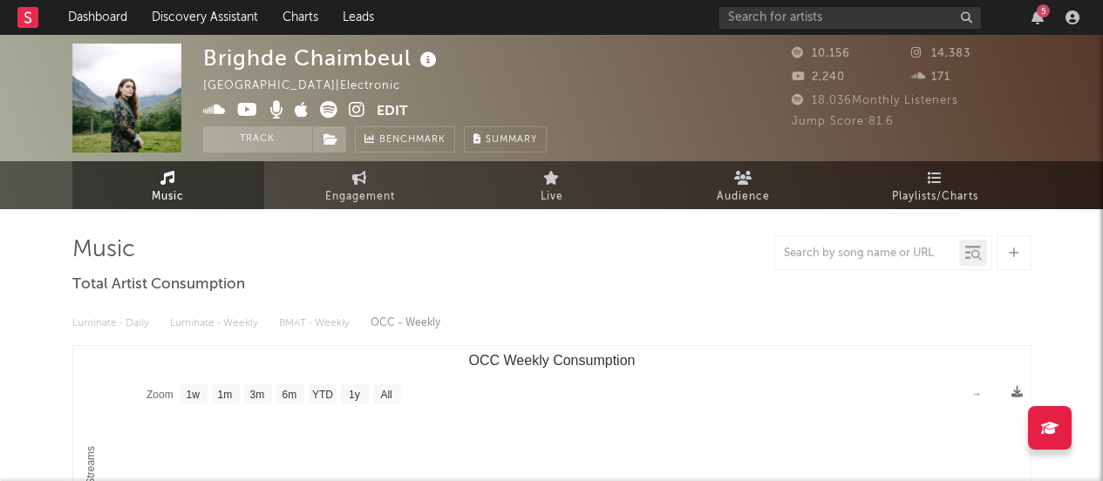
click at [365, 108] on span at bounding box center [289, 112] width 173 height 22
click at [354, 103] on icon at bounding box center [357, 109] width 17 height 17
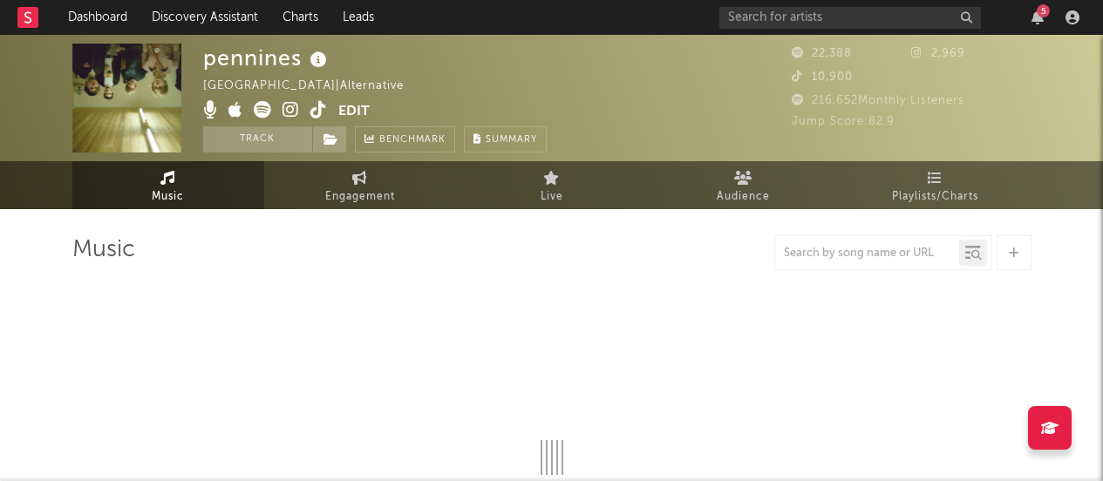
select select "6m"
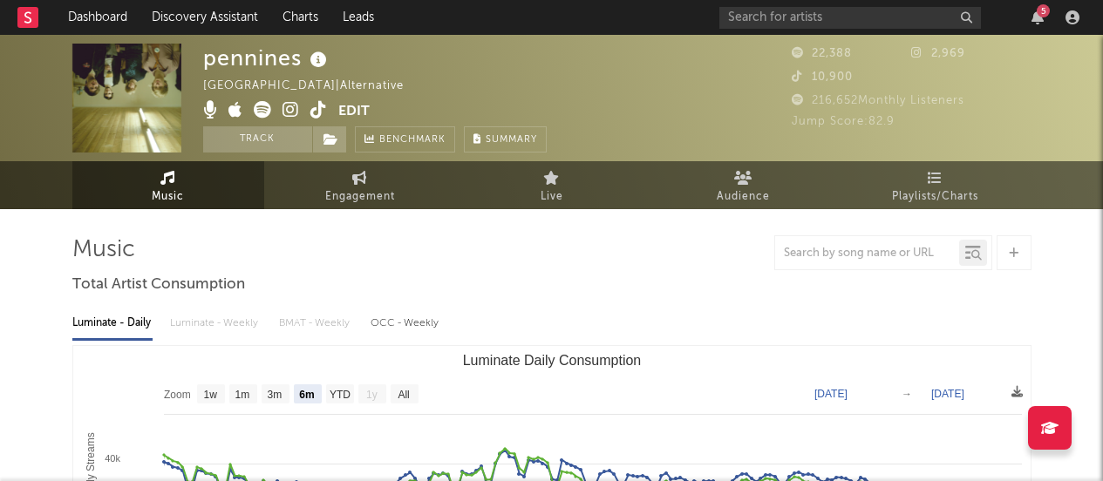
click at [289, 108] on icon at bounding box center [290, 109] width 17 height 17
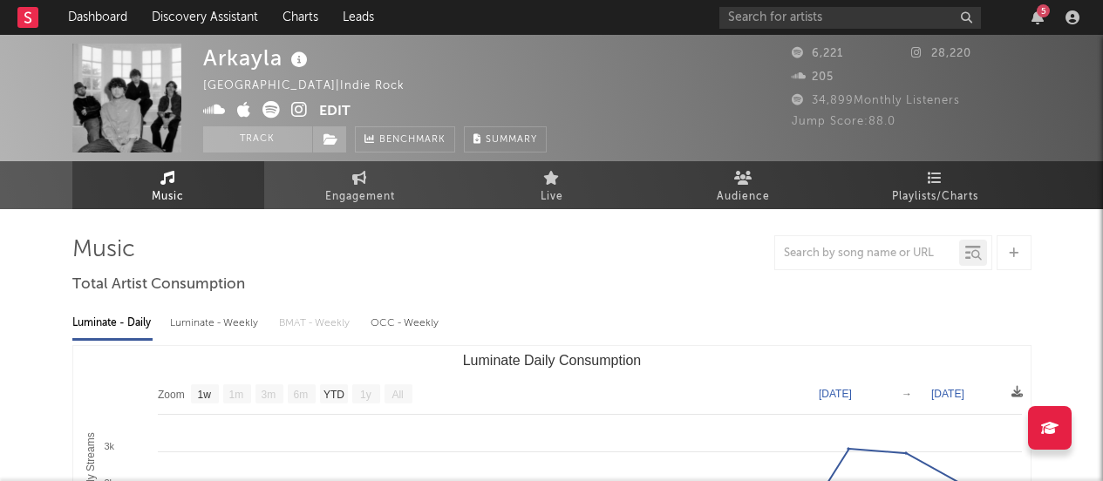
select select "1w"
click at [297, 112] on icon at bounding box center [299, 109] width 17 height 17
click at [262, 110] on icon at bounding box center [270, 109] width 17 height 17
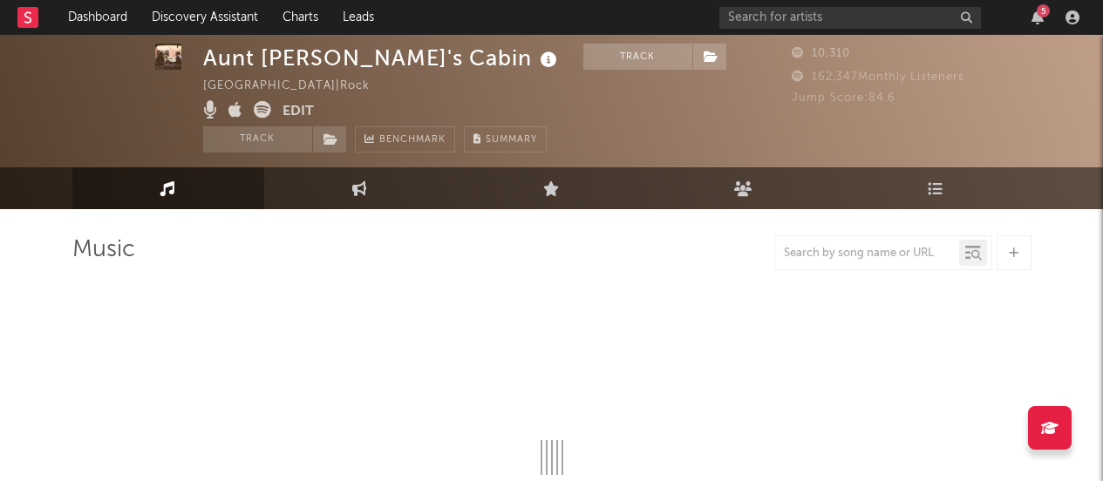
select select "1w"
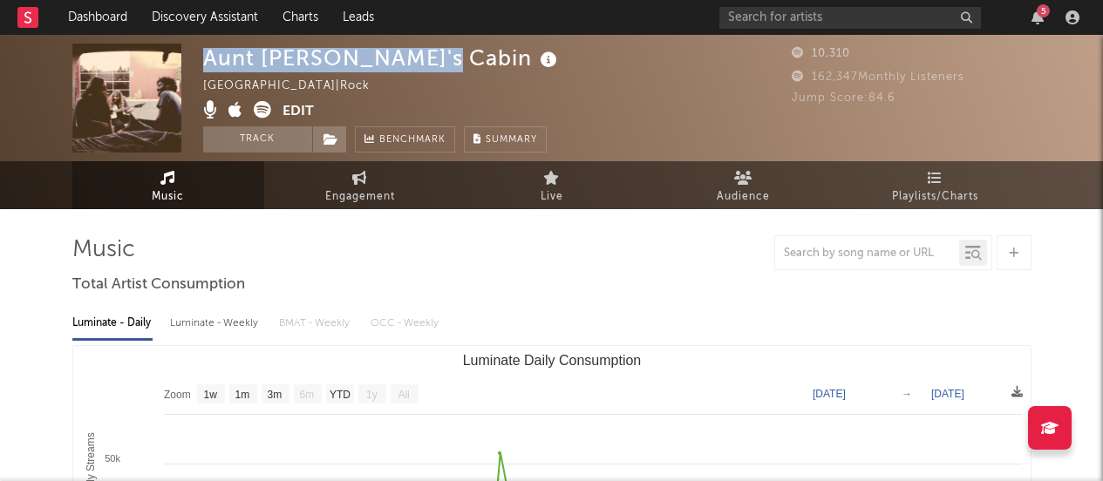
drag, startPoint x: 200, startPoint y: 61, endPoint x: 432, endPoint y: 67, distance: 232.0
click at [432, 67] on div "Aunt Cynthia's Cabin United Kingdom | Rock Edit Track Benchmark Summary 10,310 …" at bounding box center [551, 98] width 1103 height 126
copy div "Aunt Cynthia's Cabin"
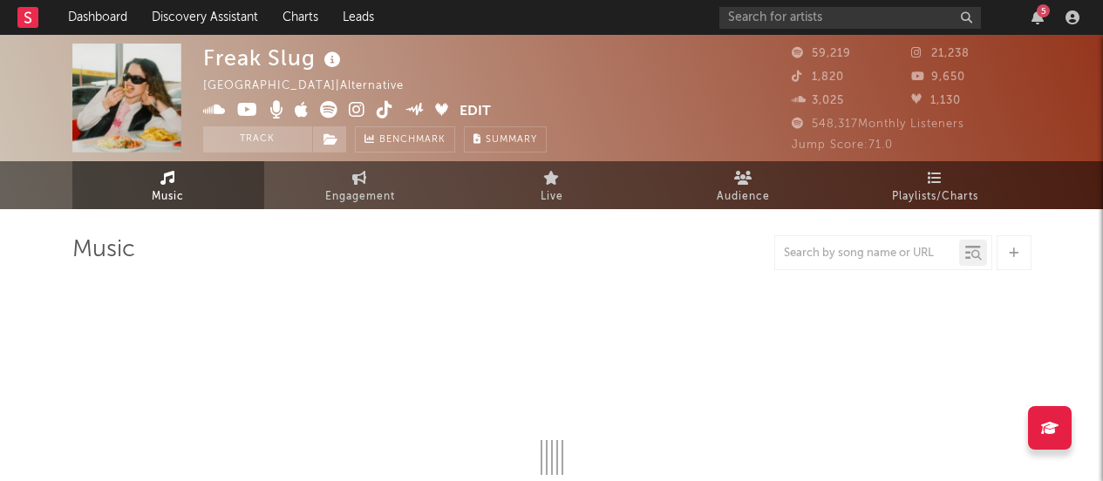
select select "6m"
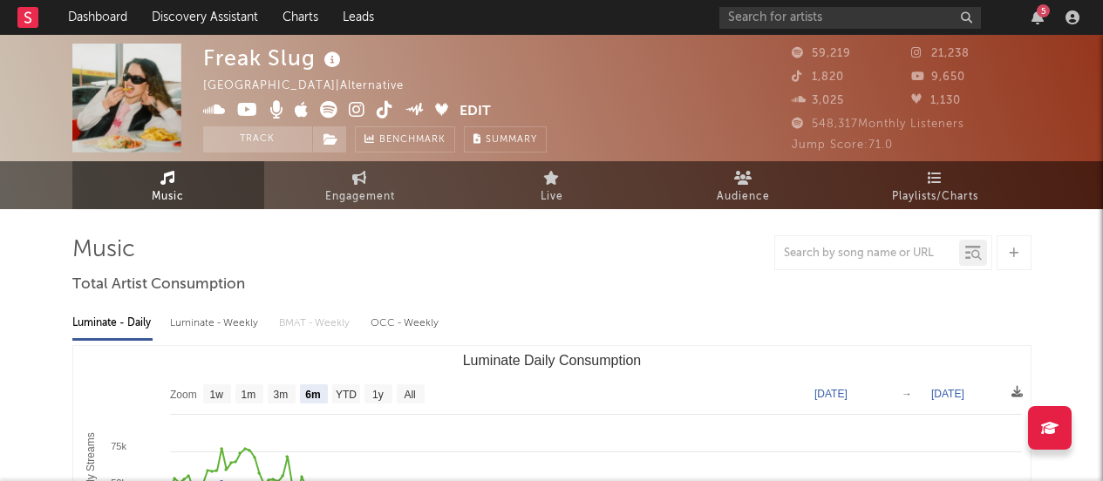
click at [356, 112] on icon at bounding box center [357, 109] width 17 height 17
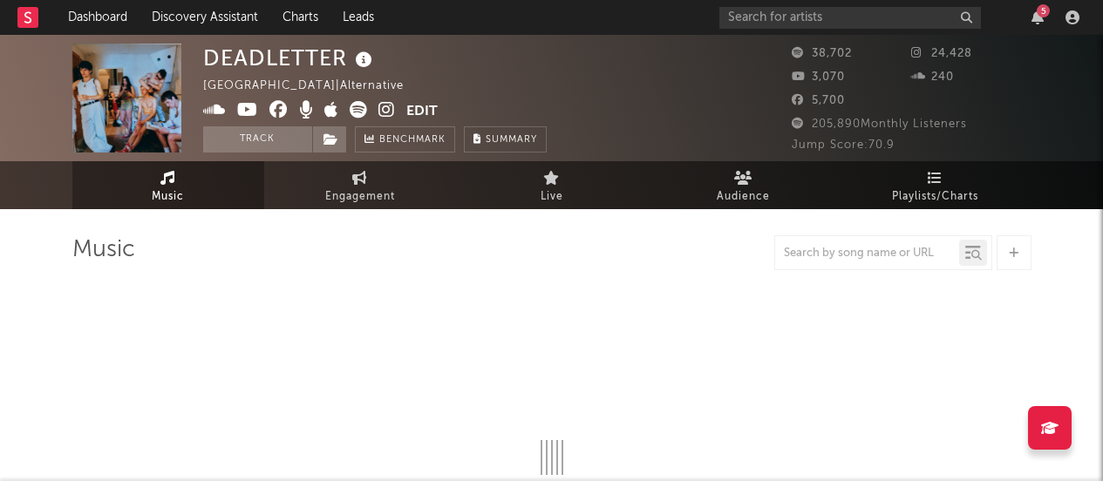
select select "6m"
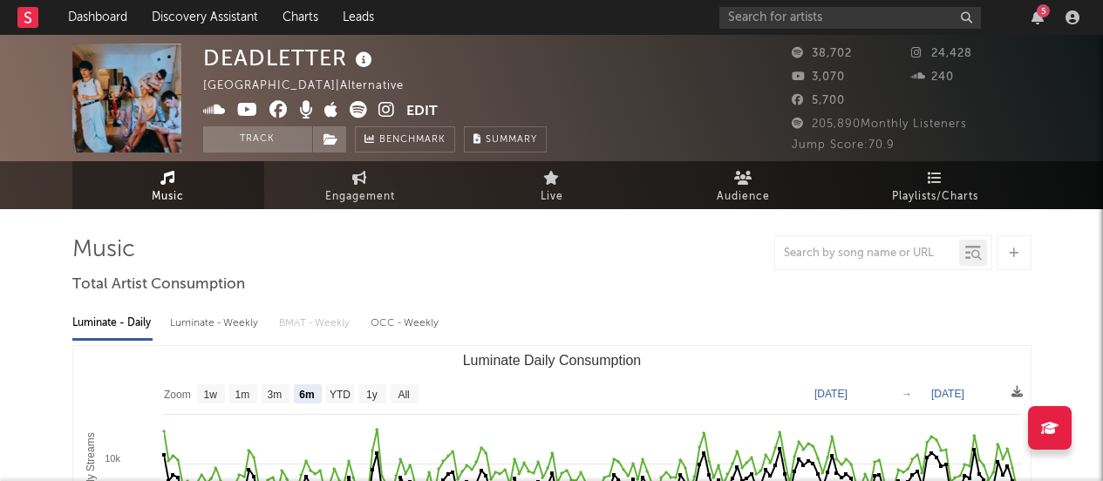
click at [378, 107] on icon at bounding box center [386, 109] width 17 height 17
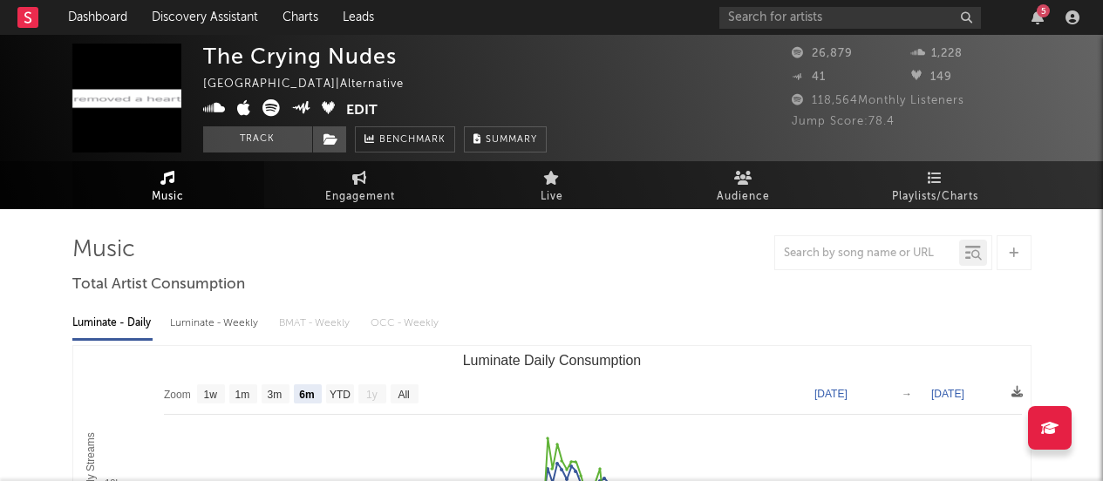
select select "6m"
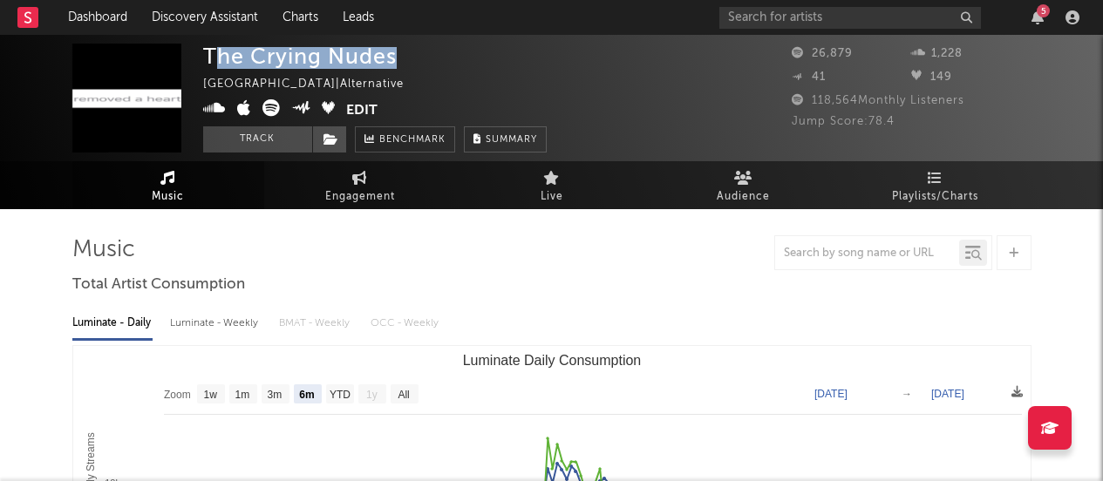
drag, startPoint x: 395, startPoint y: 57, endPoint x: 289, endPoint y: 75, distance: 107.9
click at [210, 62] on div "The Crying Nudes" at bounding box center [300, 56] width 194 height 25
copy div "he Crying Nudes"
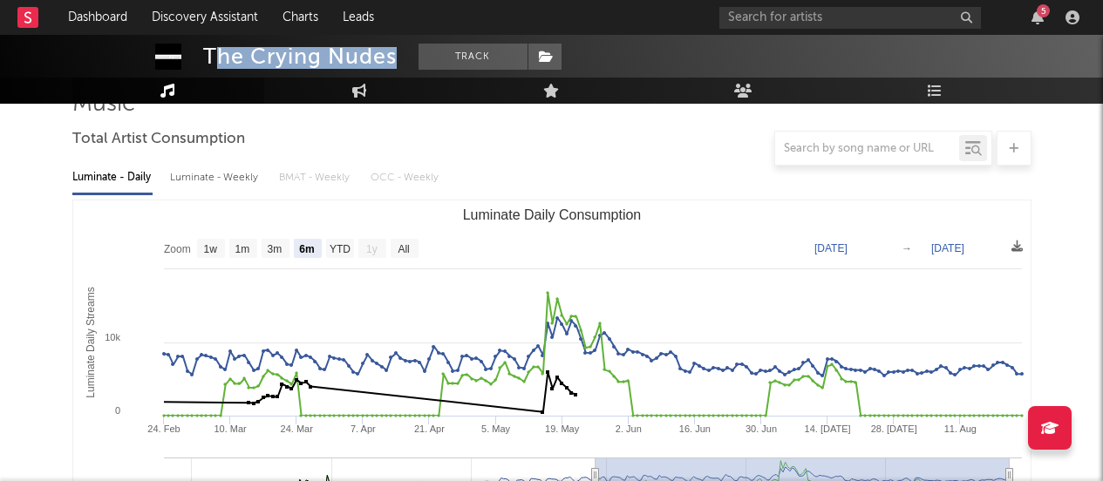
scroll to position [153, 0]
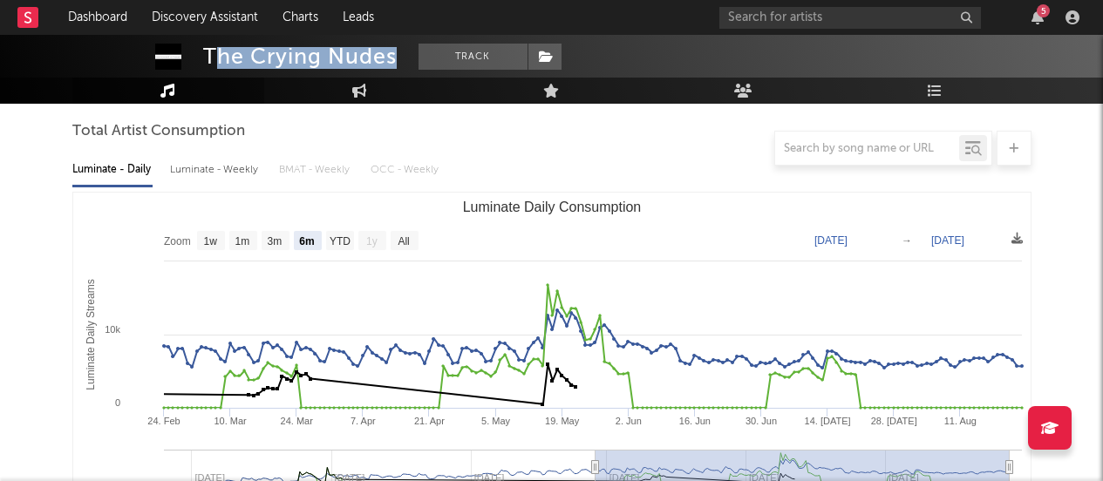
drag, startPoint x: 236, startPoint y: 51, endPoint x: 222, endPoint y: 54, distance: 14.4
click at [236, 51] on div "The Crying Nudes" at bounding box center [300, 57] width 194 height 26
drag, startPoint x: 204, startPoint y: 55, endPoint x: 393, endPoint y: 60, distance: 189.3
click at [393, 60] on div "The Crying Nudes" at bounding box center [300, 57] width 194 height 26
copy div "The Crying Nudes"
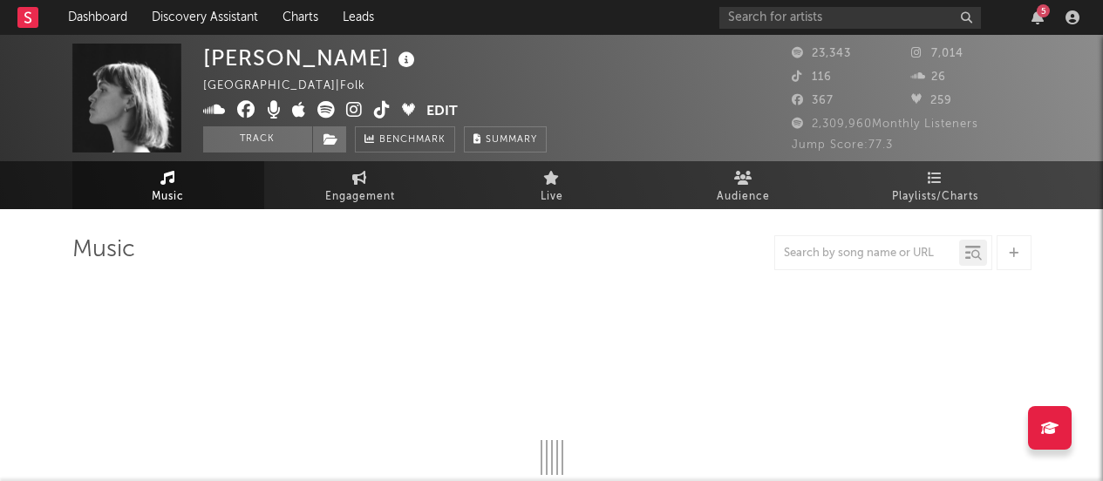
select select "6m"
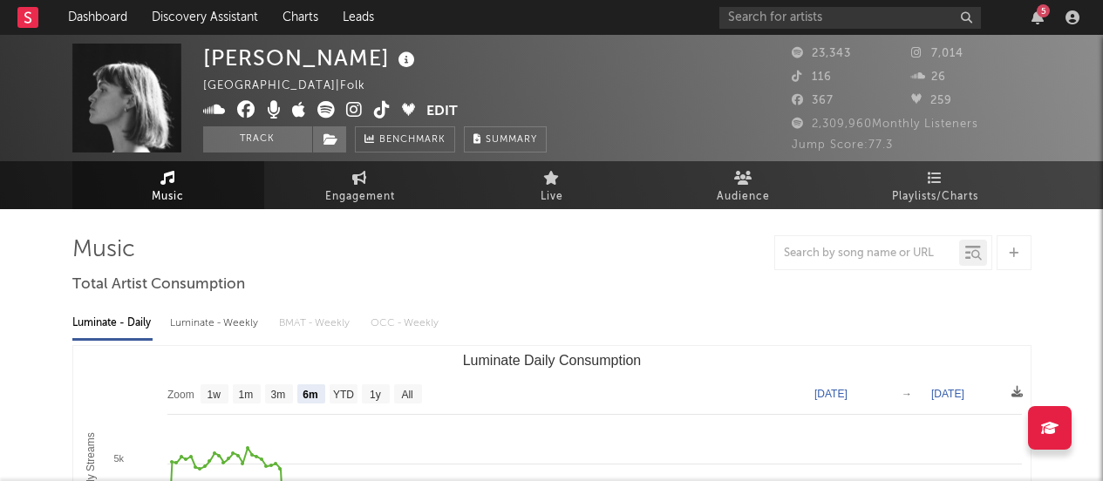
click at [351, 110] on icon at bounding box center [354, 109] width 17 height 17
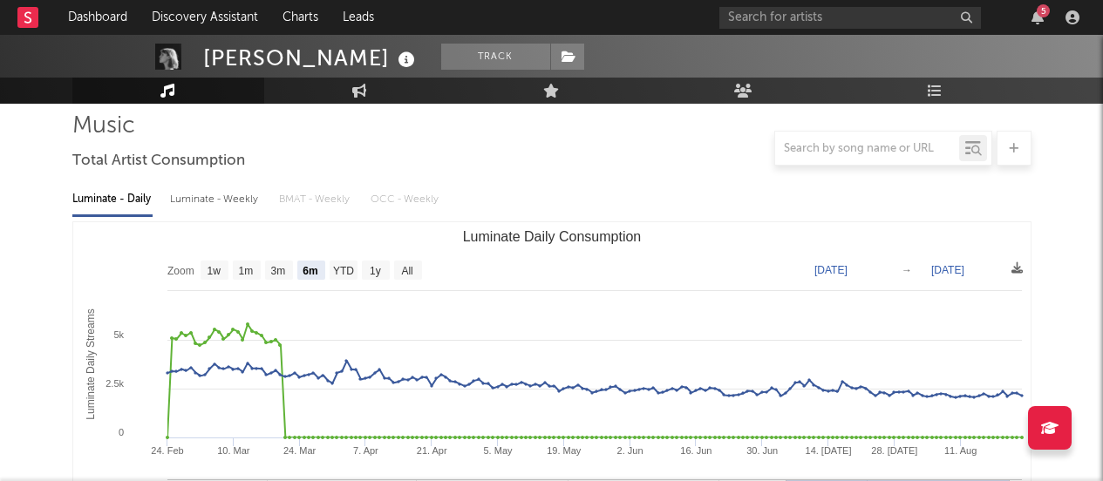
scroll to position [191, 0]
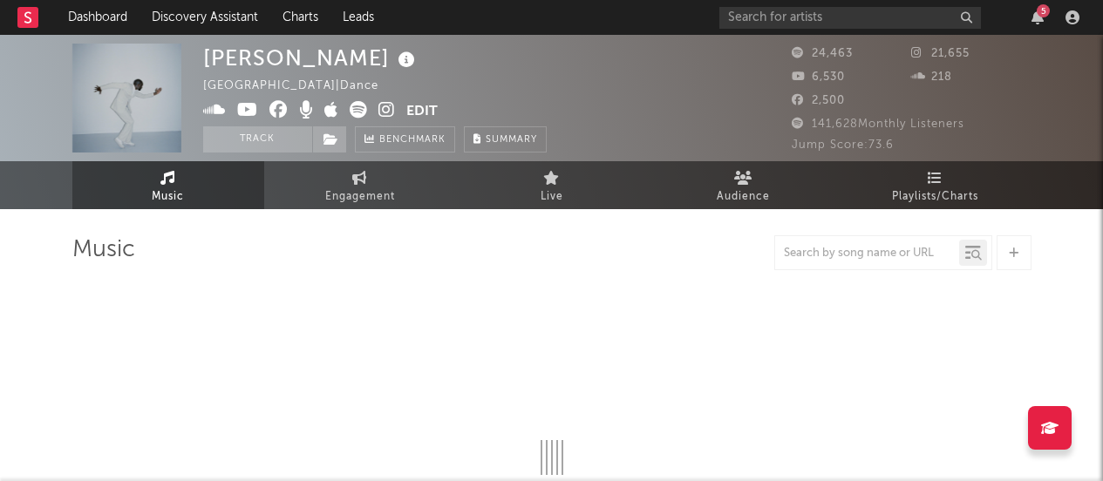
select select "6m"
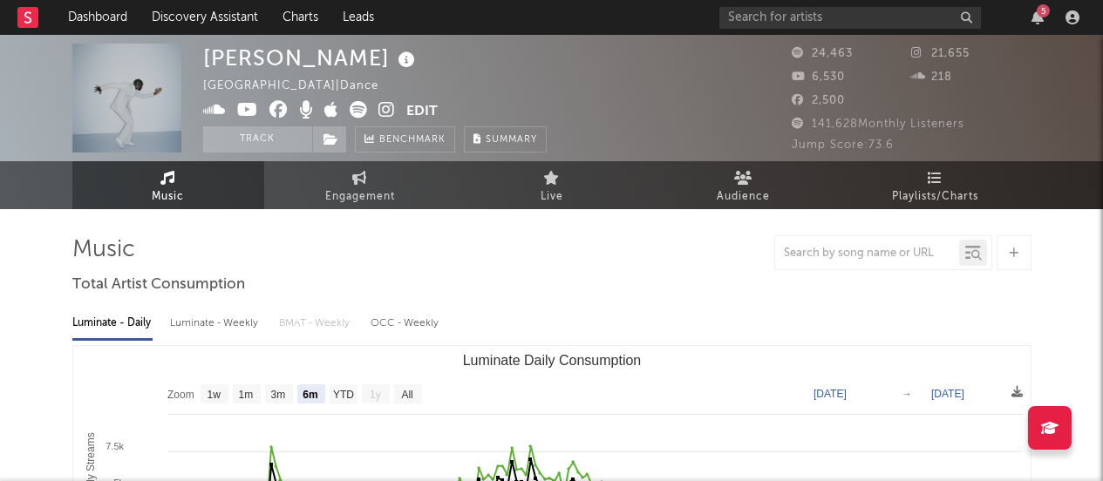
click at [379, 108] on icon at bounding box center [386, 109] width 17 height 17
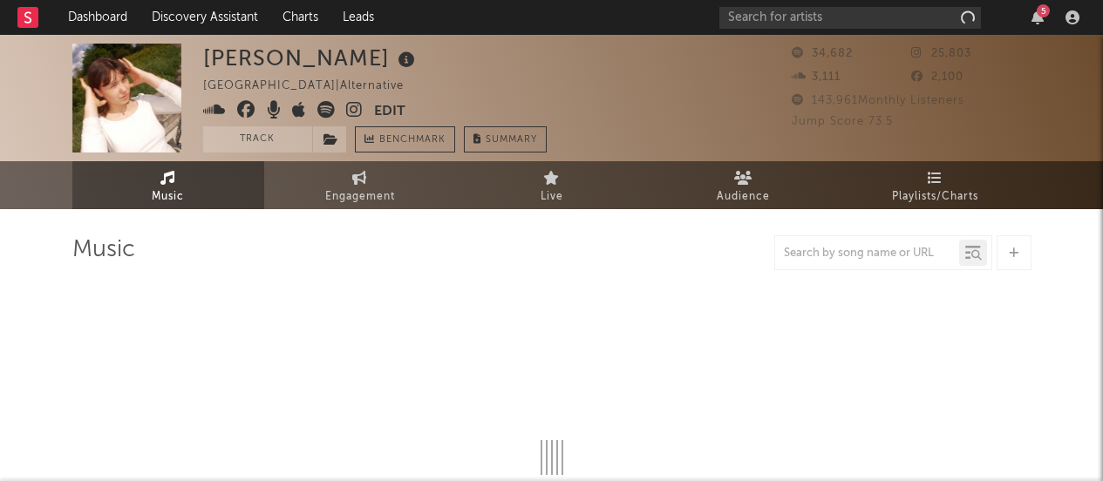
select select "6m"
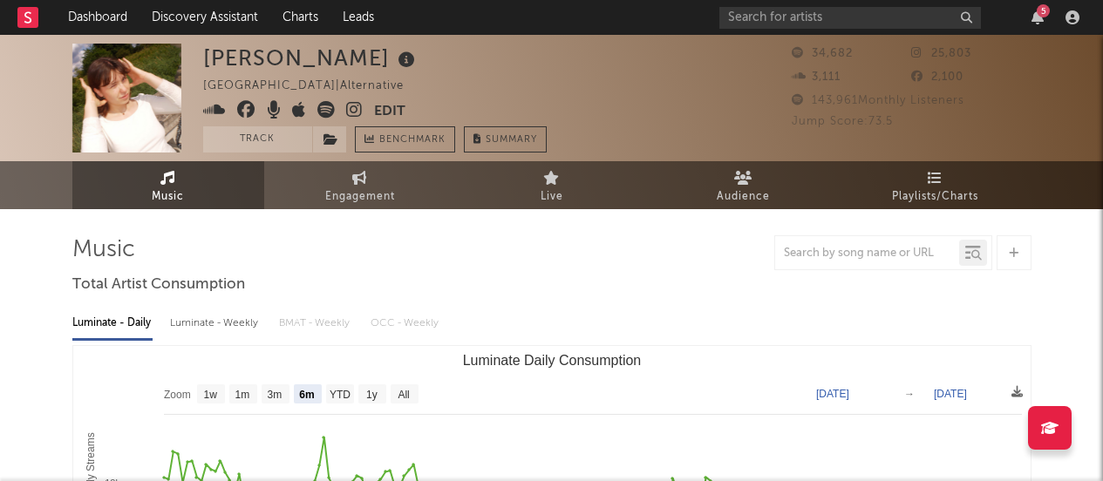
click at [357, 108] on icon at bounding box center [354, 109] width 17 height 17
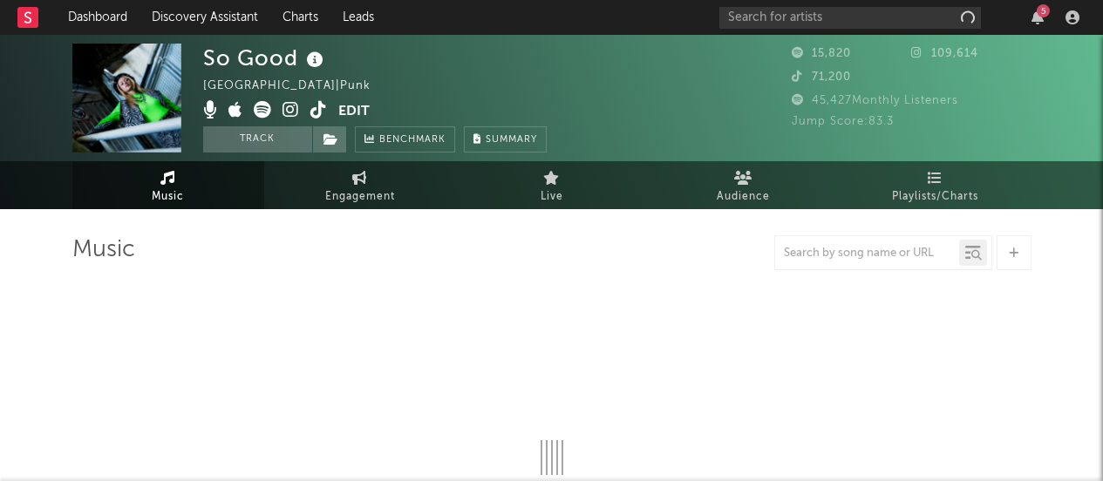
select select "1w"
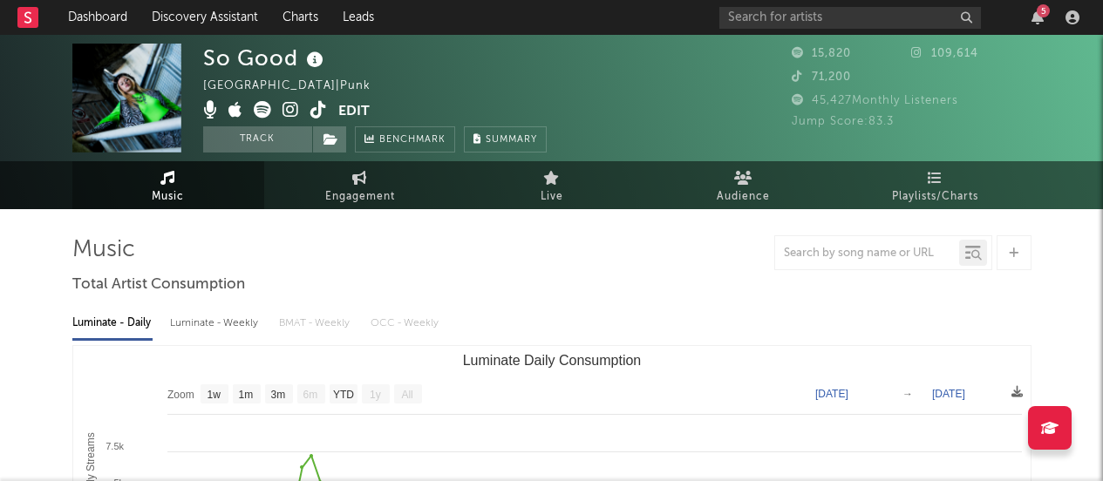
click at [286, 107] on icon at bounding box center [290, 109] width 17 height 17
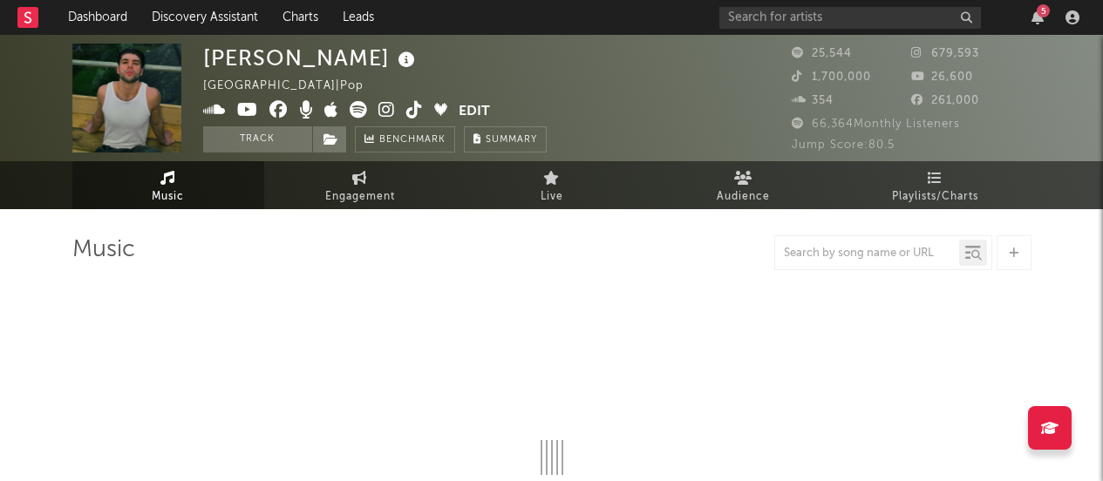
select select "6m"
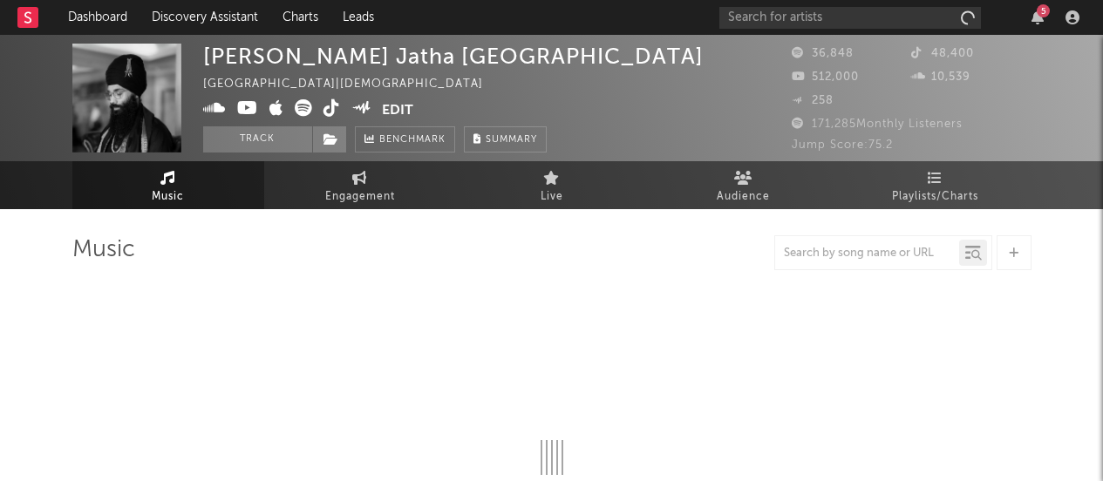
select select "6m"
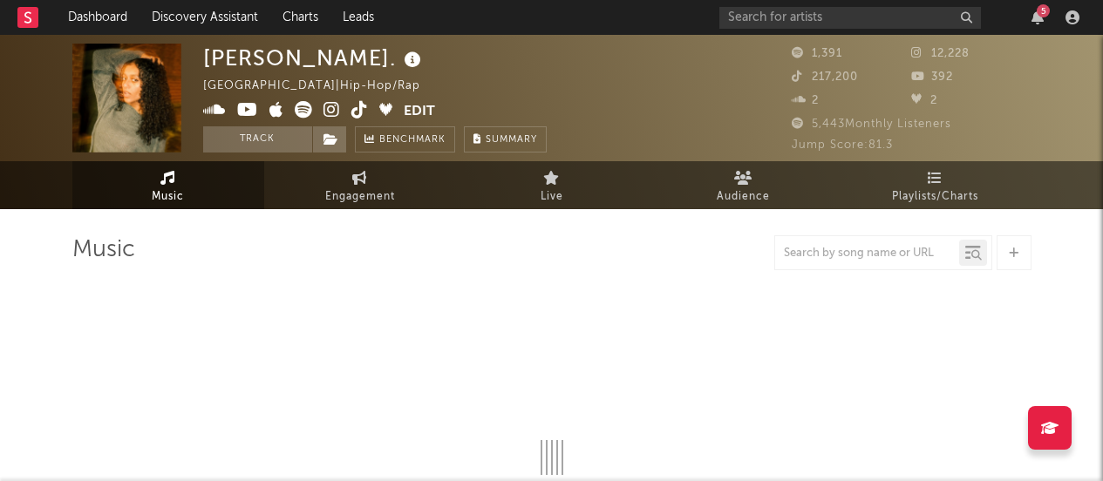
select select "1w"
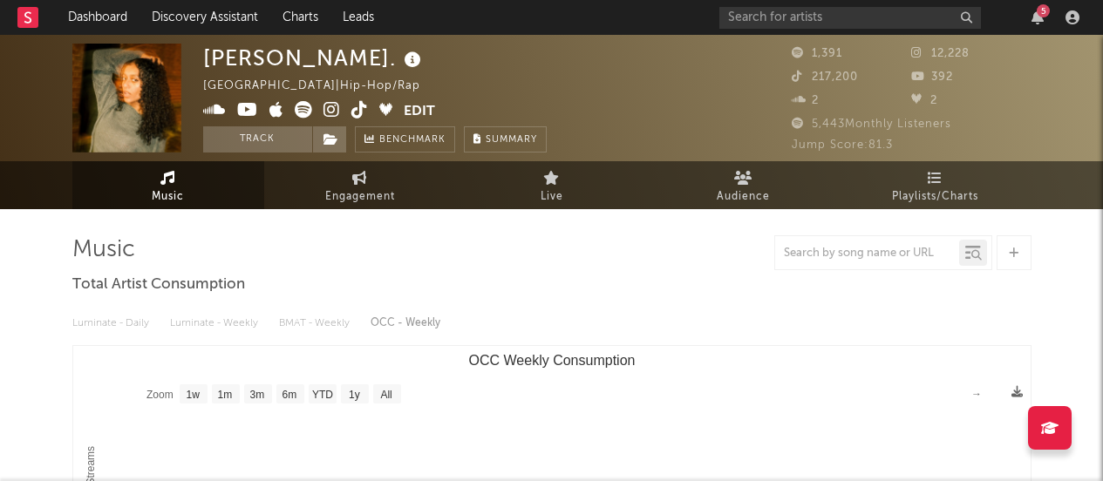
click at [330, 111] on icon at bounding box center [331, 109] width 17 height 17
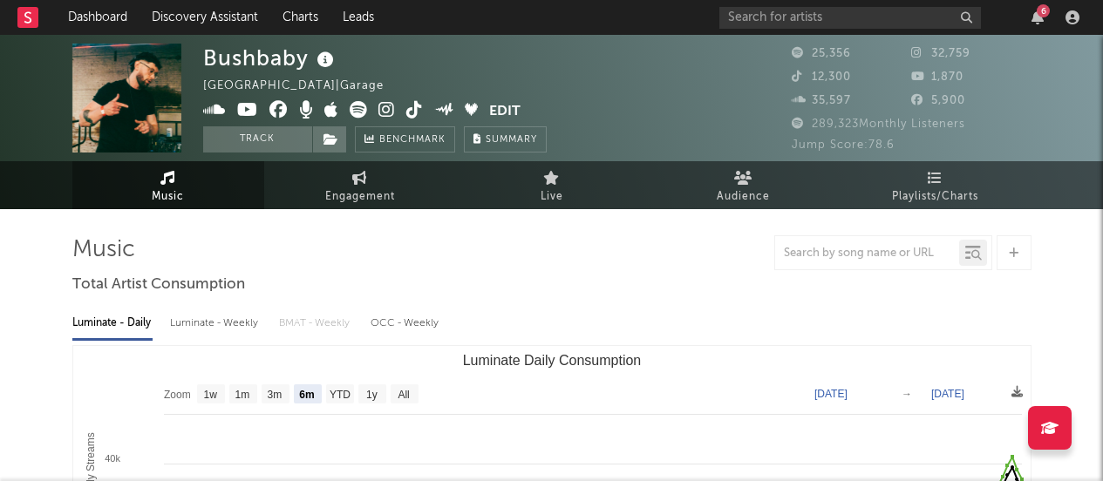
select select "6m"
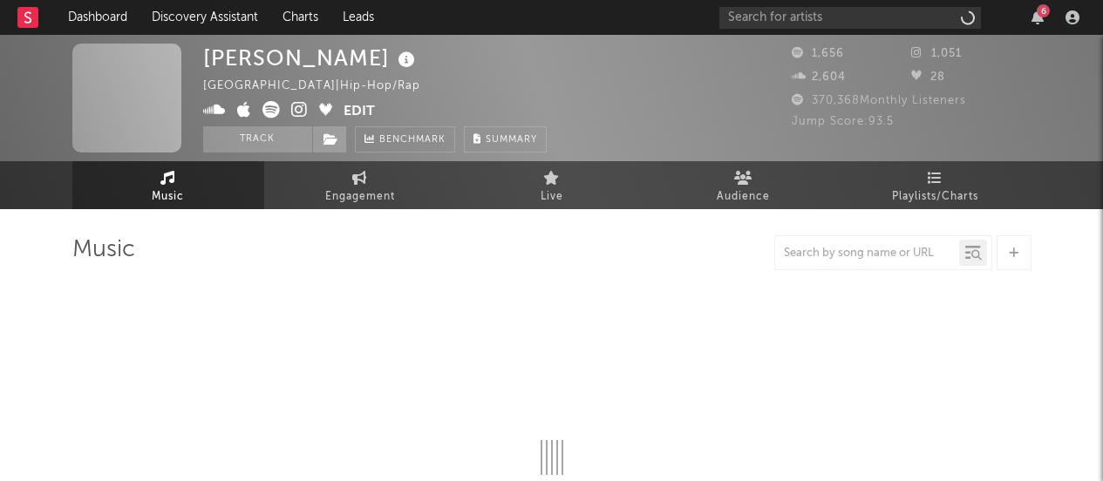
select select "6m"
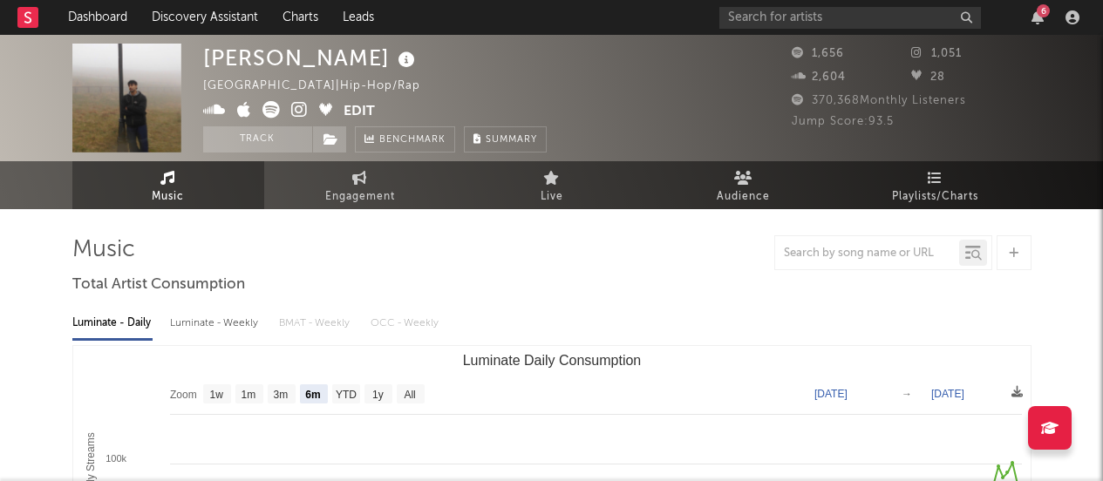
click at [294, 106] on icon at bounding box center [299, 109] width 17 height 17
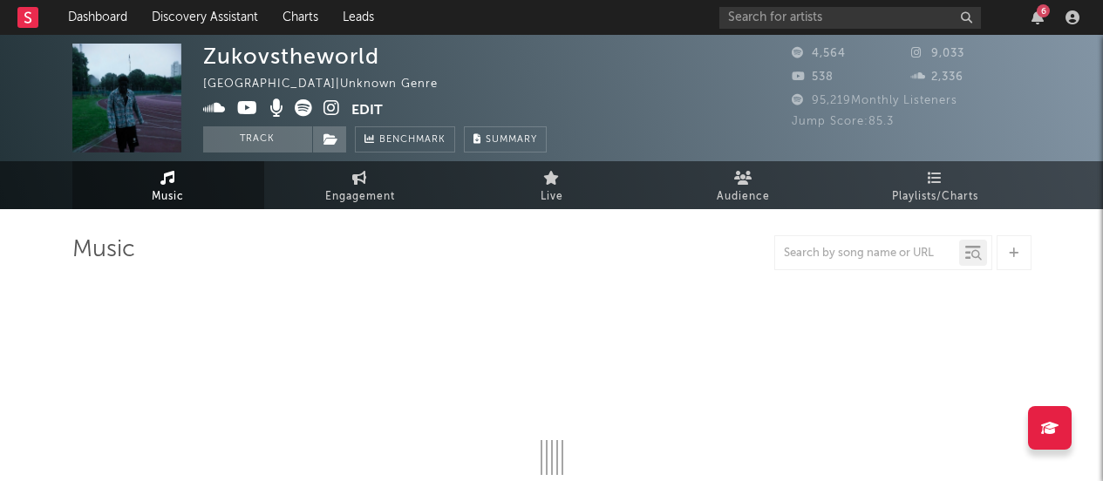
select select "1w"
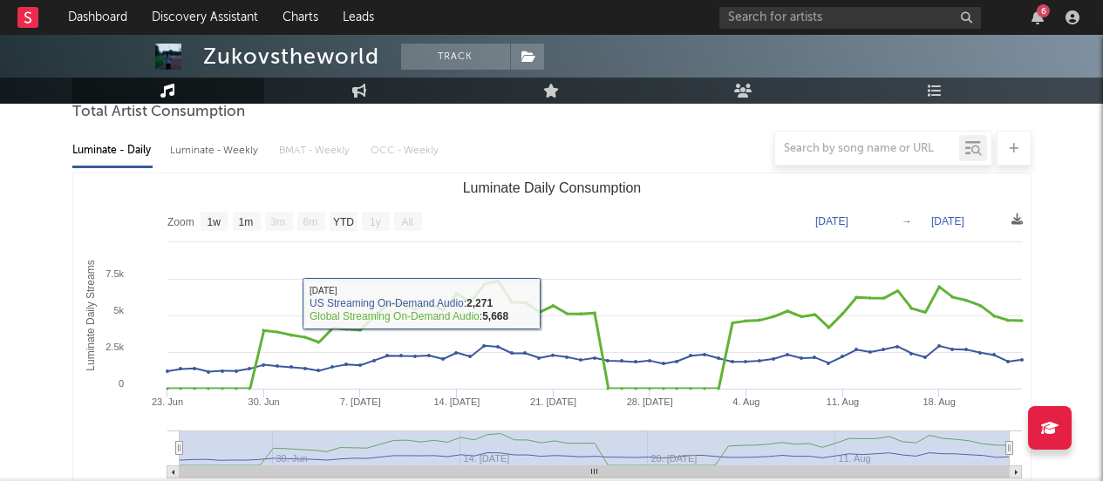
scroll to position [15, 0]
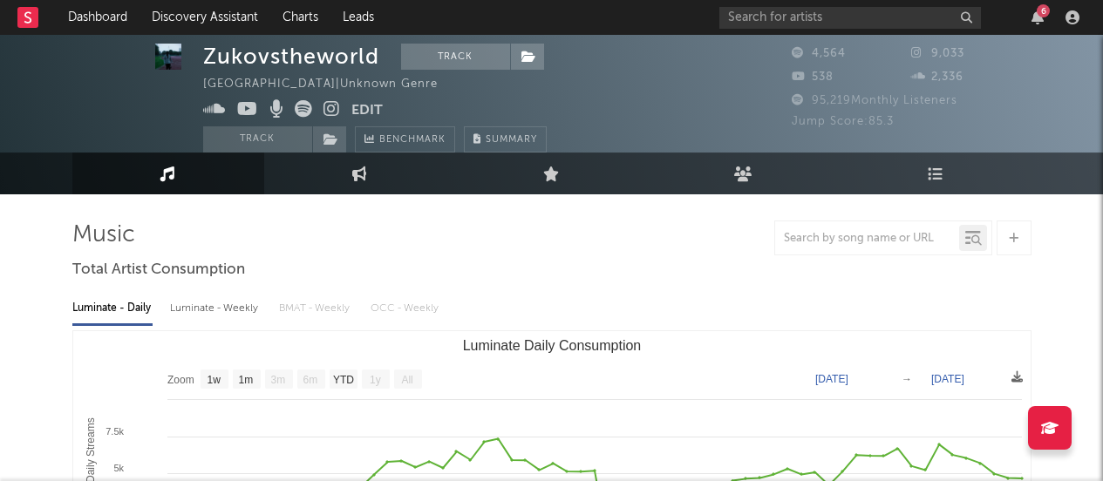
click at [332, 103] on icon at bounding box center [331, 108] width 17 height 17
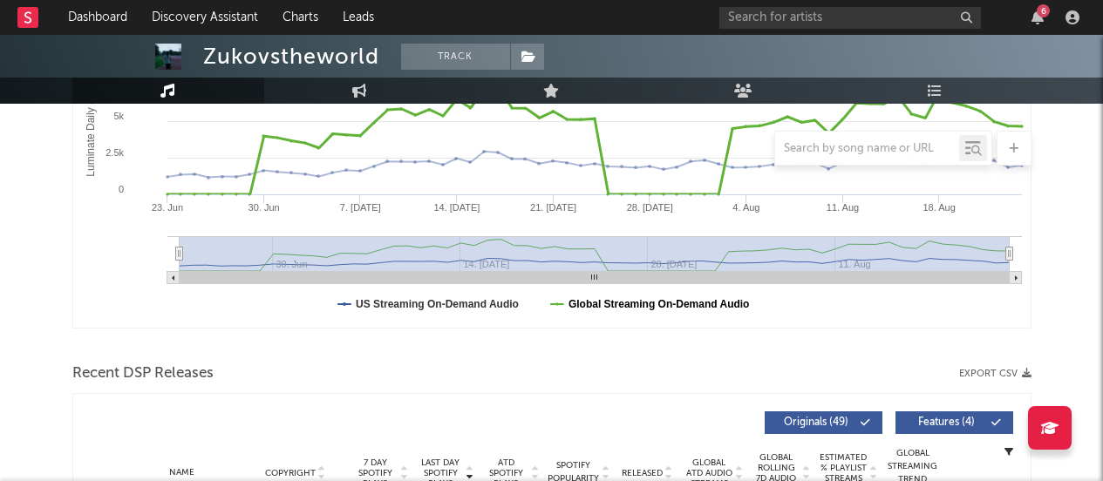
scroll to position [432, 0]
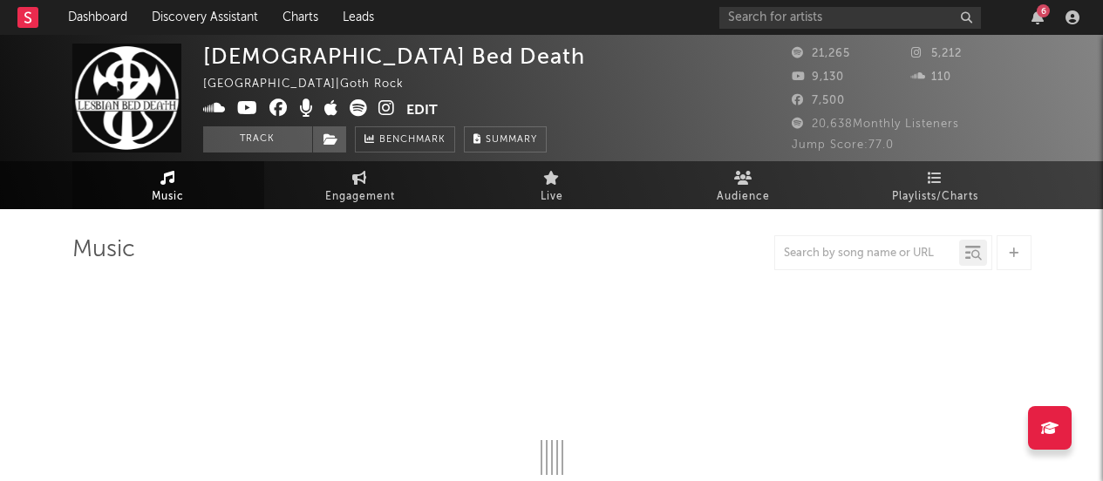
select select "1w"
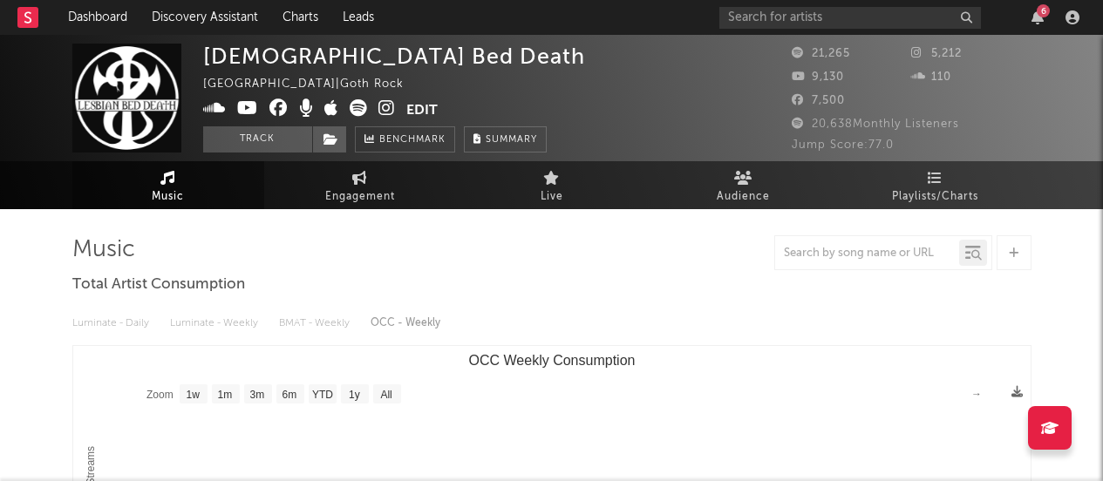
click at [383, 111] on icon at bounding box center [386, 107] width 17 height 17
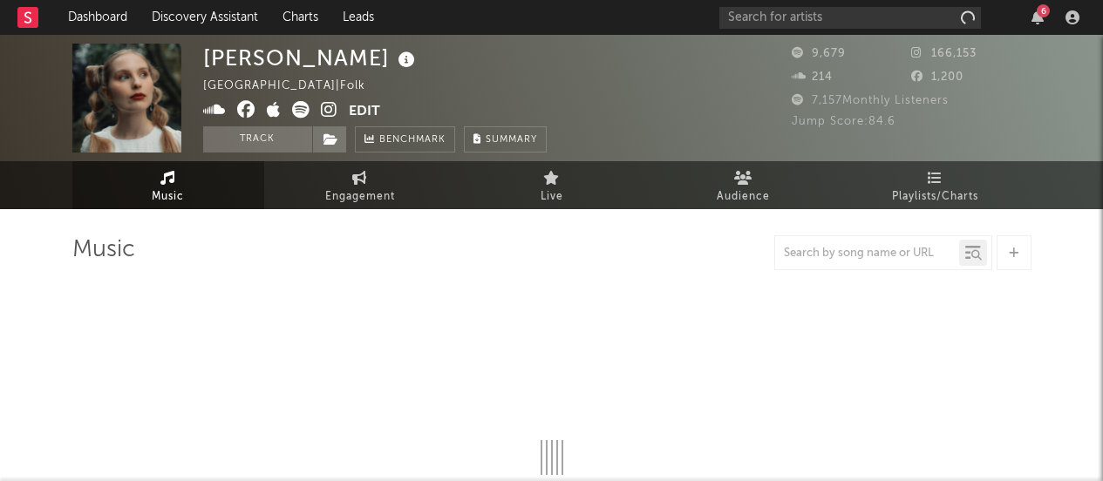
select select "1w"
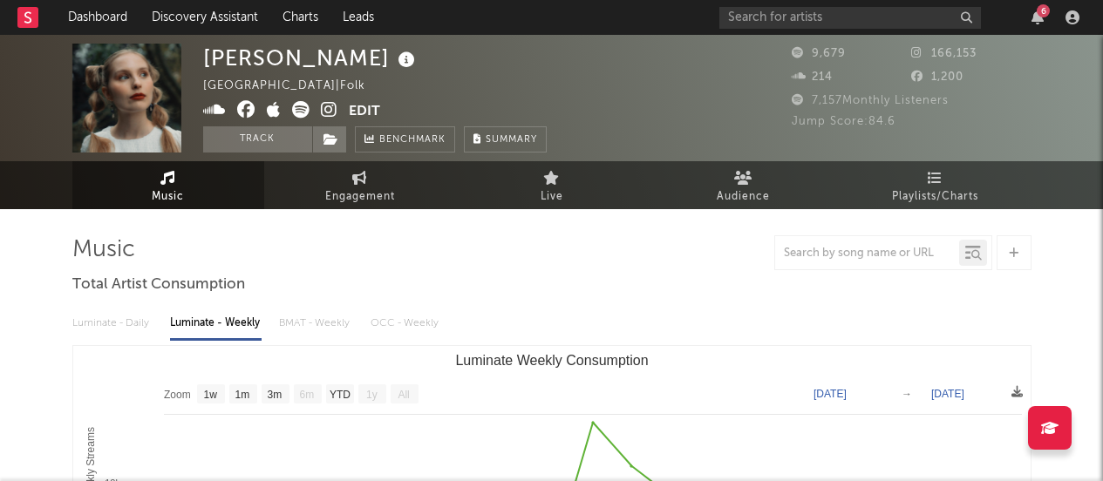
click at [320, 107] on span at bounding box center [276, 112] width 146 height 22
click at [328, 112] on icon at bounding box center [329, 109] width 17 height 17
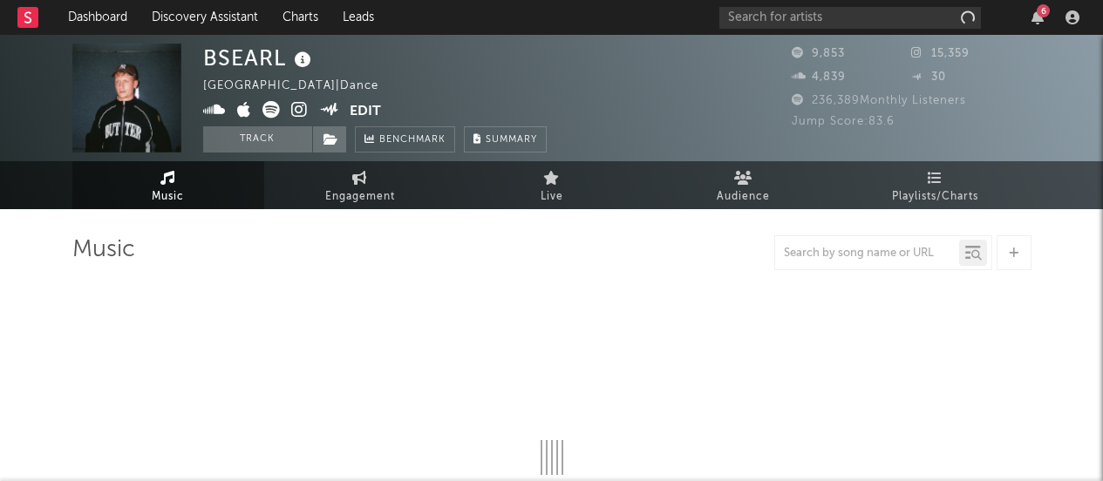
select select "6m"
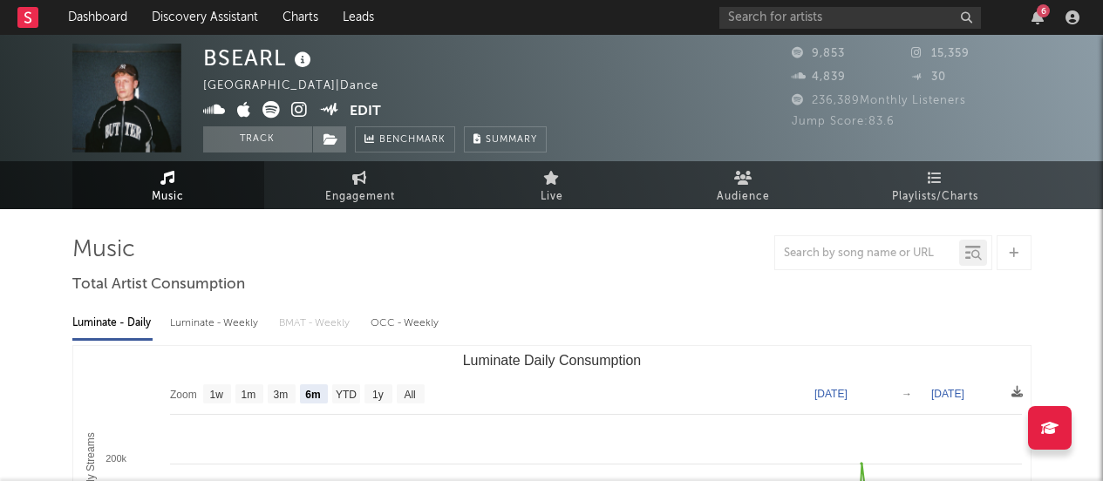
click at [305, 104] on icon at bounding box center [299, 109] width 17 height 17
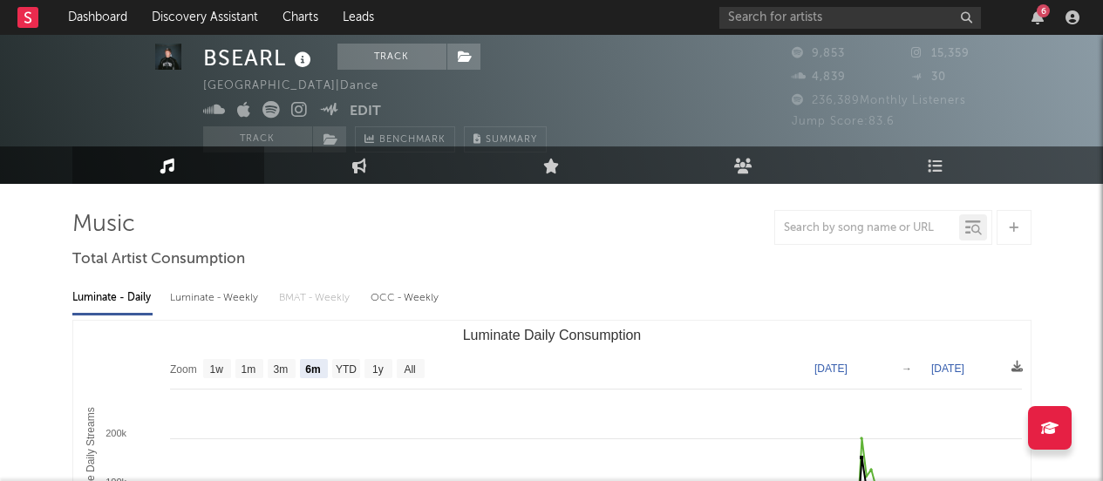
scroll to position [49, 0]
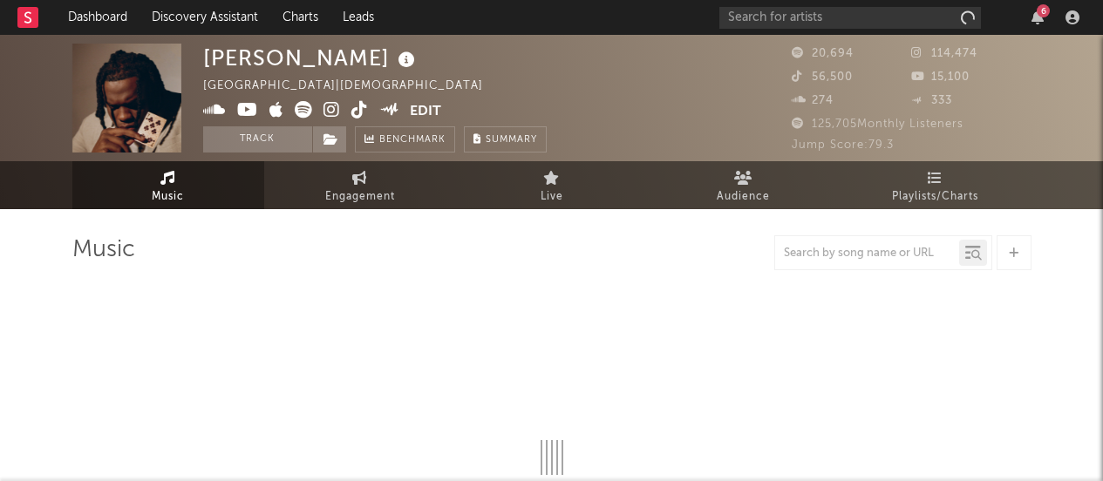
select select "6m"
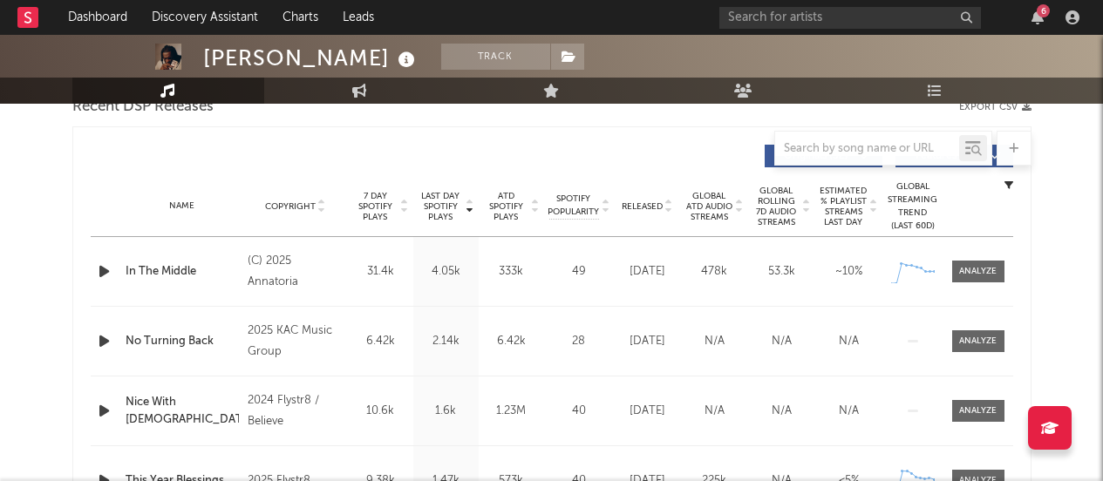
scroll to position [637, 0]
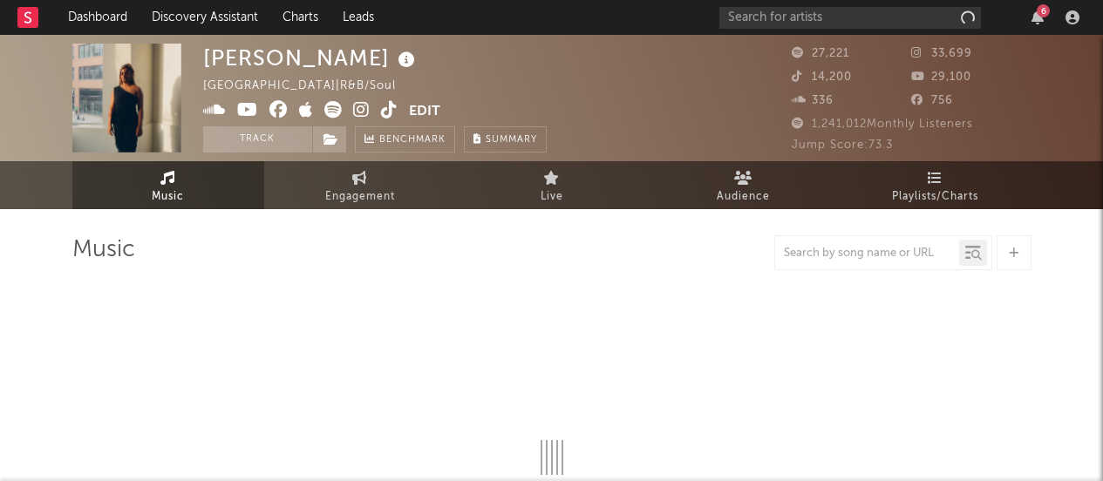
select select "6m"
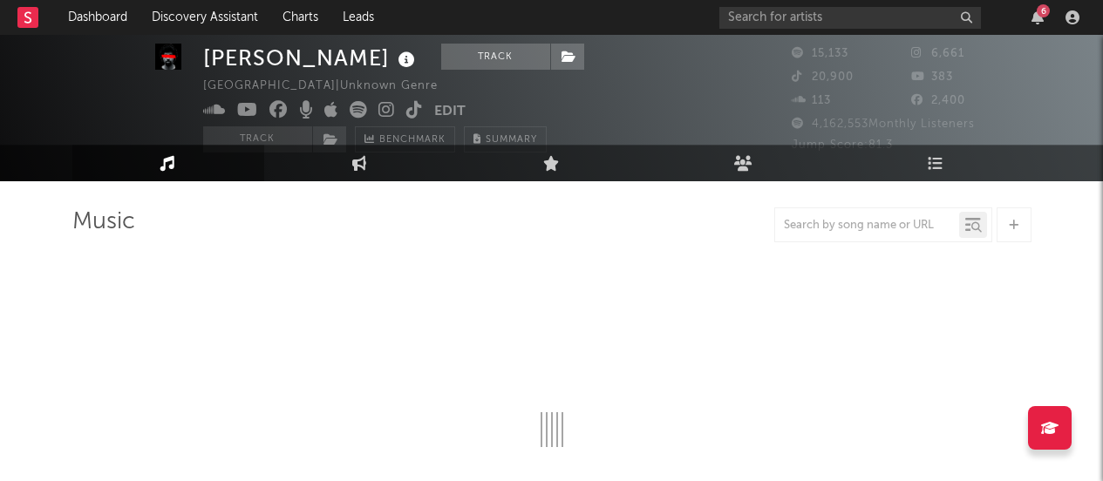
scroll to position [30, 0]
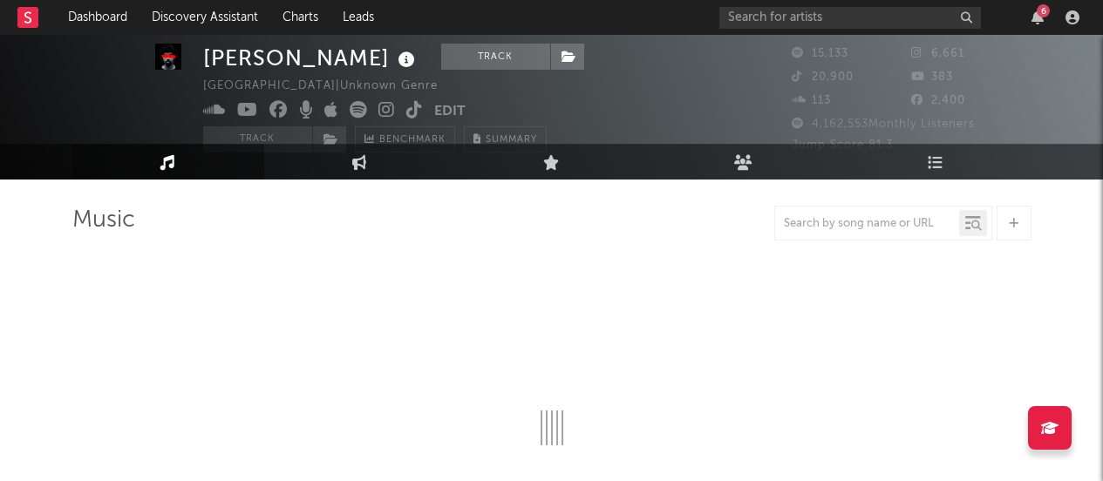
select select "1w"
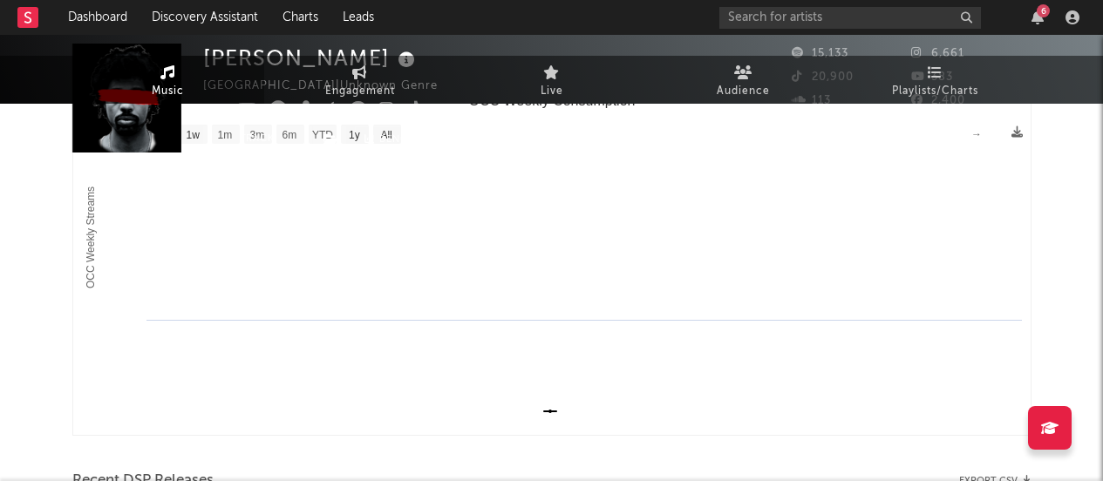
scroll to position [0, 0]
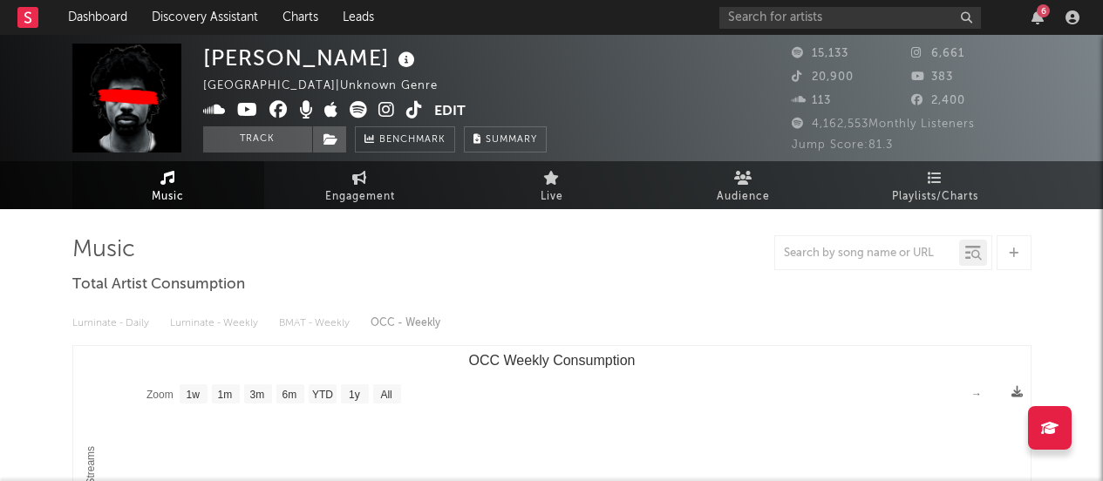
click at [379, 109] on icon at bounding box center [386, 109] width 17 height 17
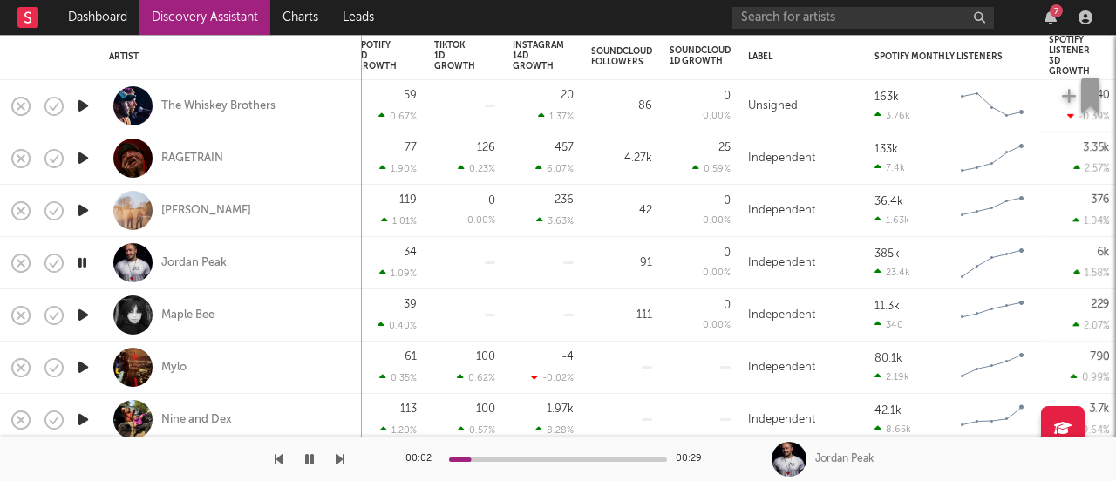
click at [89, 320] on icon "button" at bounding box center [83, 315] width 18 height 22
click at [85, 368] on icon "button" at bounding box center [83, 368] width 18 height 22
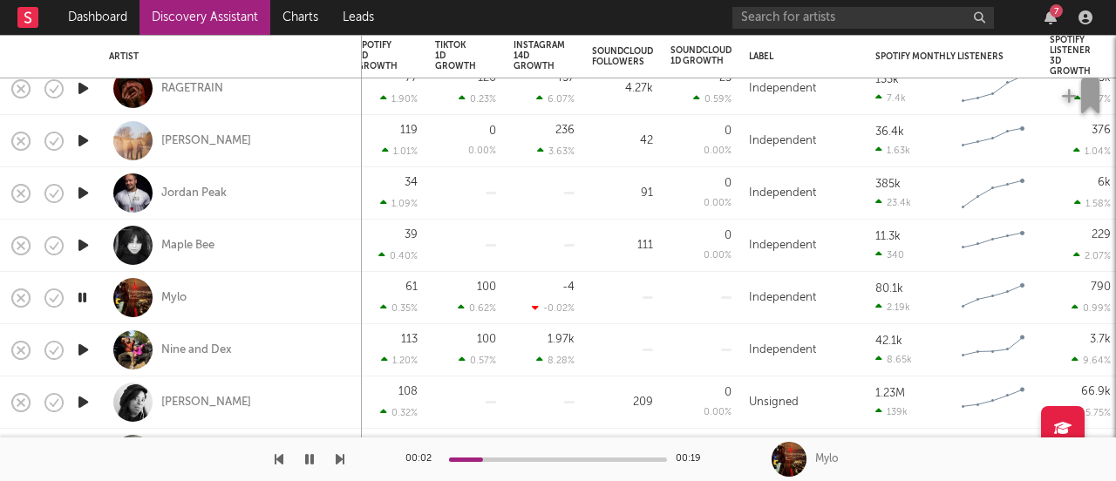
click at [83, 350] on icon "button" at bounding box center [83, 350] width 18 height 22
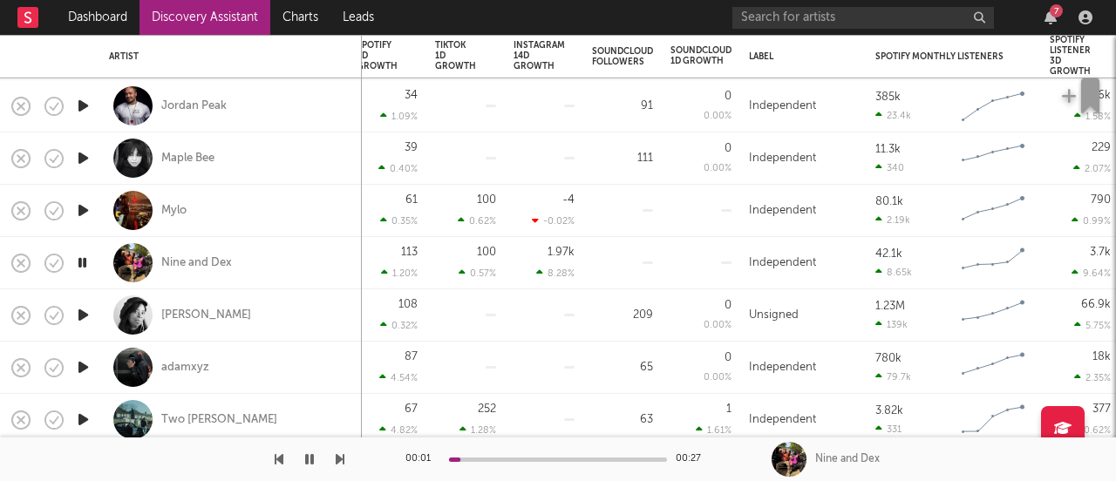
click at [83, 310] on icon "button" at bounding box center [83, 315] width 18 height 22
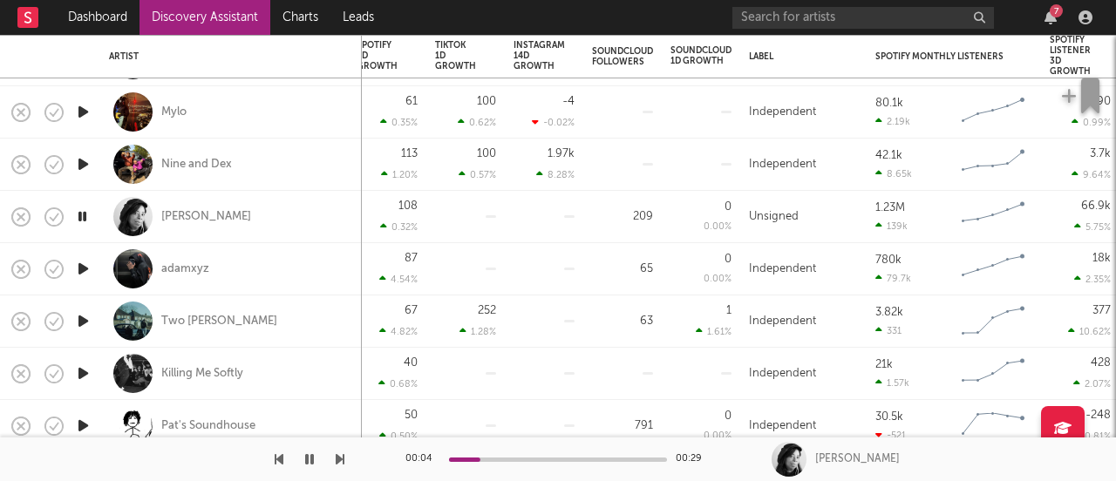
click at [79, 276] on icon "button" at bounding box center [83, 269] width 18 height 22
click at [194, 270] on div "adamxyz" at bounding box center [185, 270] width 48 height 16
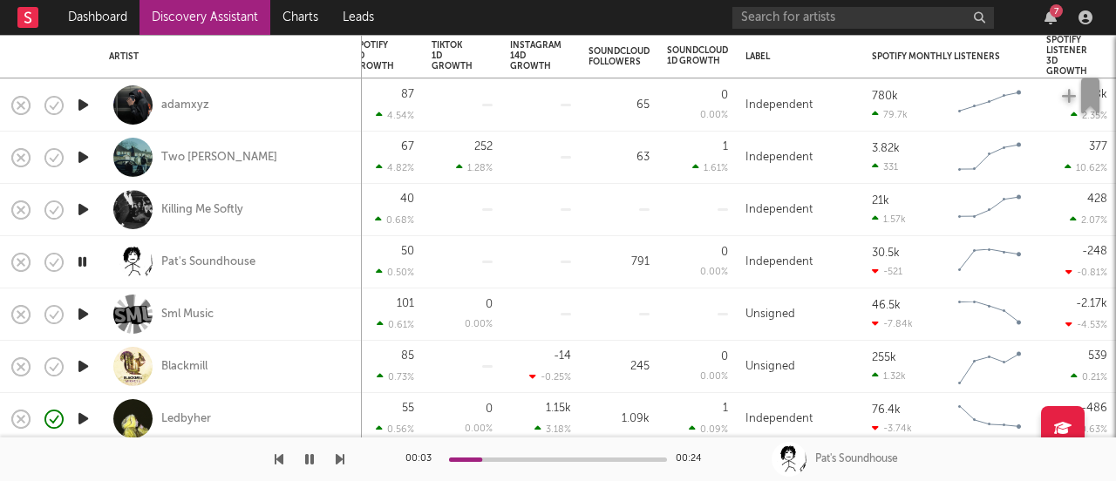
click at [552, 458] on div at bounding box center [558, 460] width 218 height 4
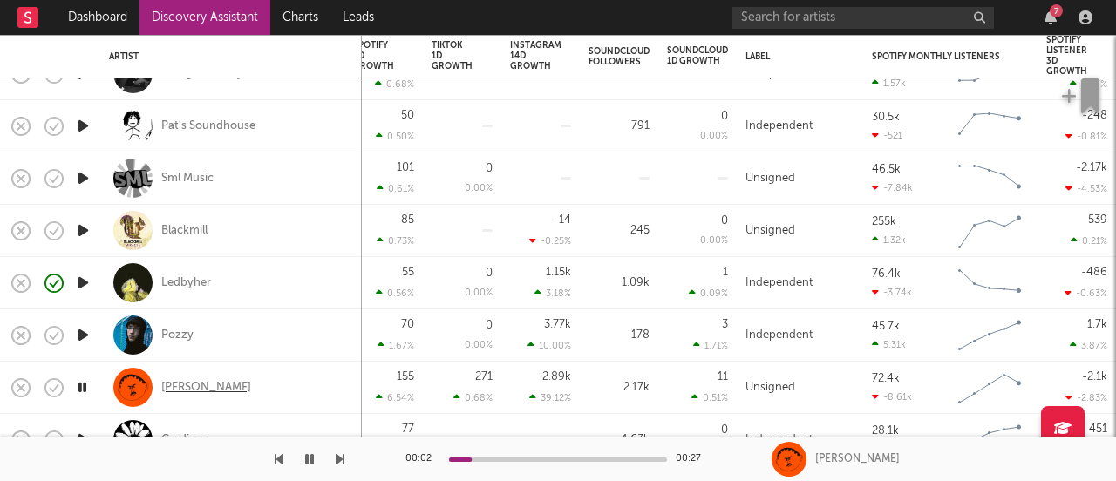
click at [201, 385] on div "[PERSON_NAME]" at bounding box center [206, 388] width 90 height 16
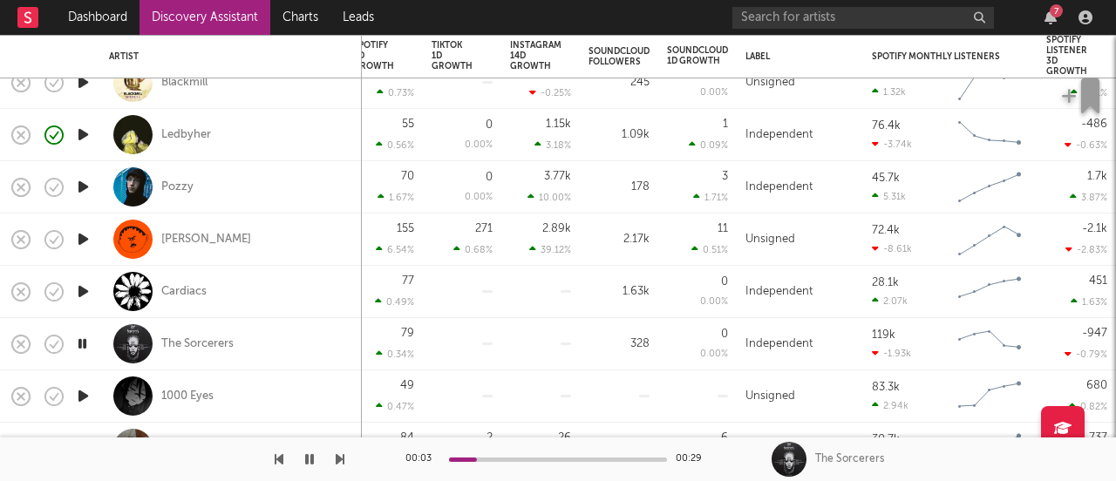
click at [534, 458] on div at bounding box center [558, 460] width 218 height 4
click at [85, 290] on icon "button" at bounding box center [83, 292] width 18 height 22
click at [80, 231] on icon "button" at bounding box center [83, 239] width 18 height 22
click at [85, 396] on icon "button" at bounding box center [83, 396] width 18 height 22
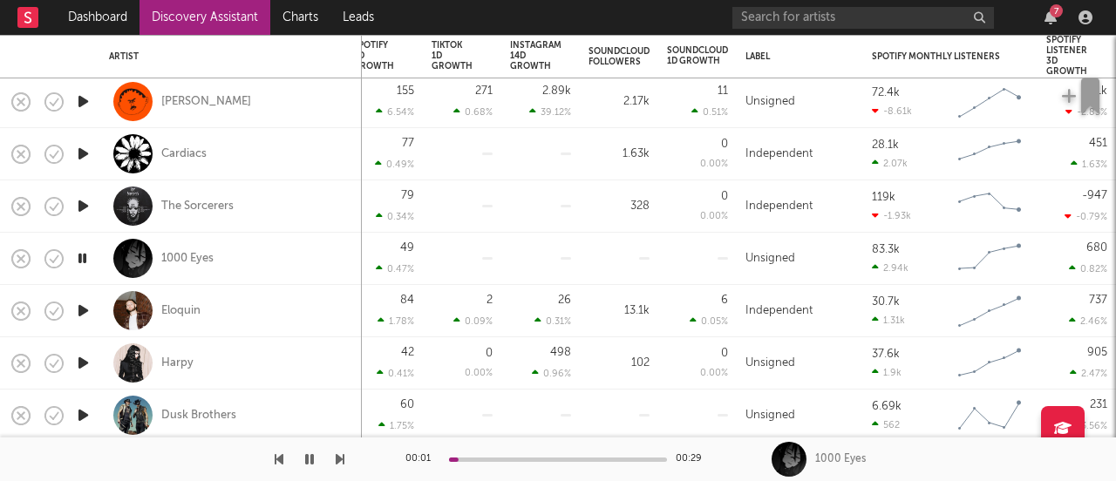
click at [87, 311] on icon "button" at bounding box center [83, 311] width 18 height 22
click at [191, 311] on div "Eloquin" at bounding box center [180, 311] width 39 height 16
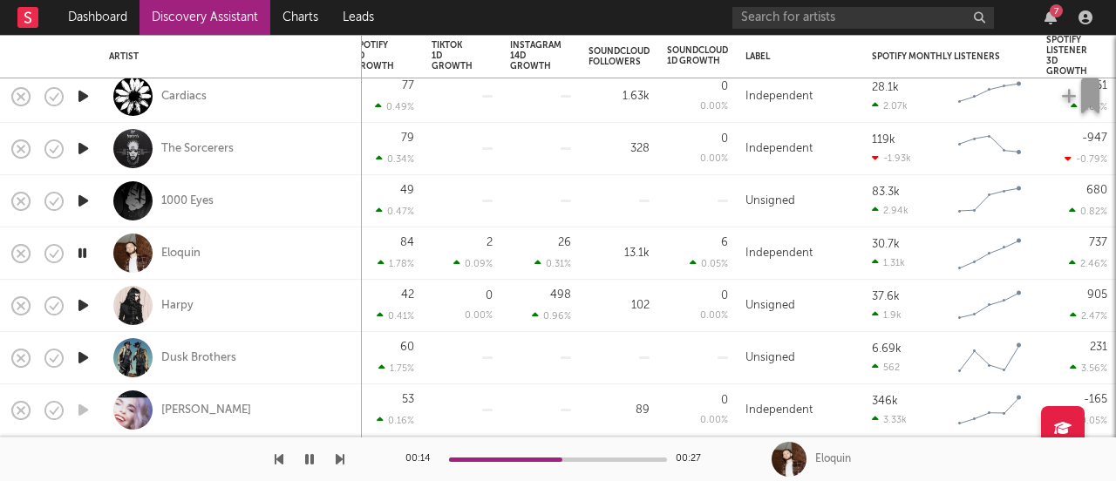
click at [81, 308] on icon "button" at bounding box center [83, 306] width 18 height 22
click at [83, 354] on icon "button" at bounding box center [83, 358] width 18 height 22
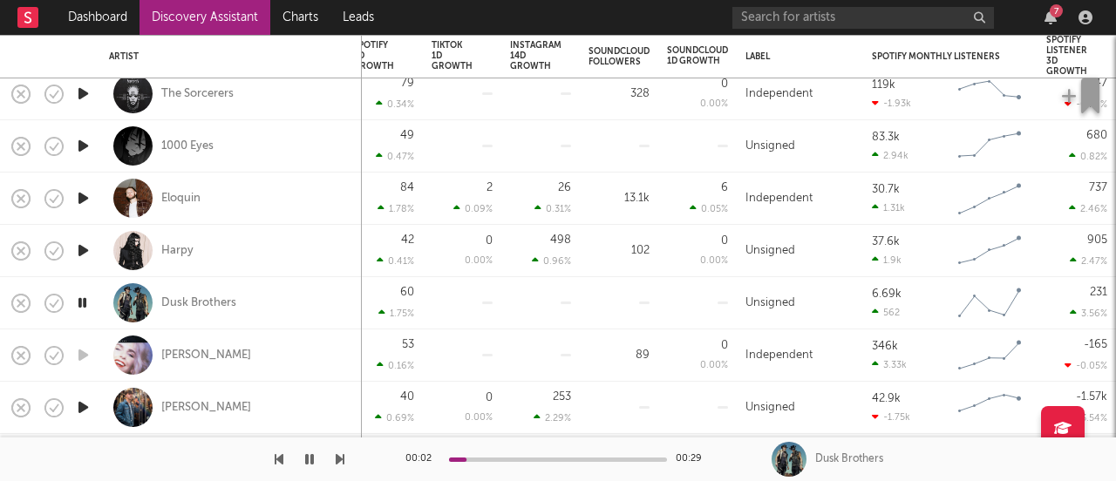
click at [83, 405] on icon "button" at bounding box center [83, 408] width 18 height 22
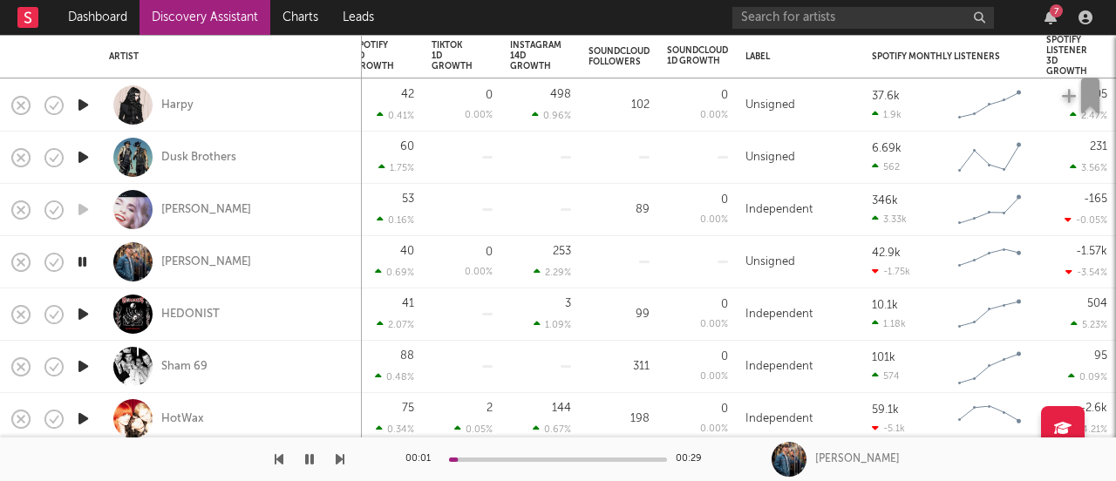
click at [87, 313] on icon "button" at bounding box center [83, 314] width 18 height 22
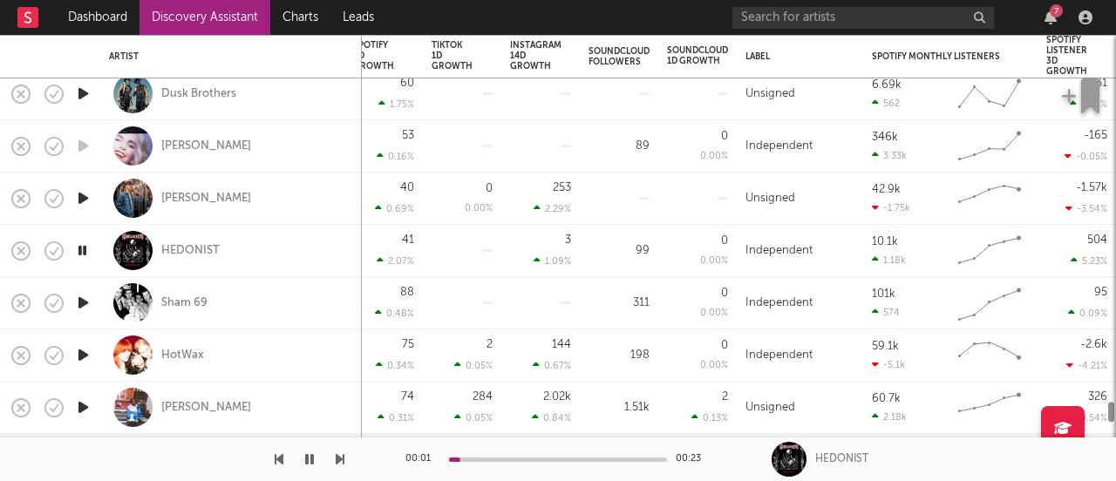
click at [86, 305] on icon "button" at bounding box center [83, 303] width 18 height 22
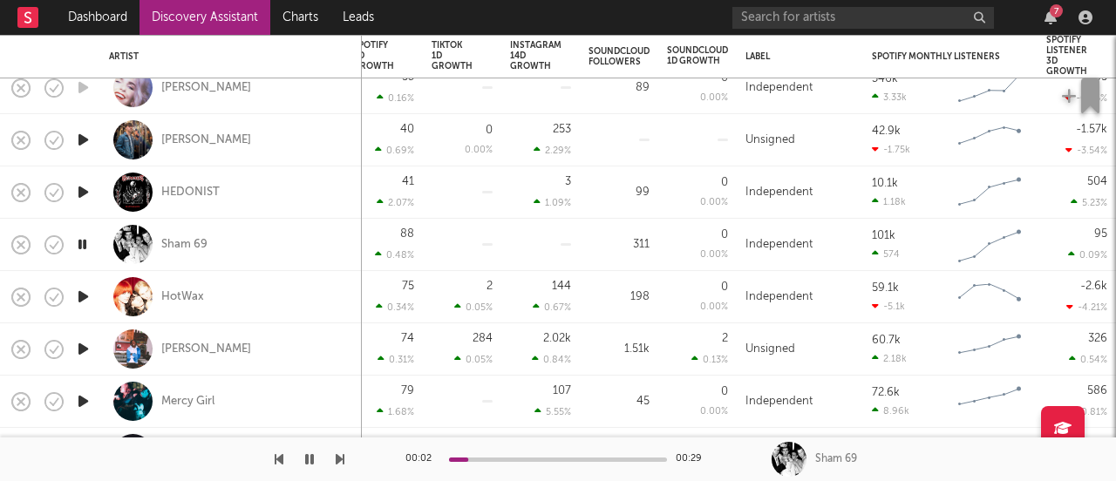
click at [87, 296] on icon "button" at bounding box center [83, 297] width 18 height 22
click at [81, 345] on icon "button" at bounding box center [83, 349] width 18 height 22
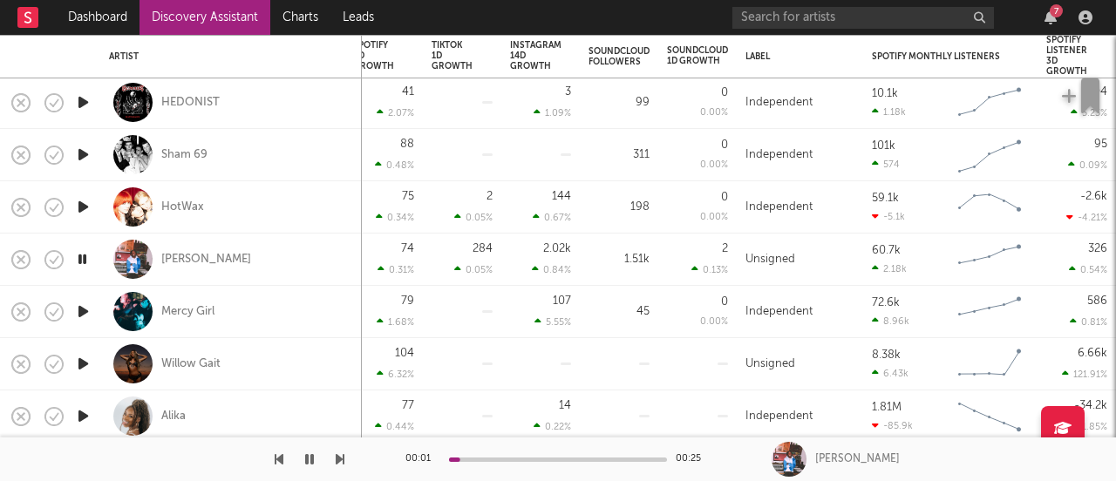
click at [85, 310] on icon "button" at bounding box center [83, 312] width 18 height 22
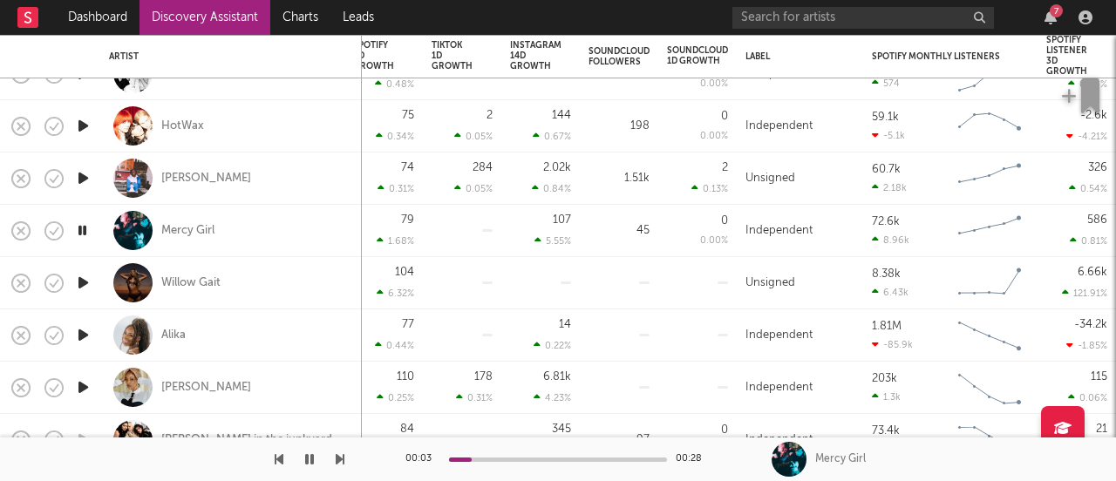
click at [84, 279] on icon "button" at bounding box center [83, 283] width 18 height 22
click at [184, 286] on div "Willow Gait" at bounding box center [190, 284] width 59 height 16
click at [81, 385] on icon "button" at bounding box center [83, 388] width 18 height 22
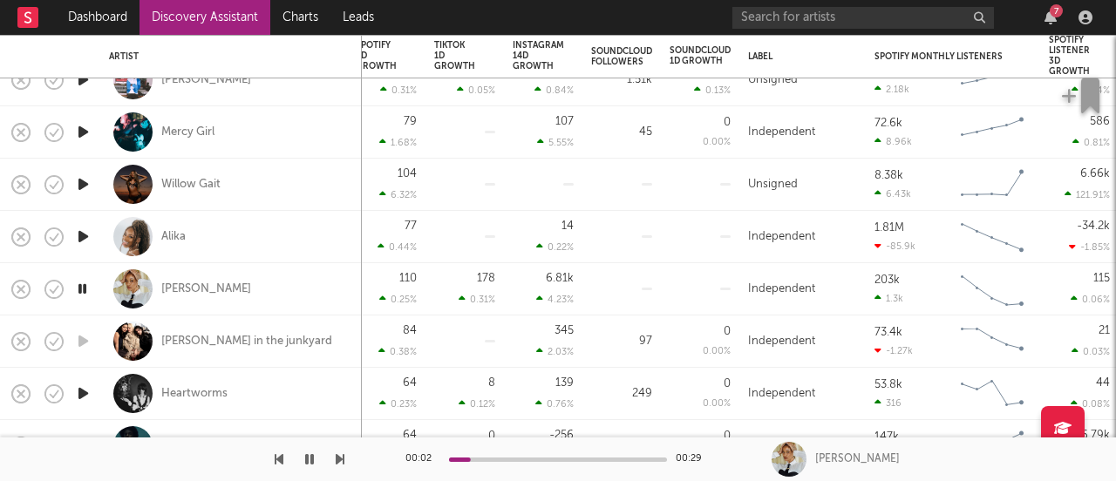
click at [83, 391] on icon "button" at bounding box center [83, 394] width 18 height 22
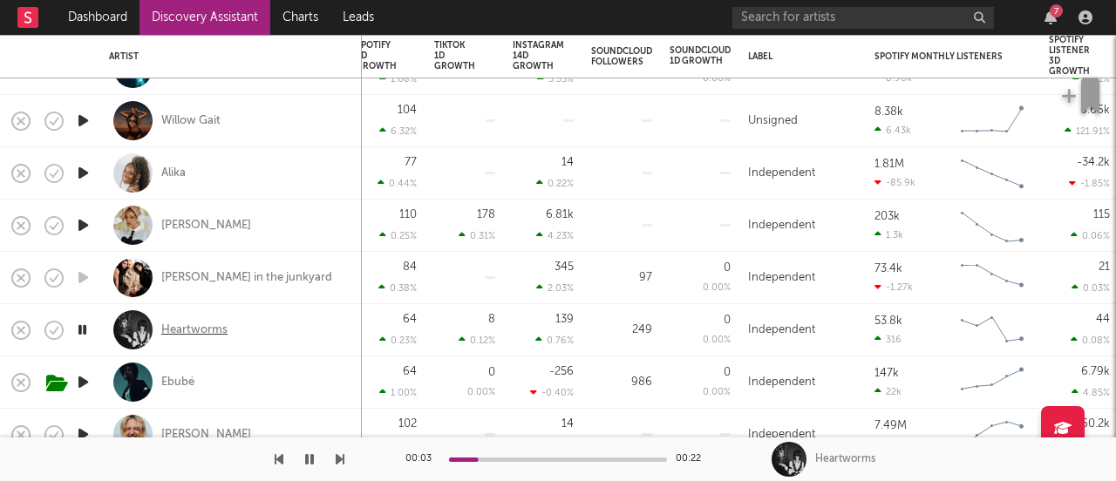
click at [203, 325] on div "Heartworms" at bounding box center [194, 331] width 66 height 16
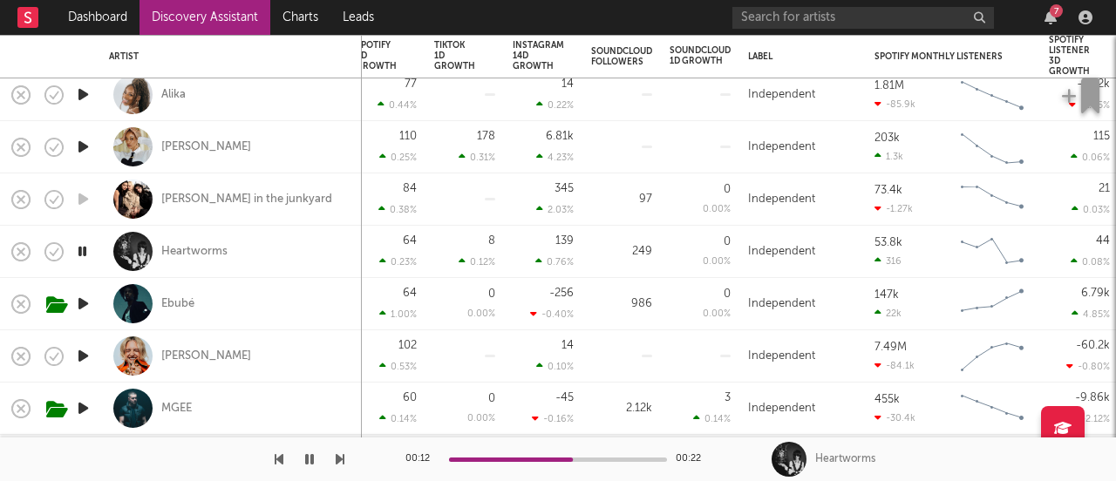
click at [85, 301] on icon "button" at bounding box center [83, 304] width 18 height 22
click at [86, 357] on icon "button" at bounding box center [83, 356] width 18 height 22
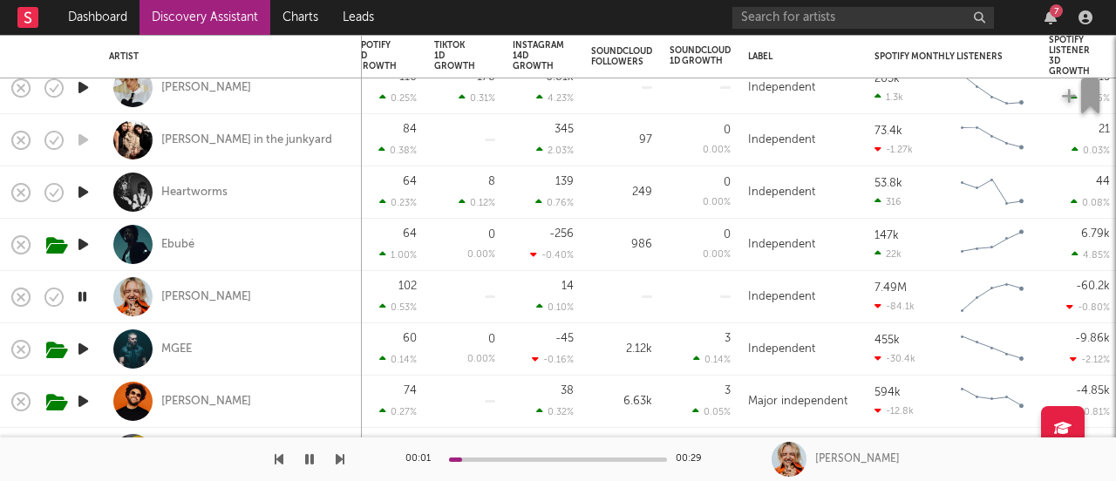
click at [82, 352] on icon "button" at bounding box center [83, 349] width 18 height 22
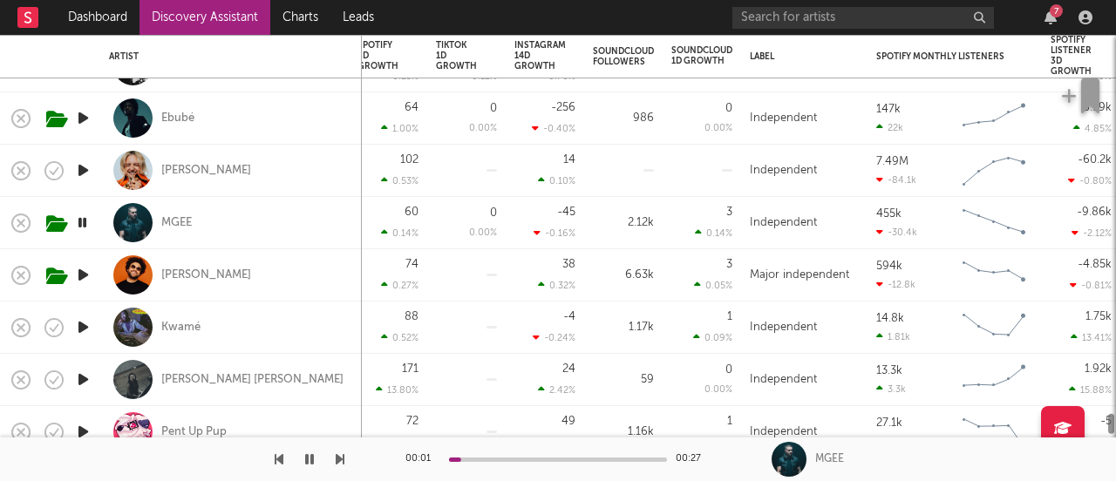
click at [78, 329] on icon "button" at bounding box center [83, 327] width 18 height 22
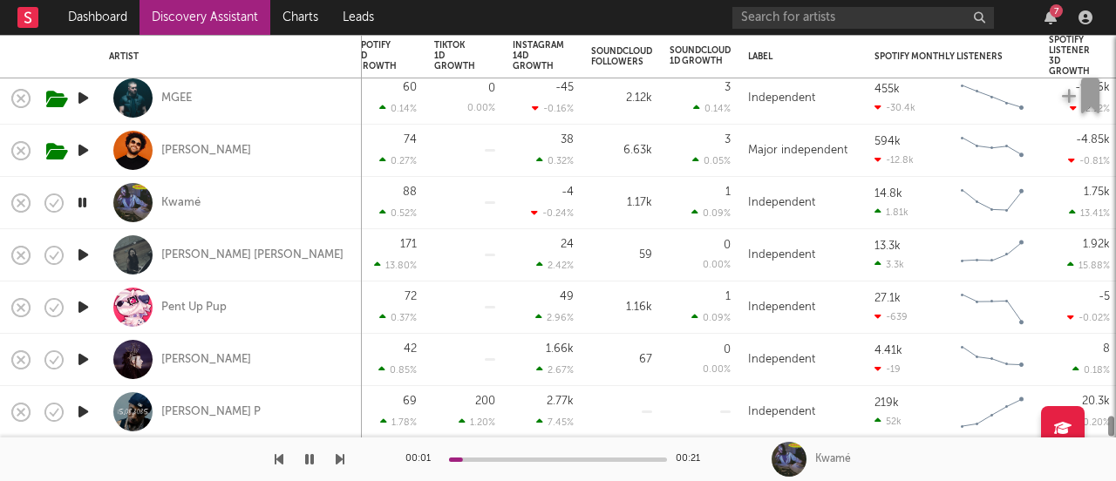
click at [80, 307] on icon "button" at bounding box center [83, 307] width 18 height 22
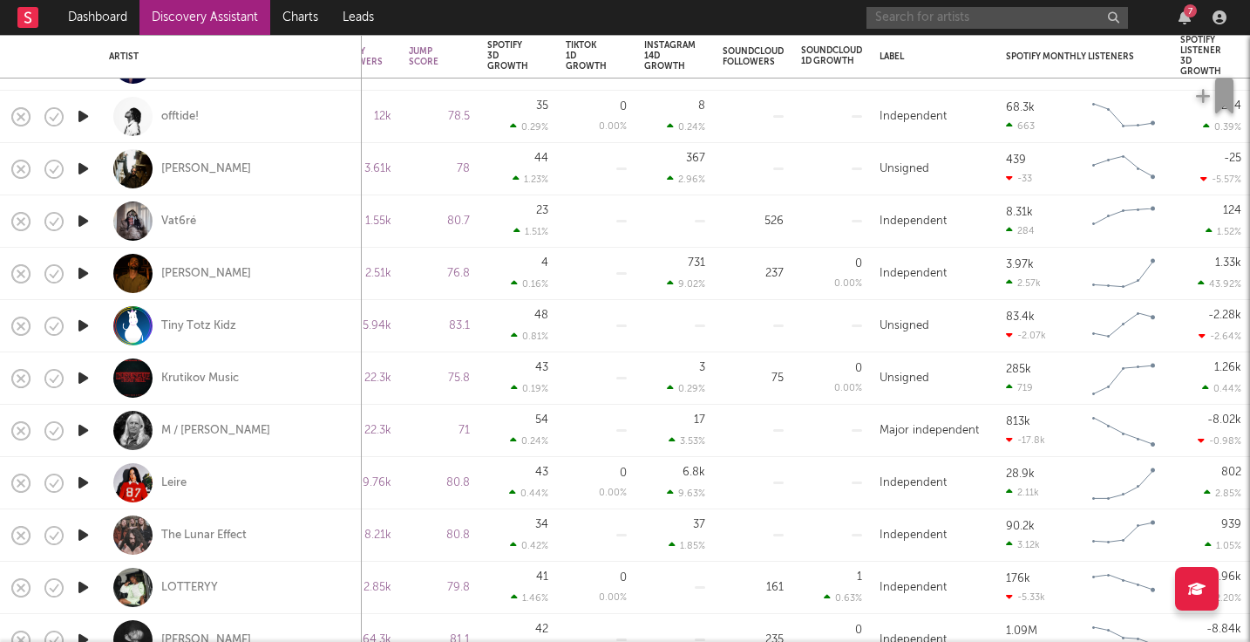
click at [923, 8] on input "text" at bounding box center [998, 18] width 262 height 22
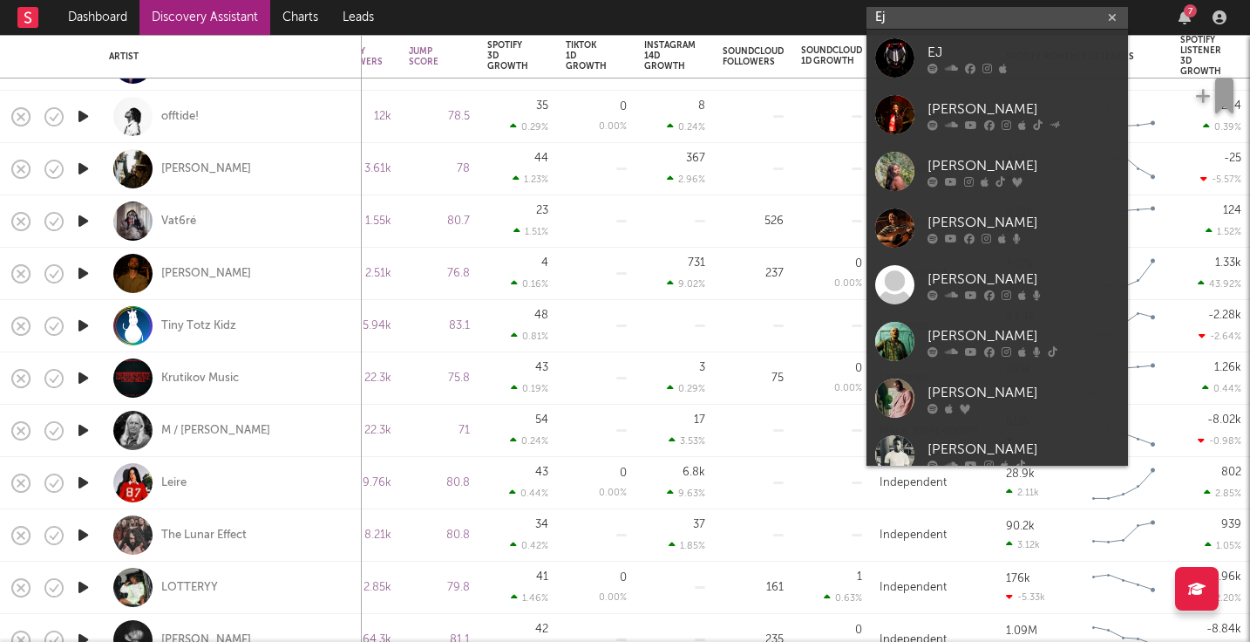
type input "E"
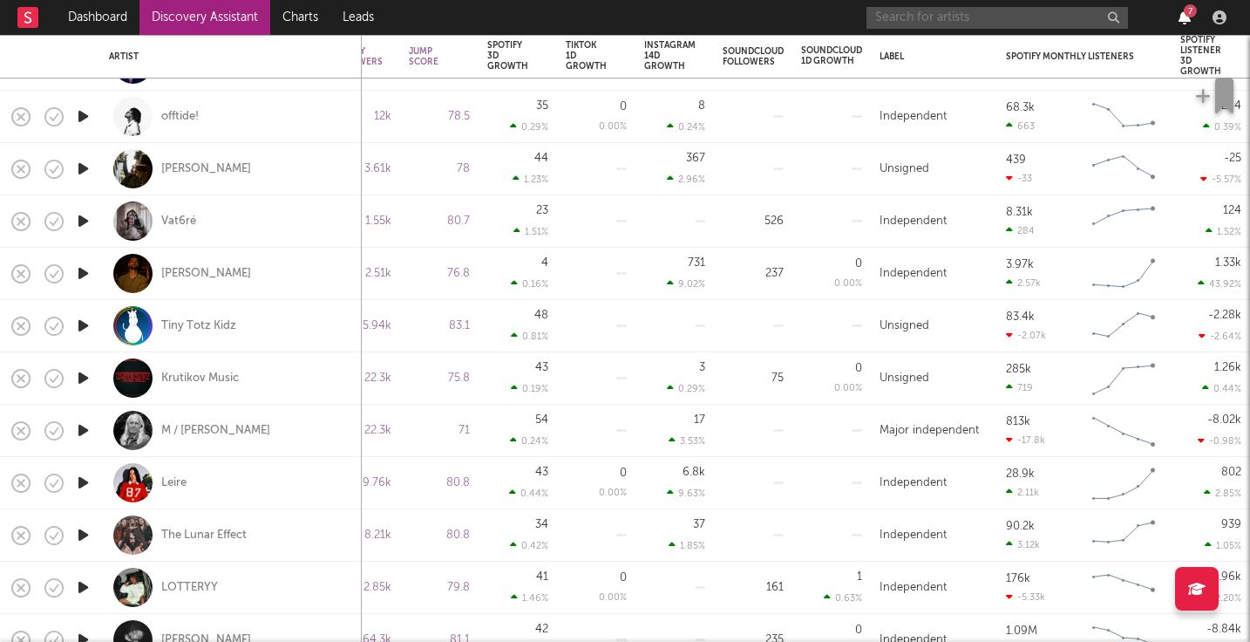
click at [1115, 14] on icon "button" at bounding box center [1185, 17] width 12 height 14
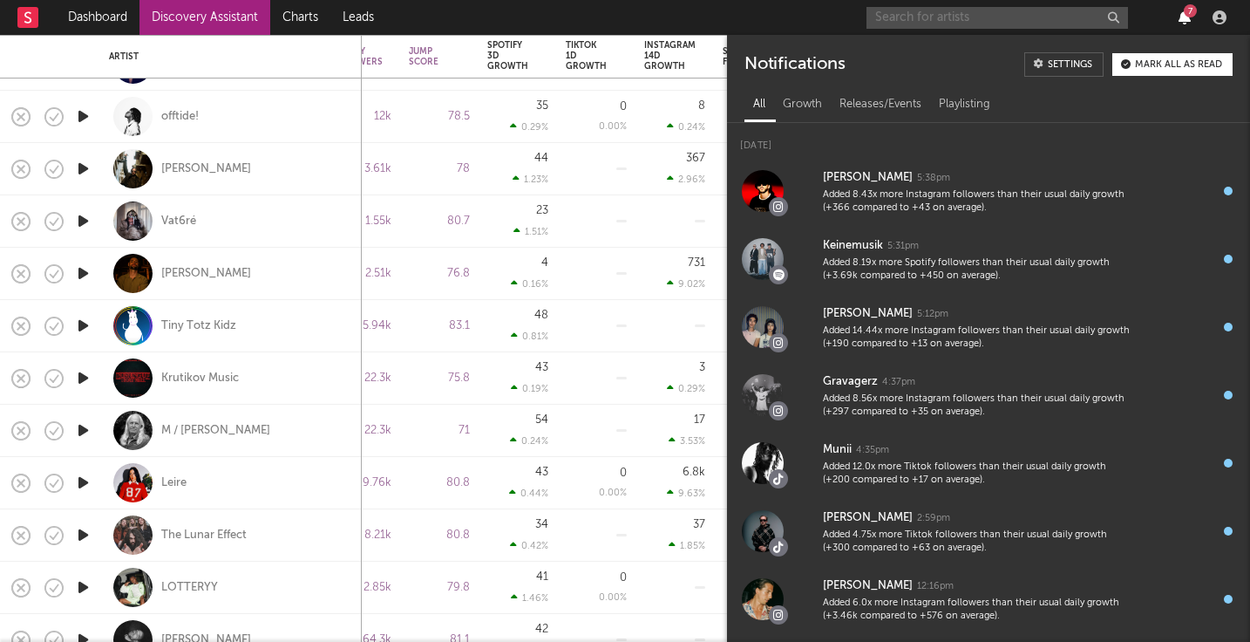
click at [1115, 14] on icon "button" at bounding box center [1185, 17] width 12 height 14
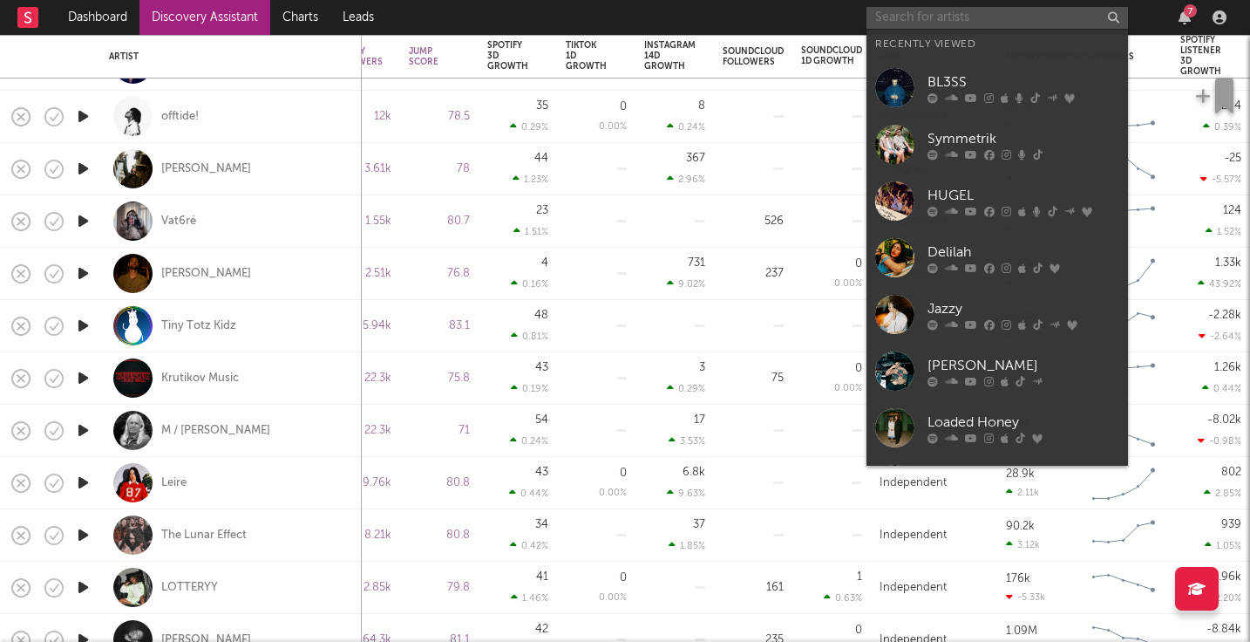
click at [943, 16] on input "text" at bounding box center [998, 18] width 262 height 22
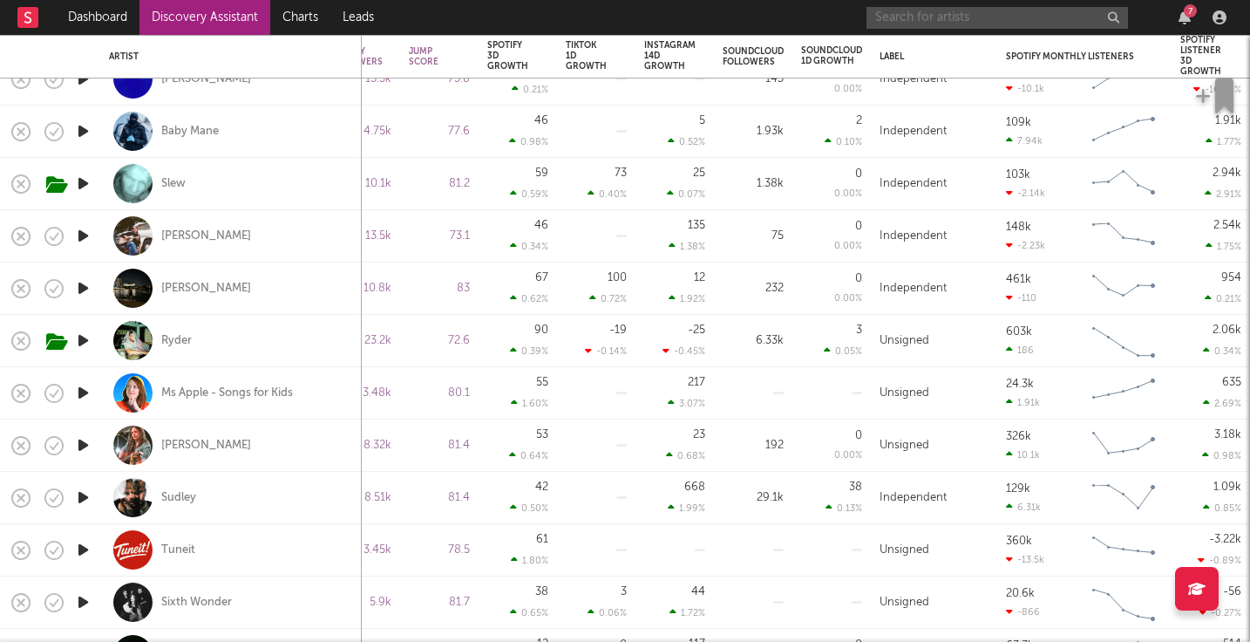
click at [959, 12] on input "text" at bounding box center [998, 18] width 262 height 22
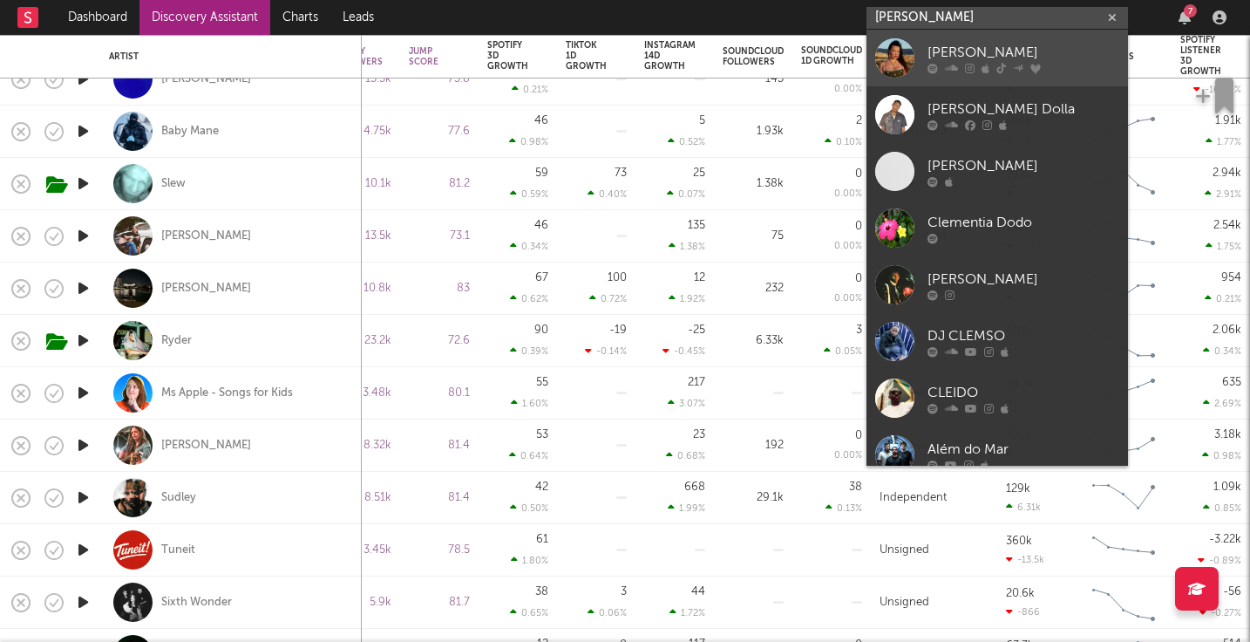
type input "clem dou"
click at [968, 57] on div "Clementine Douglas" at bounding box center [1024, 52] width 192 height 21
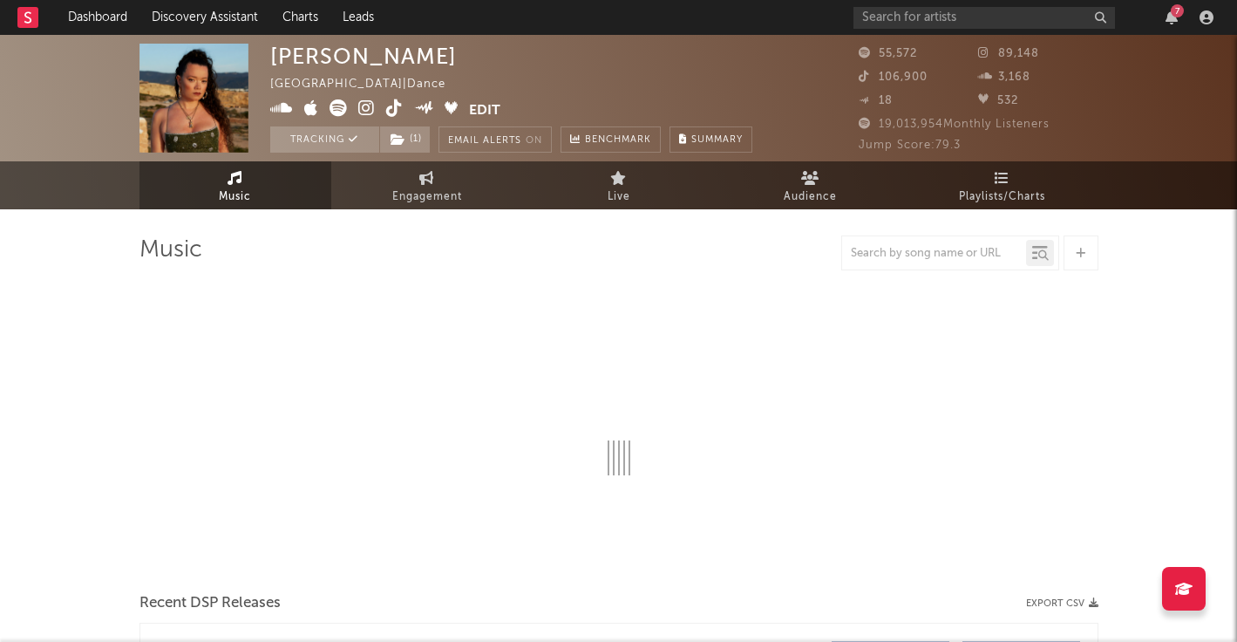
select select "6m"
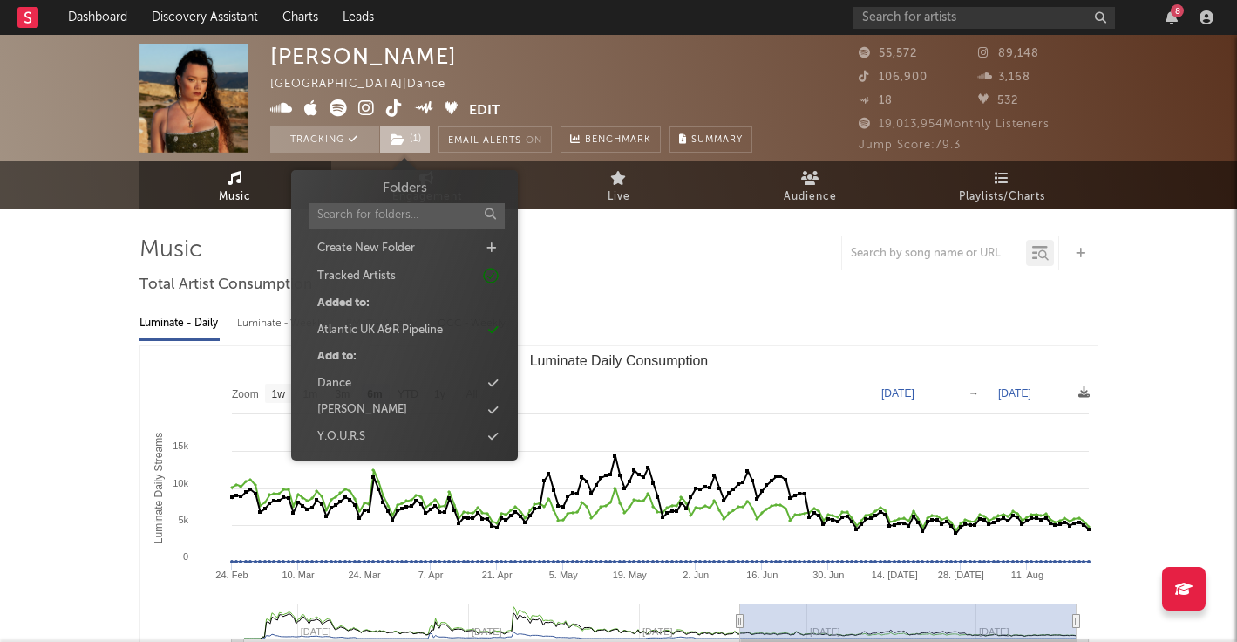
click at [399, 145] on icon at bounding box center [398, 139] width 15 height 12
click at [384, 392] on div "Dance" at bounding box center [404, 383] width 201 height 23
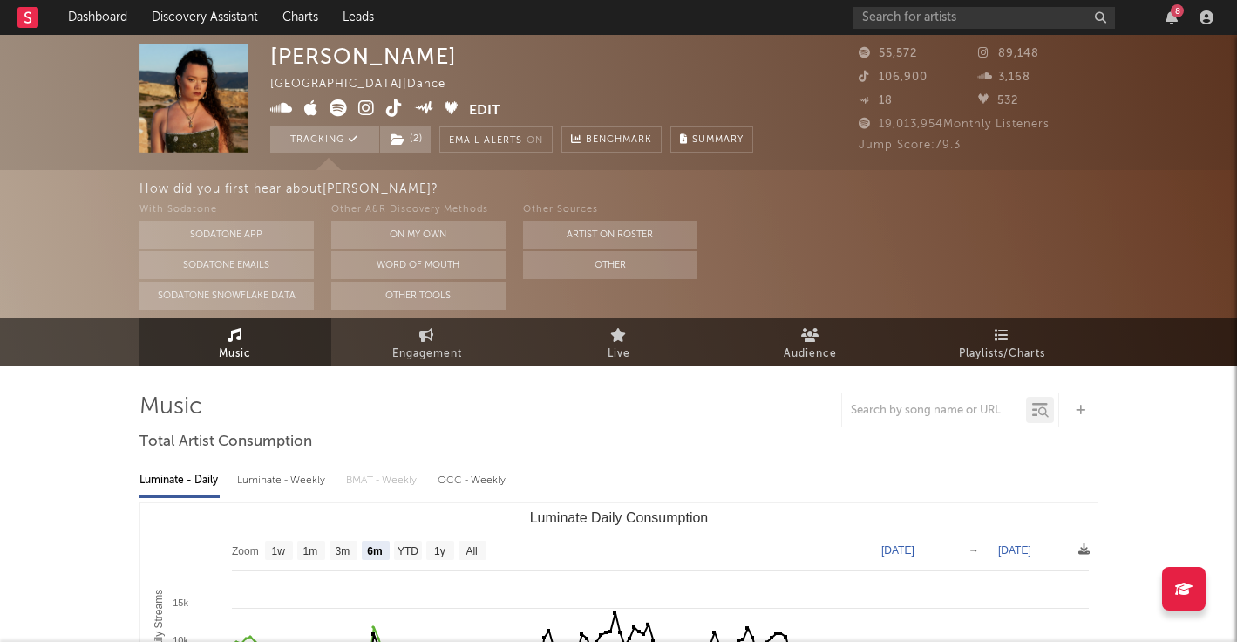
click at [984, 39] on div "Clementine Douglas United Kingdom | Dance Edit Tracking ( 2 ) Email Alerts On B…" at bounding box center [618, 102] width 1237 height 135
click at [1115, 17] on icon "button" at bounding box center [1172, 17] width 12 height 14
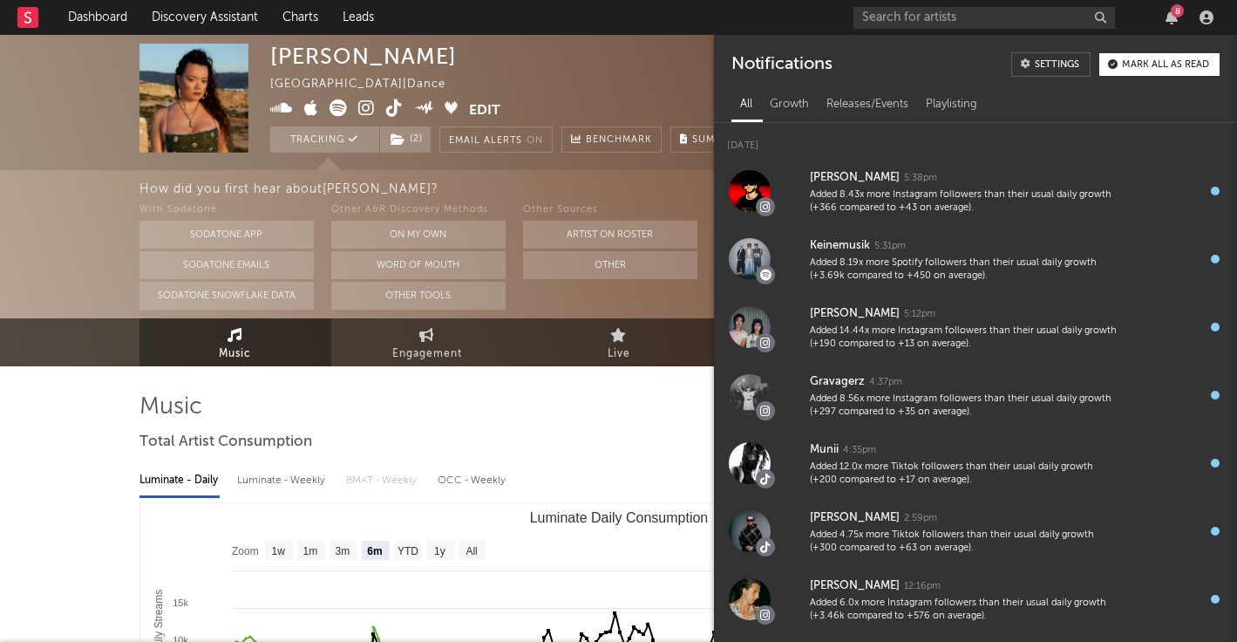
click at [446, 402] on div at bounding box center [618, 409] width 959 height 35
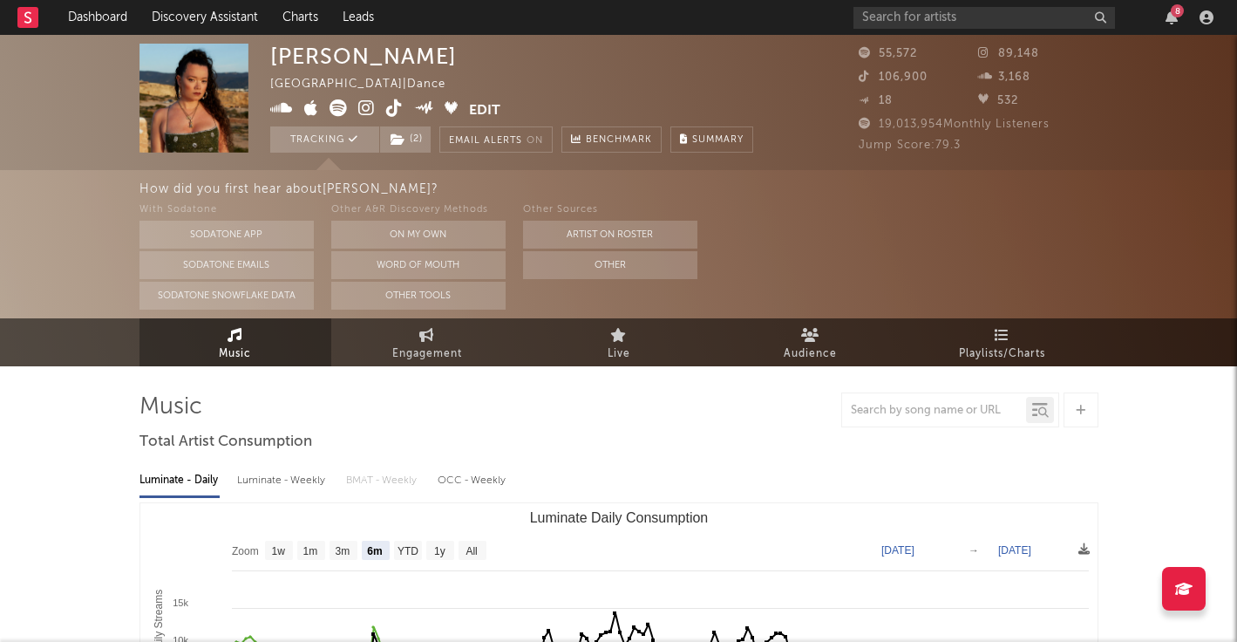
click at [396, 112] on icon at bounding box center [394, 107] width 17 height 17
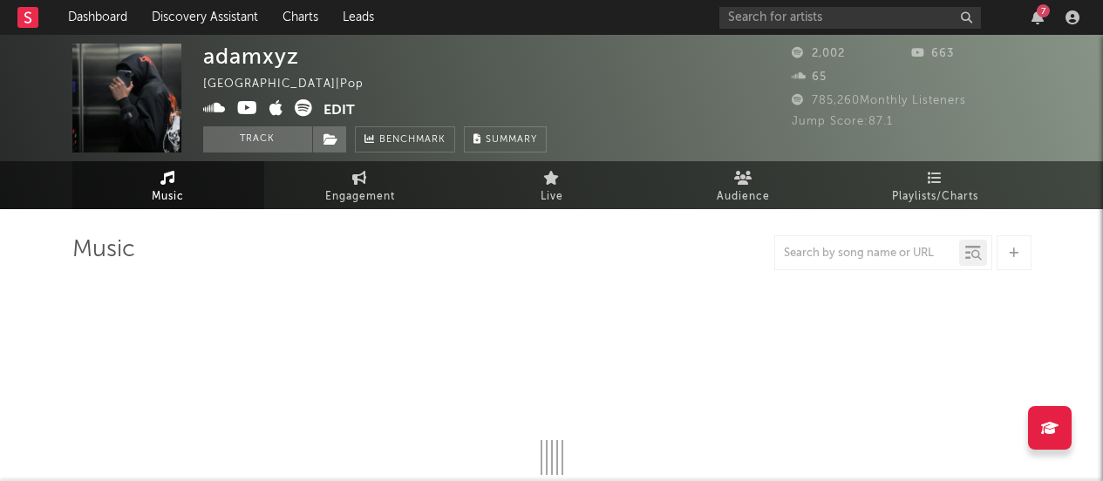
select select "6m"
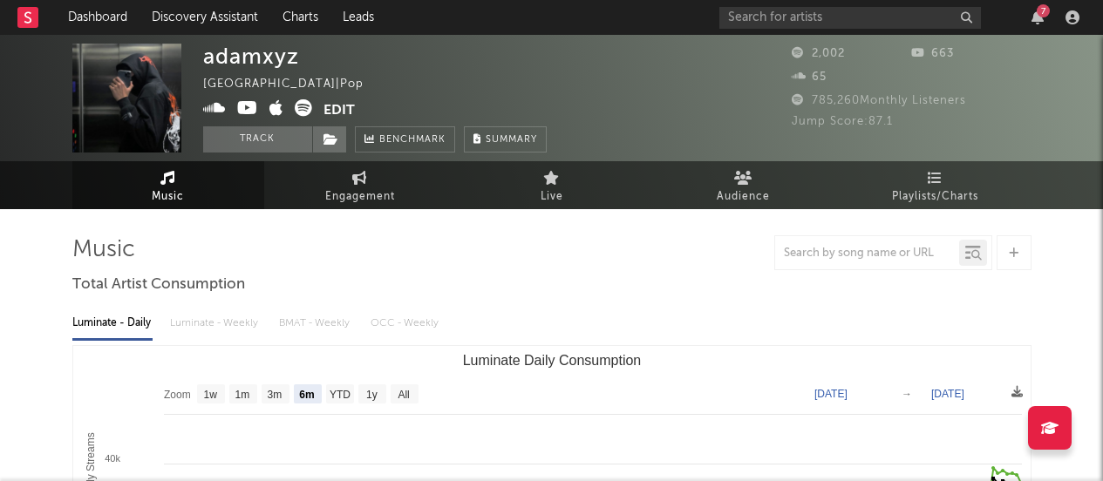
click at [210, 106] on icon at bounding box center [214, 107] width 23 height 17
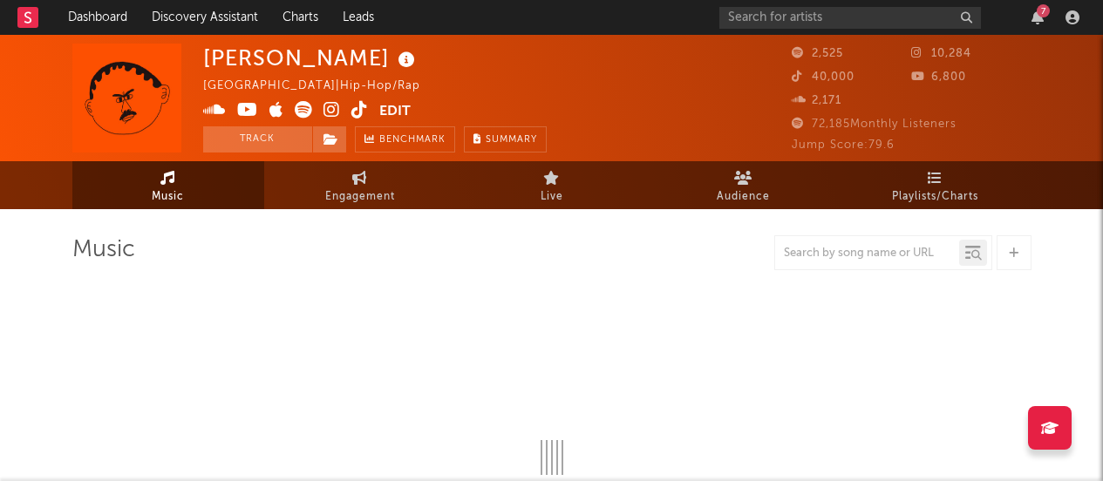
select select "6m"
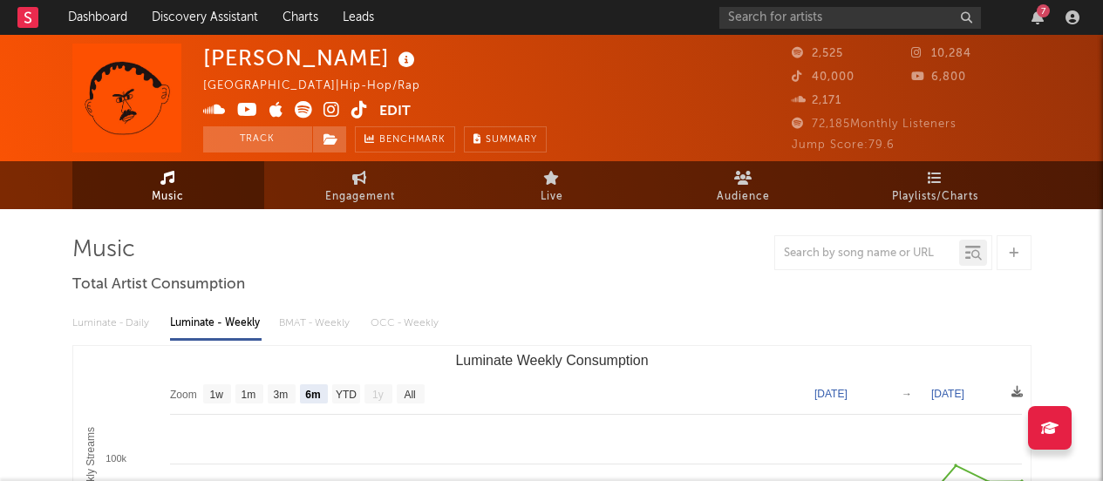
click at [331, 107] on icon at bounding box center [331, 109] width 17 height 17
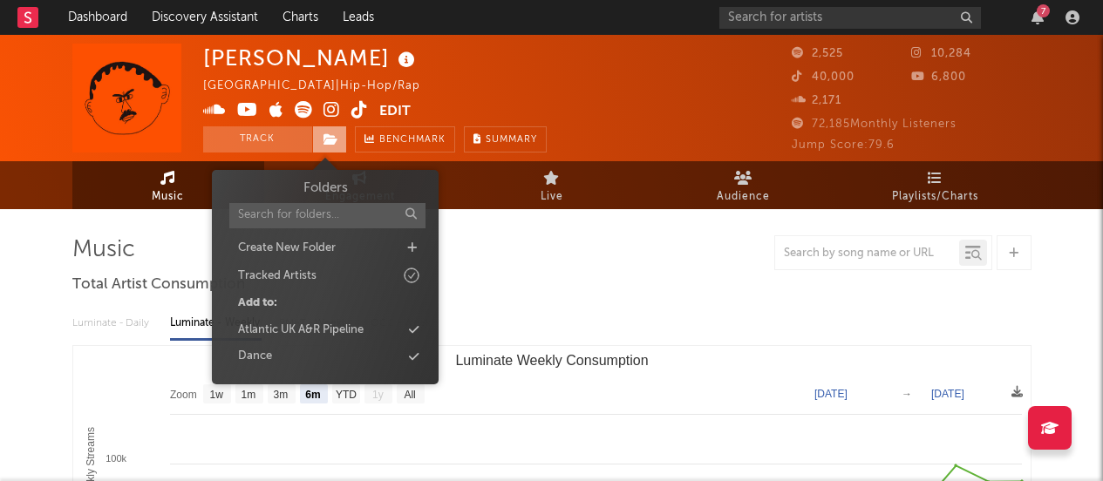
click at [333, 146] on span at bounding box center [329, 139] width 35 height 26
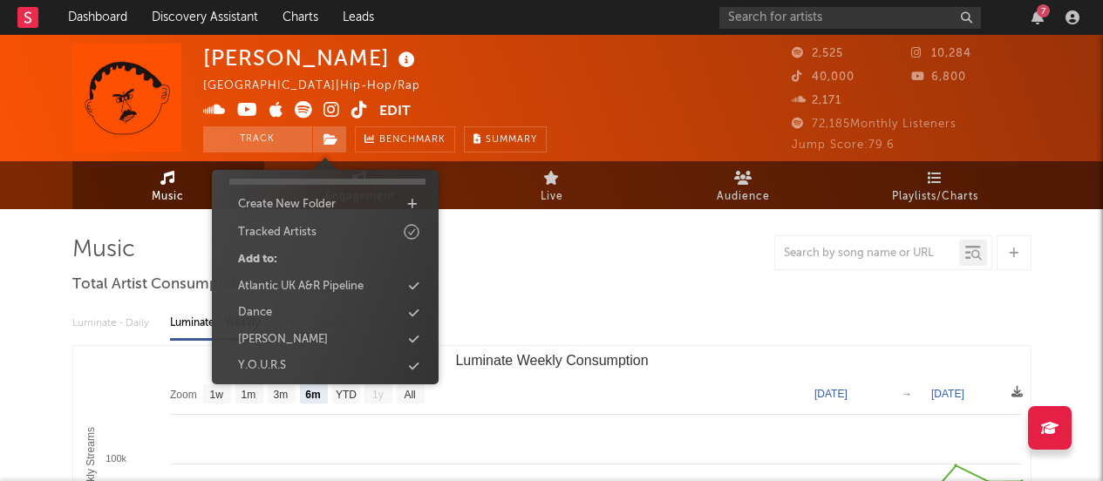
scroll to position [50, 0]
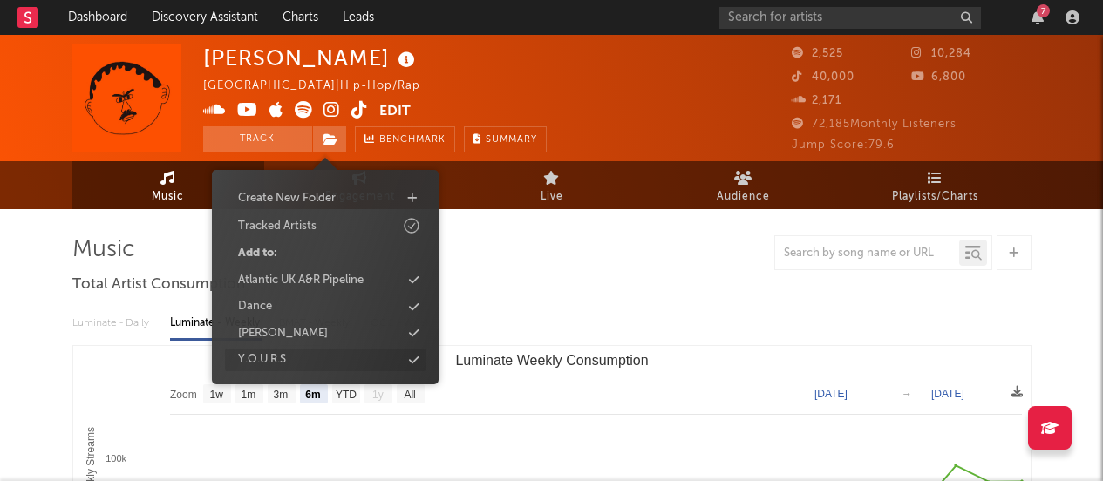
click at [301, 364] on div "Y.O.U.R.S" at bounding box center [325, 360] width 201 height 23
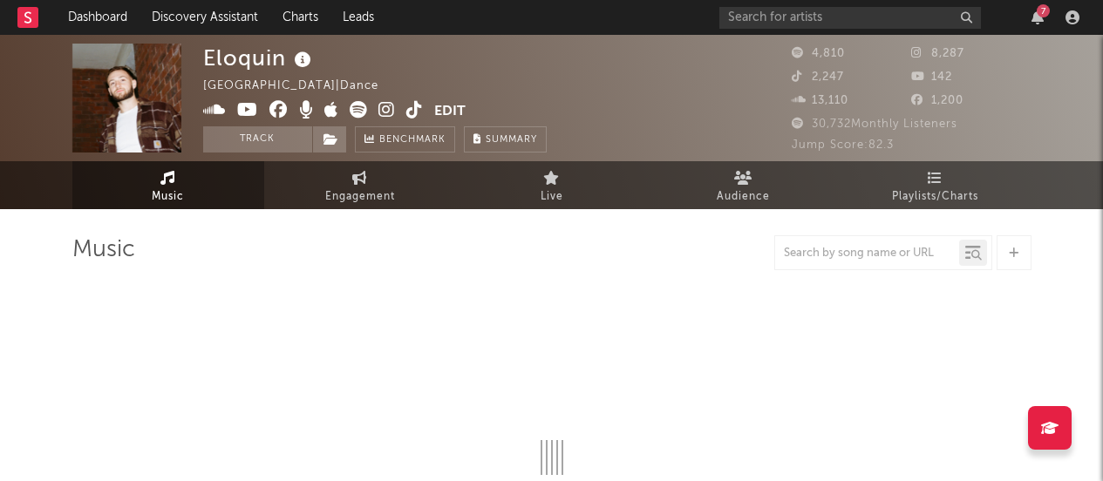
select select "1w"
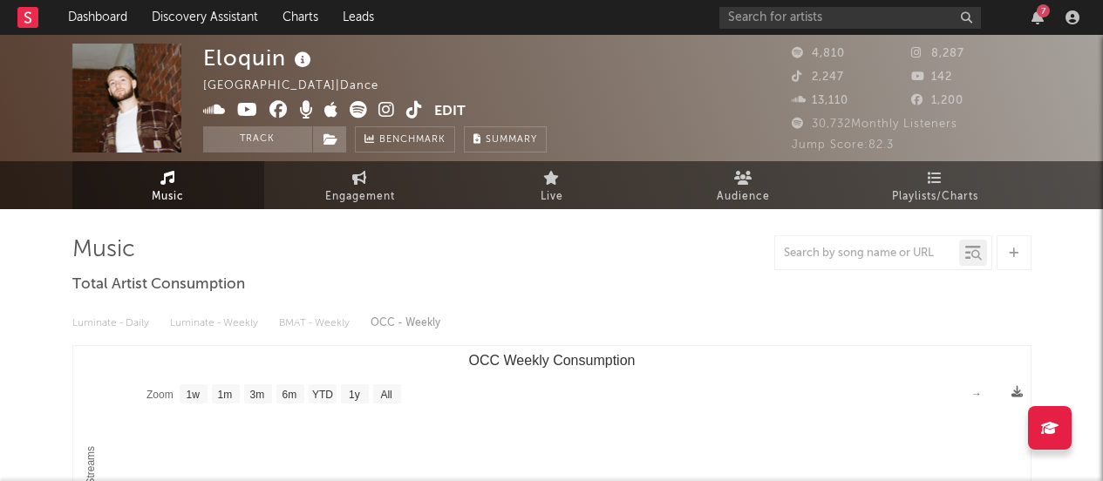
click at [386, 110] on icon at bounding box center [386, 109] width 17 height 17
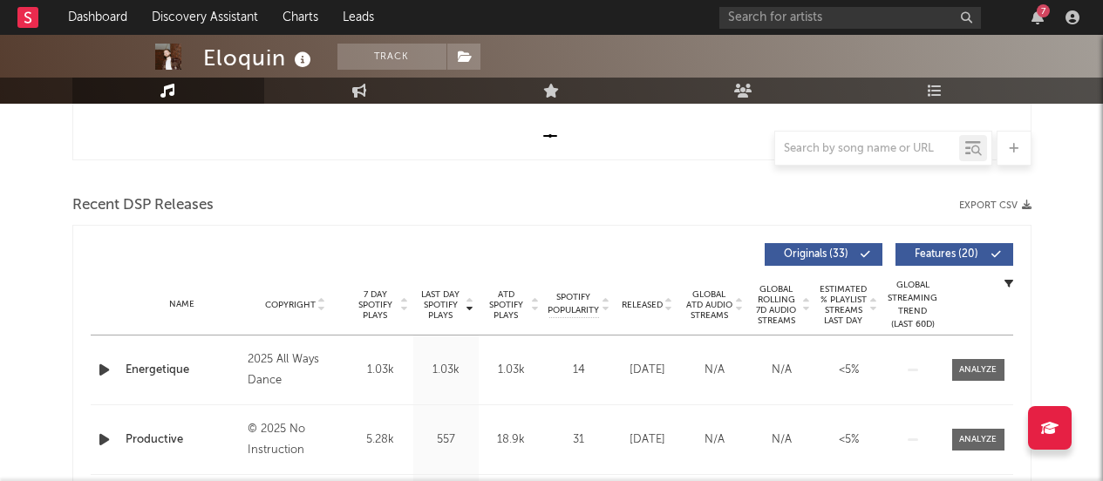
scroll to position [676, 0]
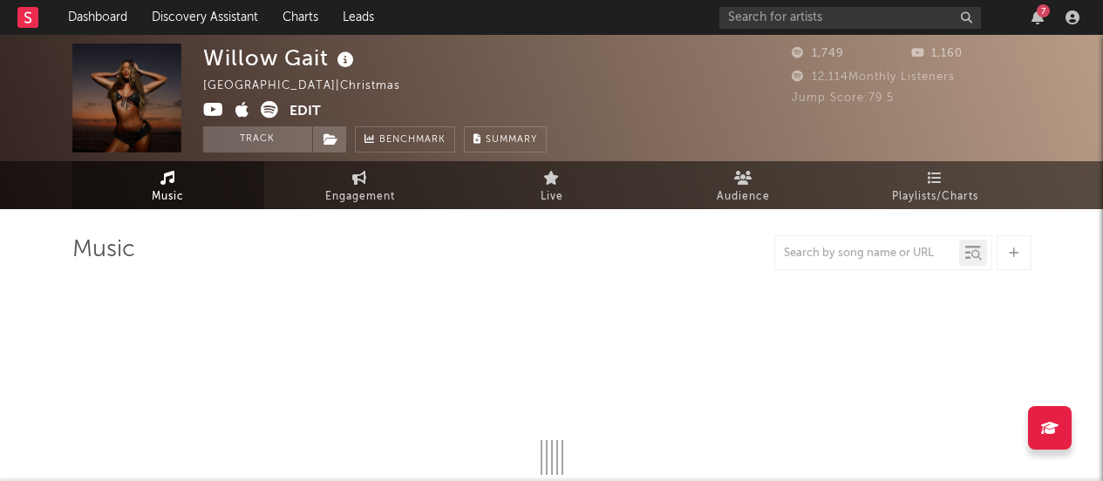
select select "1w"
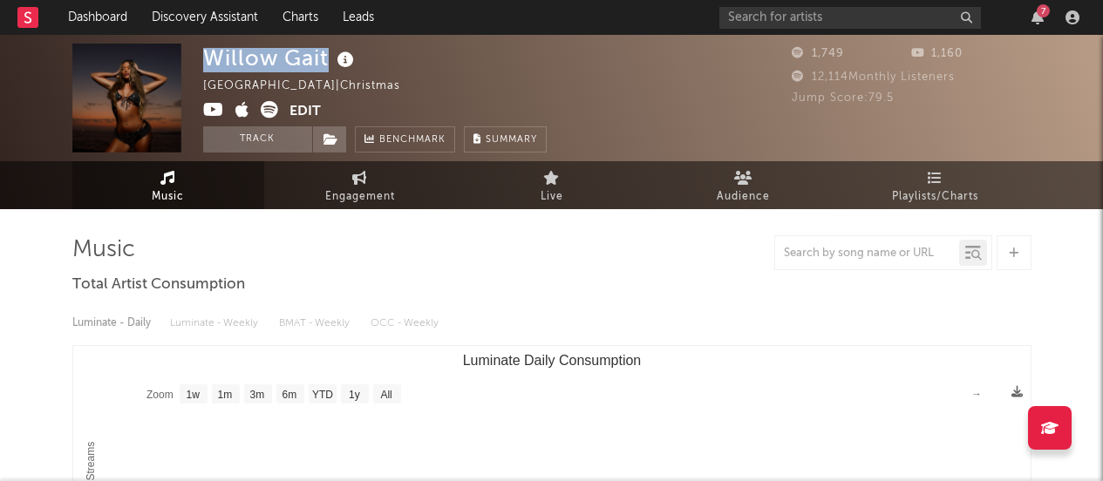
drag, startPoint x: 206, startPoint y: 54, endPoint x: 338, endPoint y: 64, distance: 132.9
click at [338, 64] on div "Willow Gait" at bounding box center [280, 58] width 155 height 29
copy div "Willow Gait"
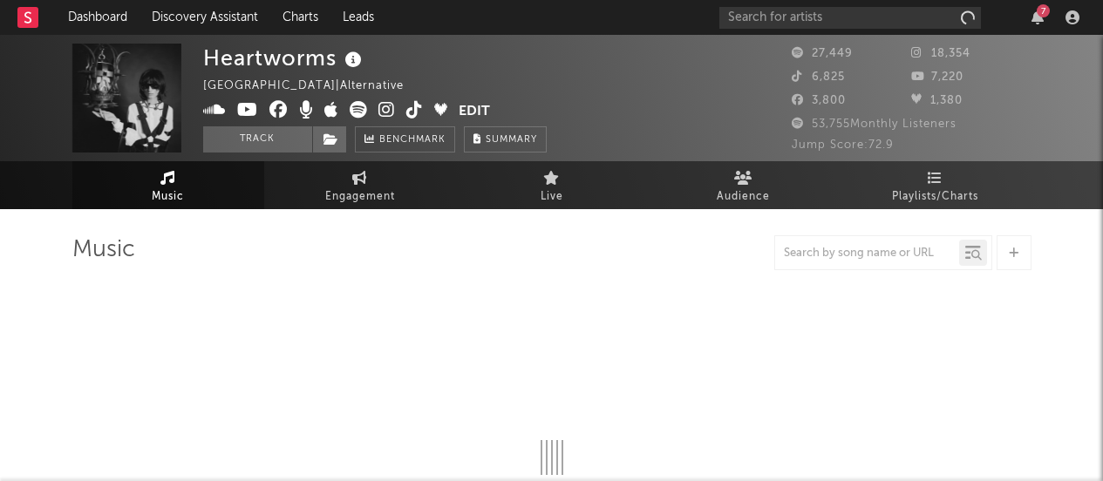
select select "6m"
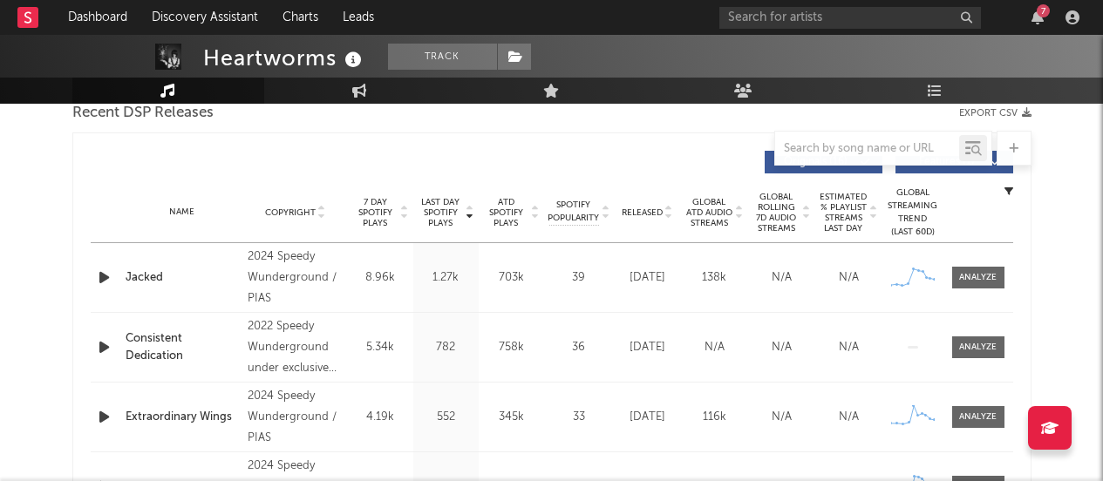
scroll to position [656, 0]
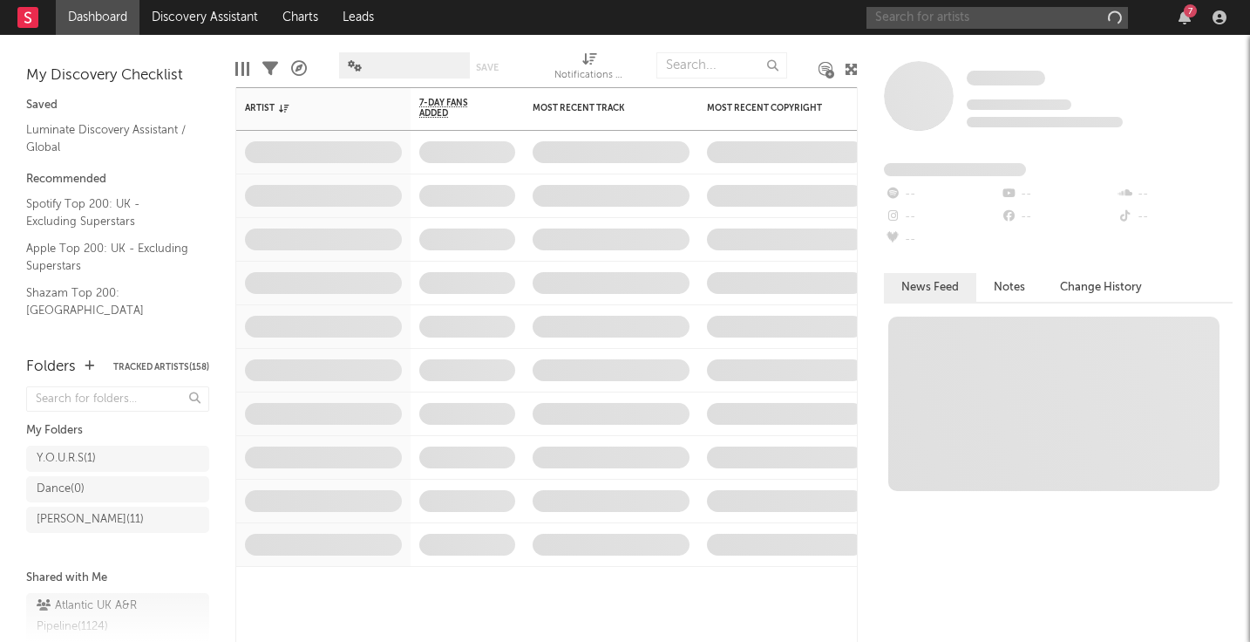
click at [1031, 15] on input "text" at bounding box center [998, 18] width 262 height 22
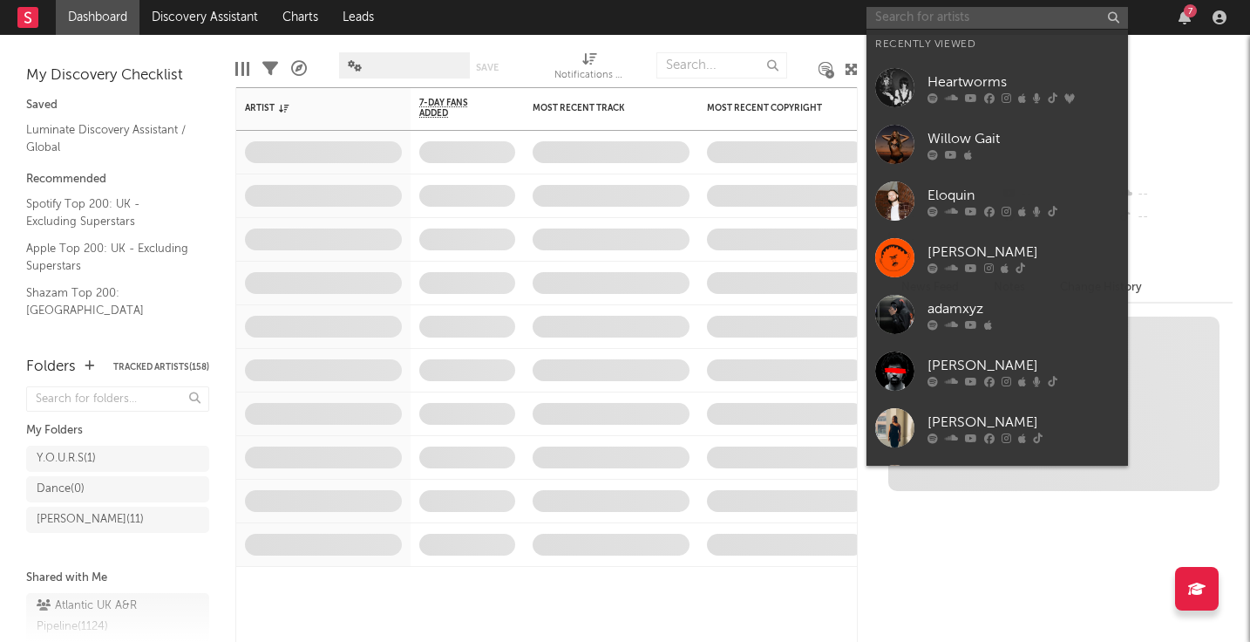
paste input "https://open.spotify.com/artist/1kETB3sIaKJ2uuC9xb6eCI?si=iF7XEcVcShiZ0ieka_bFPg"
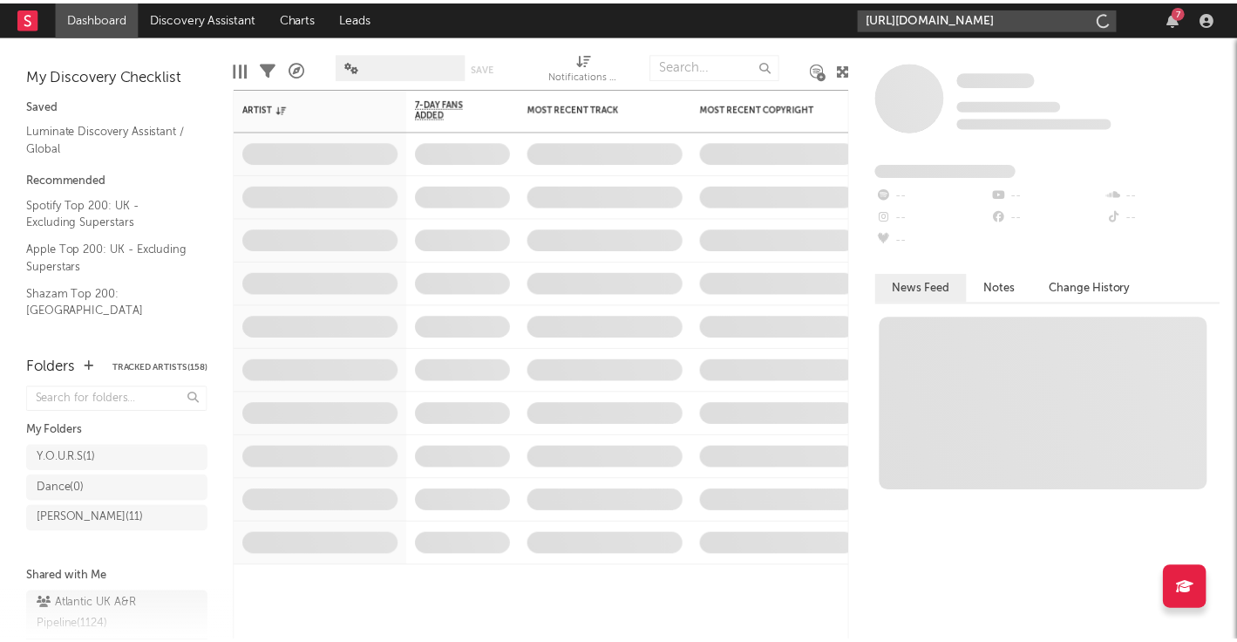
scroll to position [0, 261]
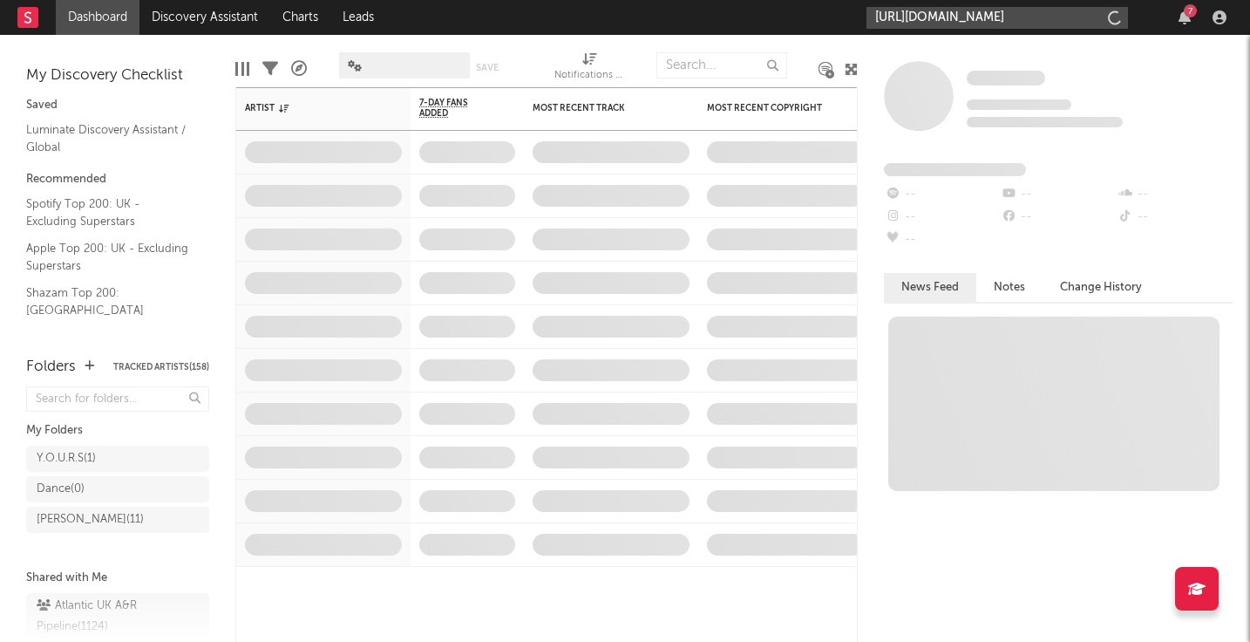
type input "https://open.spotify.com/artist/1kETB3sIaKJ2uuC9xb6eCI?si=iF7XEcVcShiZ0ieka_bFPg"
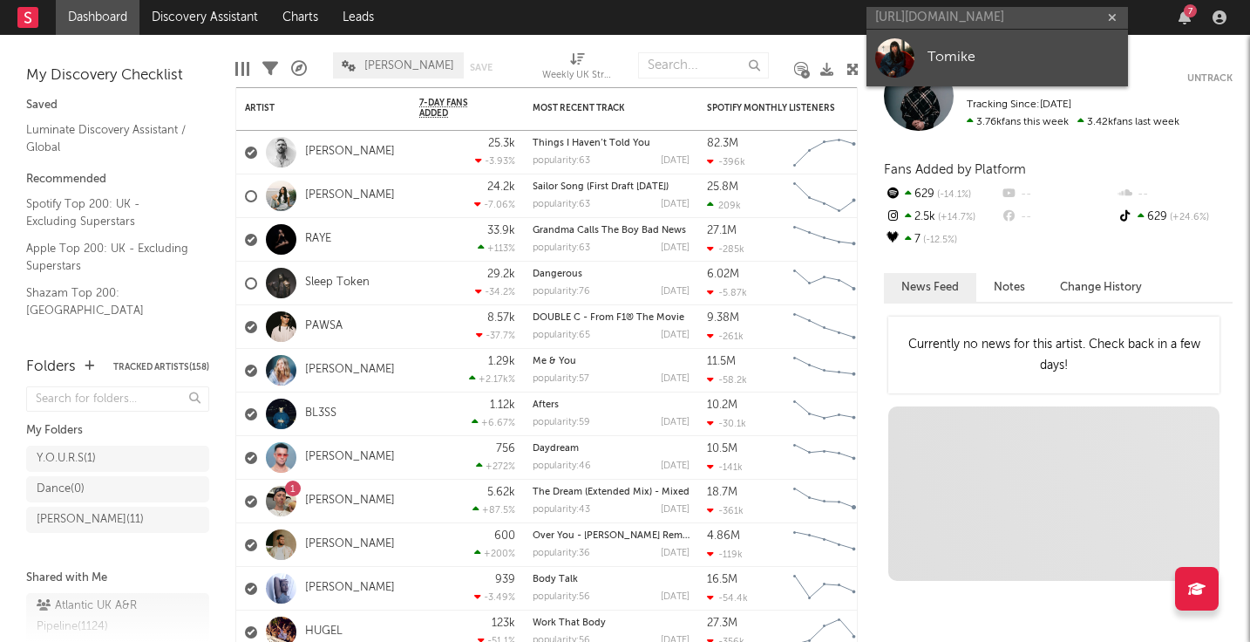
click at [963, 50] on div "Tomike" at bounding box center [1024, 57] width 192 height 21
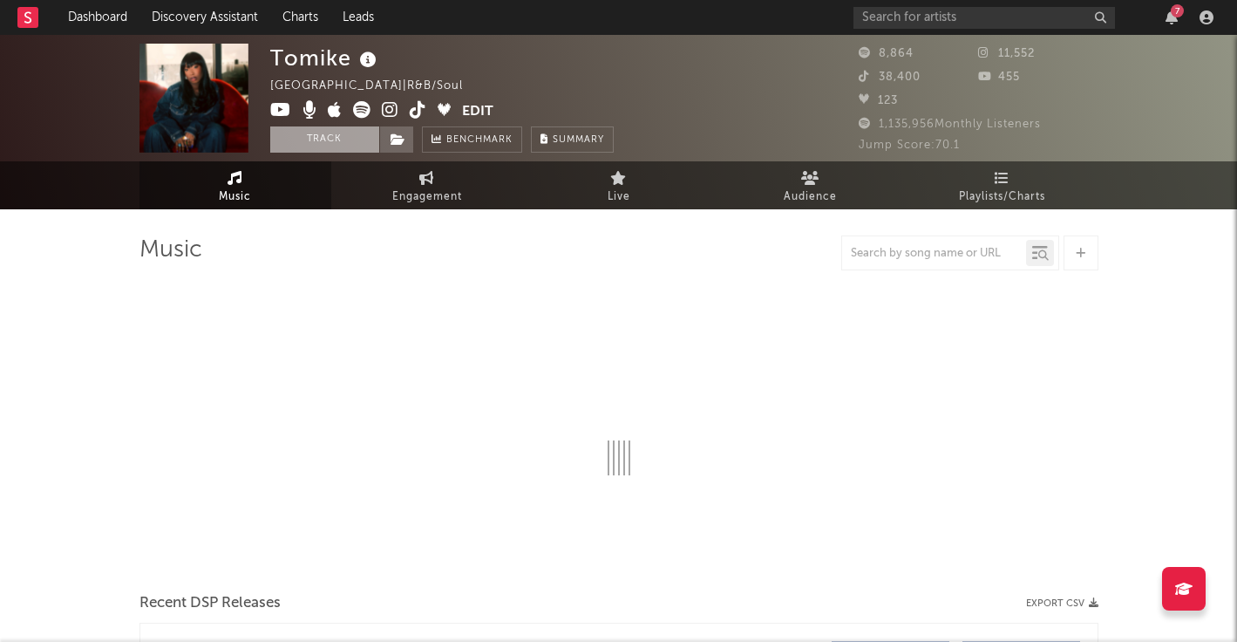
select select "6m"
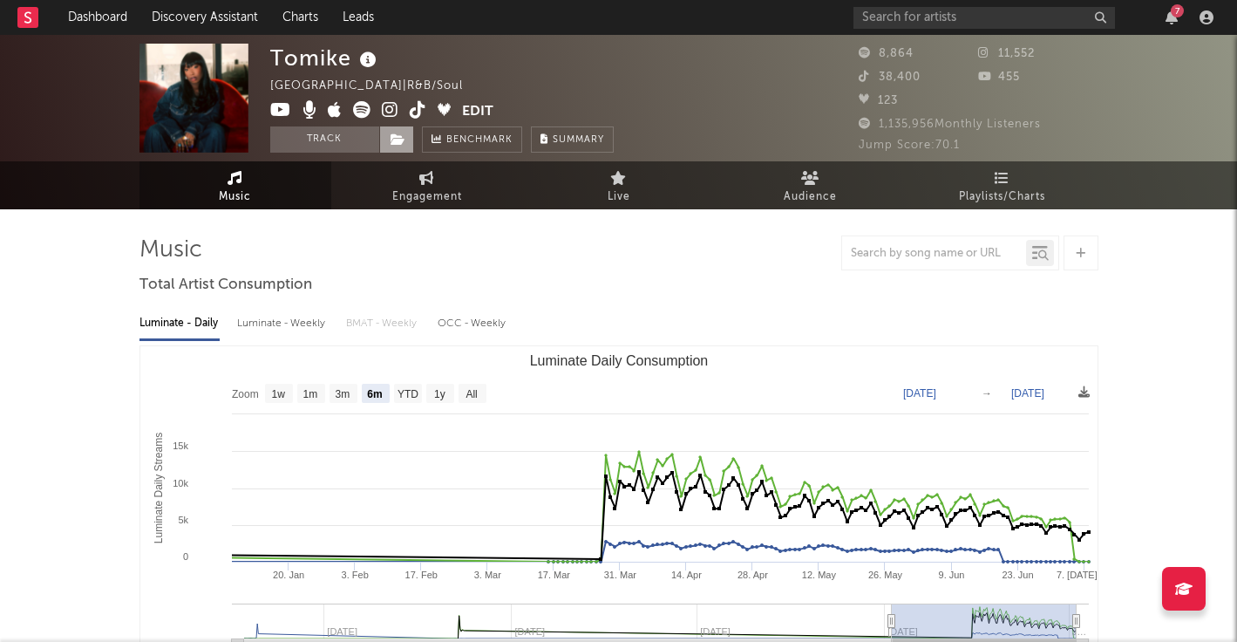
click at [391, 137] on icon at bounding box center [398, 139] width 15 height 12
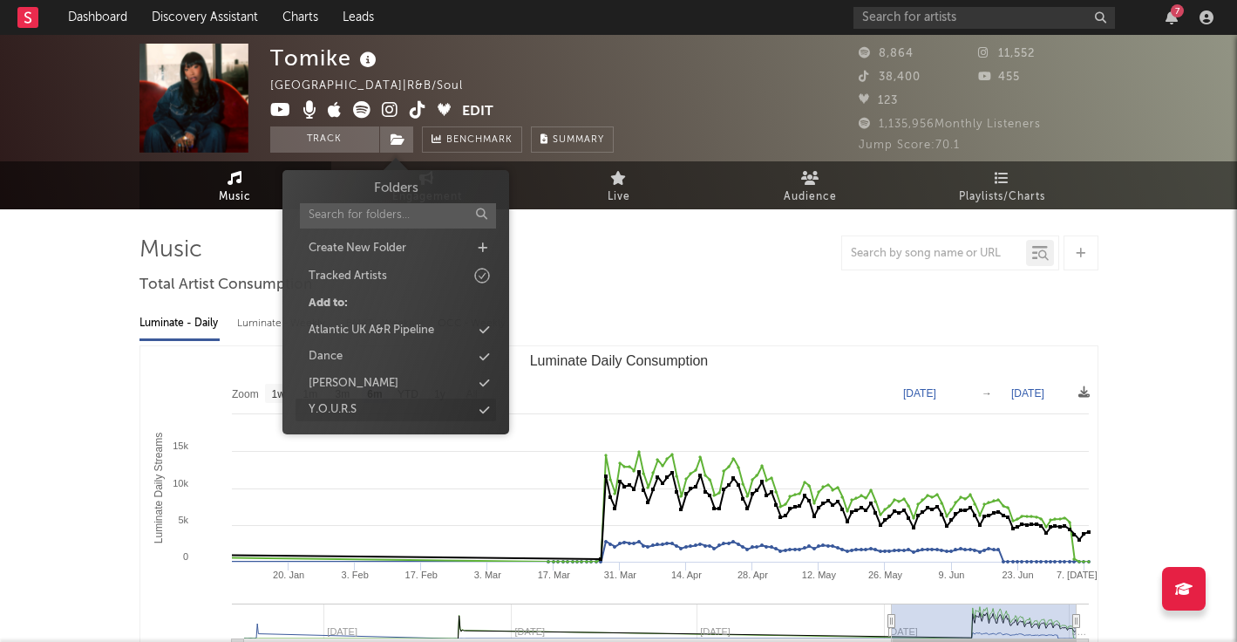
click at [382, 407] on div "Y.O.U.R.S" at bounding box center [396, 409] width 201 height 23
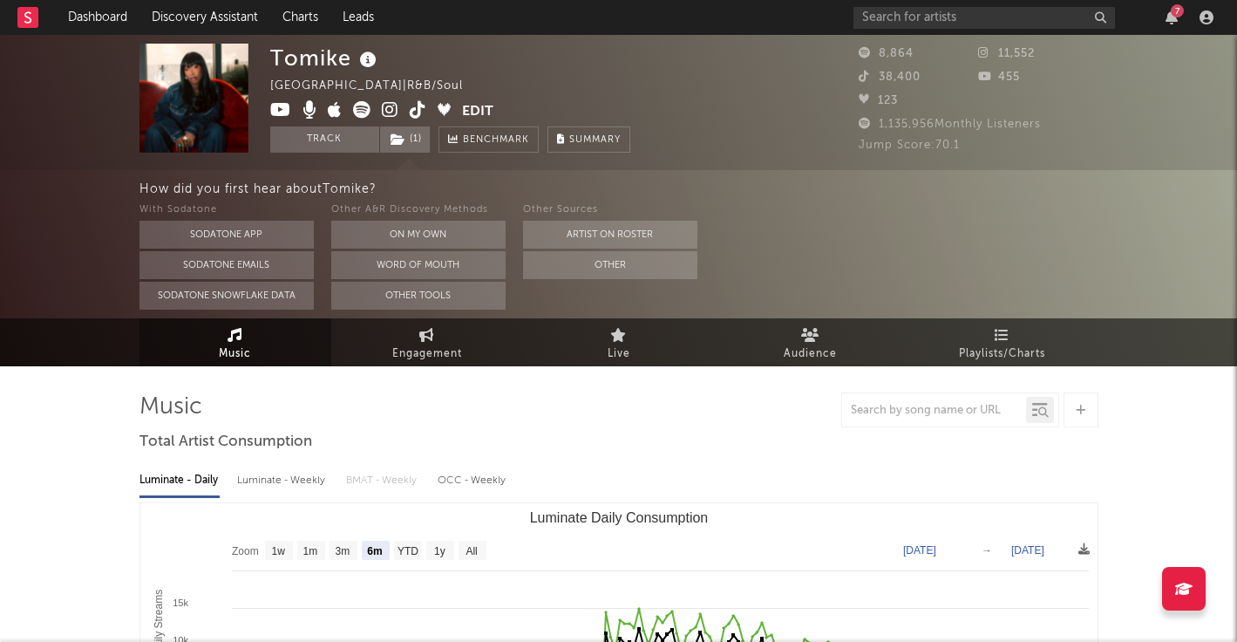
click at [384, 108] on icon at bounding box center [390, 109] width 17 height 17
click at [1170, 17] on icon "button" at bounding box center [1172, 17] width 12 height 14
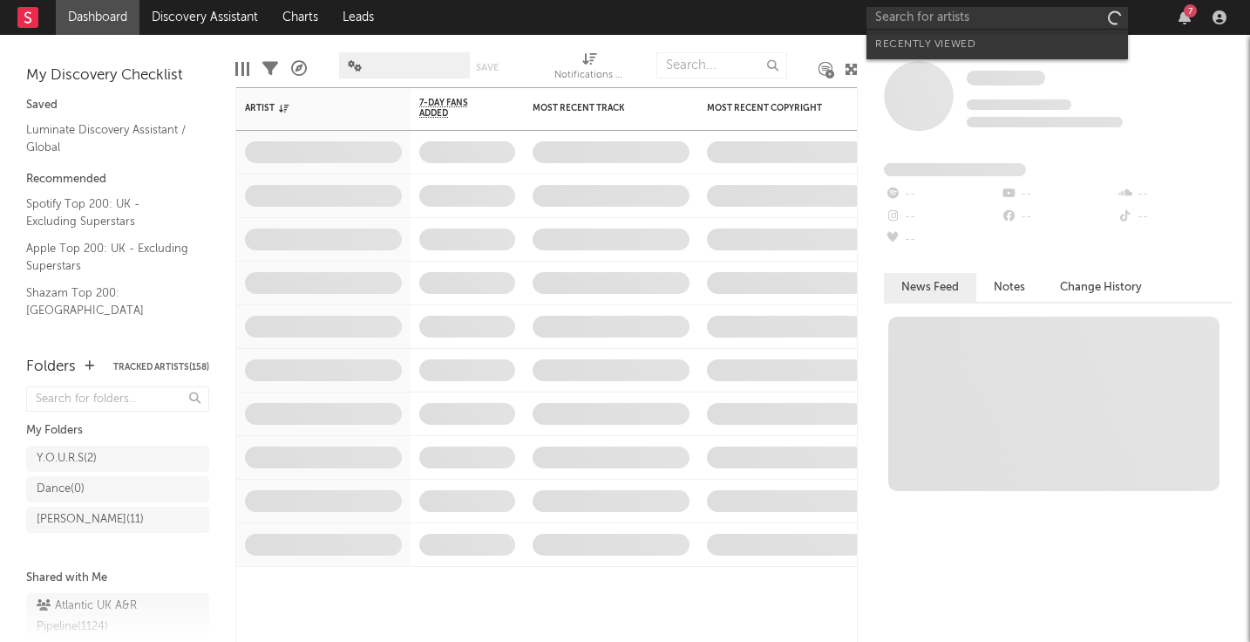
click at [927, 13] on input "text" at bounding box center [998, 18] width 262 height 22
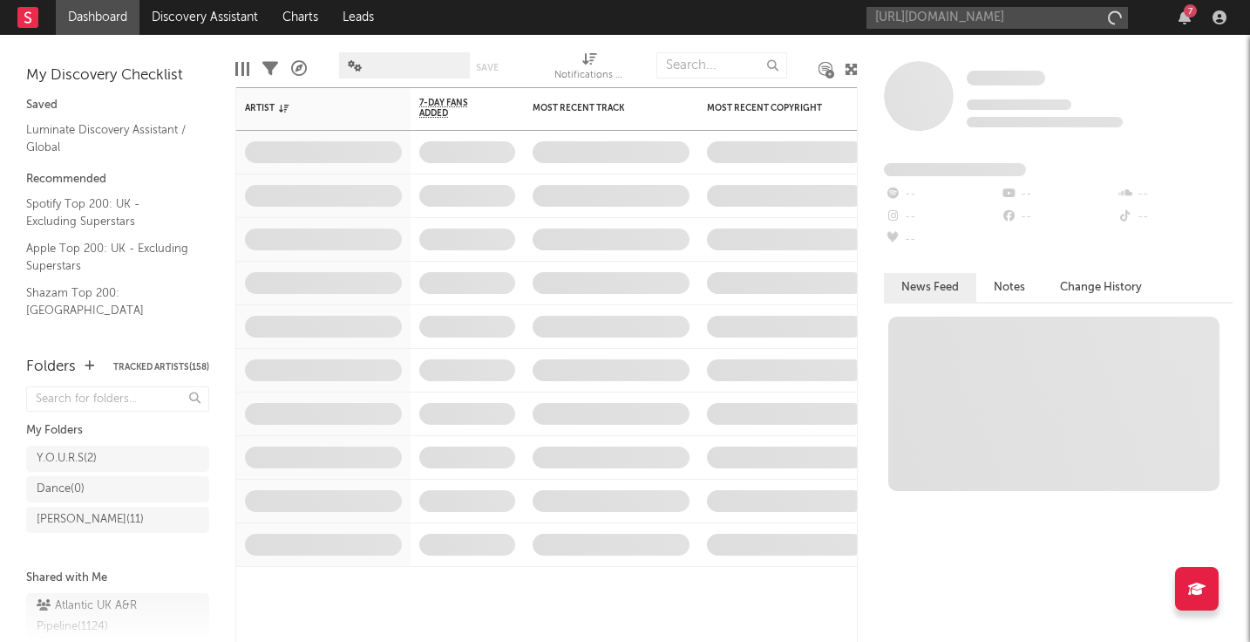
scroll to position [0, 49]
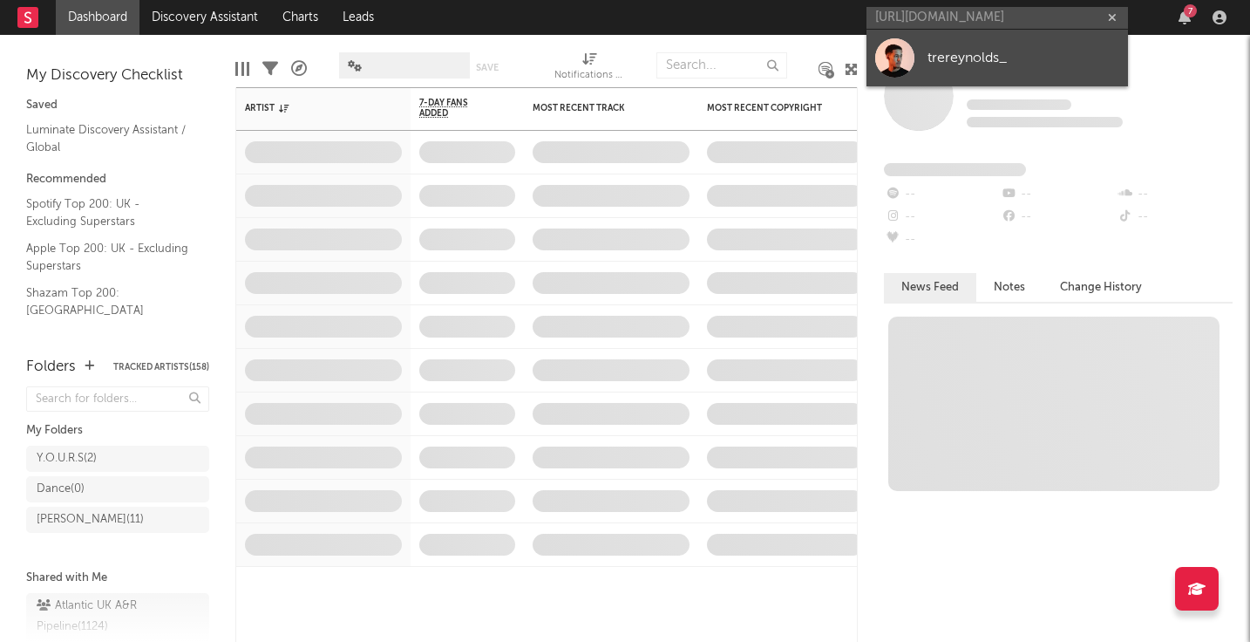
type input "[URL][DOMAIN_NAME]"
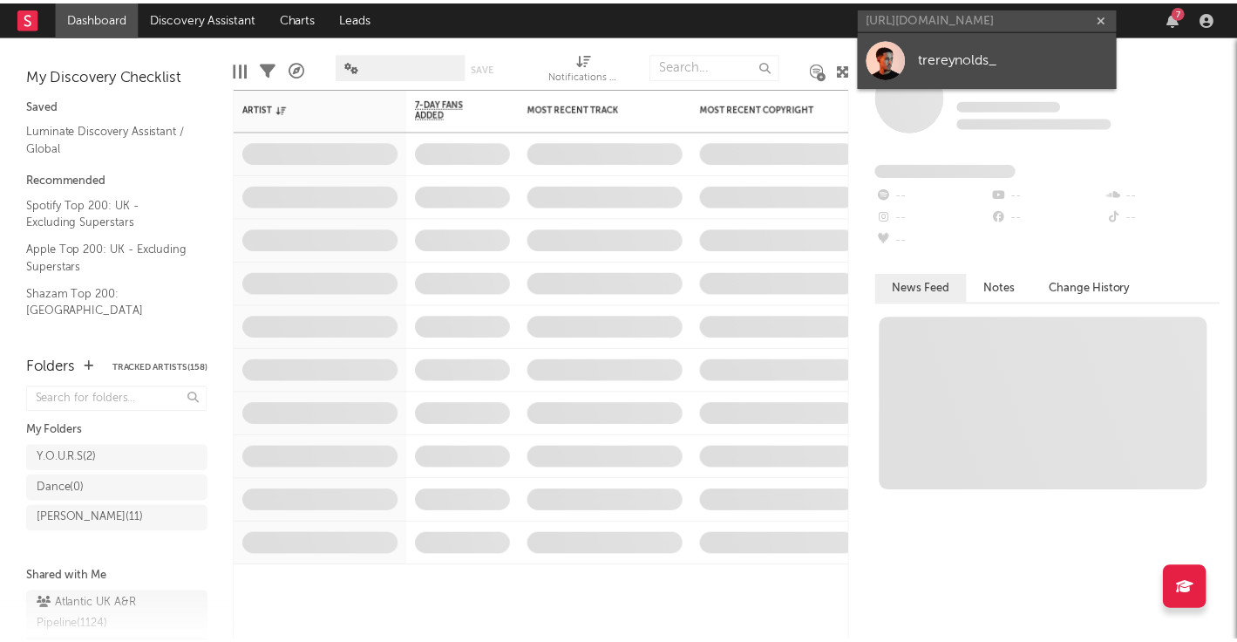
scroll to position [0, 0]
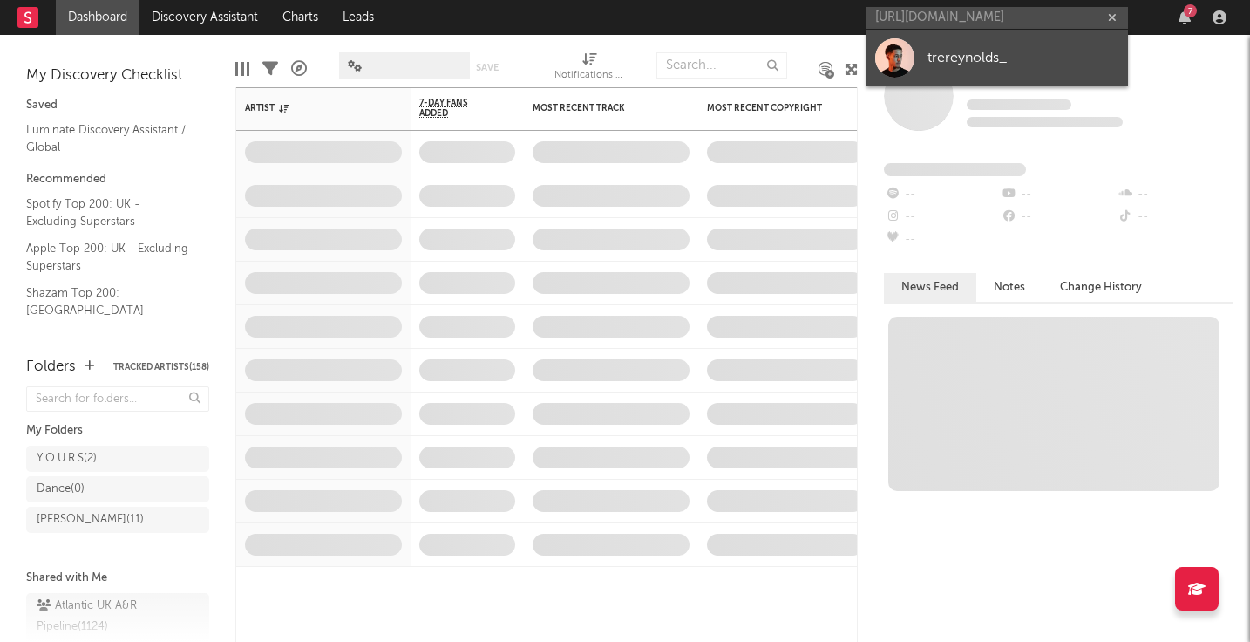
click at [948, 66] on div "trereynolds_" at bounding box center [1024, 57] width 192 height 21
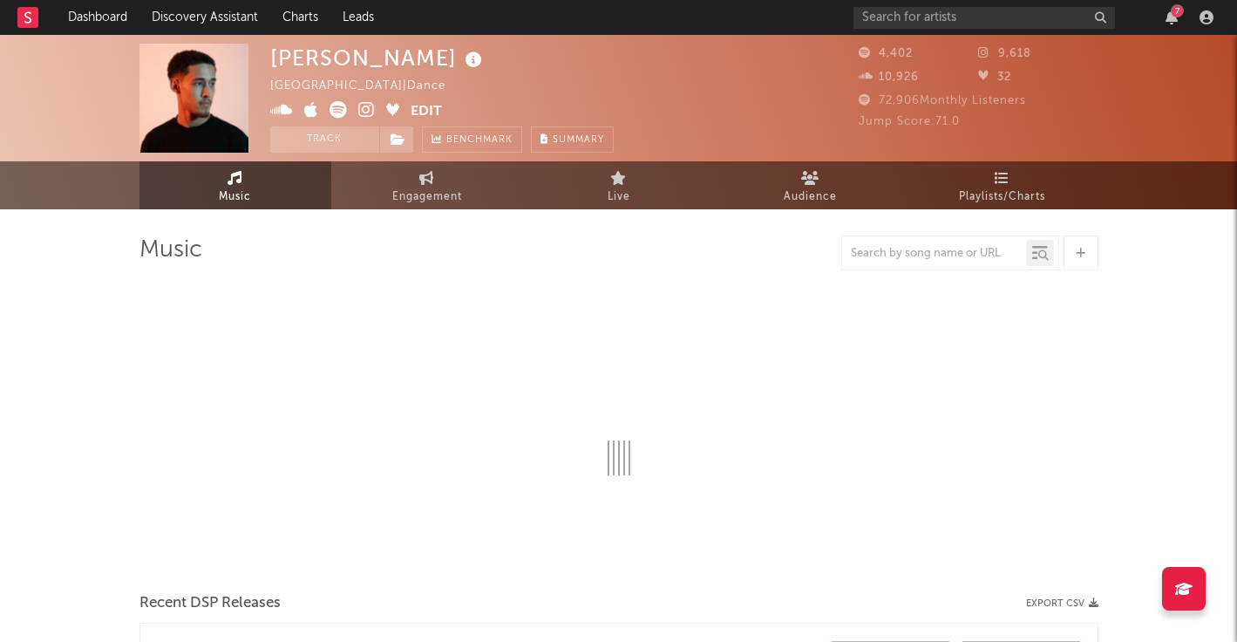
select select "6m"
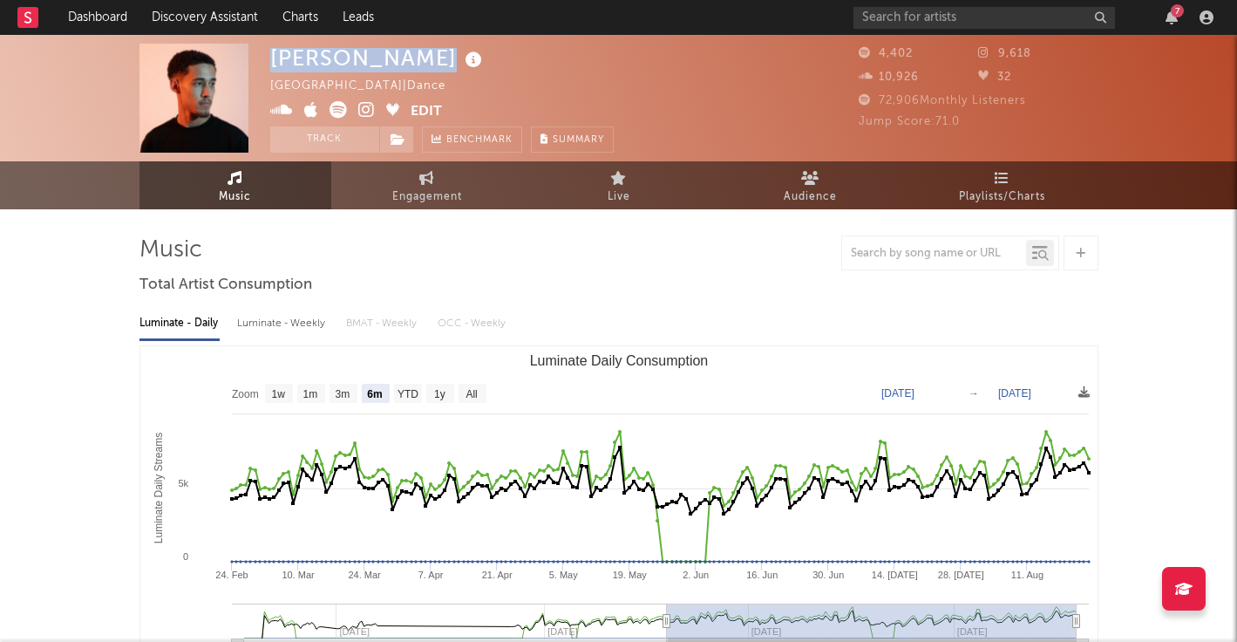
drag, startPoint x: 275, startPoint y: 55, endPoint x: 412, endPoint y: 61, distance: 137.0
click at [415, 61] on div "[PERSON_NAME]" at bounding box center [378, 58] width 216 height 29
copy div "[PERSON_NAME]"
click at [398, 136] on icon at bounding box center [398, 139] width 15 height 12
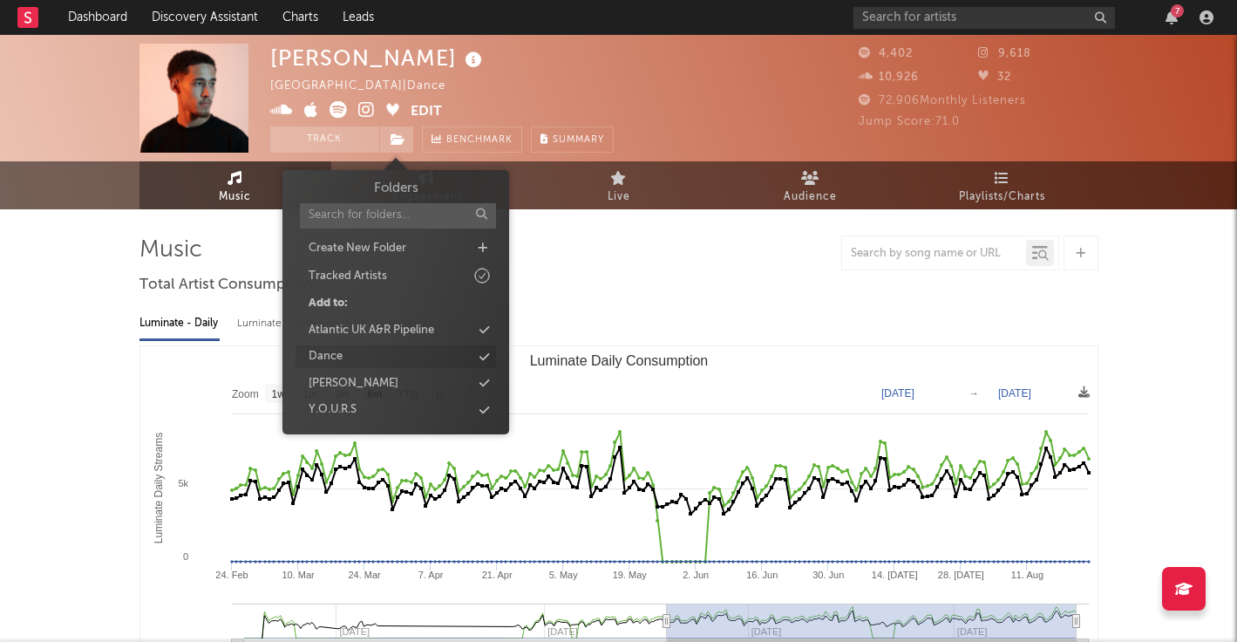
click at [422, 352] on div "Dance" at bounding box center [396, 356] width 201 height 23
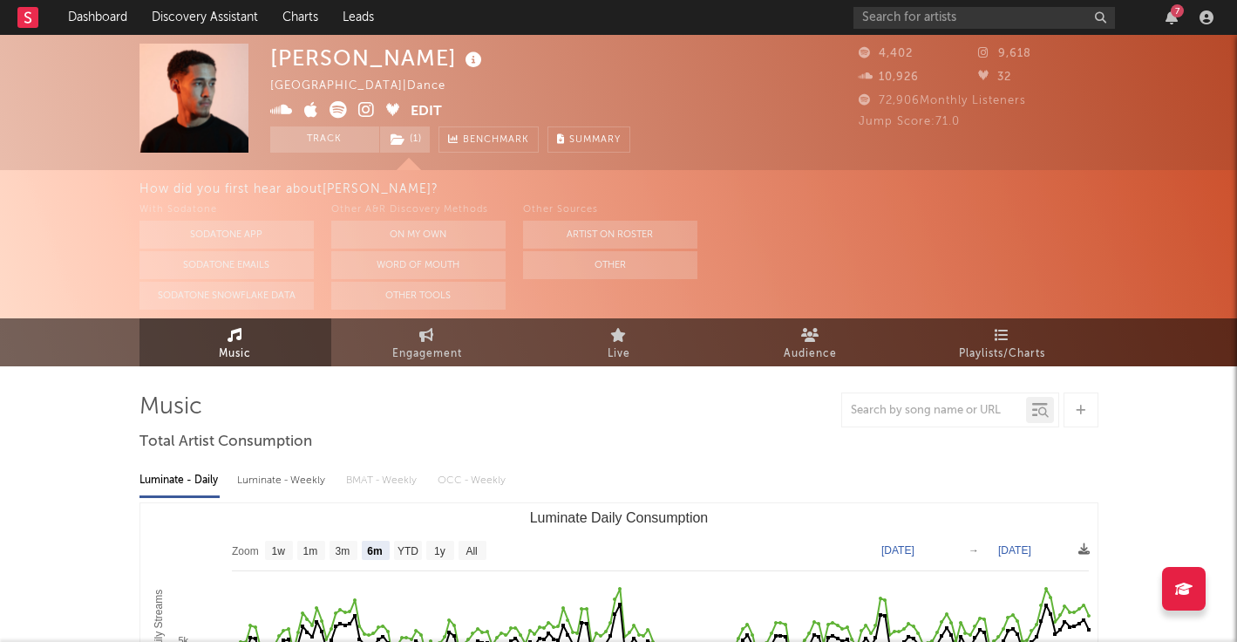
drag, startPoint x: 964, startPoint y: 41, endPoint x: 970, endPoint y: 32, distance: 10.2
click at [964, 40] on div "[PERSON_NAME] [GEOGRAPHIC_DATA] | Dance Edit Track ( 1 ) Benchmark Summary 4,40…" at bounding box center [618, 102] width 1237 height 135
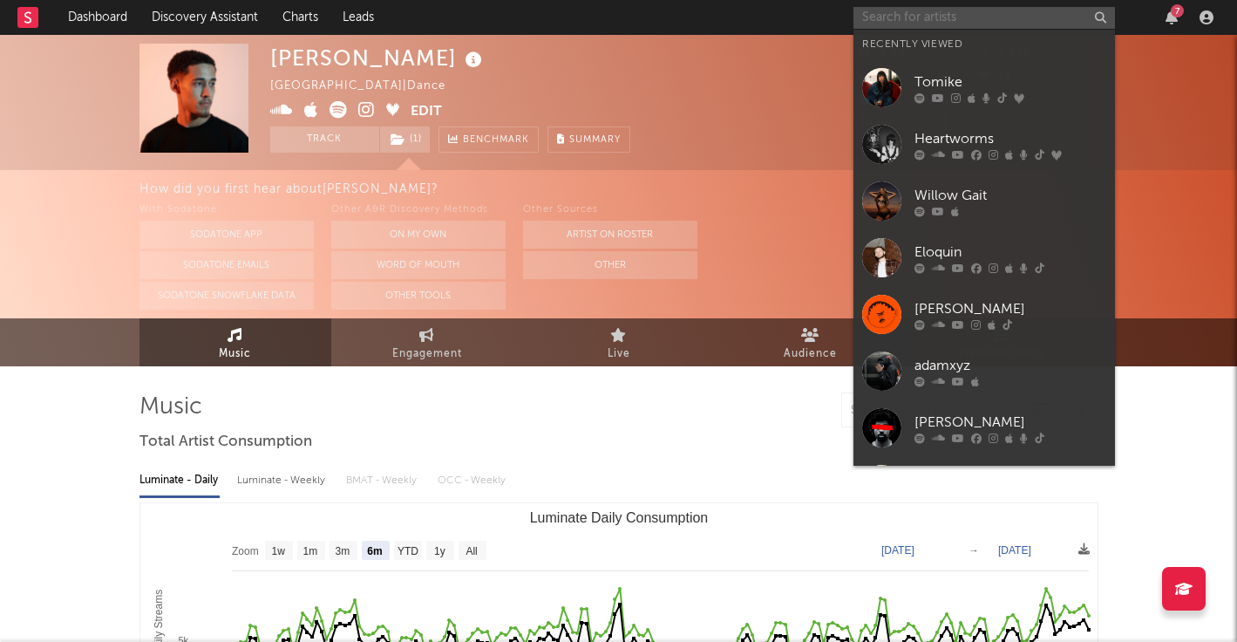
click at [969, 12] on input "text" at bounding box center [985, 18] width 262 height 22
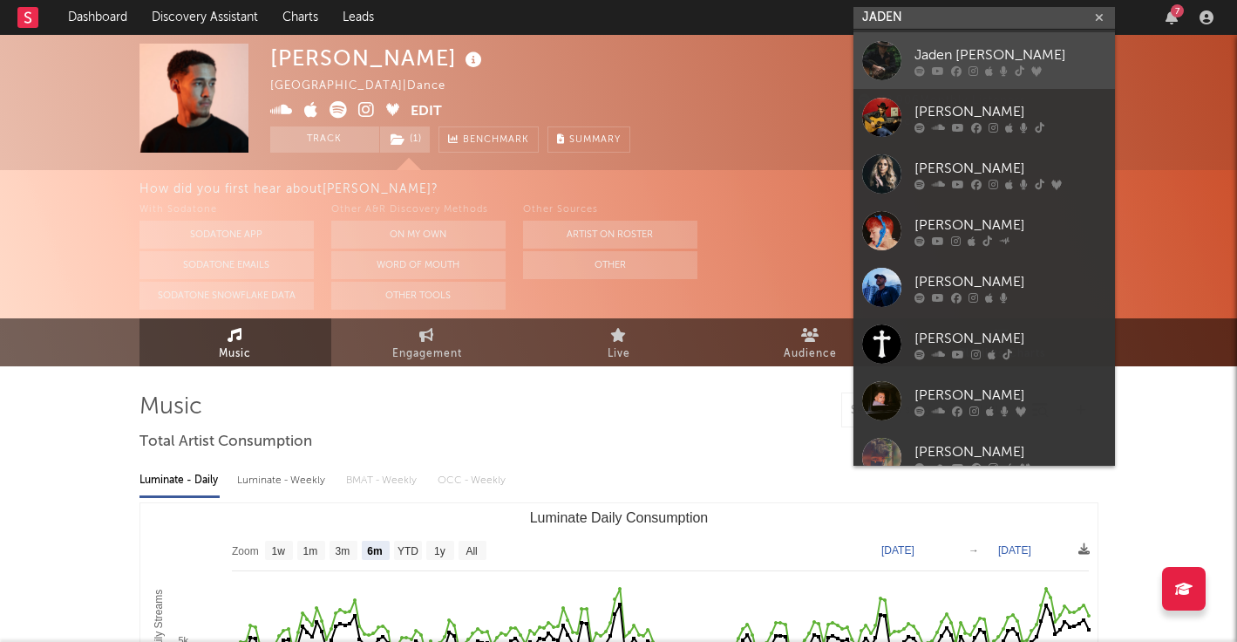
scroll to position [131, 0]
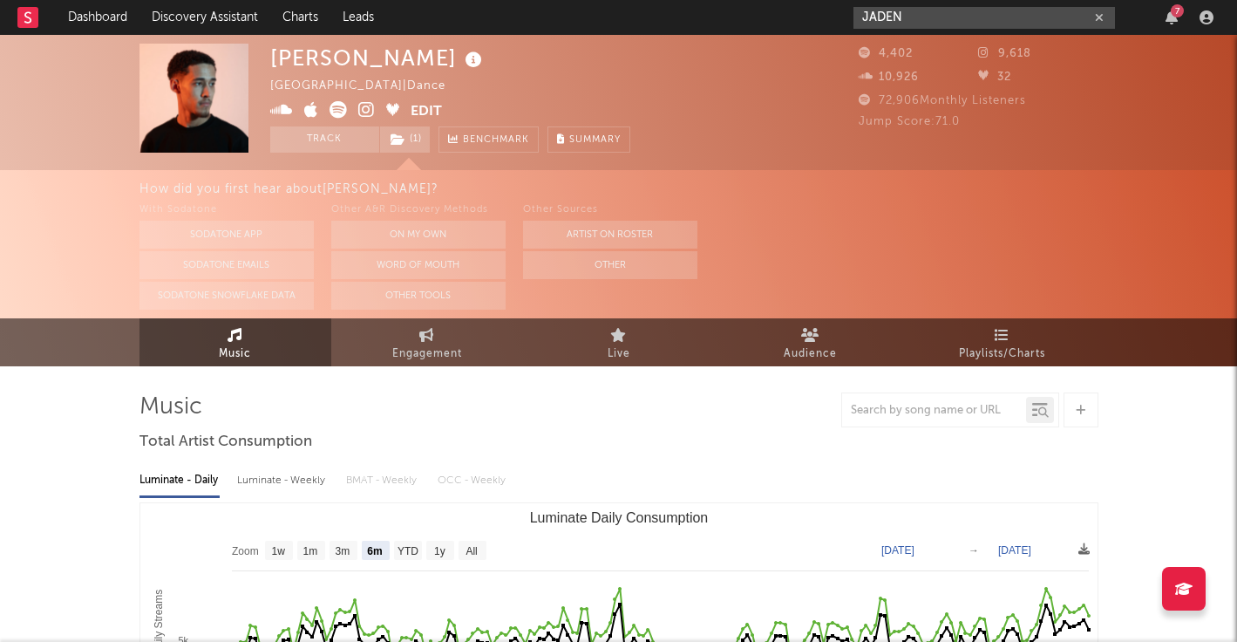
drag, startPoint x: 913, startPoint y: 19, endPoint x: 803, endPoint y: 12, distance: 110.1
click at [803, 12] on nav "Dashboard Discovery Assistant Charts Leads JADEN 7" at bounding box center [618, 17] width 1237 height 35
paste input "jadenthompson"
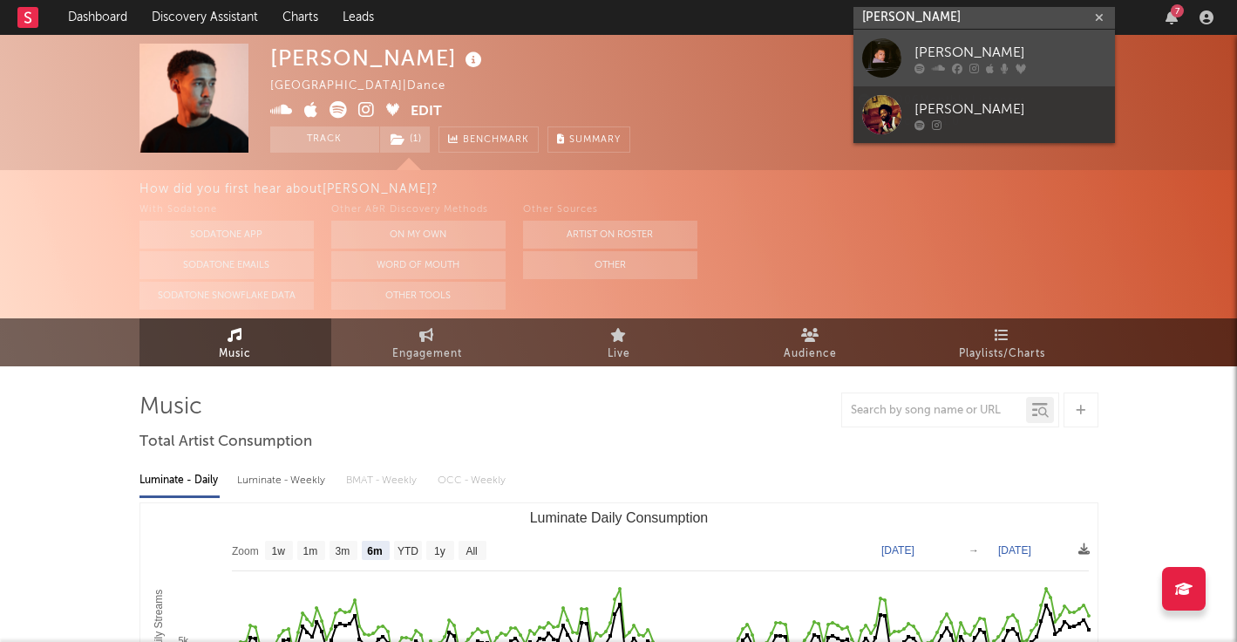
type input "[PERSON_NAME]"
click at [954, 50] on div "[PERSON_NAME]" at bounding box center [1011, 52] width 192 height 21
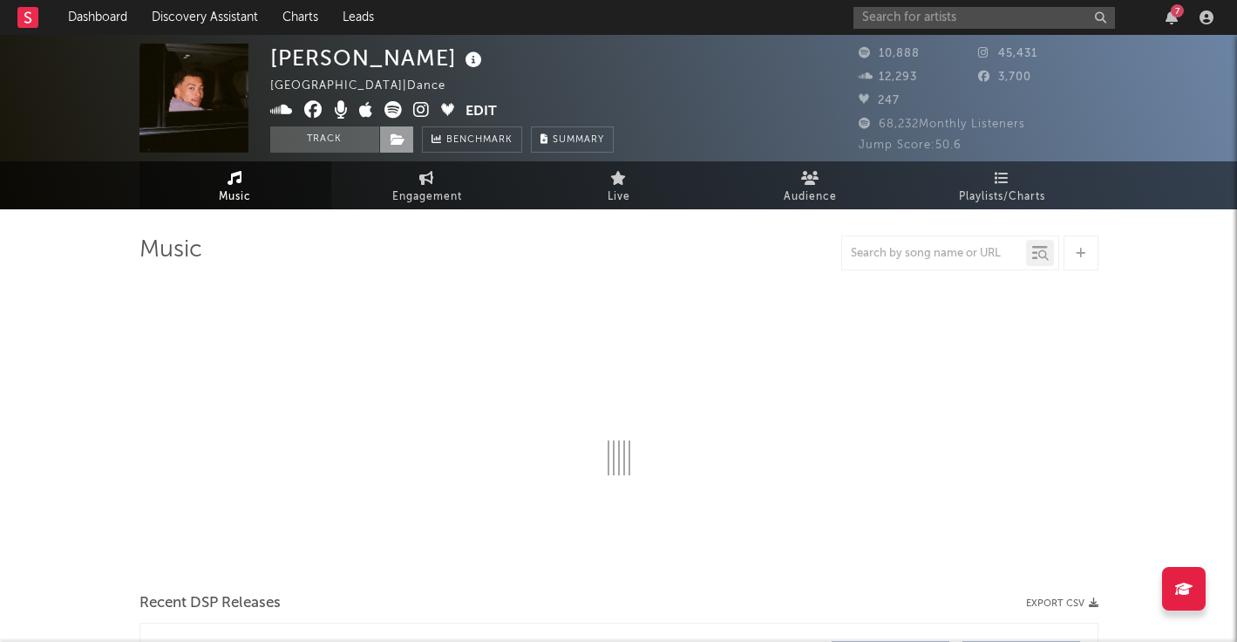
click at [393, 137] on icon at bounding box center [398, 139] width 15 height 12
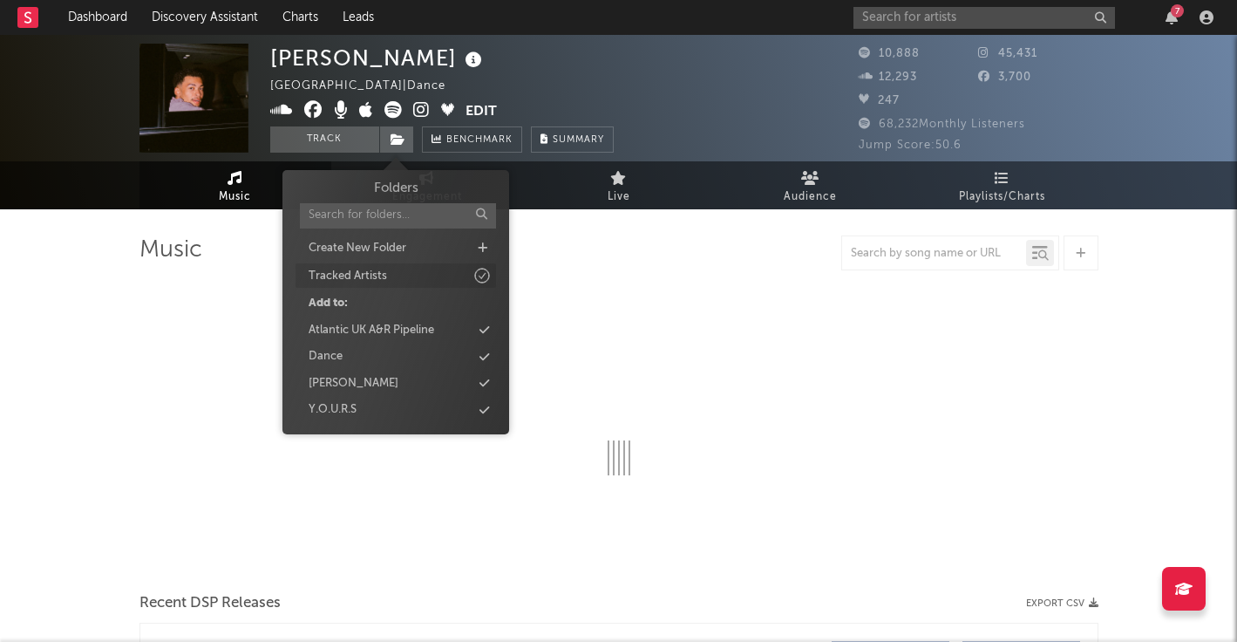
select select "6m"
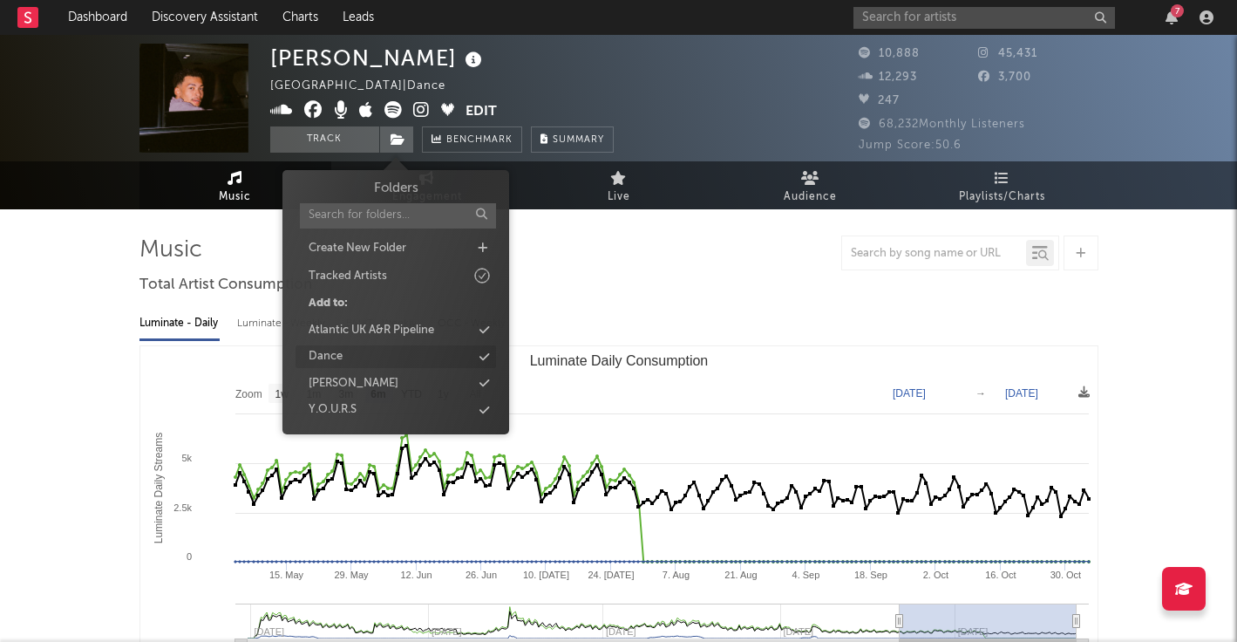
click at [391, 350] on div "Dance" at bounding box center [396, 356] width 201 height 23
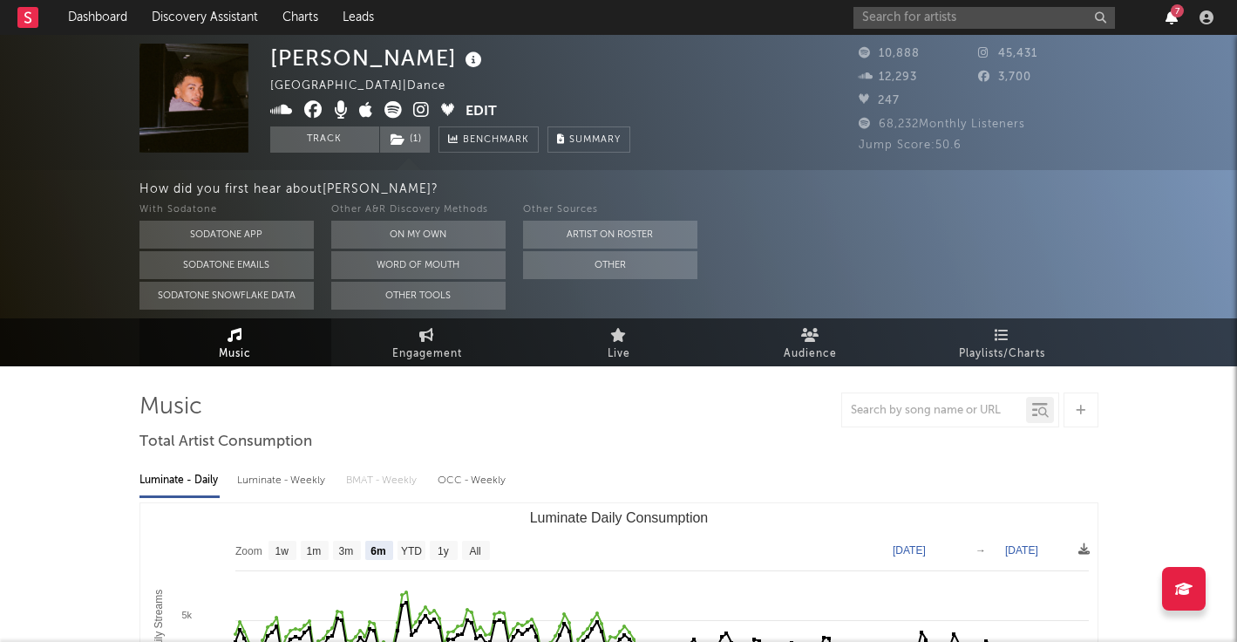
click at [1167, 14] on icon "button" at bounding box center [1172, 17] width 12 height 14
